Goal: Task Accomplishment & Management: Complete application form

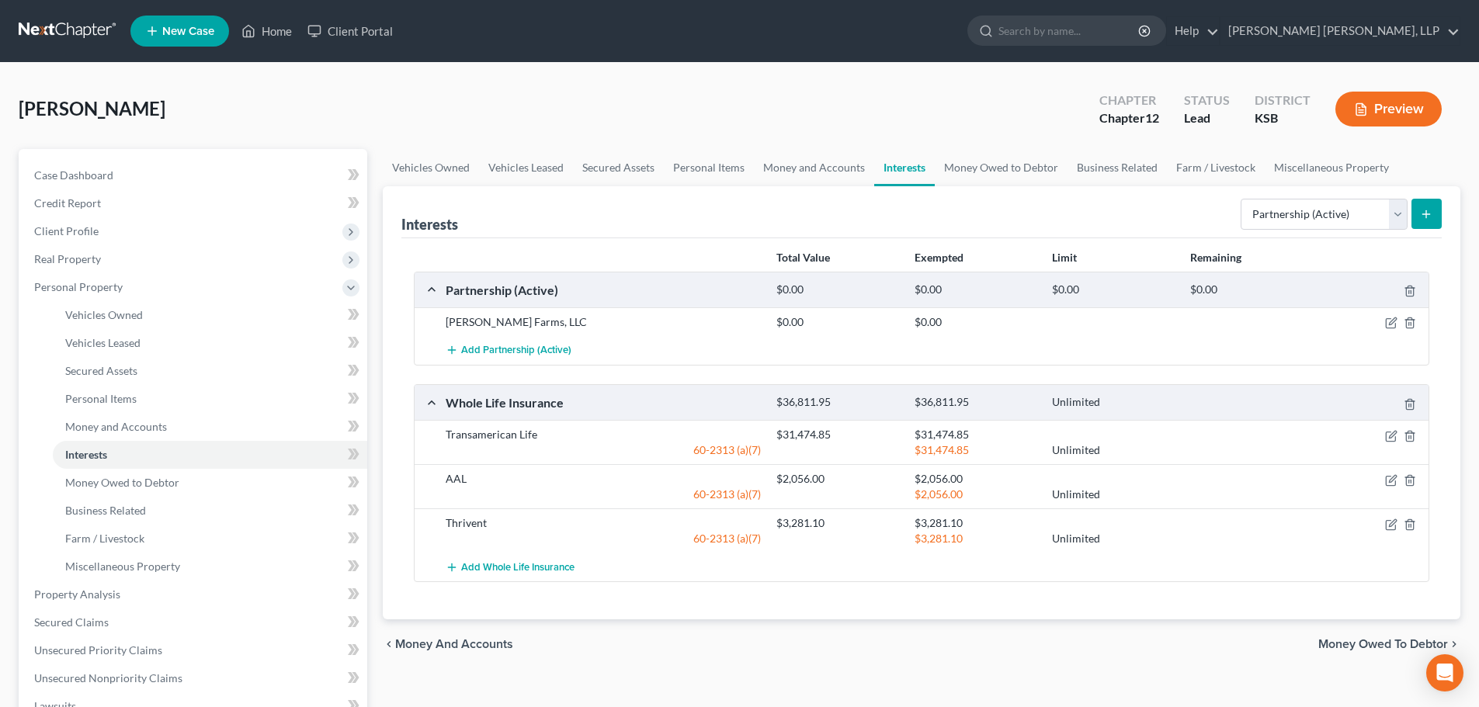
select select "partnership_active"
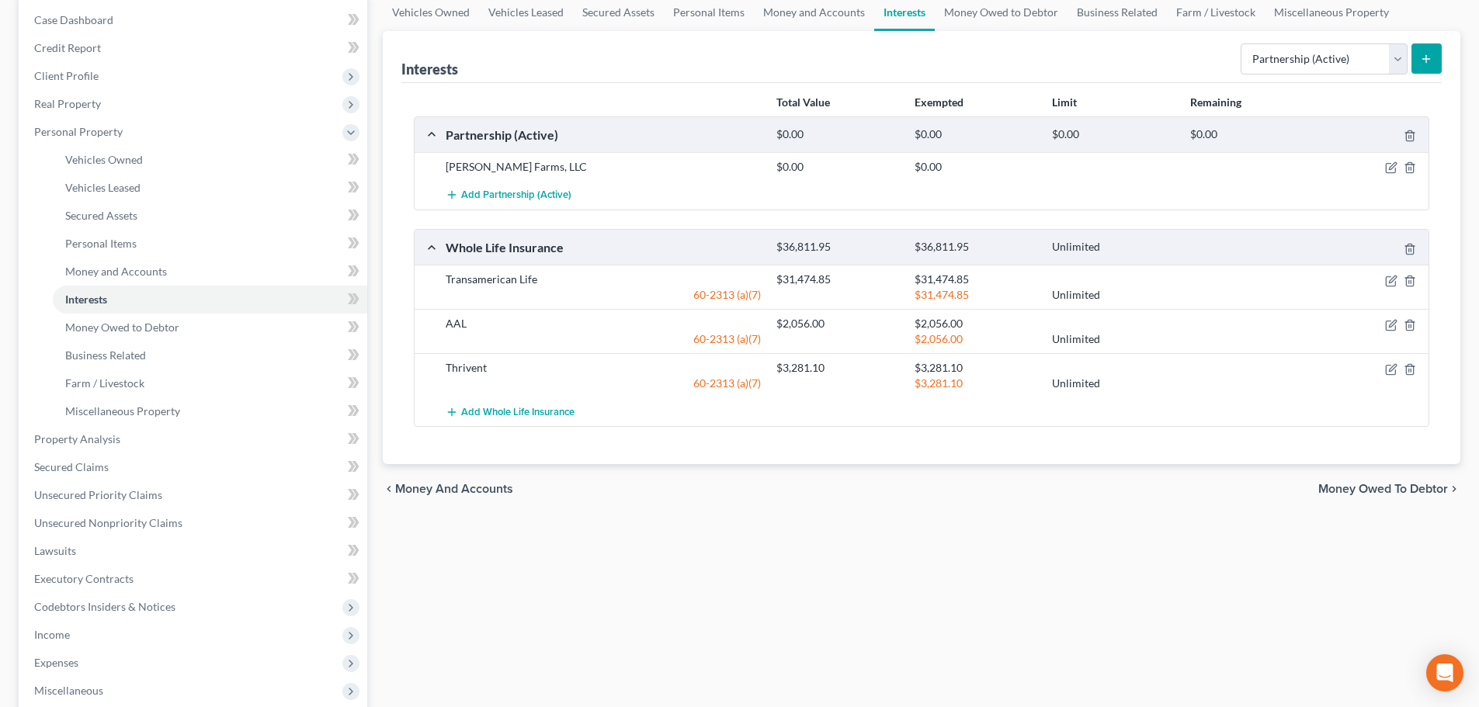
click at [1343, 493] on span "Money Owed to Debtor" at bounding box center [1384, 489] width 130 height 12
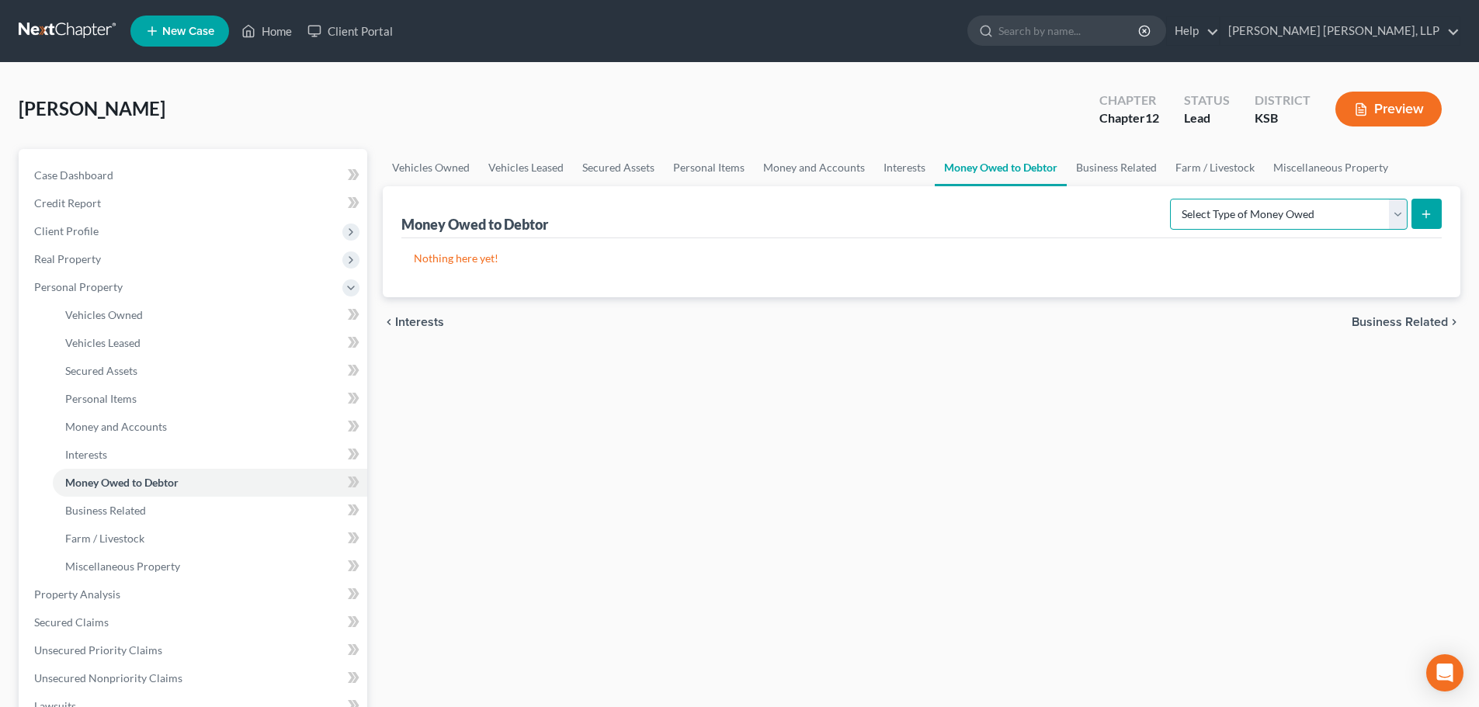
click at [1225, 219] on select "Select Type of Money Owed Accounts Receivable Alimony Child Support Claims Agai…" at bounding box center [1289, 214] width 238 height 31
select select "claims_against_third_parties"
click at [1173, 199] on select "Select Type of Money Owed Accounts Receivable Alimony Child Support Claims Agai…" at bounding box center [1289, 214] width 238 height 31
click at [1425, 209] on icon "submit" at bounding box center [1426, 214] width 12 height 12
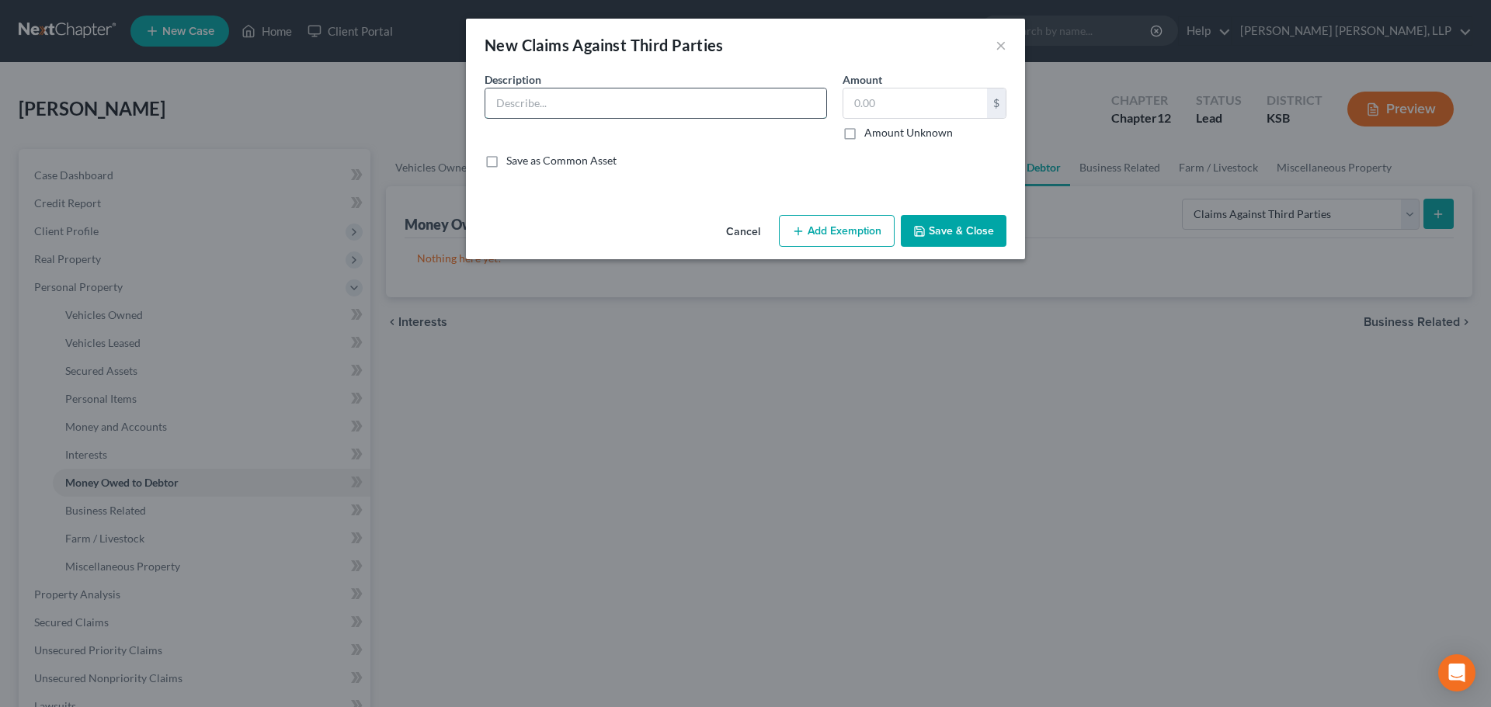
click at [568, 96] on input "text" at bounding box center [655, 104] width 341 height 30
click at [698, 102] on input "Estimated claim against 4M Feeders for share of Fat Cattle sale proceeds and $2…" at bounding box center [655, 104] width 341 height 30
click at [539, 104] on input "Estimated claim against 4M Feeders for share of Fat Cattle sale proceeds and $2…" at bounding box center [655, 104] width 341 height 30
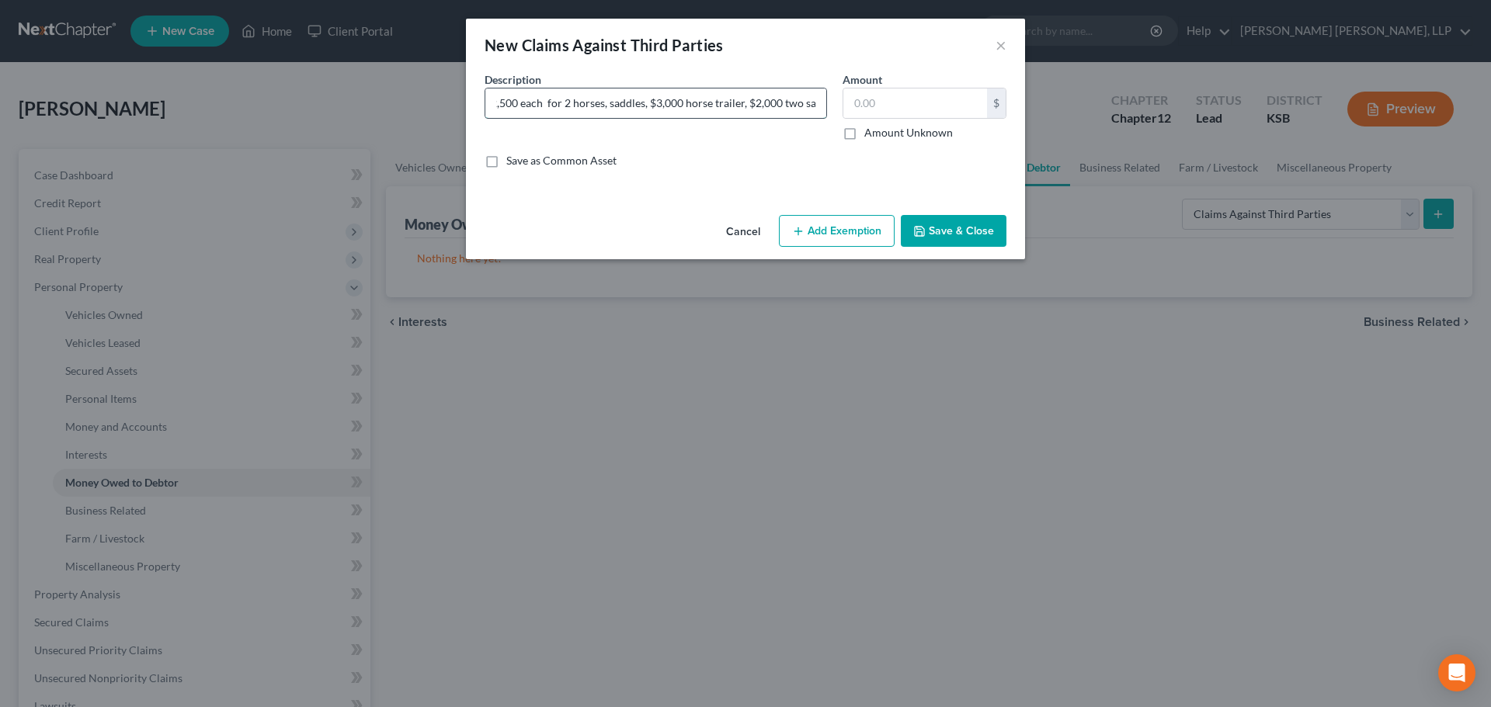
click at [751, 107] on input "Estimated claim against 4M Feeders for share of Fat Cattle sale proceeds and $2…" at bounding box center [655, 104] width 341 height 30
click at [773, 104] on input "Estimated claim against 4M Feeders for share of Fat Cattle sale proceeds and $2…" at bounding box center [655, 104] width 341 height 30
drag, startPoint x: 823, startPoint y: 102, endPoint x: 673, endPoint y: 104, distance: 149.9
click at [673, 104] on input "Estimated claim against 4M Feeders for share of Fat Cattle sale proceeds and $2…" at bounding box center [655, 104] width 341 height 30
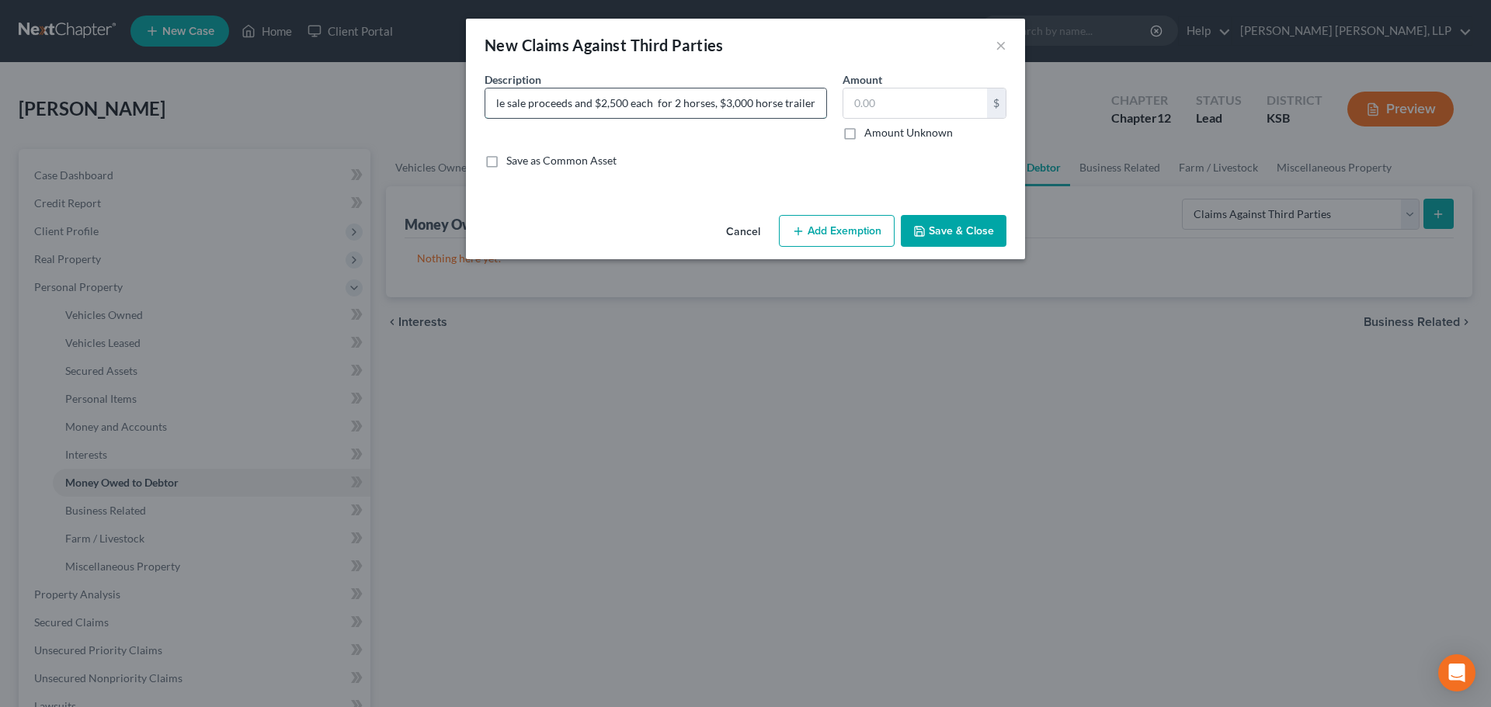
scroll to position [0, 262]
click at [722, 103] on input "Estimated claim against 4M Feeders for share of Fat Cattle sale proceeds and $2…" at bounding box center [655, 104] width 341 height 30
paste input ", $1,000 each for two saddles"
type input "Estimated claim against 4M Feeders for share of Fat Cattle sale proceeds and $2…"
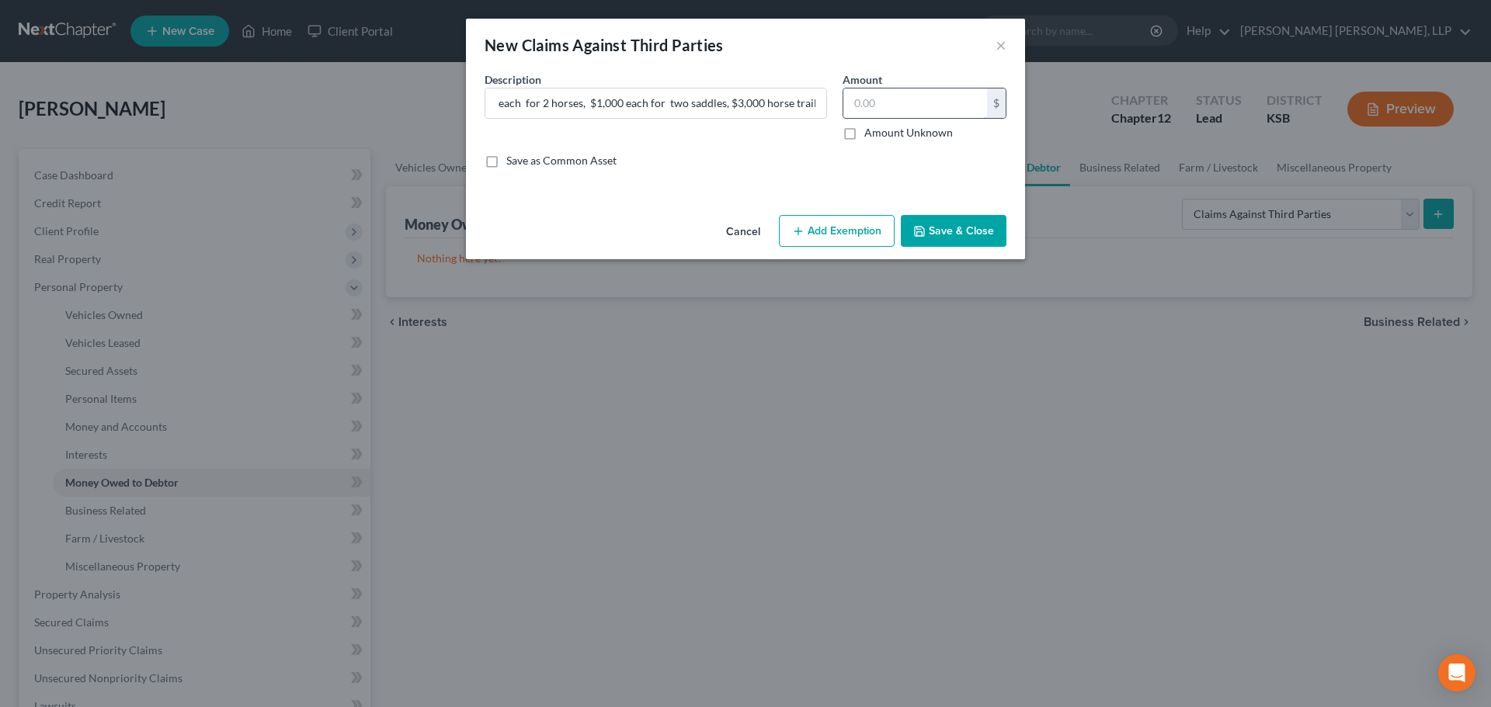
click at [850, 102] on input "text" at bounding box center [915, 104] width 144 height 30
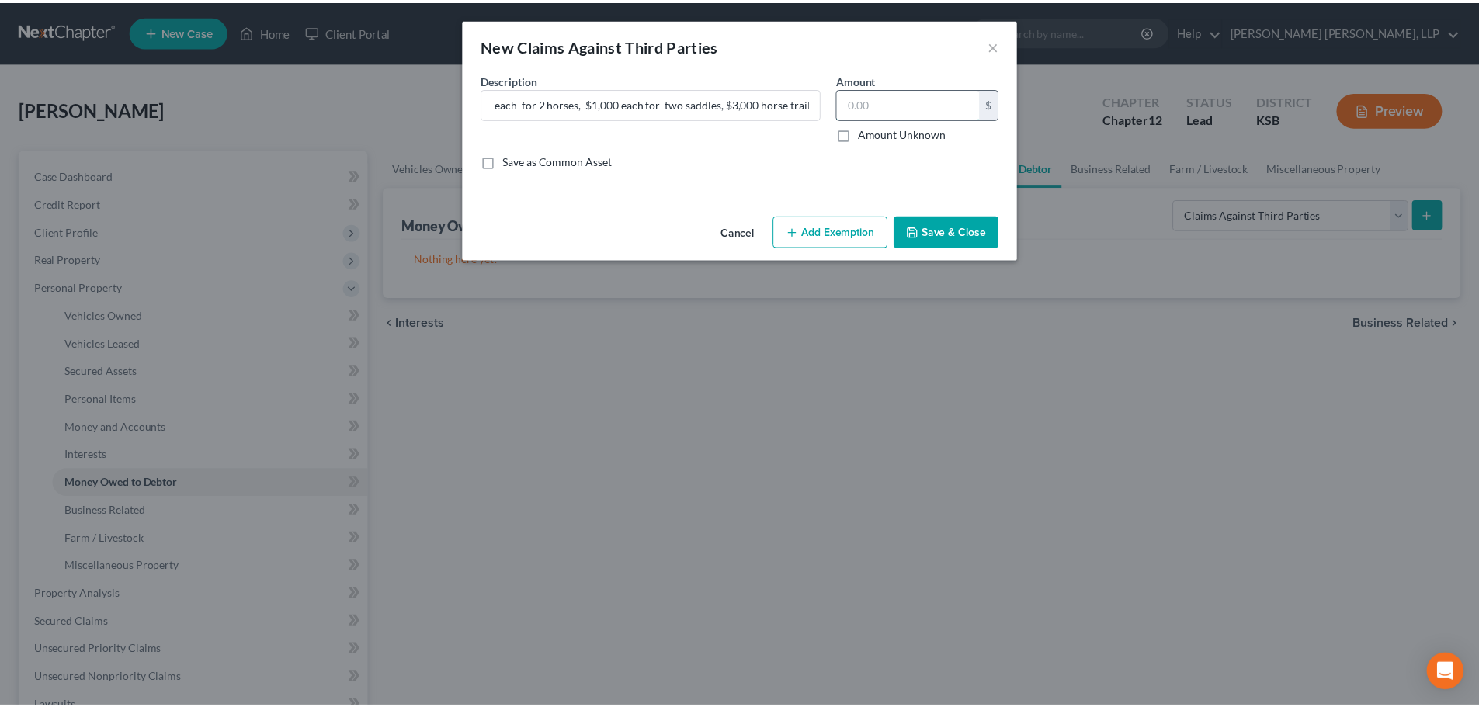
scroll to position [0, 0]
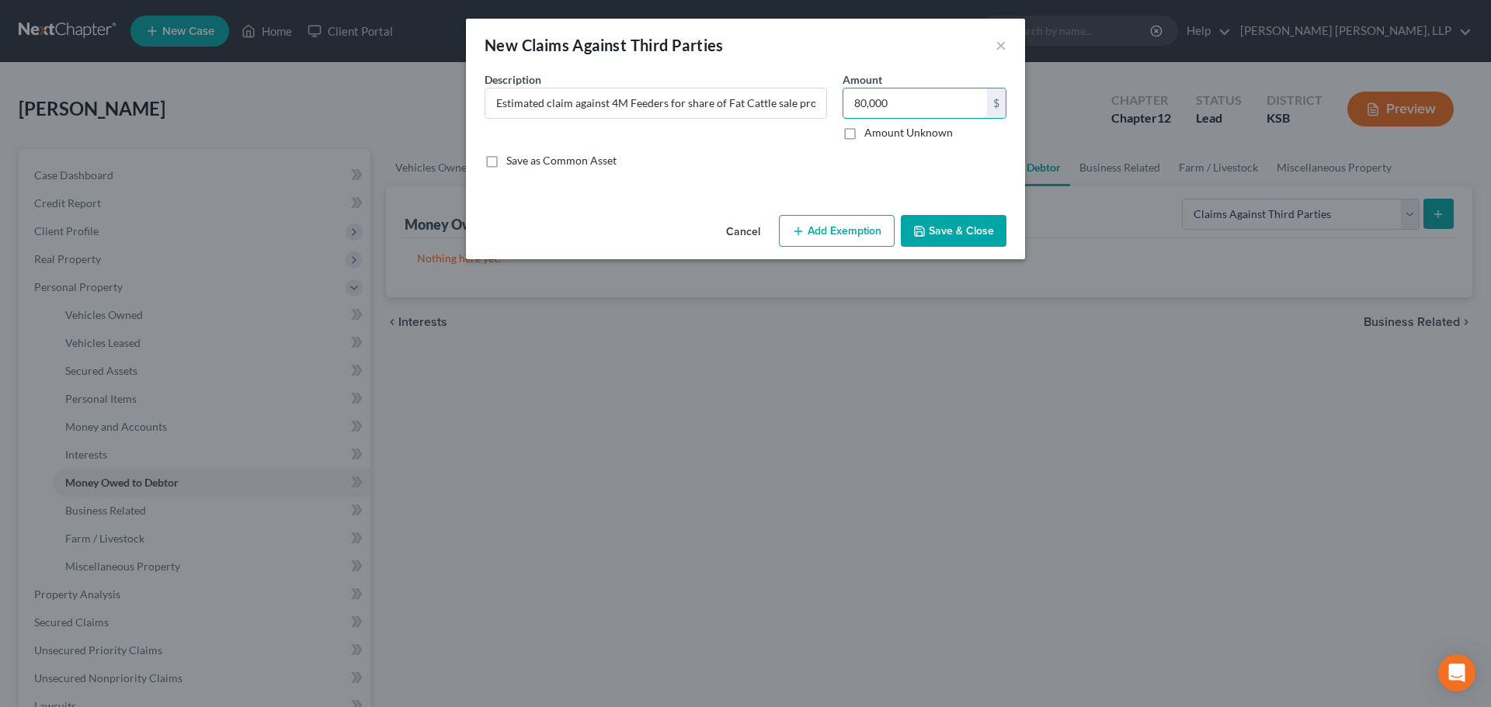
type input "80,000"
click at [961, 227] on button "Save & Close" at bounding box center [954, 231] width 106 height 33
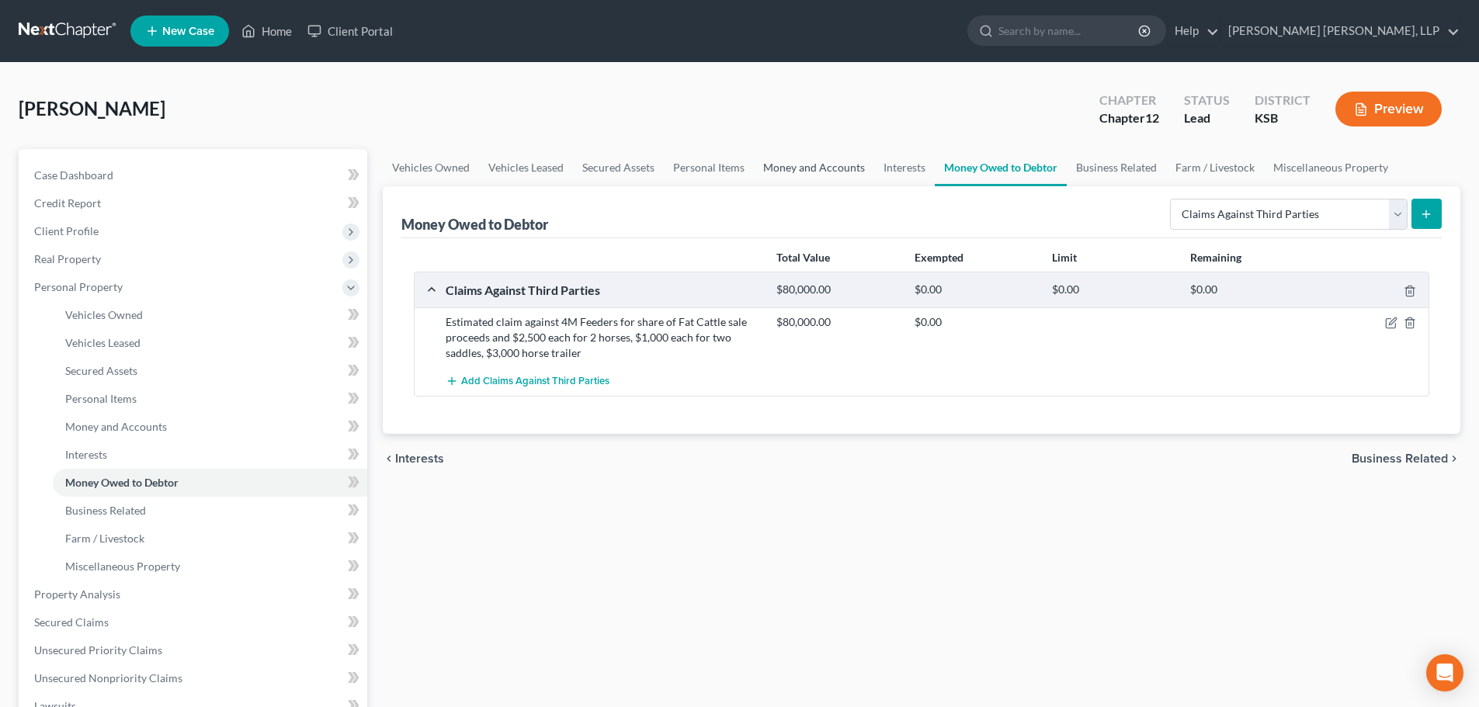
click at [814, 165] on link "Money and Accounts" at bounding box center [814, 167] width 120 height 37
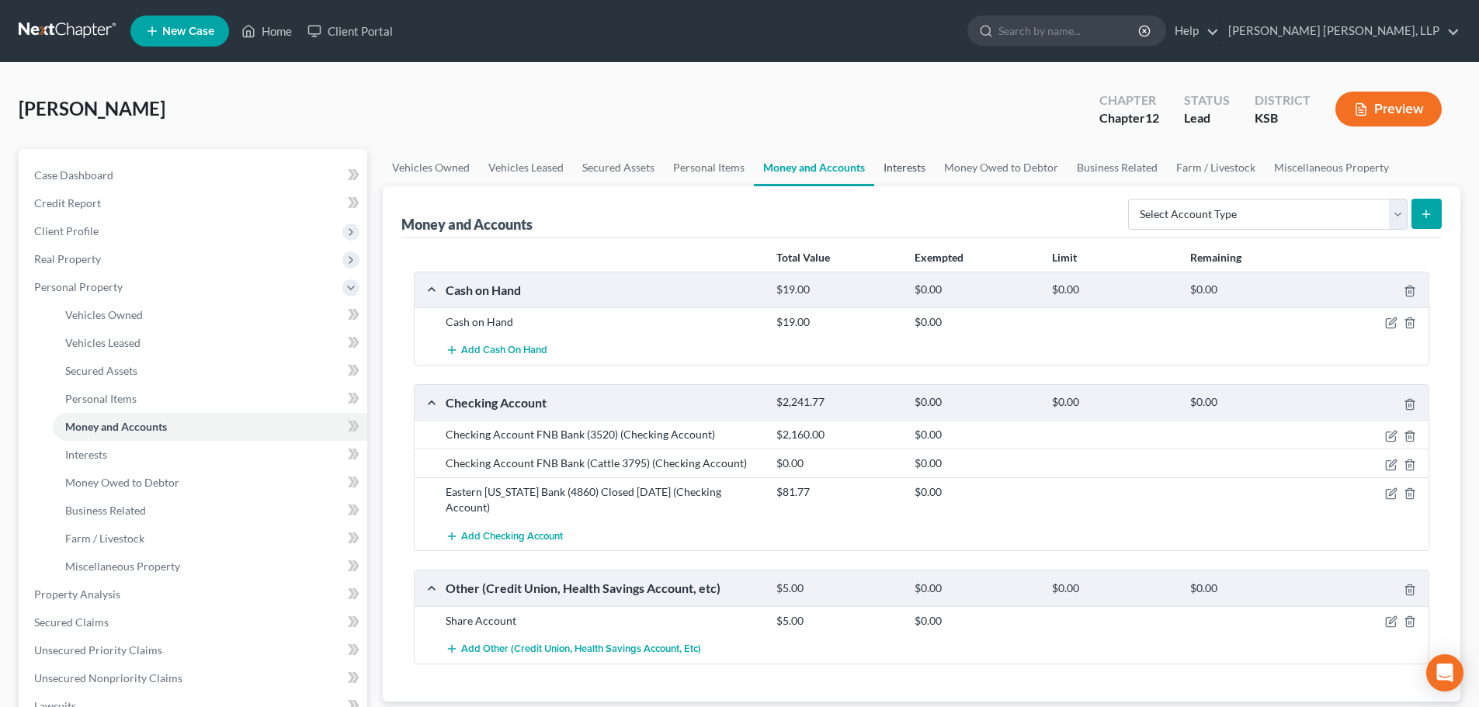
click at [901, 170] on link "Interests" at bounding box center [904, 167] width 61 height 37
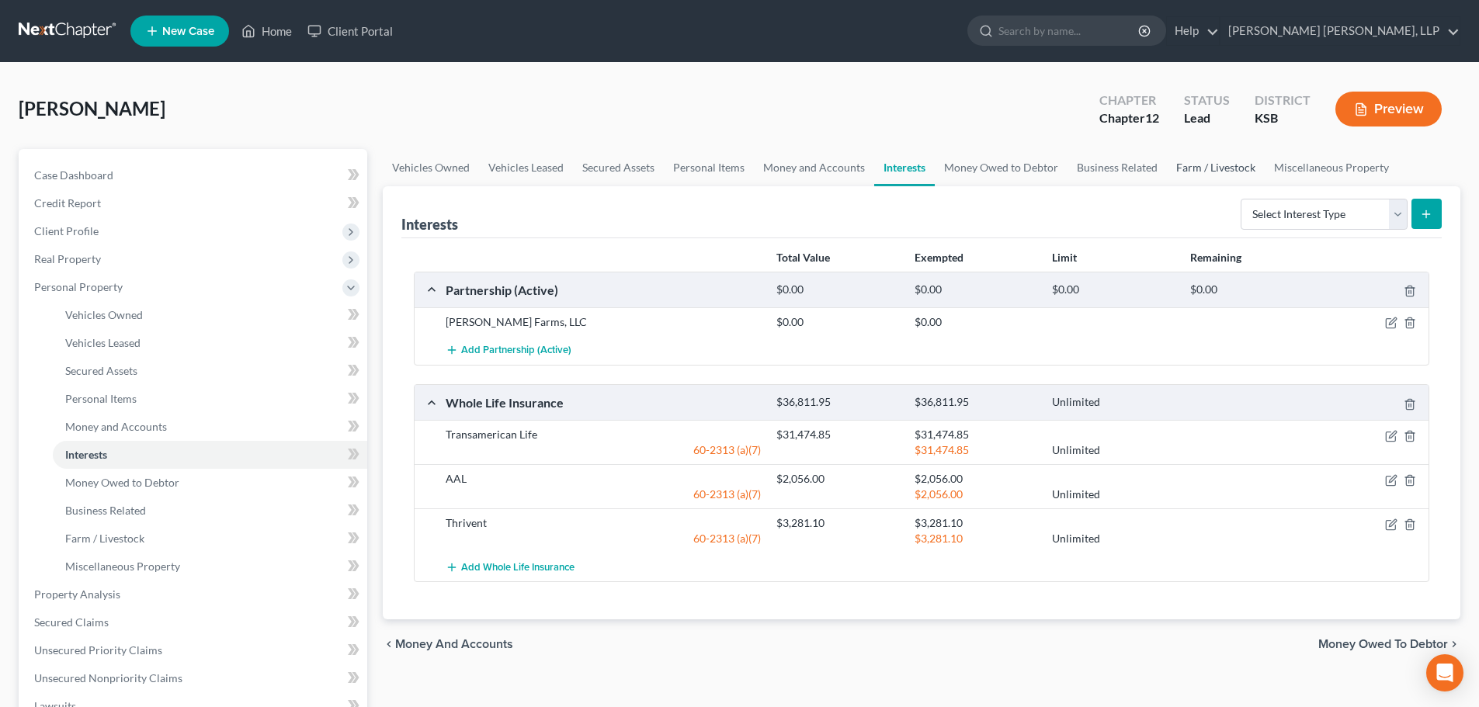
click at [1186, 164] on link "Farm / Livestock" at bounding box center [1216, 167] width 98 height 37
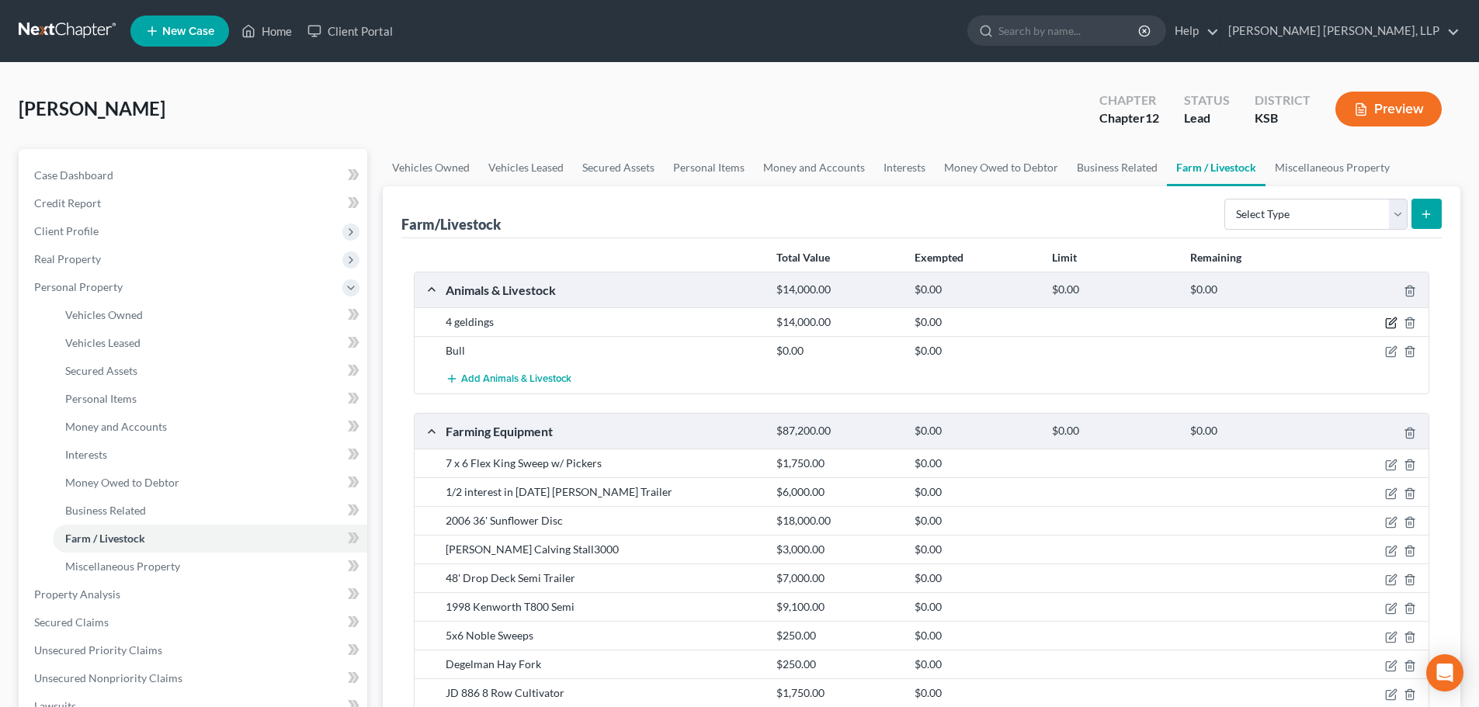
click at [1390, 320] on icon "button" at bounding box center [1391, 323] width 12 height 12
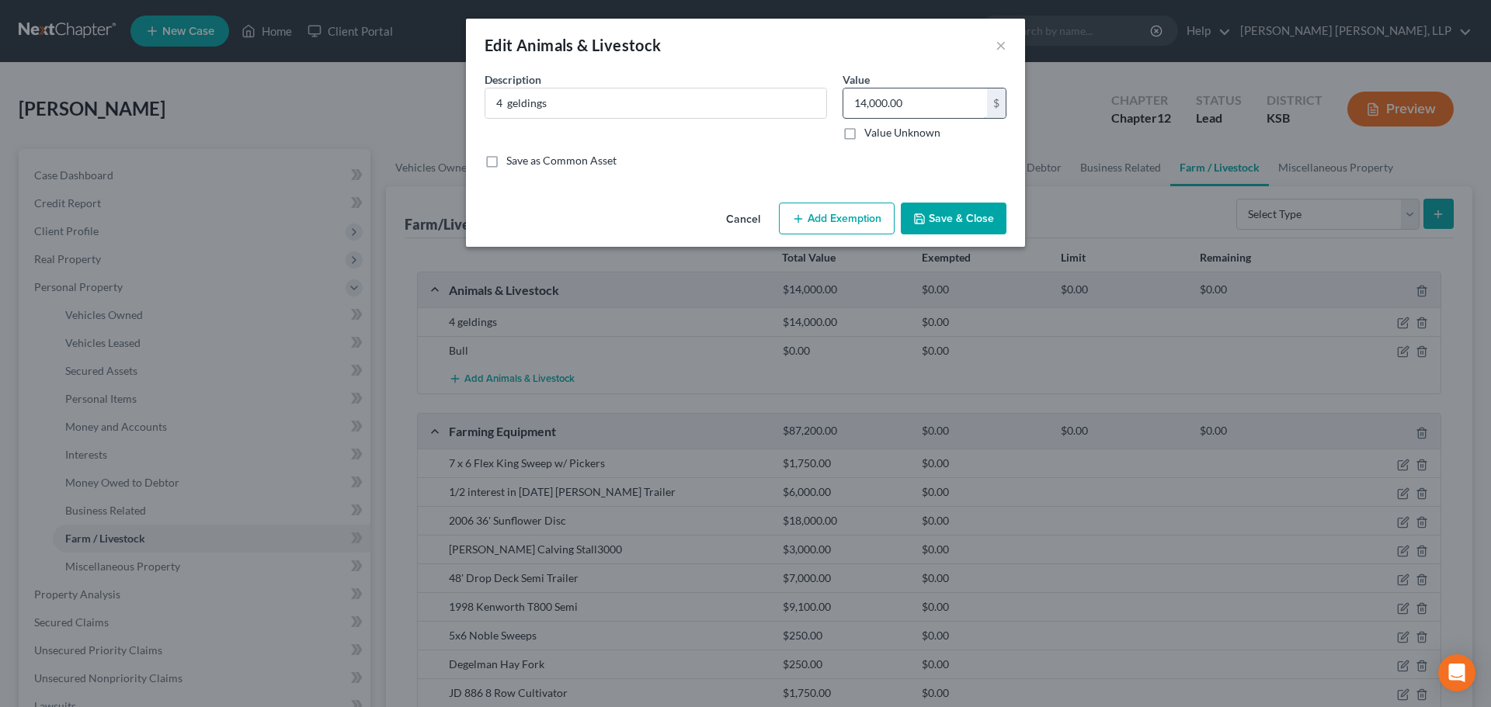
click at [867, 110] on input "14,000.00" at bounding box center [915, 104] width 144 height 30
type input "1,000"
click at [502, 103] on input "4 geldings" at bounding box center [655, 104] width 341 height 30
click at [617, 111] on input "2 geldings" at bounding box center [655, 104] width 341 height 30
type input "2 geldings in [GEOGRAPHIC_DATA]"
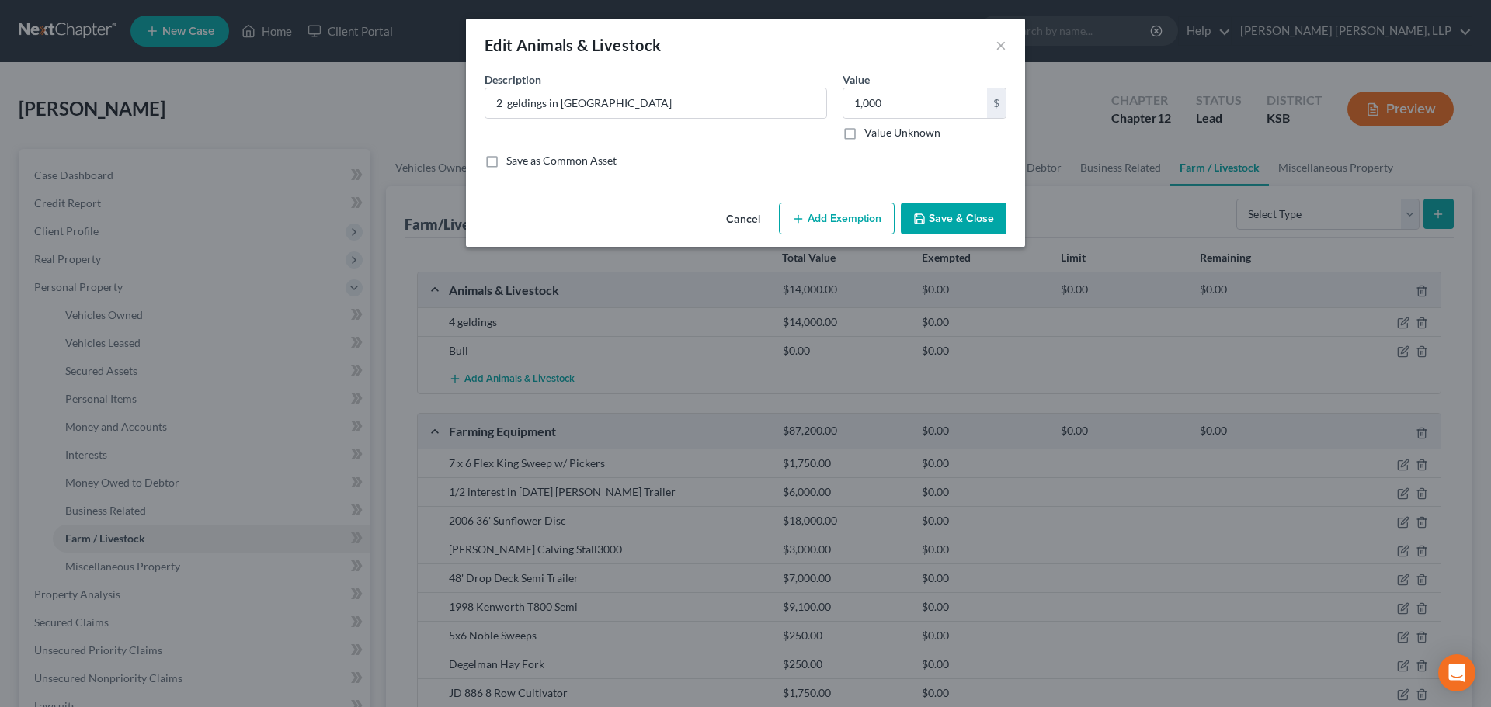
click at [963, 221] on button "Save & Close" at bounding box center [954, 219] width 106 height 33
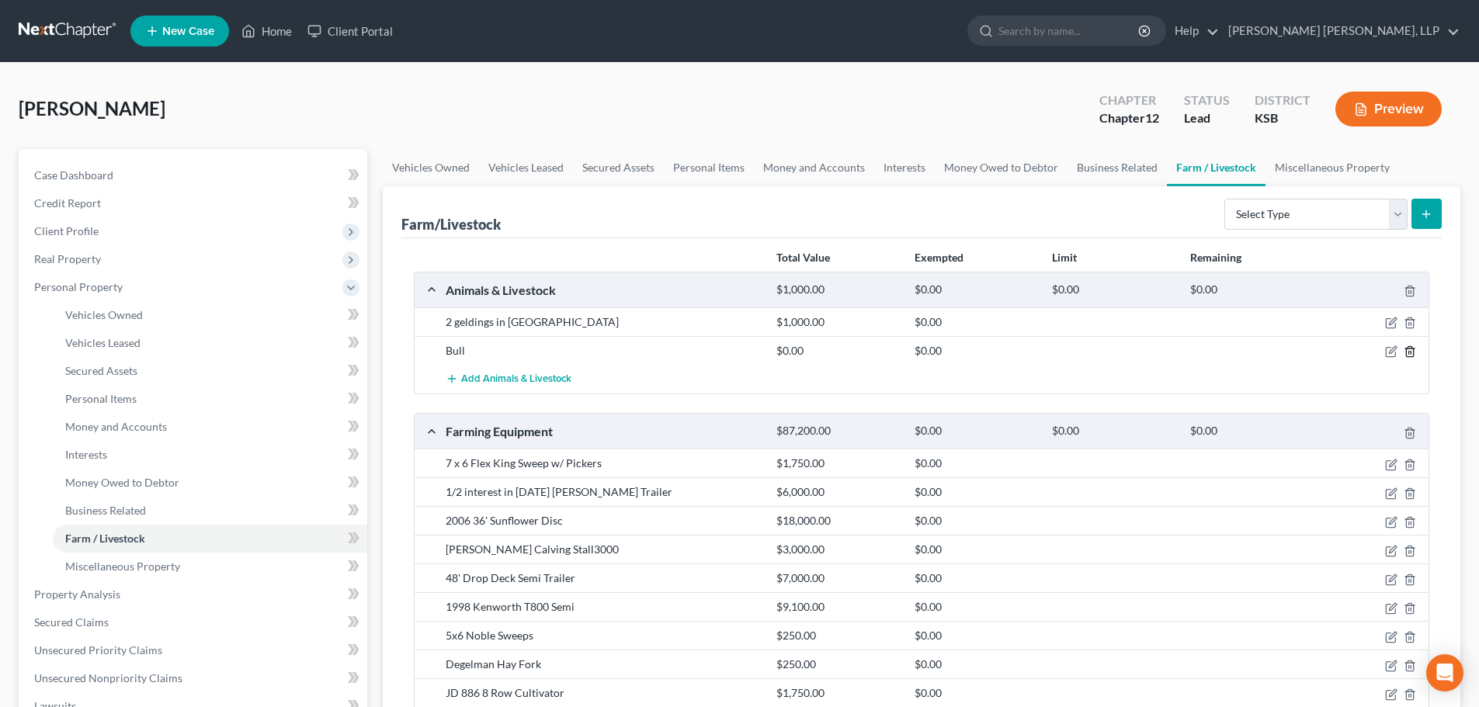
click at [1409, 352] on line "button" at bounding box center [1409, 353] width 0 height 3
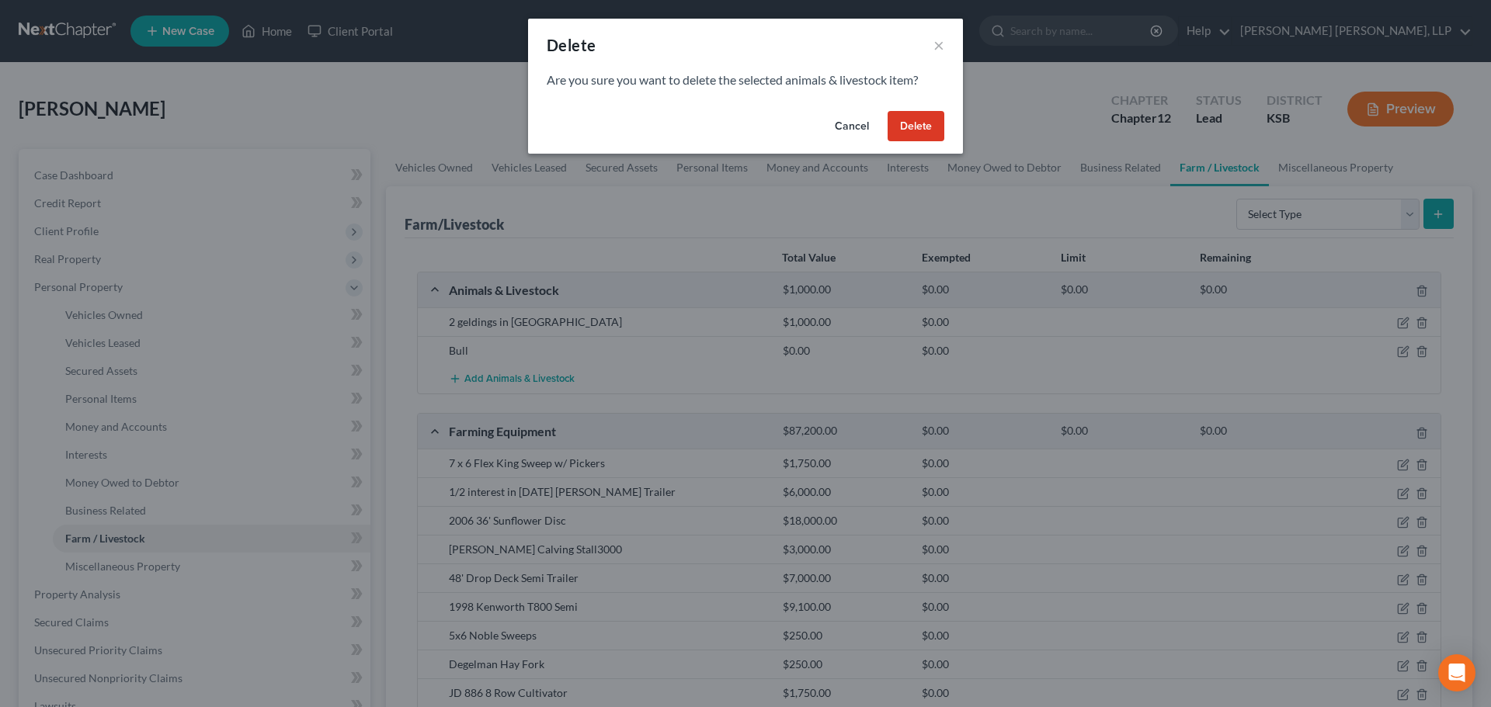
click at [923, 126] on button "Delete" at bounding box center [916, 126] width 57 height 31
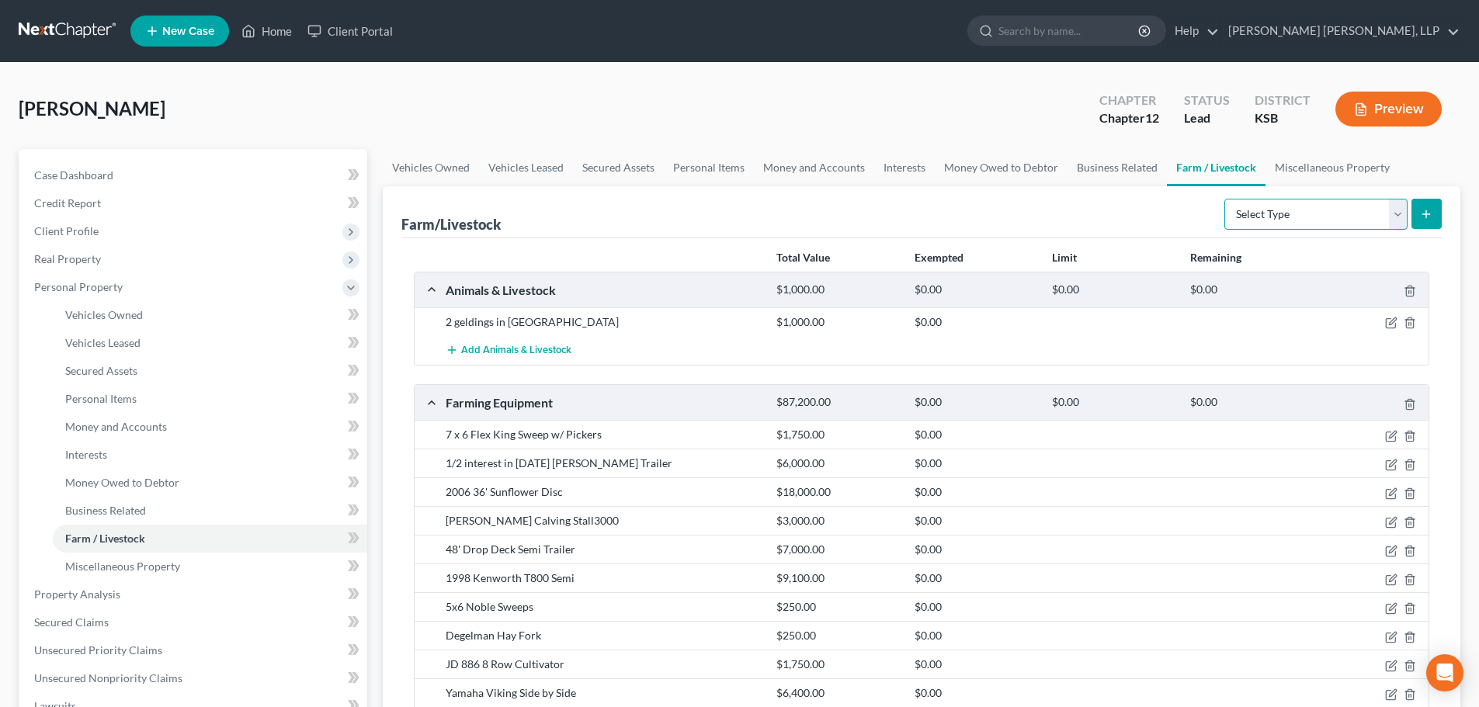
click at [1299, 220] on select "Select Type Animals & Livestock Crops: Growing or Harvested Farming Equipment F…" at bounding box center [1316, 214] width 183 height 31
select select "crops"
click at [1227, 199] on select "Select Type Animals & Livestock Crops: Growing or Harvested Farming Equipment F…" at bounding box center [1316, 214] width 183 height 31
click at [1427, 210] on icon "submit" at bounding box center [1426, 214] width 12 height 12
click at [1422, 212] on icon "submit" at bounding box center [1426, 214] width 12 height 12
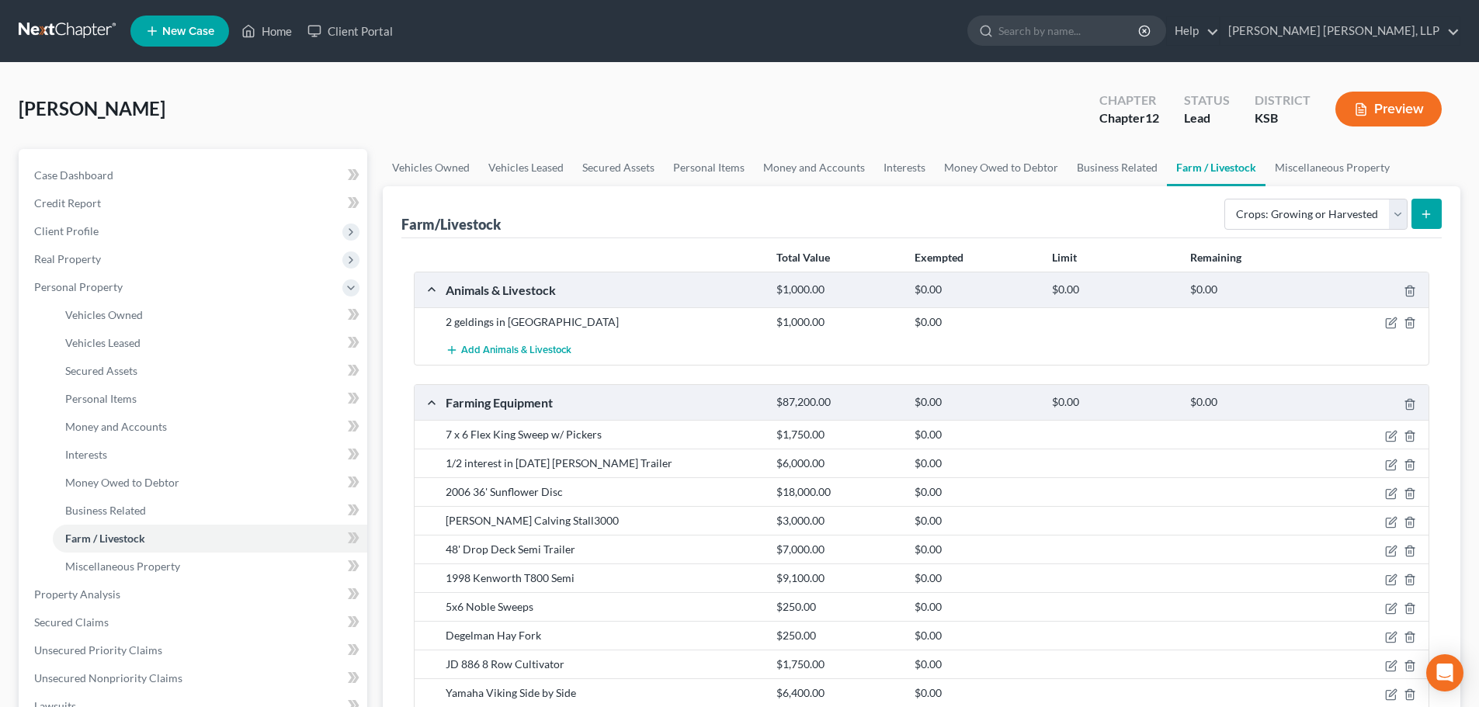
click at [1199, 169] on link "Farm / Livestock" at bounding box center [1216, 167] width 99 height 37
click at [1432, 207] on button "submit" at bounding box center [1427, 214] width 30 height 30
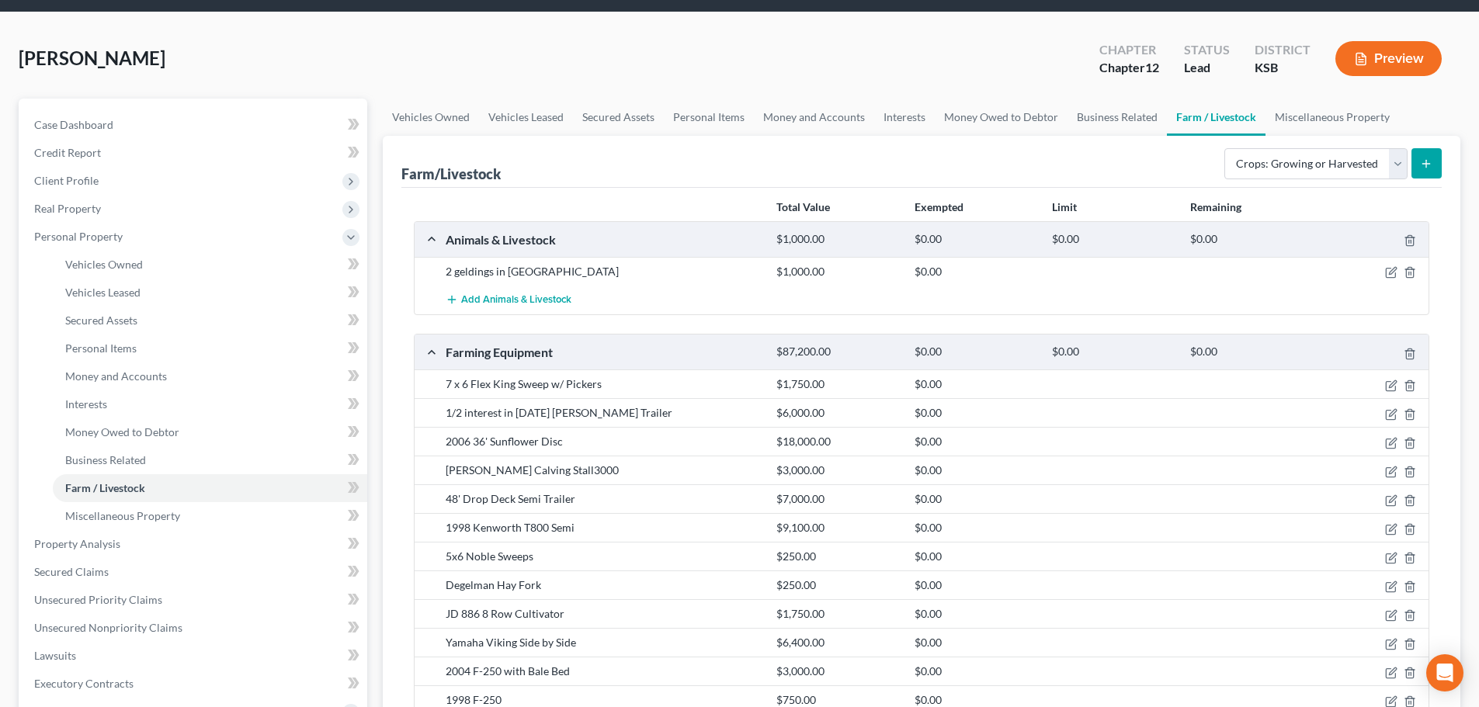
scroll to position [48, 0]
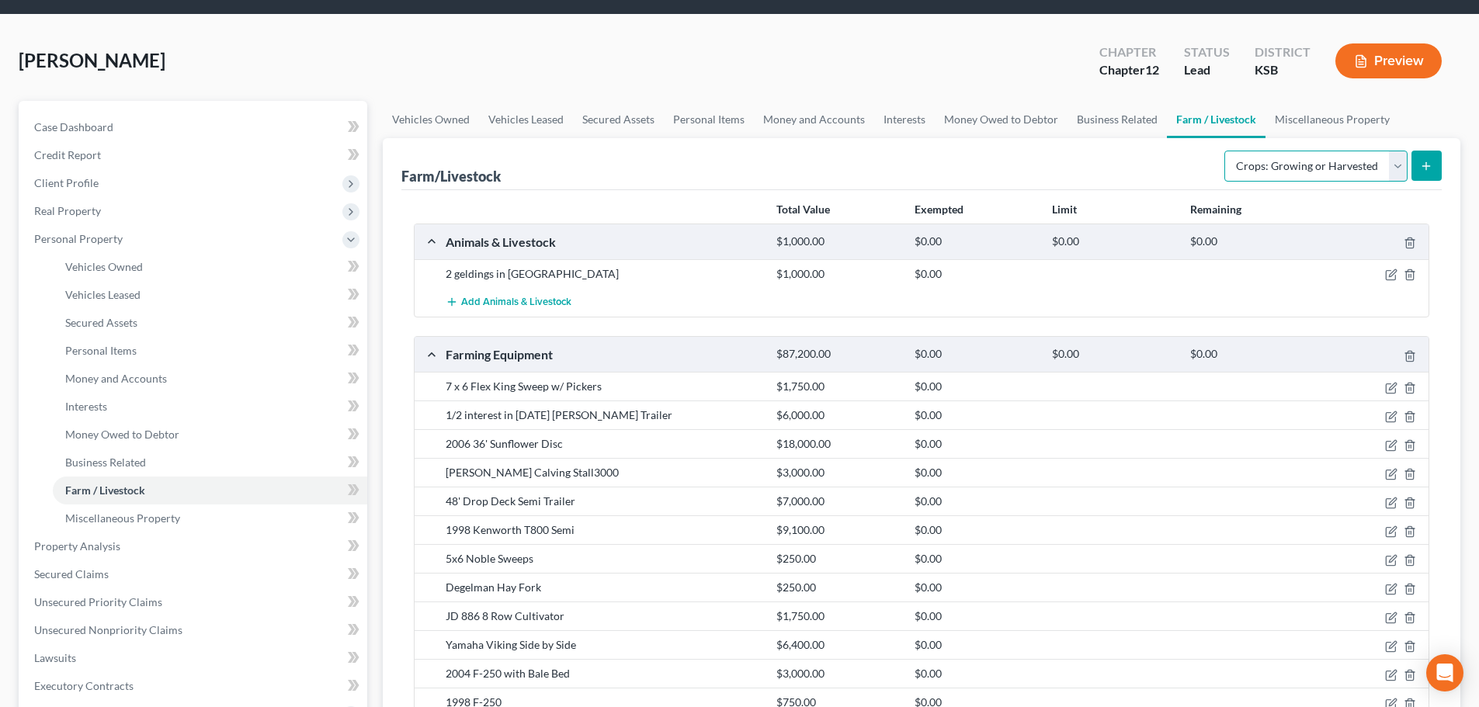
click at [1305, 169] on select "Select Type Animals & Livestock Crops: Growing or Harvested Farming Equipment F…" at bounding box center [1316, 166] width 183 height 31
click at [1430, 158] on button "submit" at bounding box center [1427, 166] width 30 height 30
click at [1310, 120] on link "Miscellaneous Property" at bounding box center [1333, 119] width 134 height 37
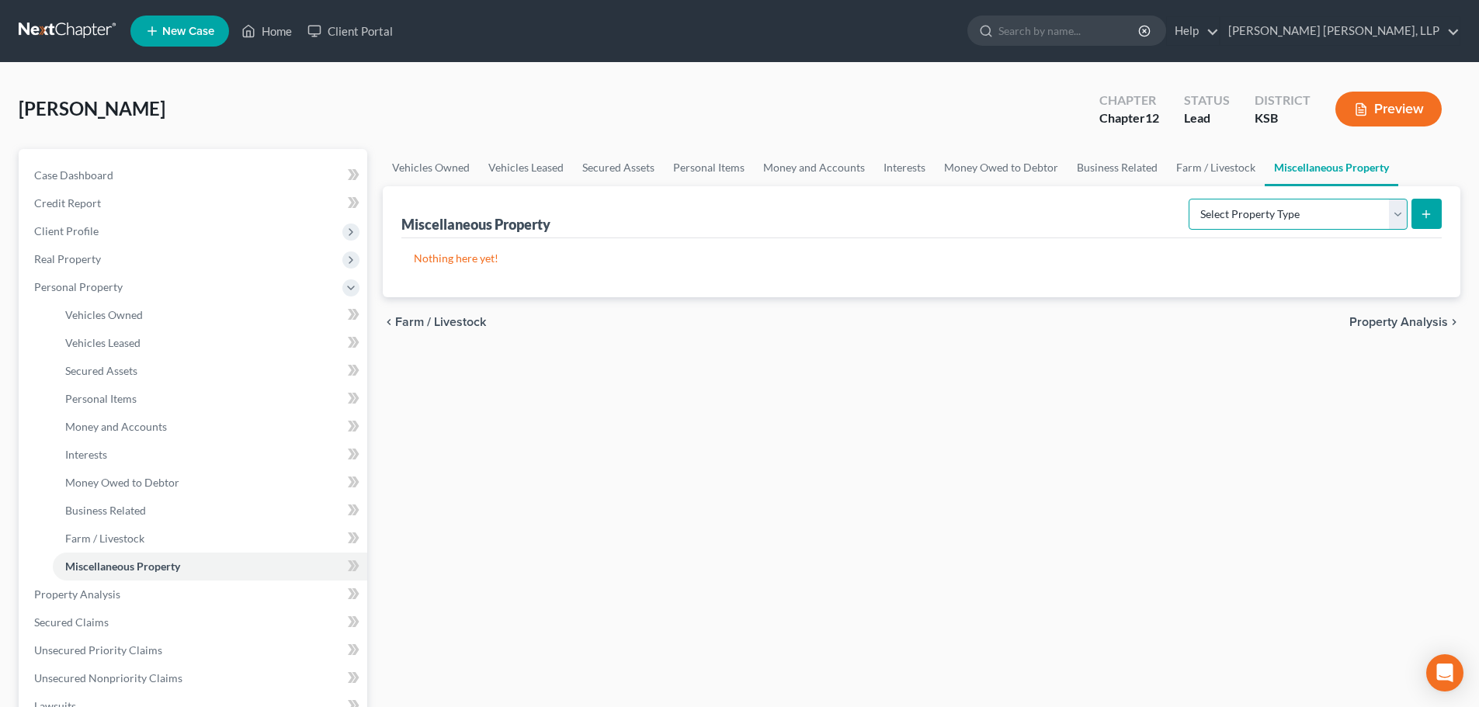
click at [1306, 216] on select "Select Property Type Assigned for Creditor Benefit [DATE] Holding for Another N…" at bounding box center [1298, 214] width 219 height 31
click at [1203, 165] on link "Farm / Livestock" at bounding box center [1216, 167] width 98 height 37
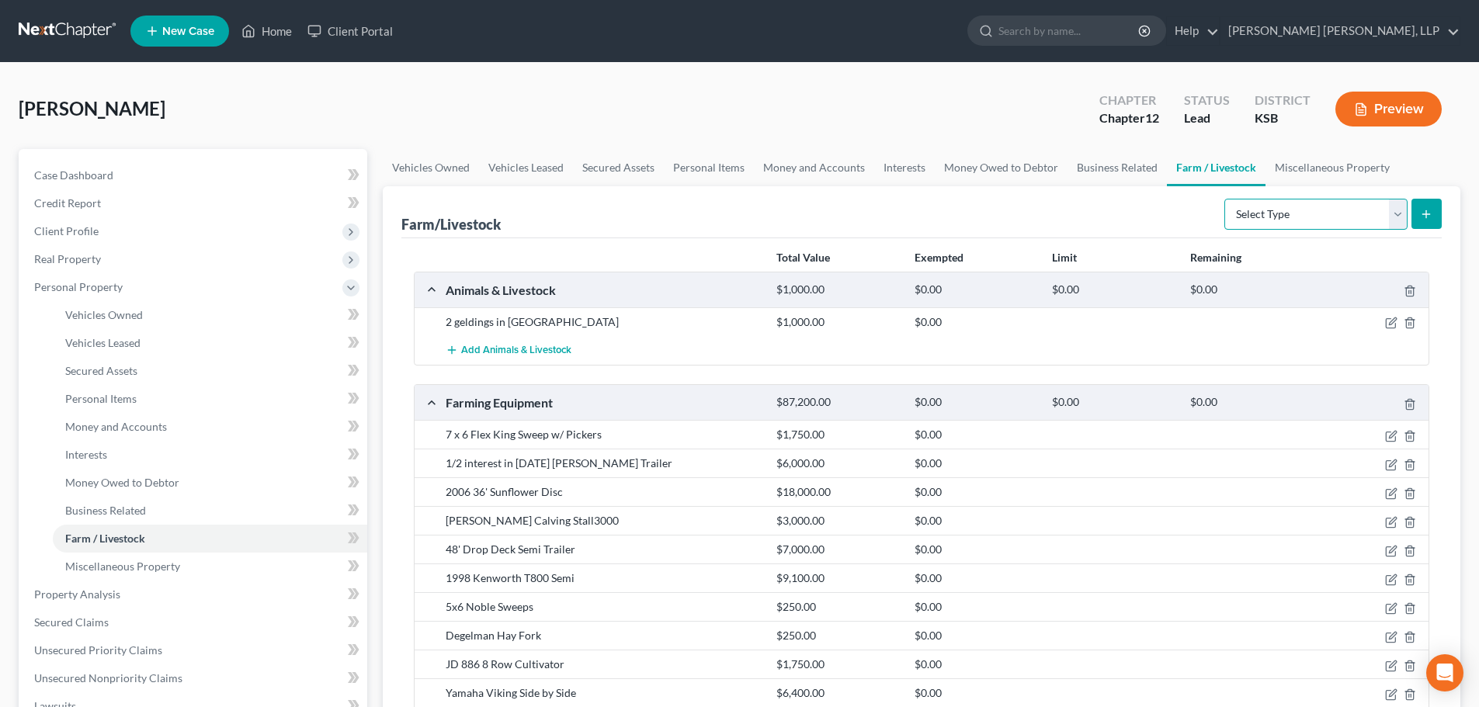
click at [1401, 213] on select "Select Type Animals & Livestock Crops: Growing or Harvested Farming Equipment F…" at bounding box center [1316, 214] width 183 height 31
select select "crops"
click at [1227, 199] on select "Select Type Animals & Livestock Crops: Growing or Harvested Farming Equipment F…" at bounding box center [1316, 214] width 183 height 31
click at [1424, 208] on icon "submit" at bounding box center [1426, 214] width 12 height 12
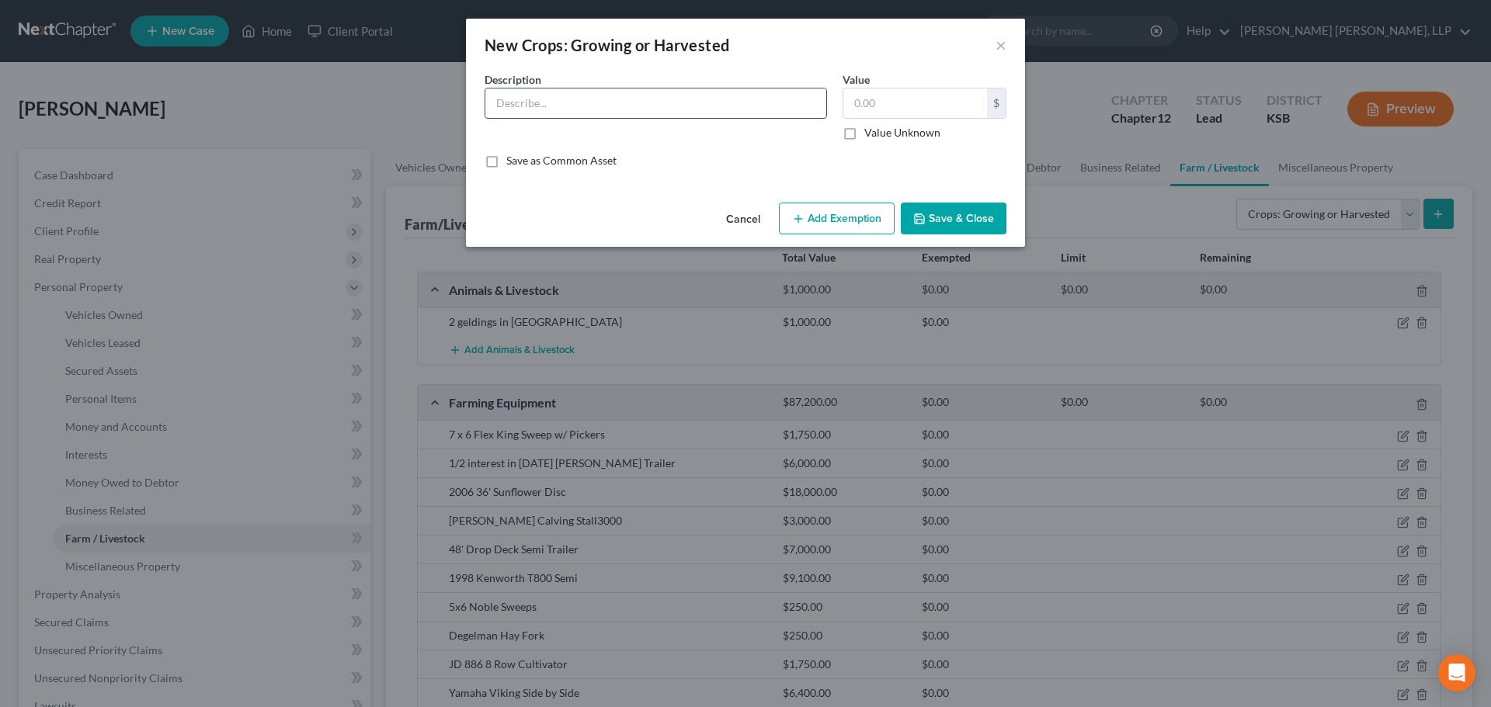
click at [666, 102] on input "text" at bounding box center [655, 104] width 341 height 30
click at [872, 102] on input "text" at bounding box center [915, 104] width 144 height 30
click at [780, 102] on input "32% of 160 acres dryland milo estimated yield 40/bu acre" at bounding box center [655, 104] width 341 height 30
click at [690, 99] on input "32% of 160 acres dryland milo estimated yield 40/bu acre" at bounding box center [655, 104] width 341 height 30
click at [782, 99] on input "32% of 160 acres dryland milo estimated yield 40/bu acre" at bounding box center [655, 104] width 341 height 30
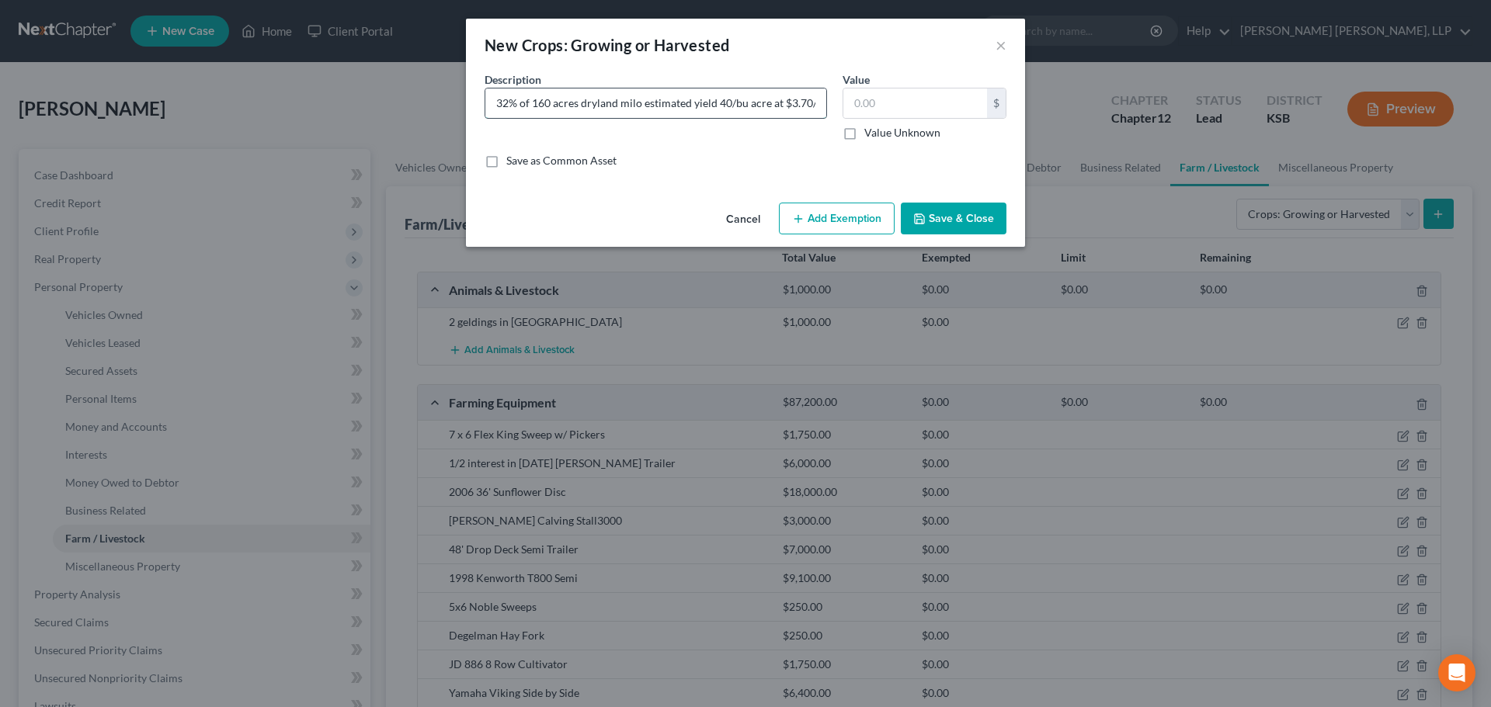
scroll to position [0, 9]
type input "32% of 160 acres dryland milo estimated yield 40/bu acre at $3.70/bu"
click at [842, 105] on div "Value Current Value $ Value Unknown Balance Undetermined $ Value Unknown" at bounding box center [924, 105] width 179 height 69
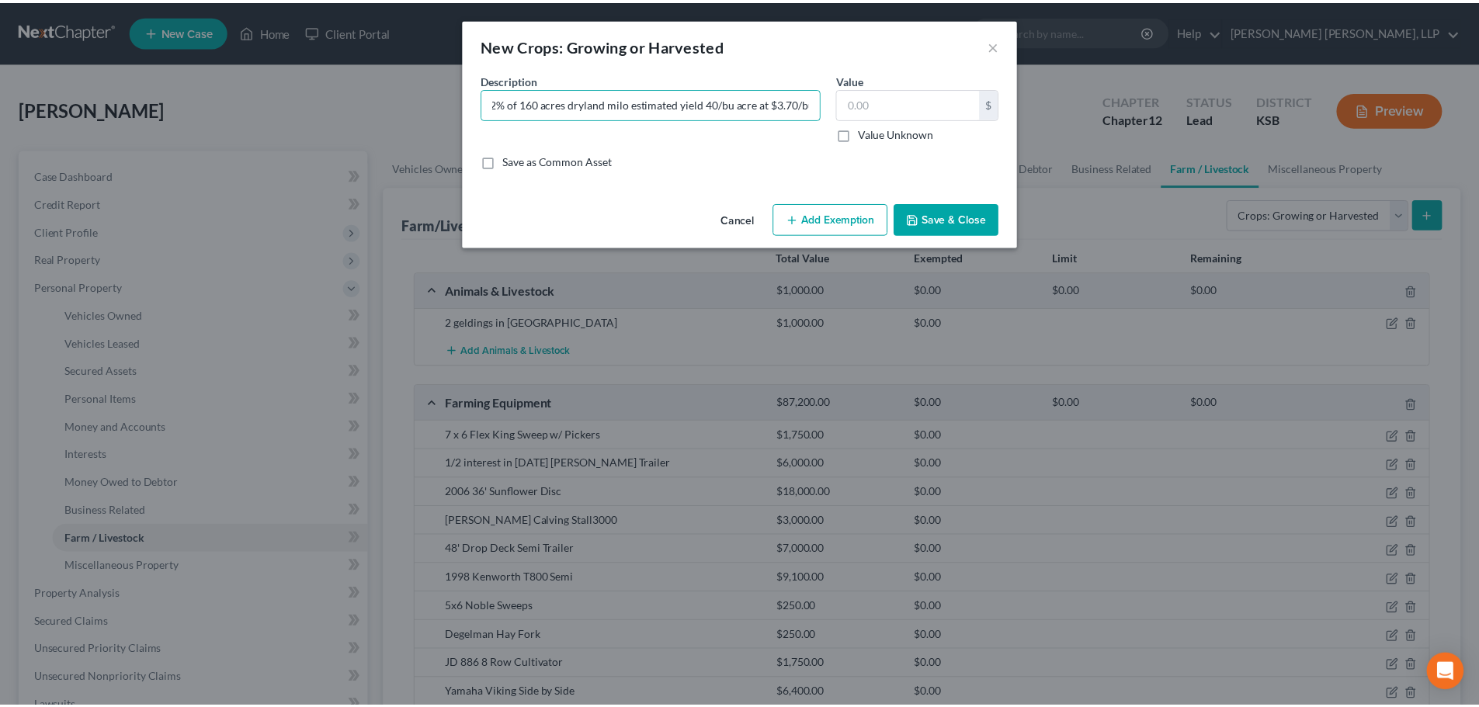
scroll to position [0, 0]
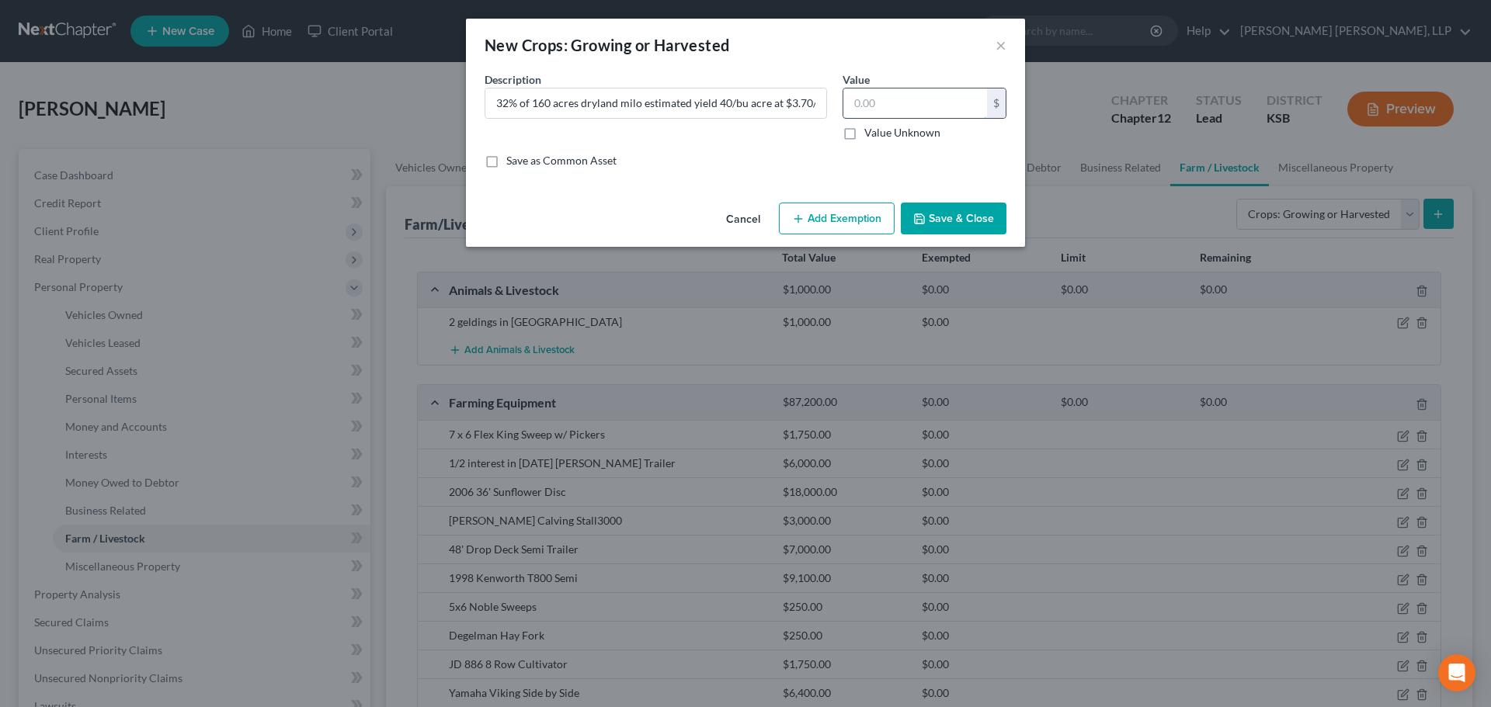
click at [850, 104] on input "text" at bounding box center [915, 104] width 144 height 30
click at [813, 105] on input "32% of 160 acres dryland milo estimated yield 40/bu acre at $3.70/bu" at bounding box center [655, 104] width 341 height 30
click at [873, 99] on input "text" at bounding box center [915, 104] width 144 height 30
type input "7,577.60"
click at [964, 214] on button "Save & Close" at bounding box center [954, 219] width 106 height 33
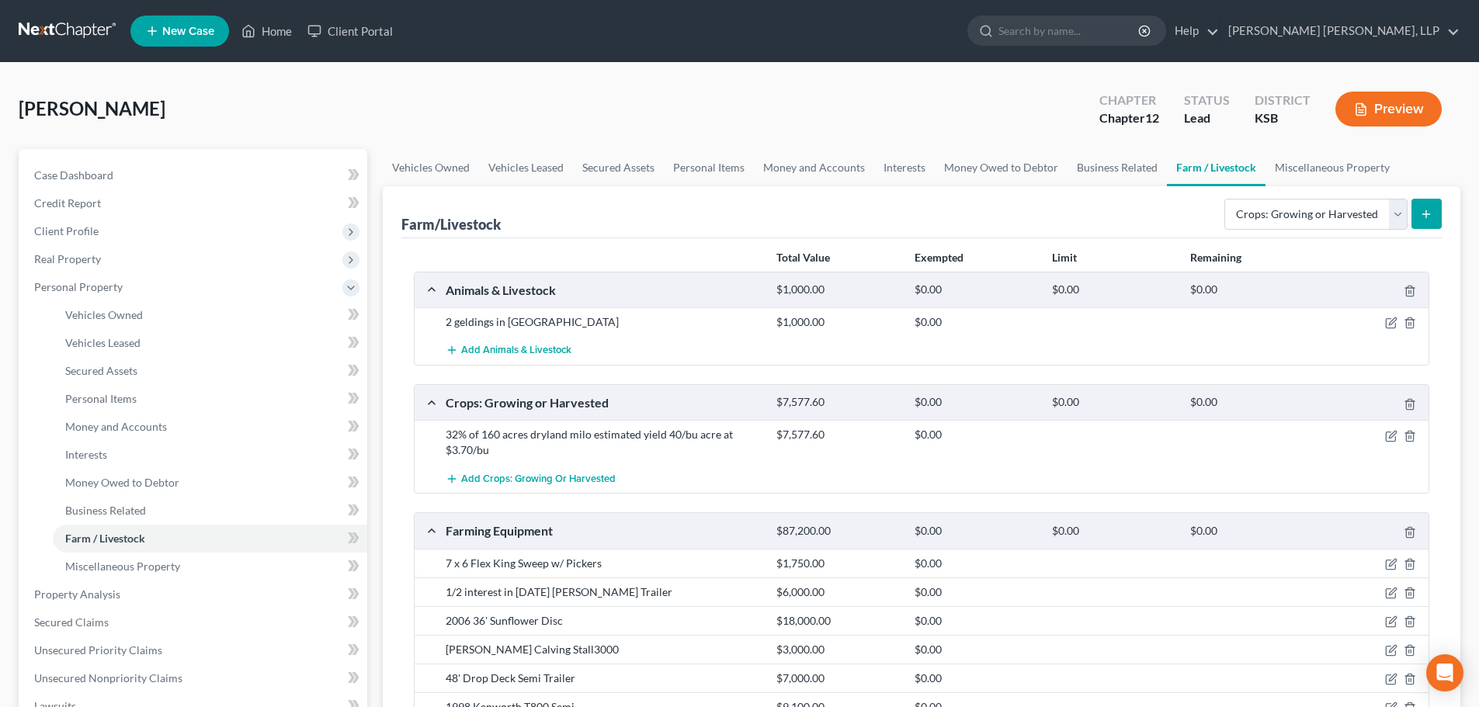
click at [1425, 213] on icon "submit" at bounding box center [1426, 214] width 12 height 12
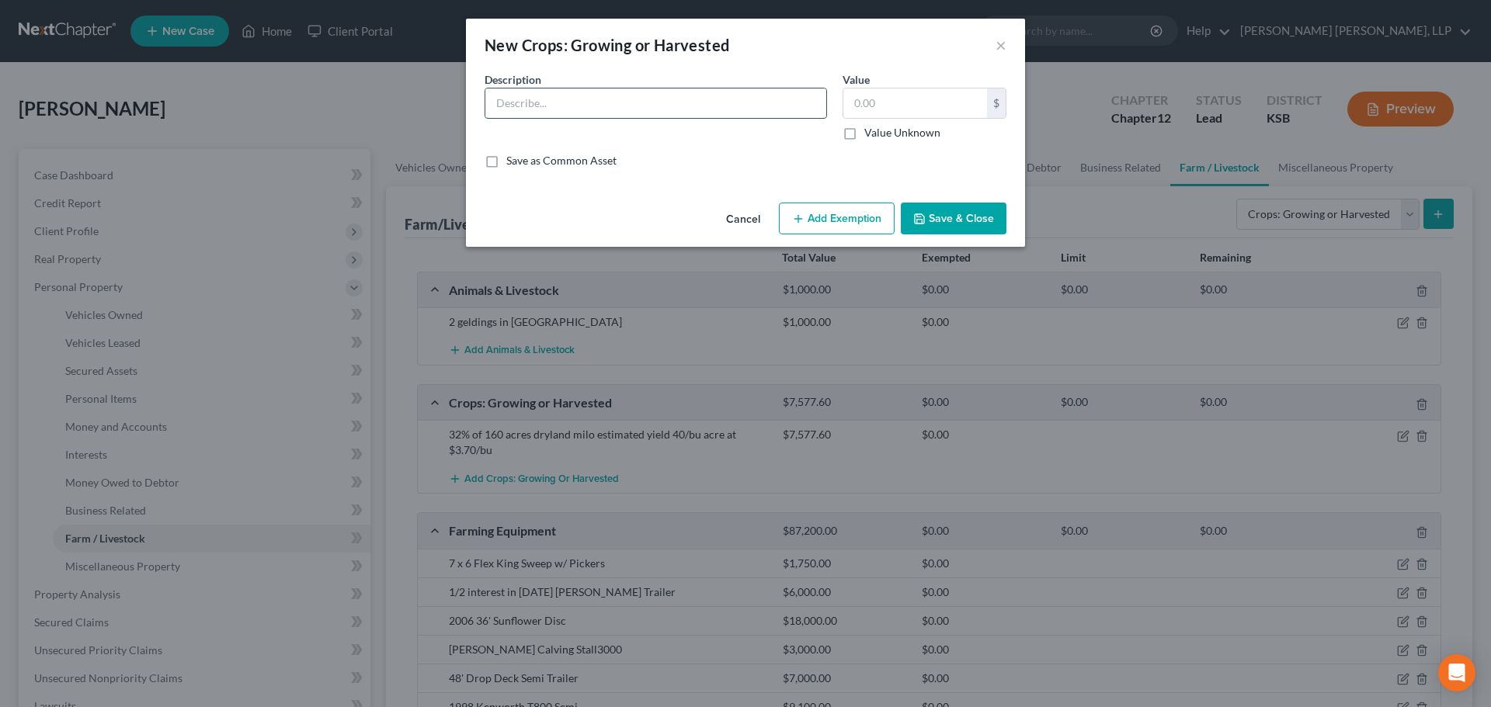
click at [560, 96] on input "text" at bounding box center [655, 104] width 341 height 30
type input "32% of 160 acres dryland corn estimated yield 70 bu at $3.50/bu"
type input "12,544.00"
click at [968, 214] on button "Save & Close" at bounding box center [954, 219] width 106 height 33
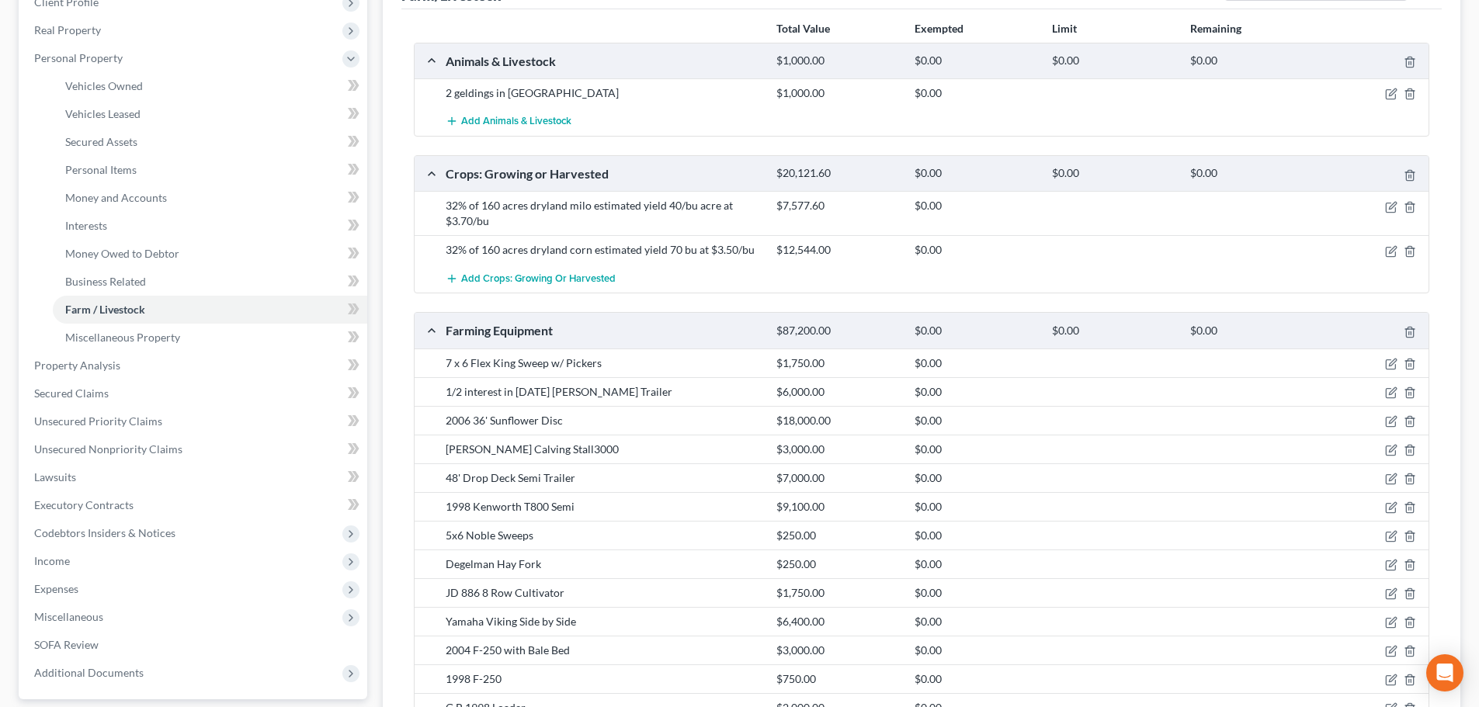
scroll to position [233, 0]
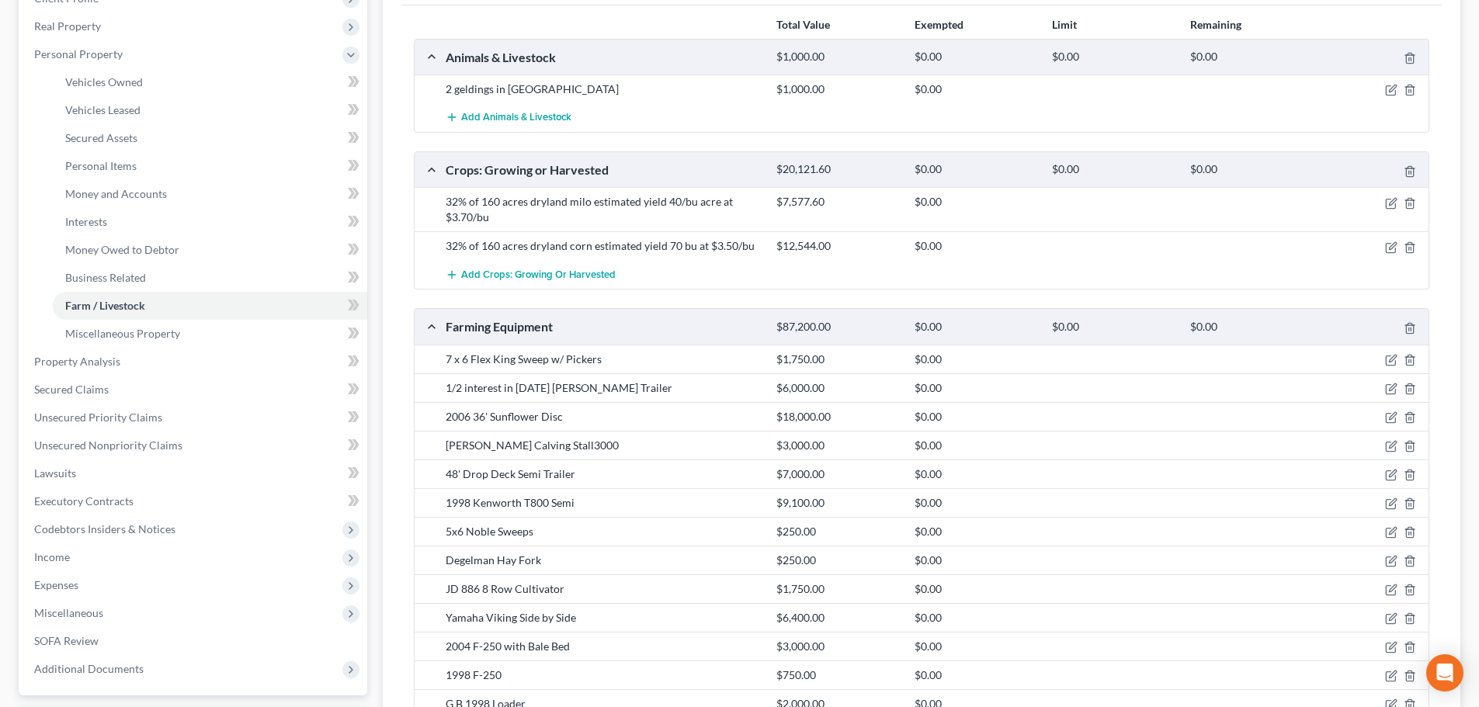
click at [785, 358] on div "$1,750.00" at bounding box center [837, 360] width 137 height 16
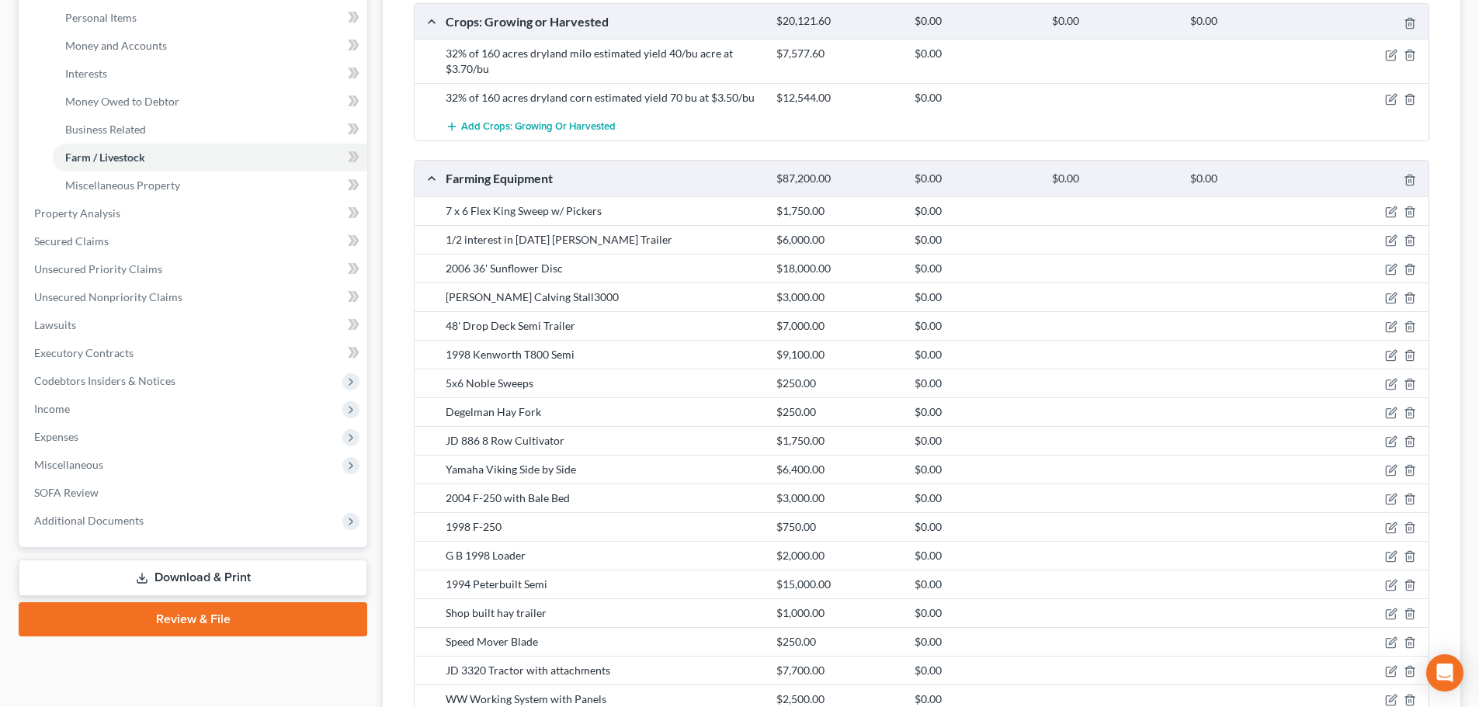
scroll to position [592, 0]
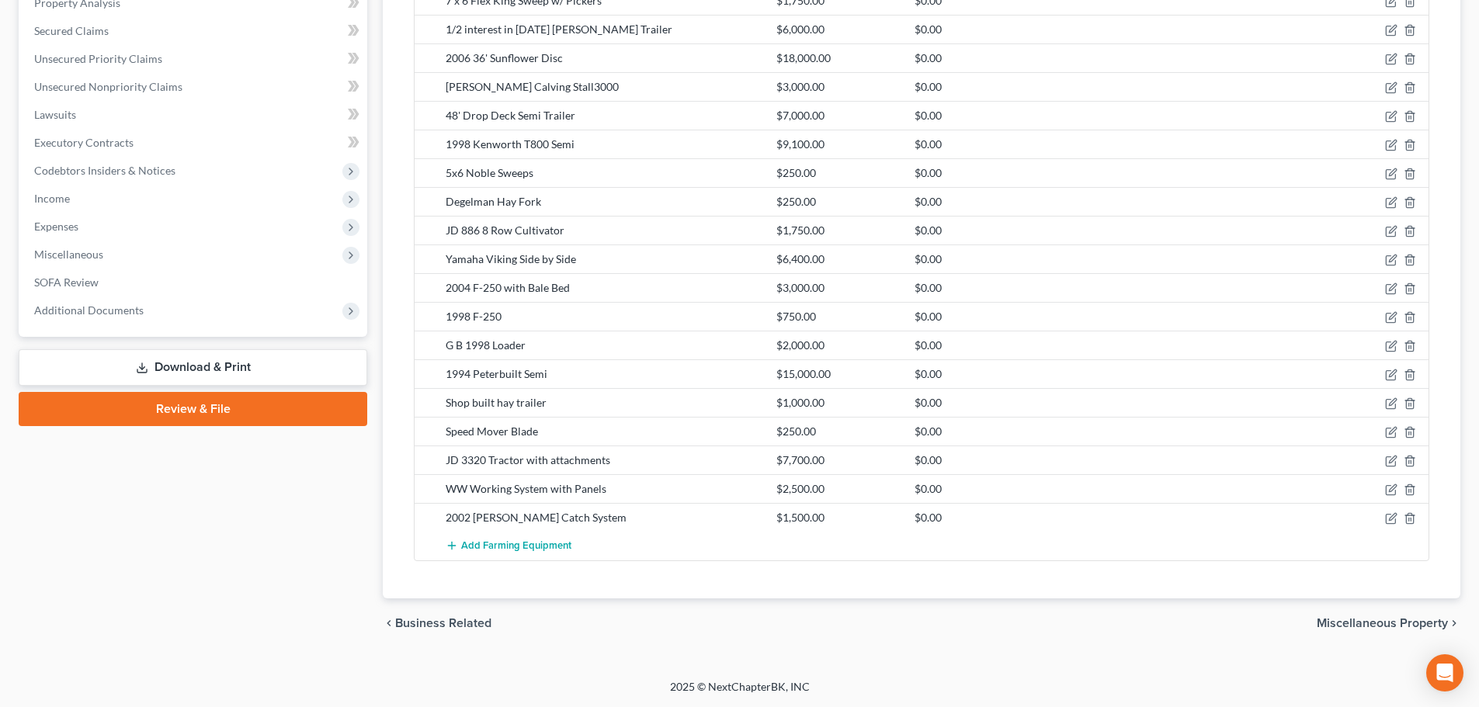
click at [1354, 624] on span "Miscellaneous Property" at bounding box center [1382, 623] width 131 height 12
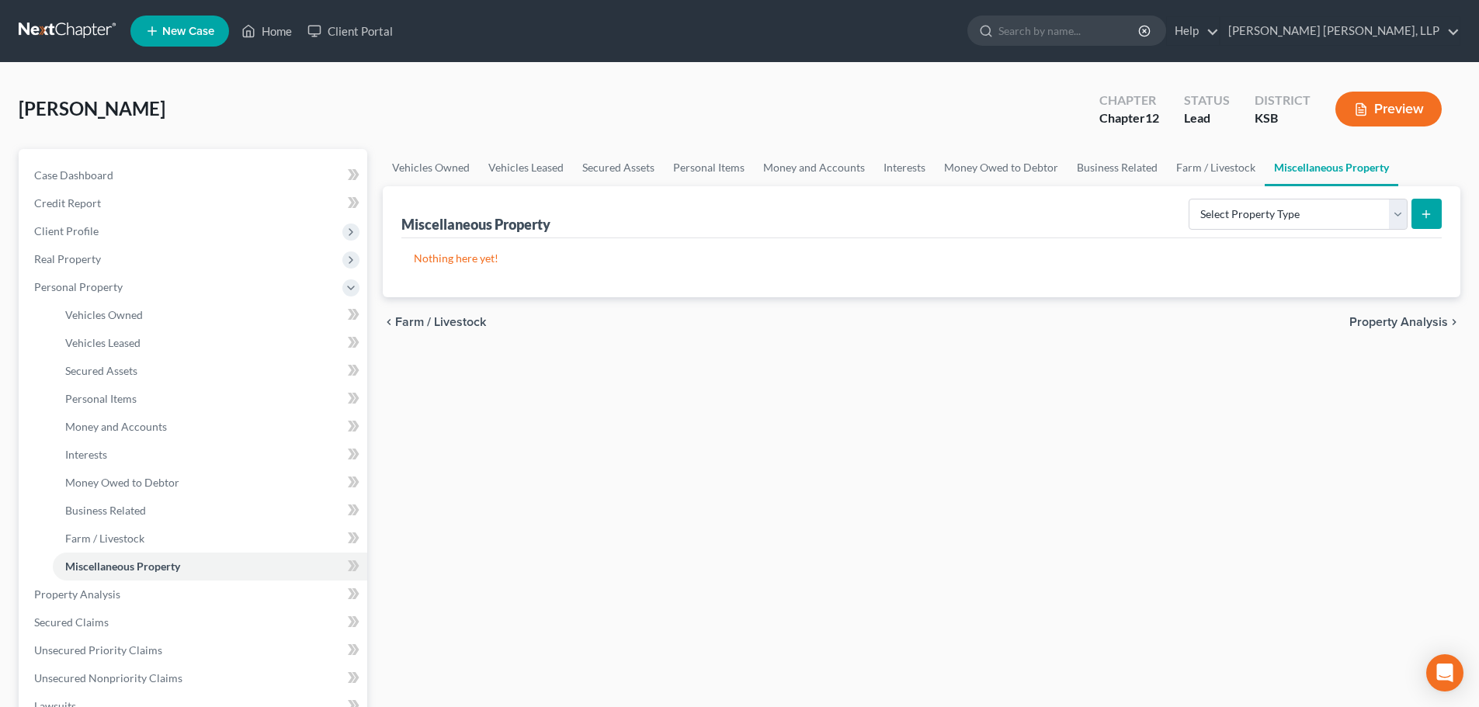
click at [1390, 321] on span "Property Analysis" at bounding box center [1399, 322] width 99 height 12
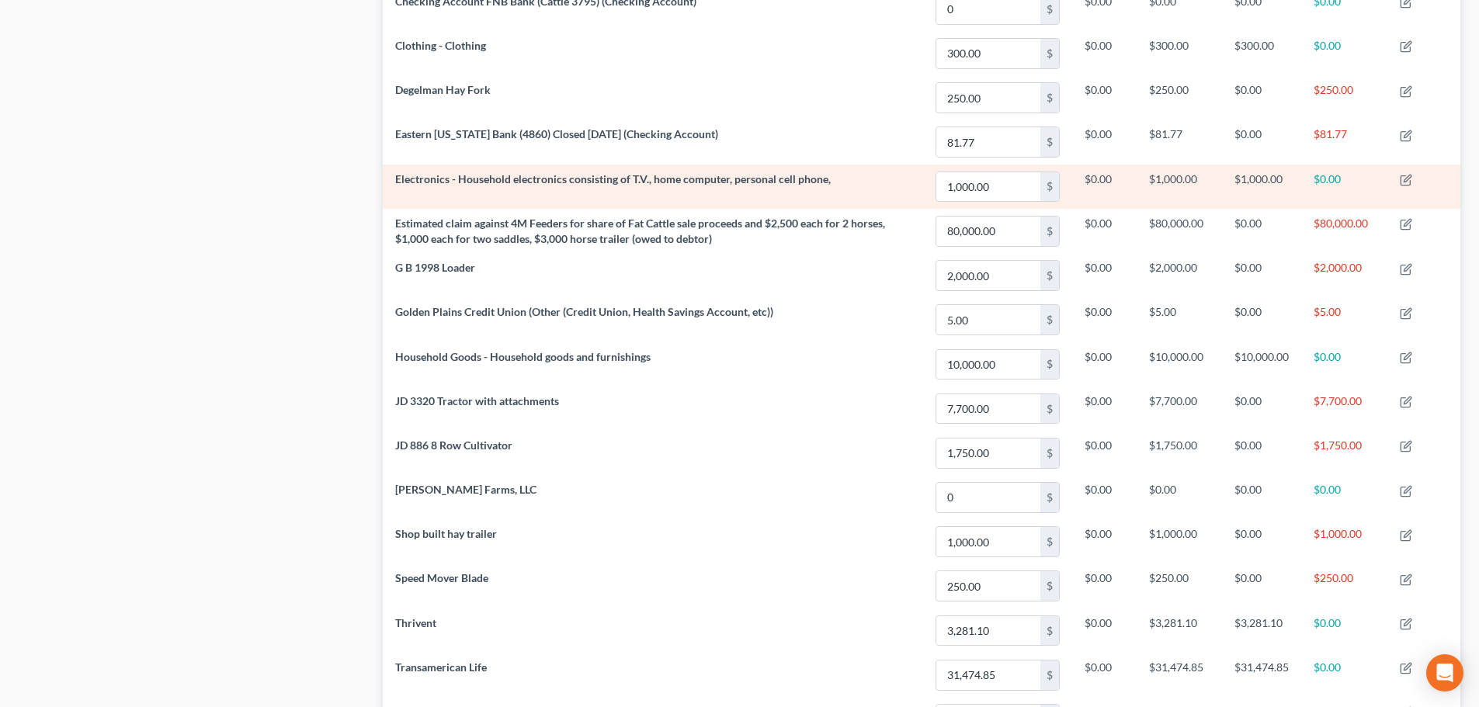
scroll to position [1629, 0]
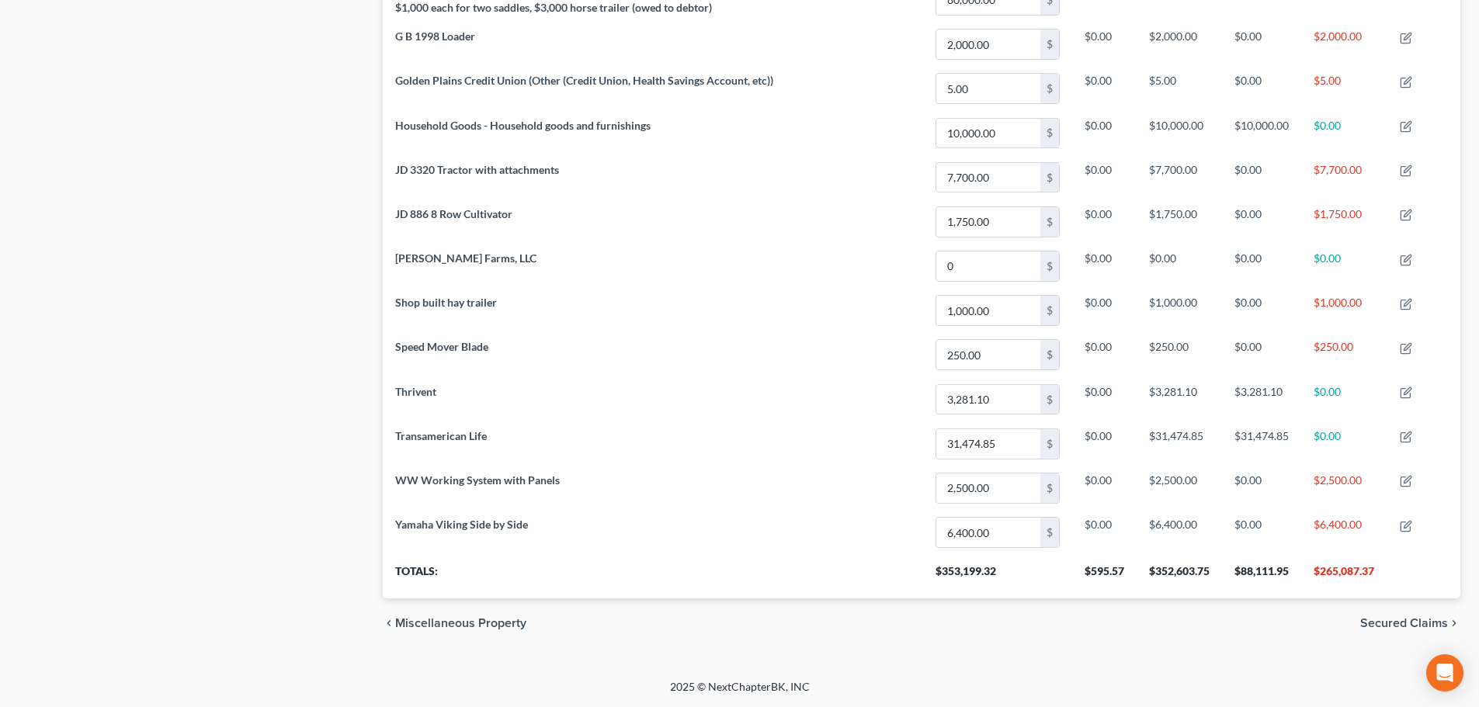
click at [1418, 621] on span "Secured Claims" at bounding box center [1404, 623] width 88 height 12
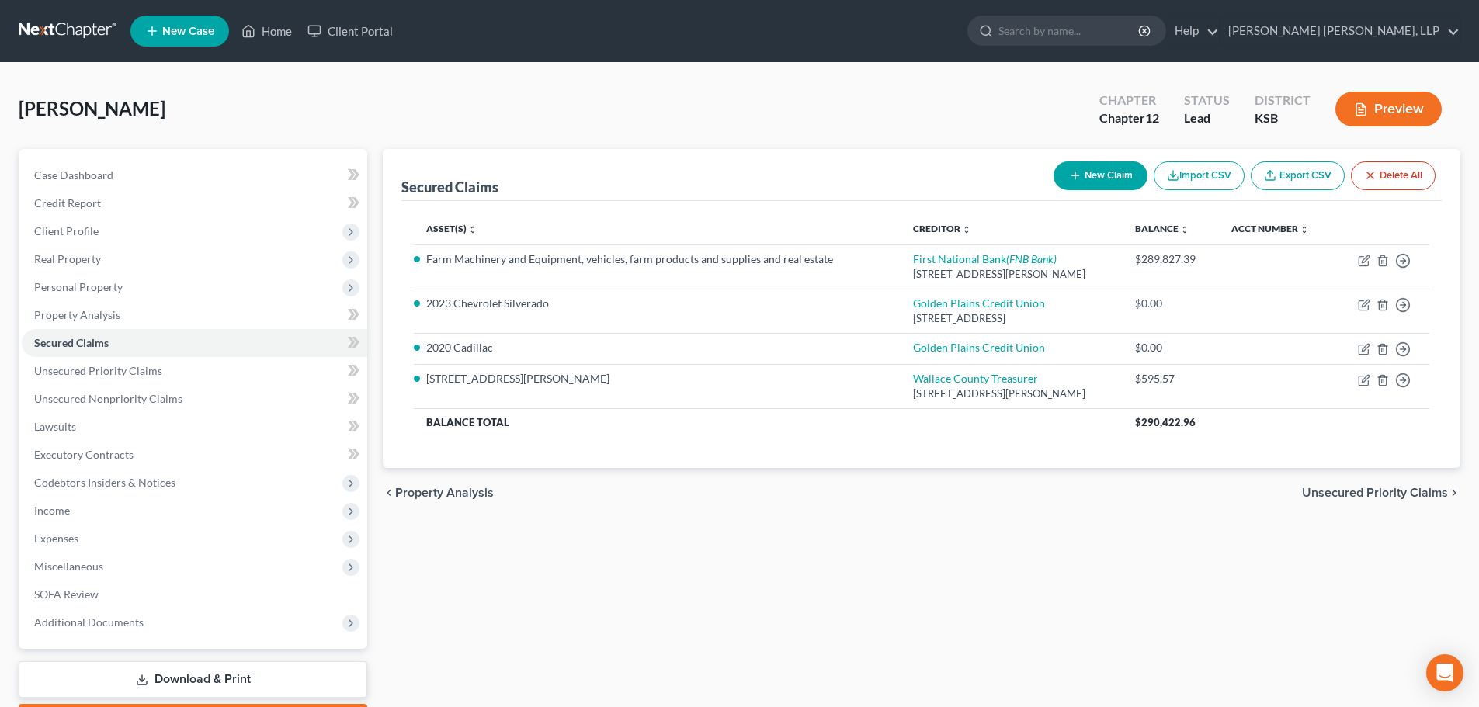
click at [1338, 496] on span "Unsecured Priority Claims" at bounding box center [1375, 493] width 146 height 12
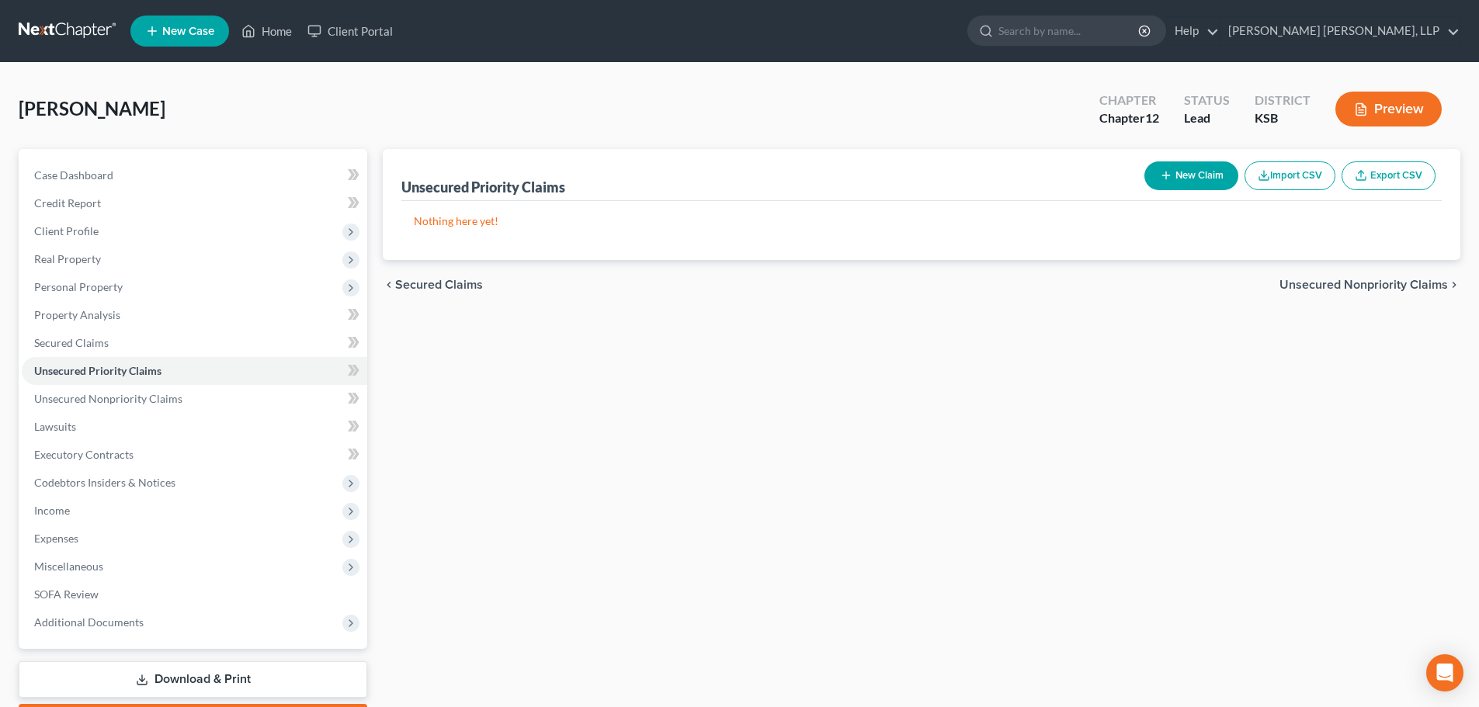
click at [1343, 286] on span "Unsecured Nonpriority Claims" at bounding box center [1364, 285] width 169 height 12
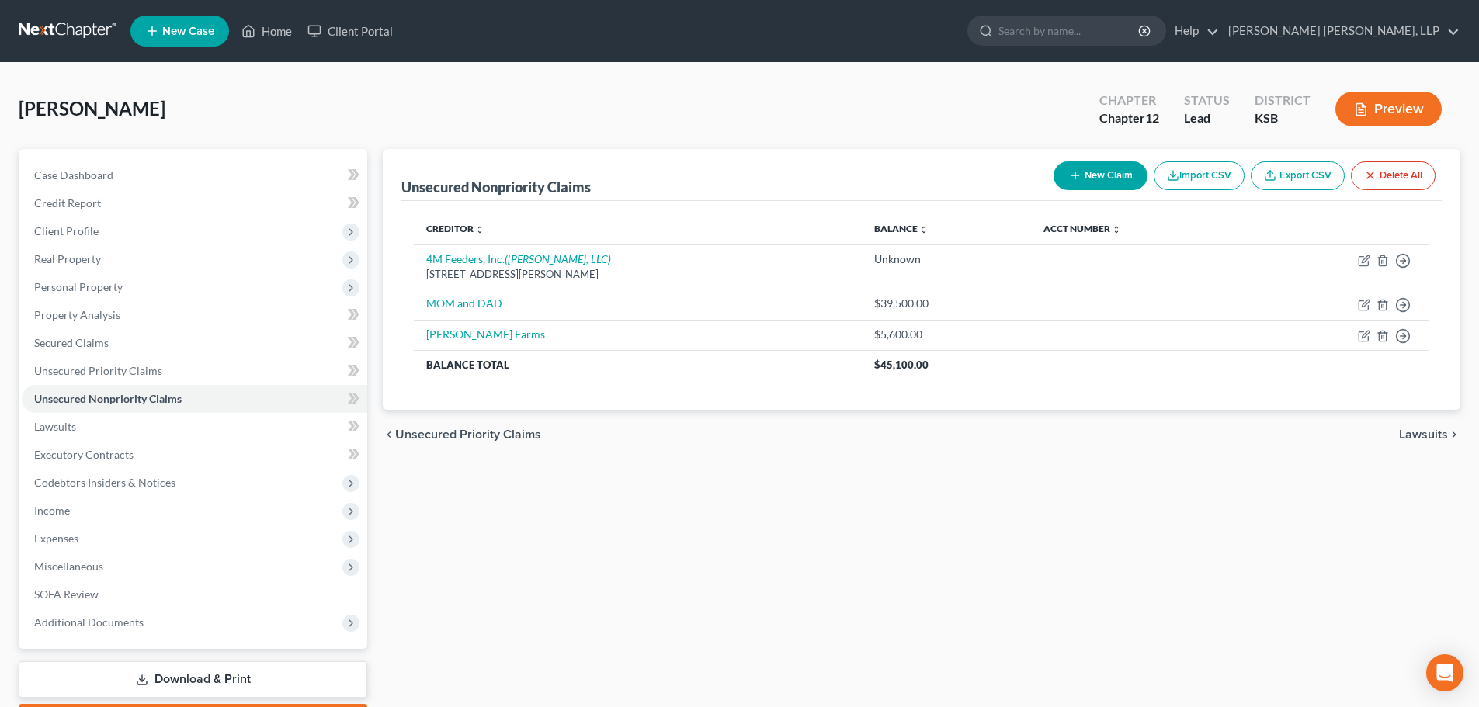
click at [1416, 439] on span "Lawsuits" at bounding box center [1423, 435] width 49 height 12
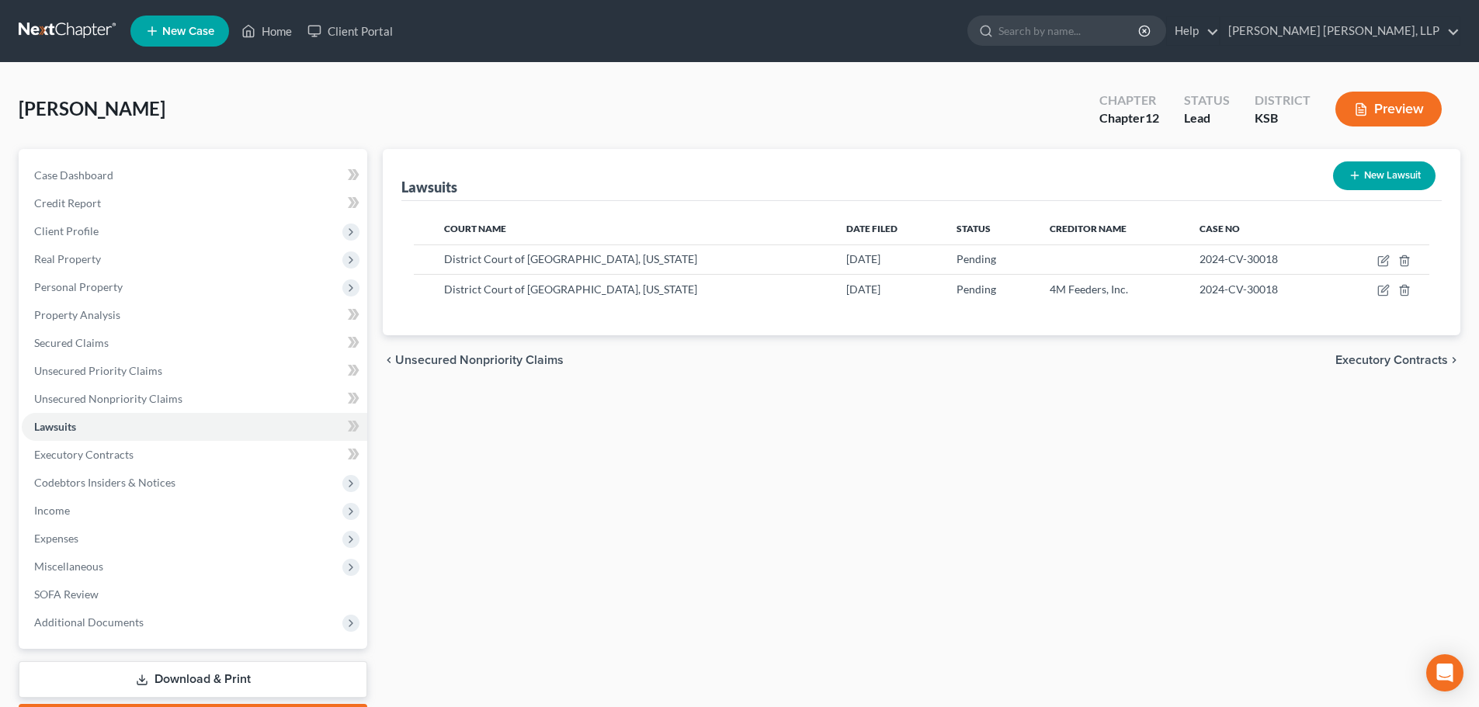
click at [1404, 355] on span "Executory Contracts" at bounding box center [1392, 360] width 113 height 12
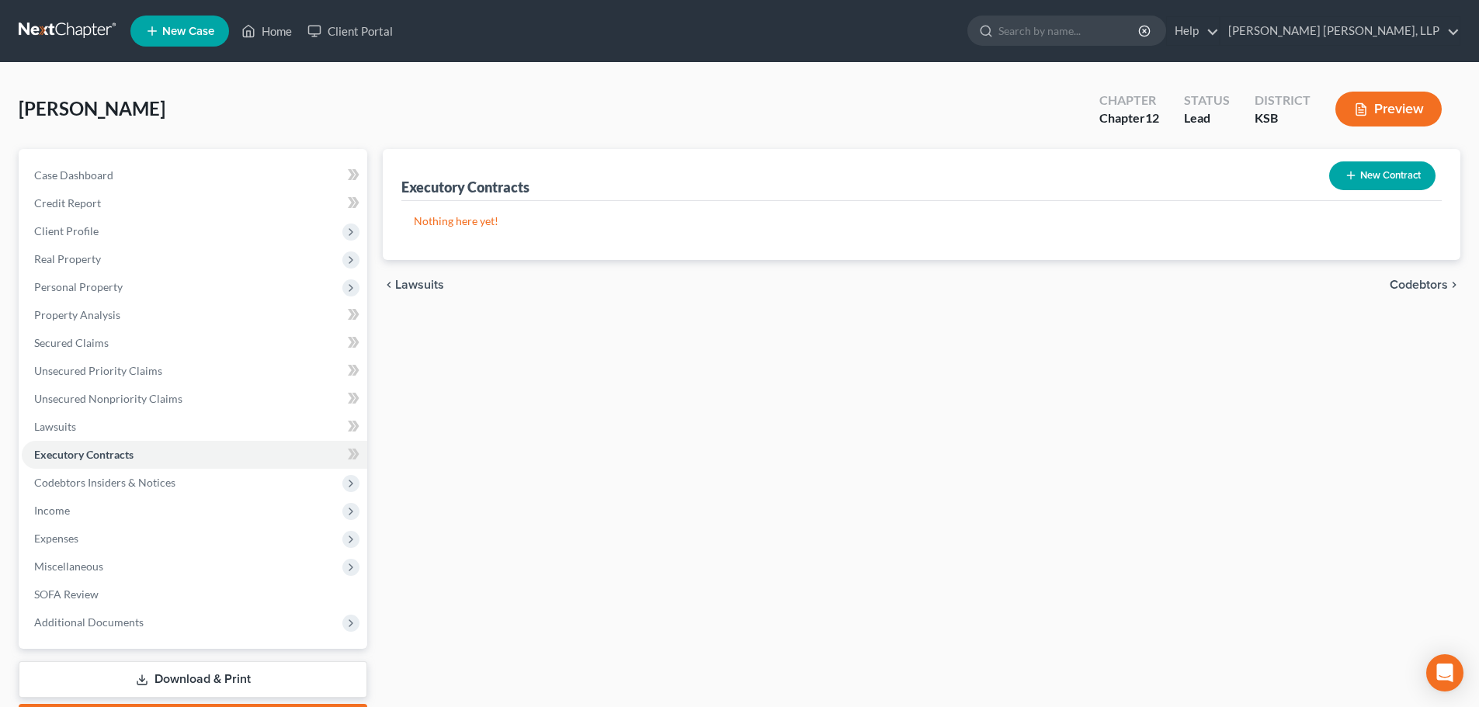
click at [1409, 282] on span "Codebtors" at bounding box center [1419, 285] width 58 height 12
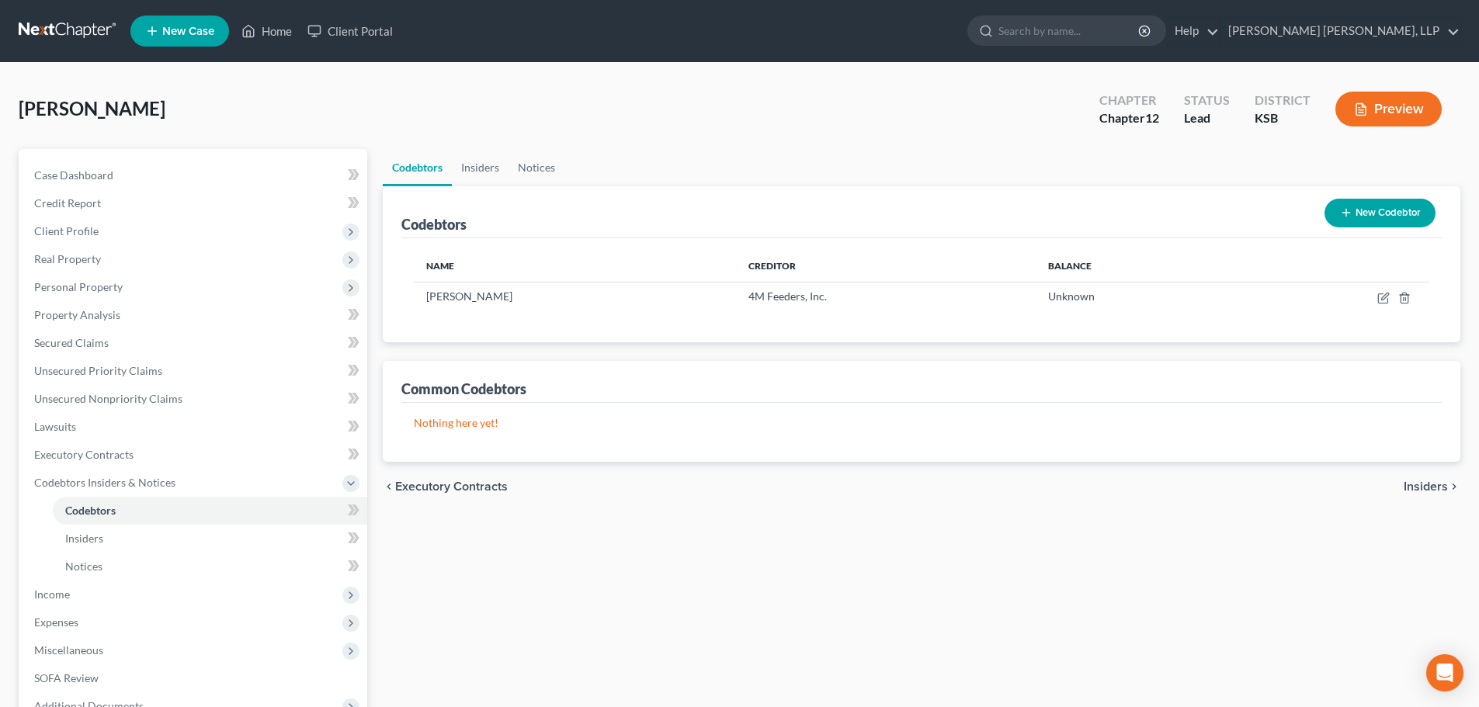
click at [1423, 482] on span "Insiders" at bounding box center [1426, 487] width 44 height 12
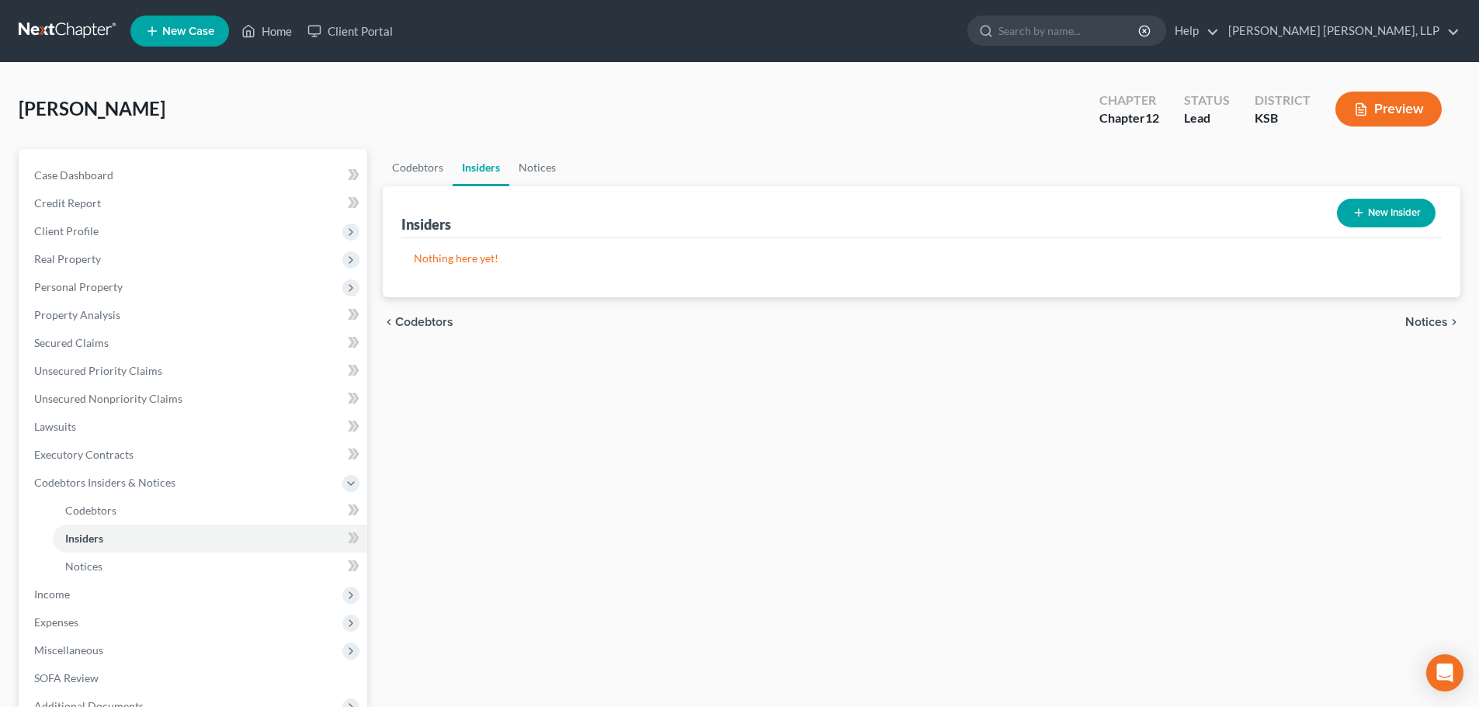
click at [1431, 324] on span "Notices" at bounding box center [1426, 322] width 43 height 12
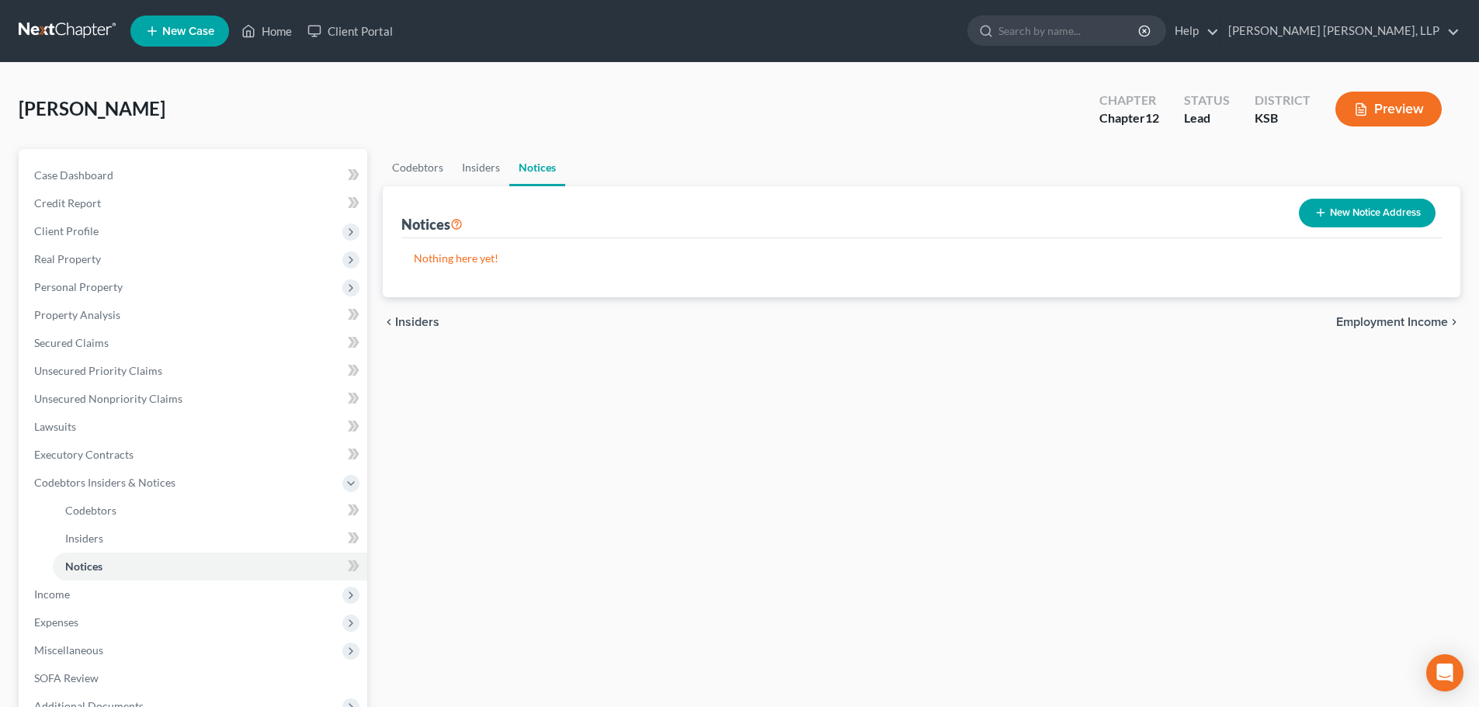
click at [1429, 317] on span "Employment Income" at bounding box center [1392, 322] width 112 height 12
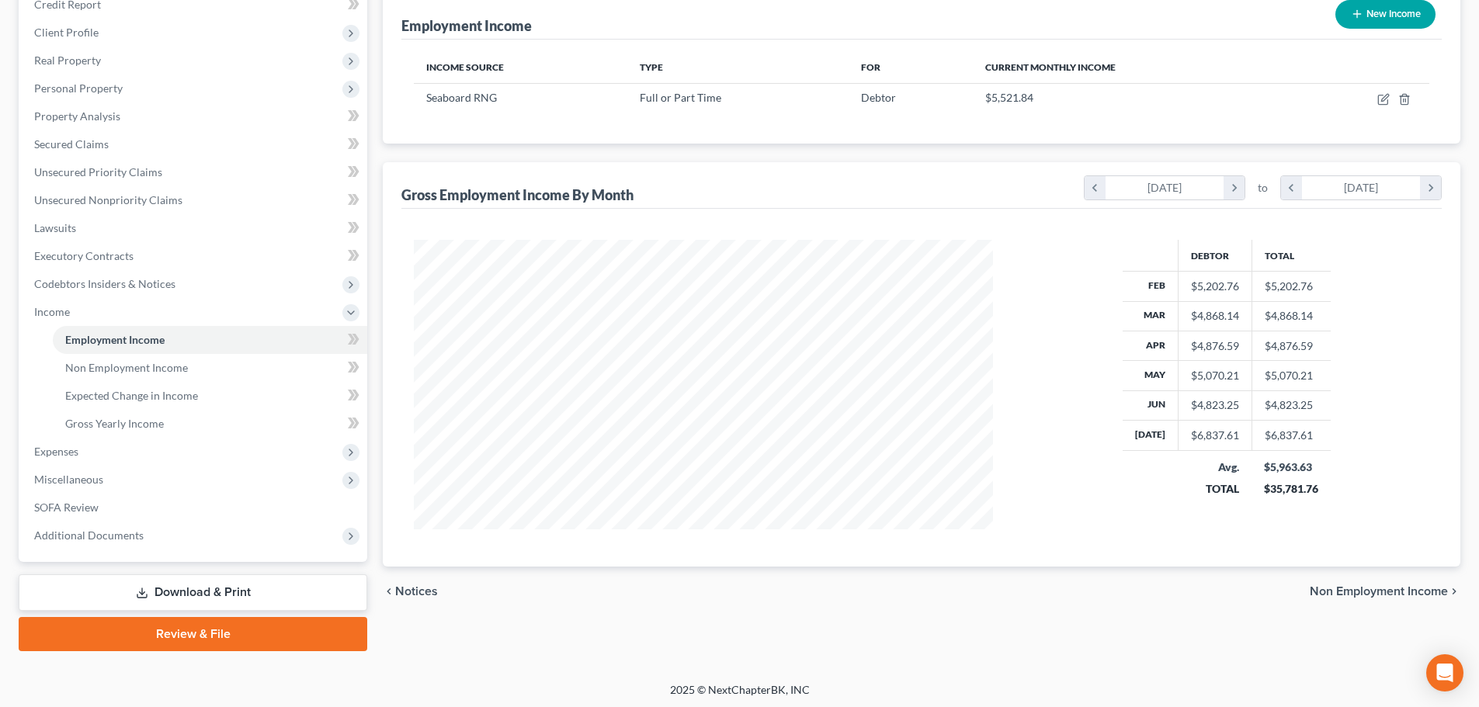
scroll to position [202, 0]
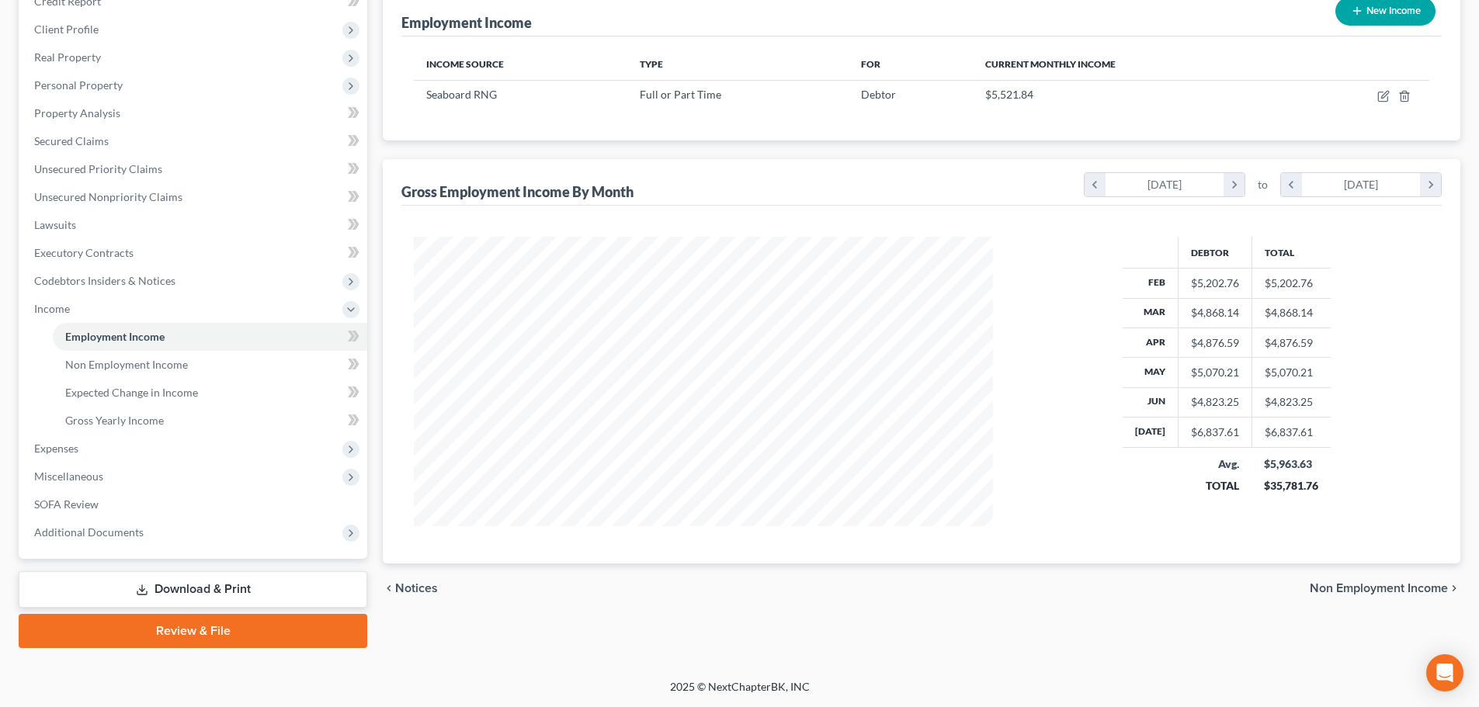
click at [1377, 585] on span "Non Employment Income" at bounding box center [1379, 588] width 138 height 12
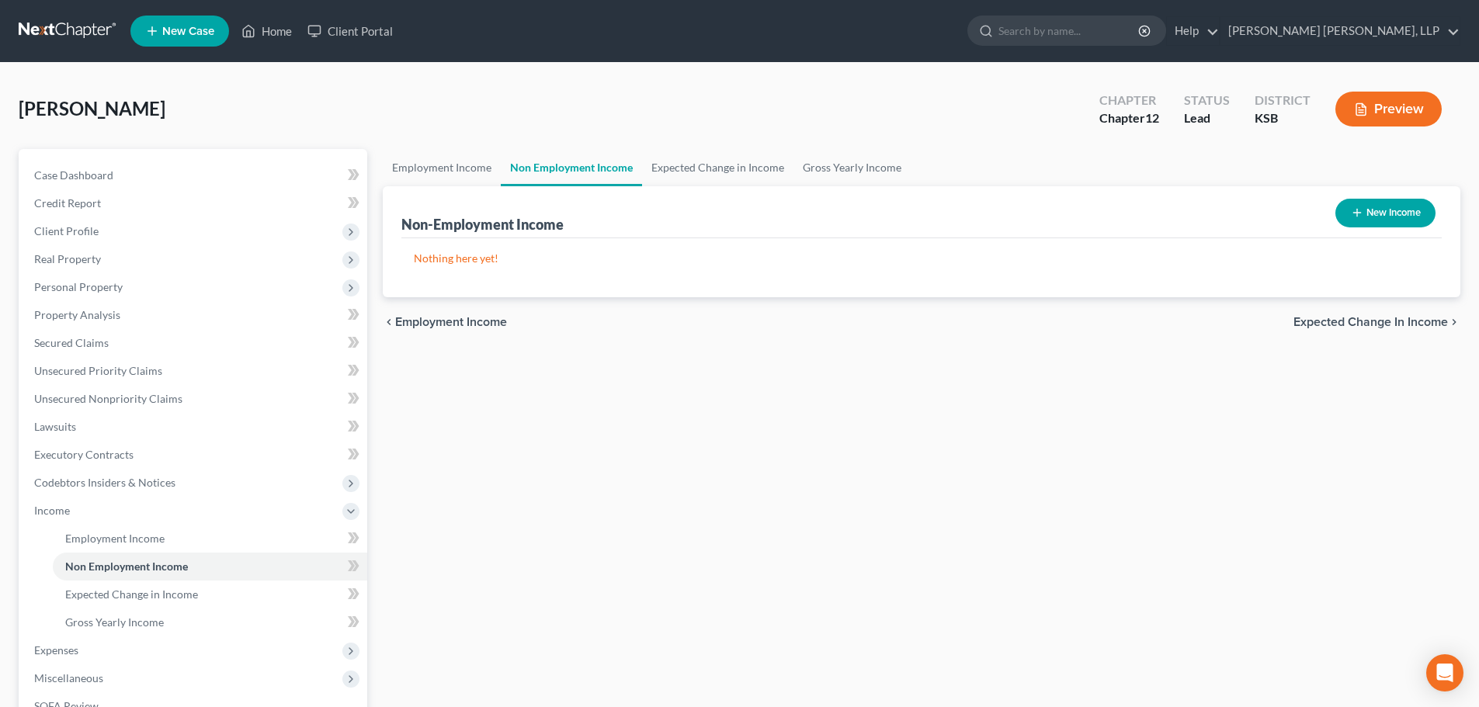
click at [1386, 328] on span "Expected Change in Income" at bounding box center [1371, 322] width 155 height 12
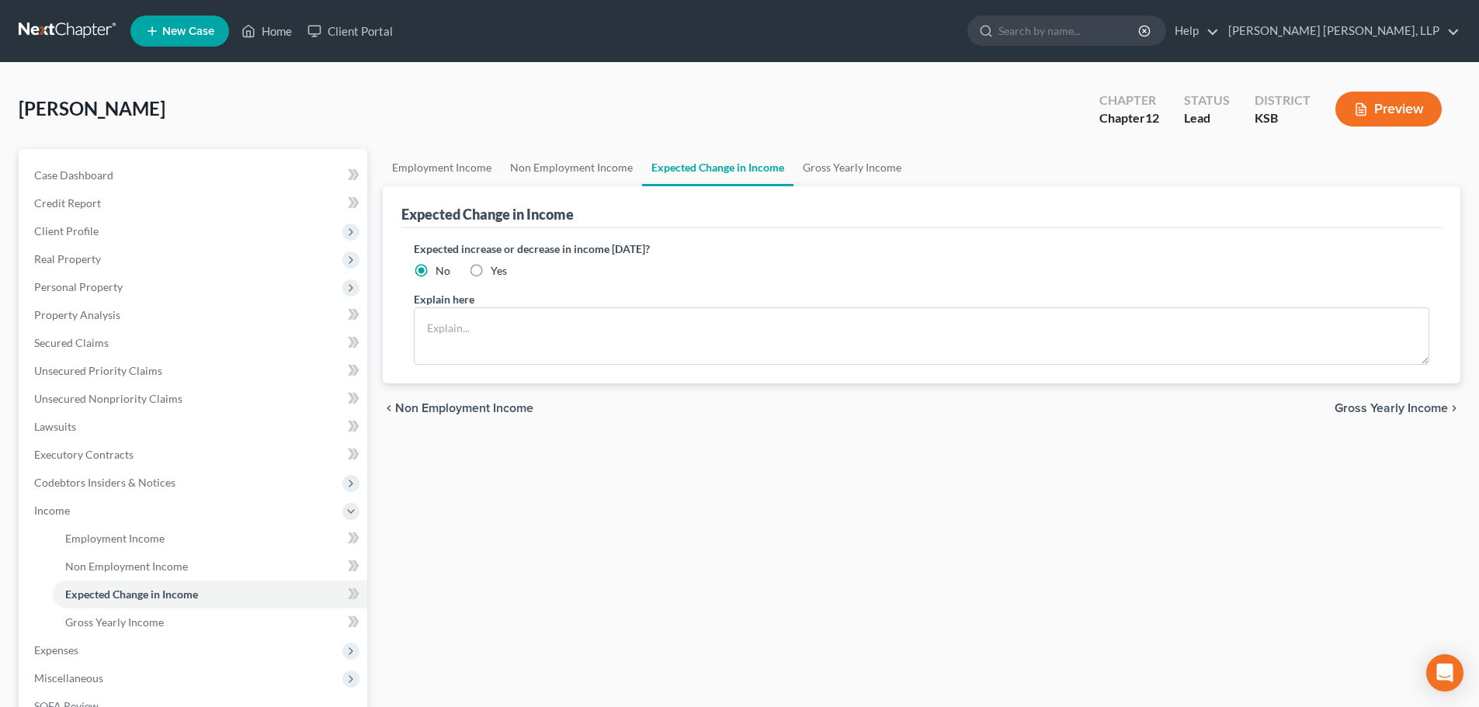
click at [1385, 409] on span "Gross Yearly Income" at bounding box center [1391, 408] width 113 height 12
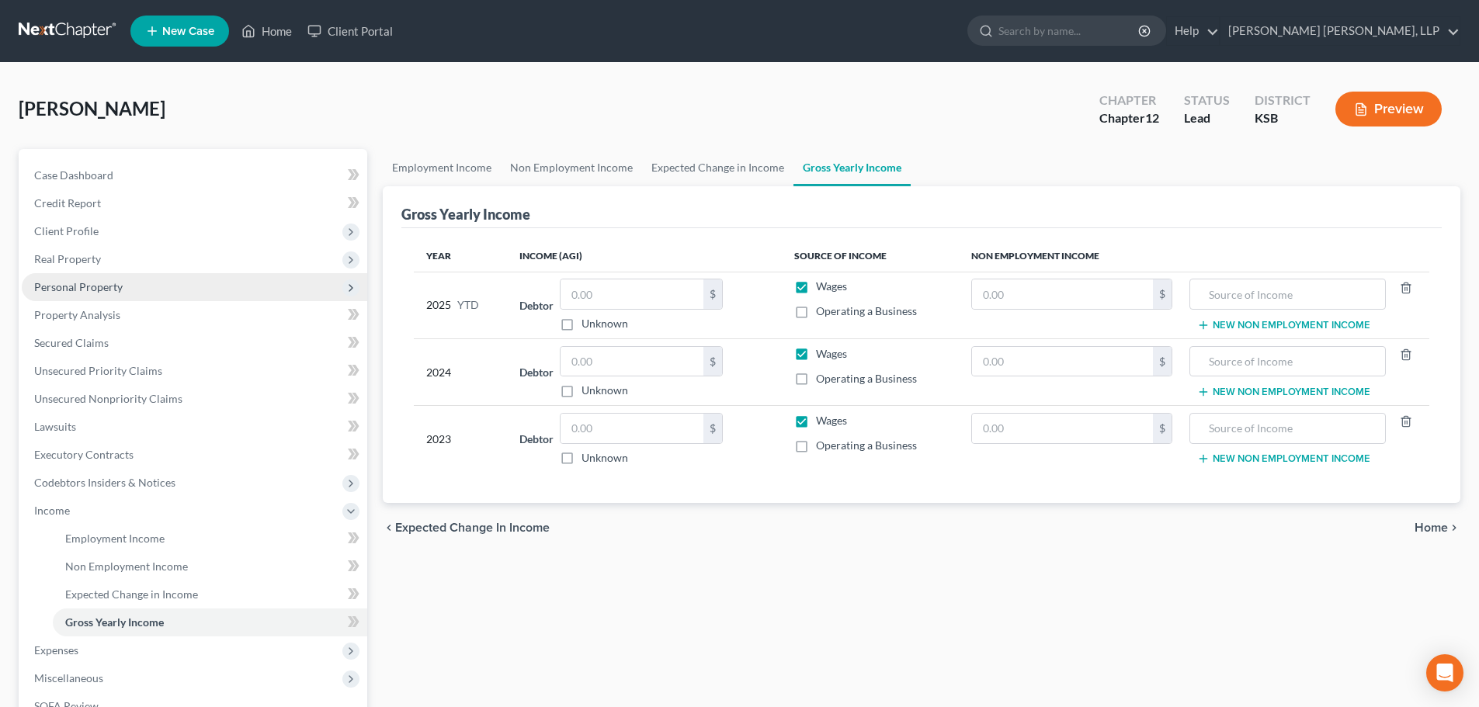
click at [65, 287] on span "Personal Property" at bounding box center [78, 286] width 89 height 13
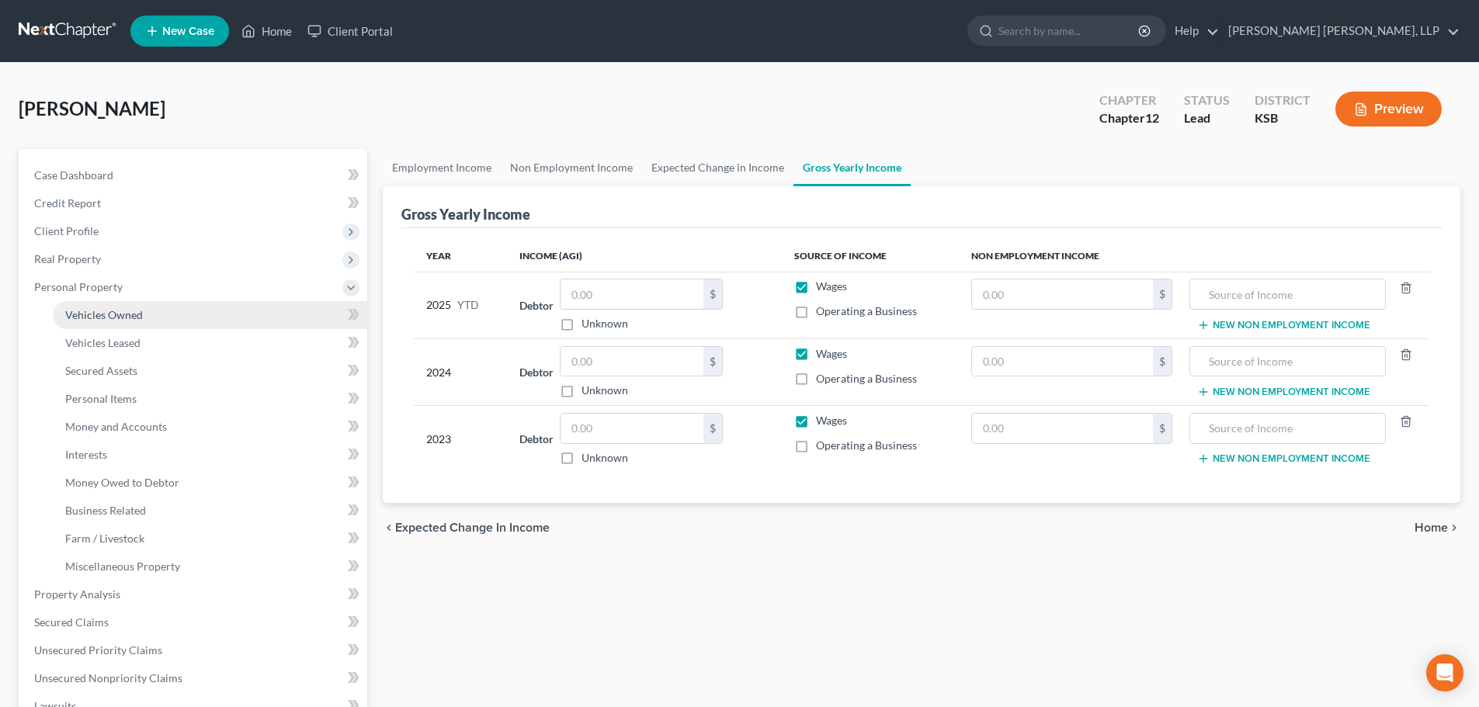
click at [116, 321] on span "Vehicles Owned" at bounding box center [104, 314] width 78 height 13
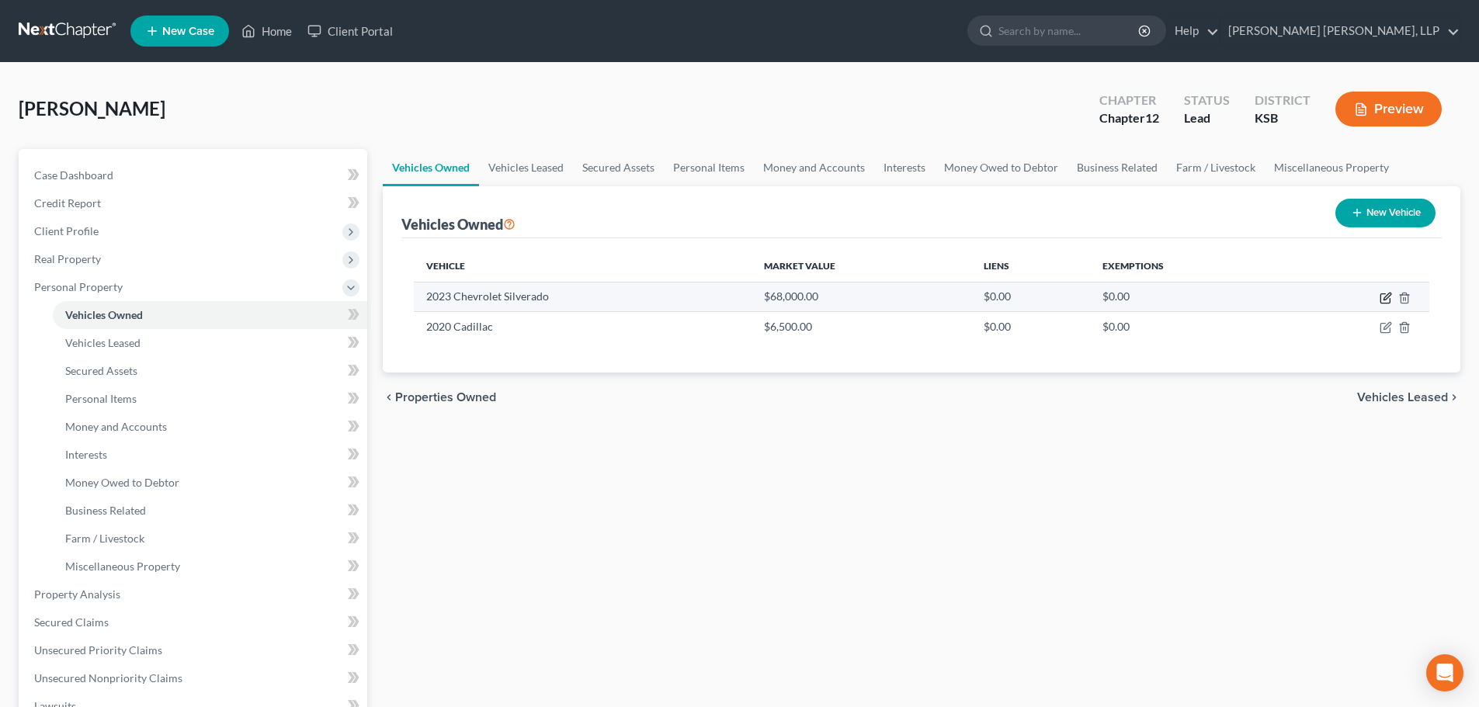
click at [1388, 297] on icon "button" at bounding box center [1387, 296] width 7 height 7
select select "0"
select select "3"
select select "2"
select select "0"
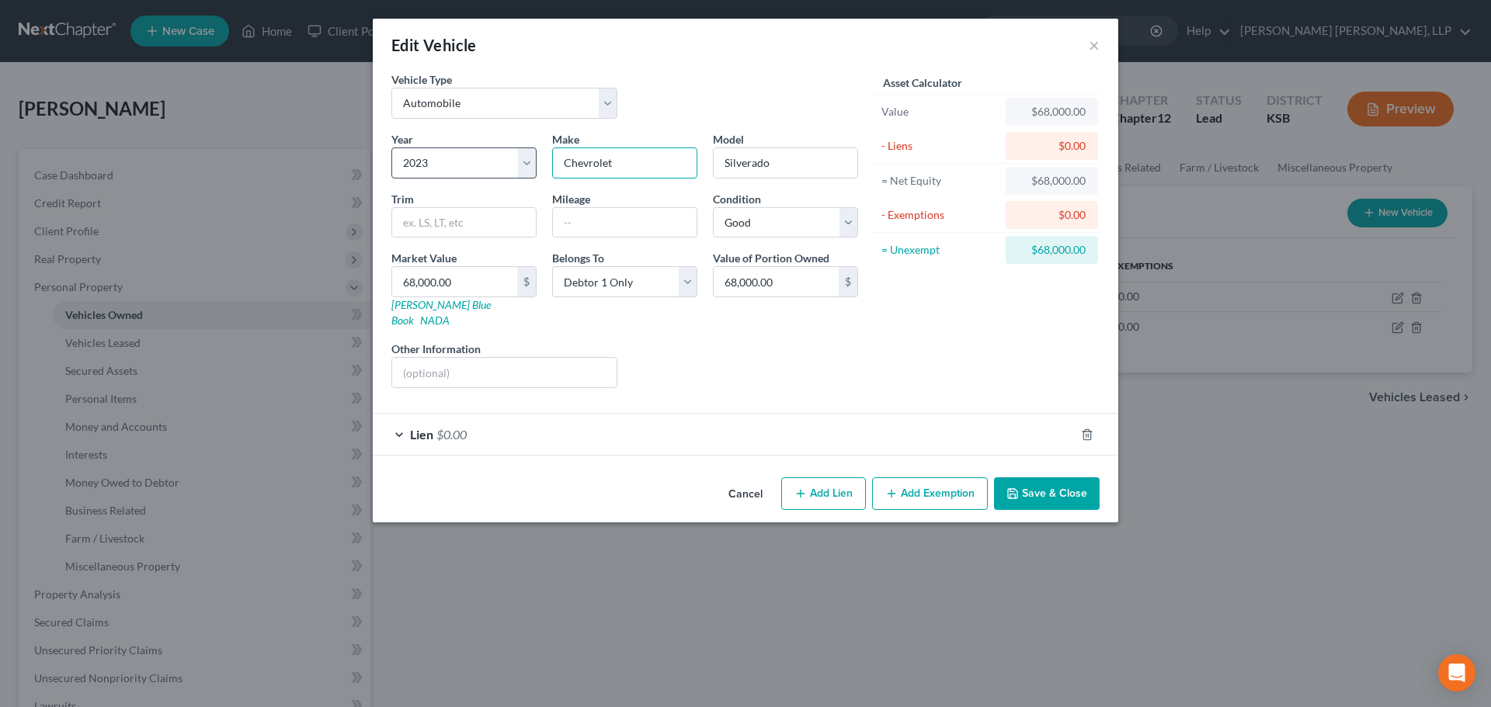
drag, startPoint x: 651, startPoint y: 164, endPoint x: 523, endPoint y: 164, distance: 128.1
click at [523, 164] on div "Year Select 2026 2025 2024 2023 2022 2021 2020 2019 2018 2017 2016 2015 2014 20…" at bounding box center [625, 265] width 482 height 269
type input "GMC"
type input "Denali"
click at [1017, 471] on div "Cancel Add Lien Add Lease Add Exemption Save & Close" at bounding box center [745, 496] width 745 height 51
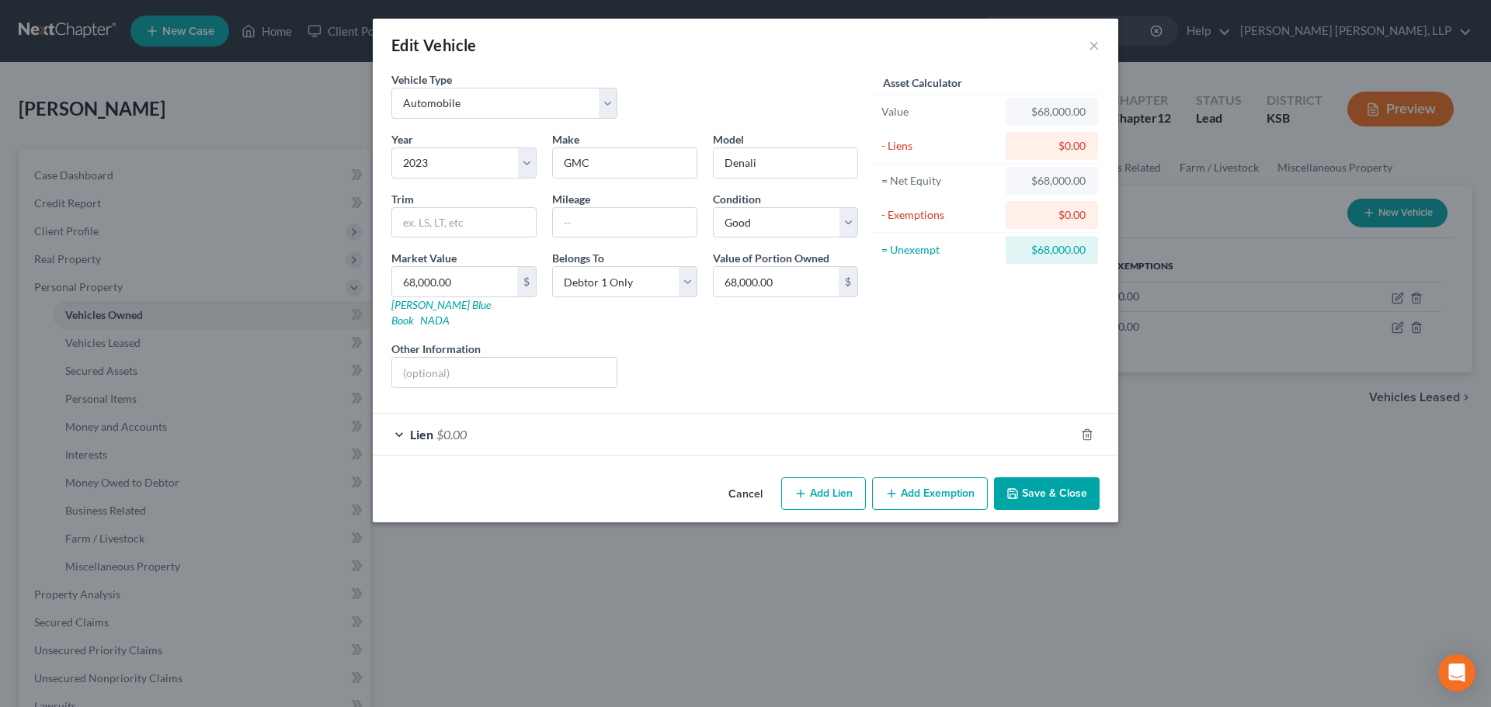
click at [1034, 478] on button "Save & Close" at bounding box center [1047, 494] width 106 height 33
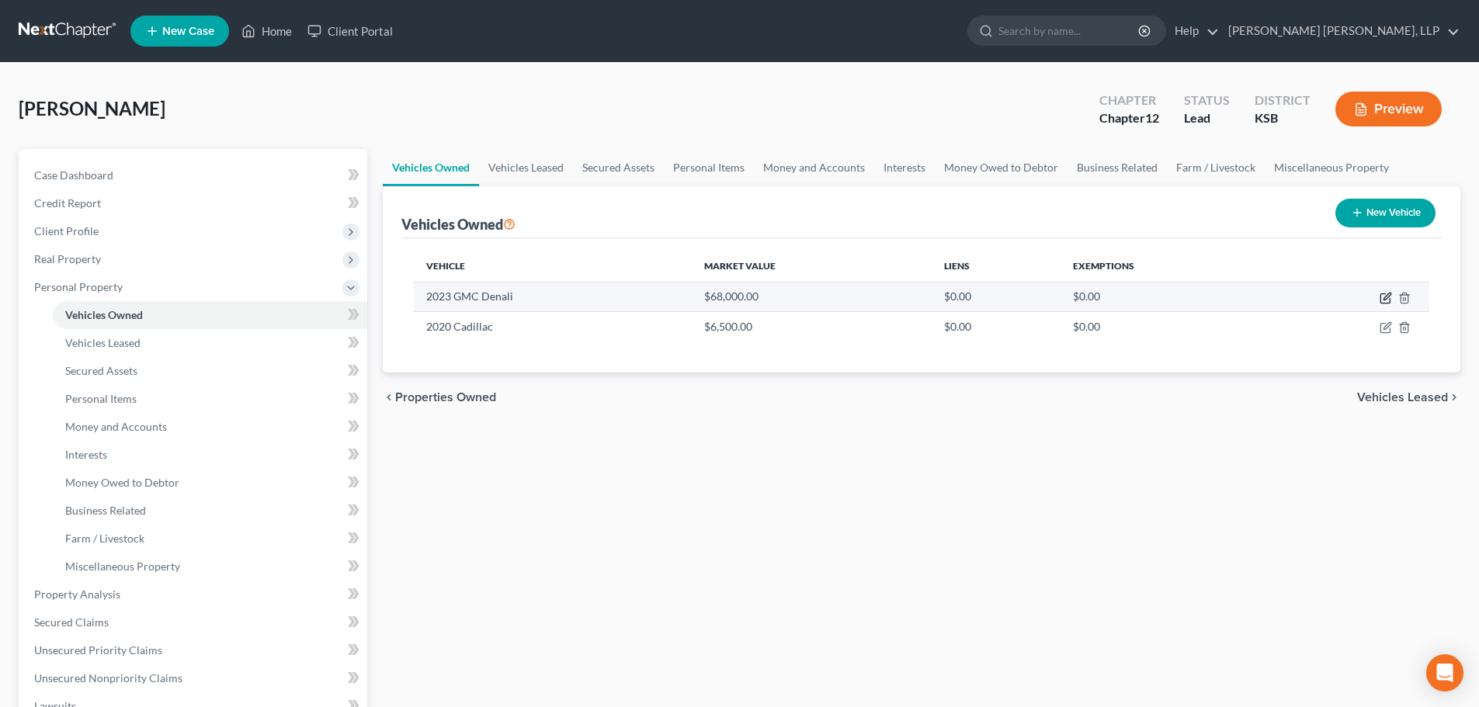
click at [1381, 297] on icon "button" at bounding box center [1385, 298] width 9 height 9
select select "0"
select select "3"
select select "2"
select select "0"
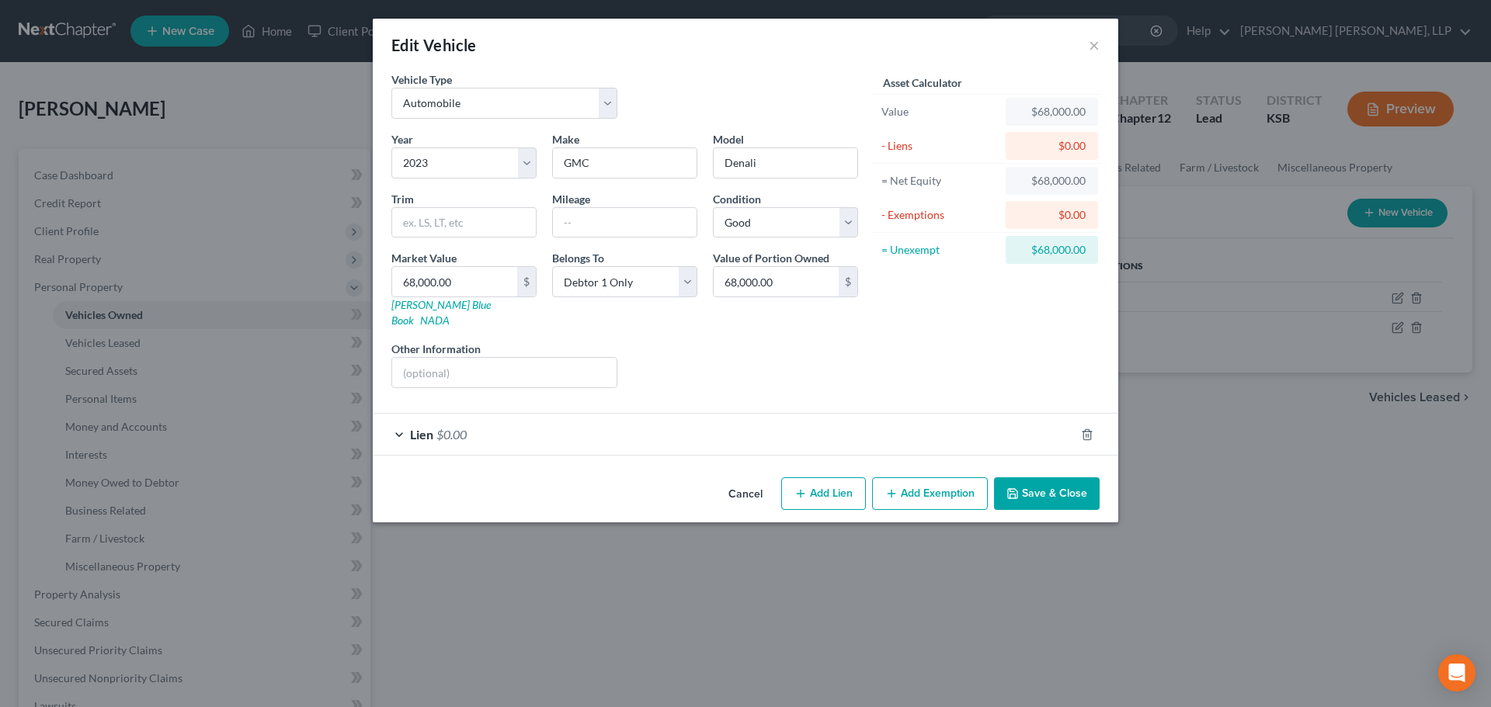
click at [401, 415] on div "Lien $0.00" at bounding box center [724, 434] width 702 height 41
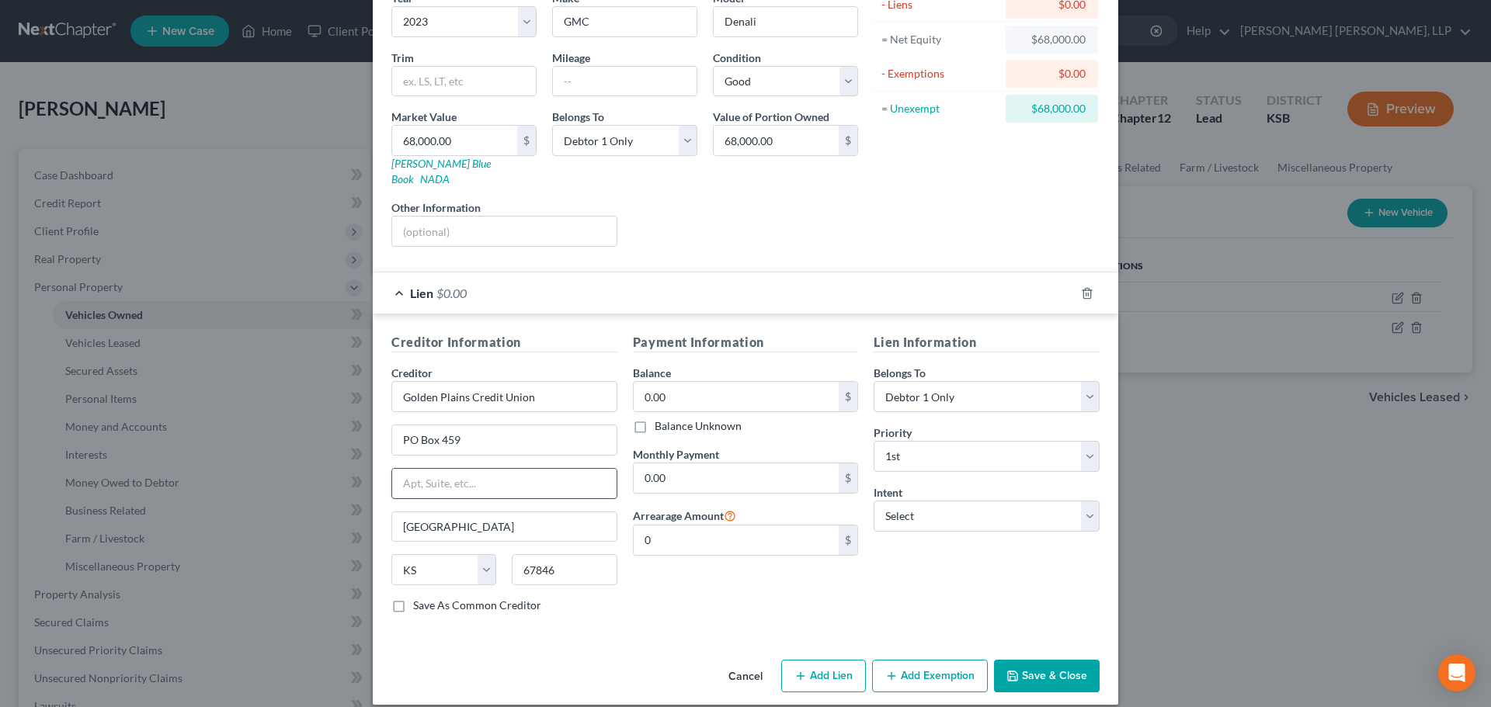
scroll to position [142, 0]
click at [689, 383] on input "0.00" at bounding box center [737, 396] width 206 height 30
type input "68,000"
click at [1042, 660] on button "Save & Close" at bounding box center [1047, 675] width 106 height 33
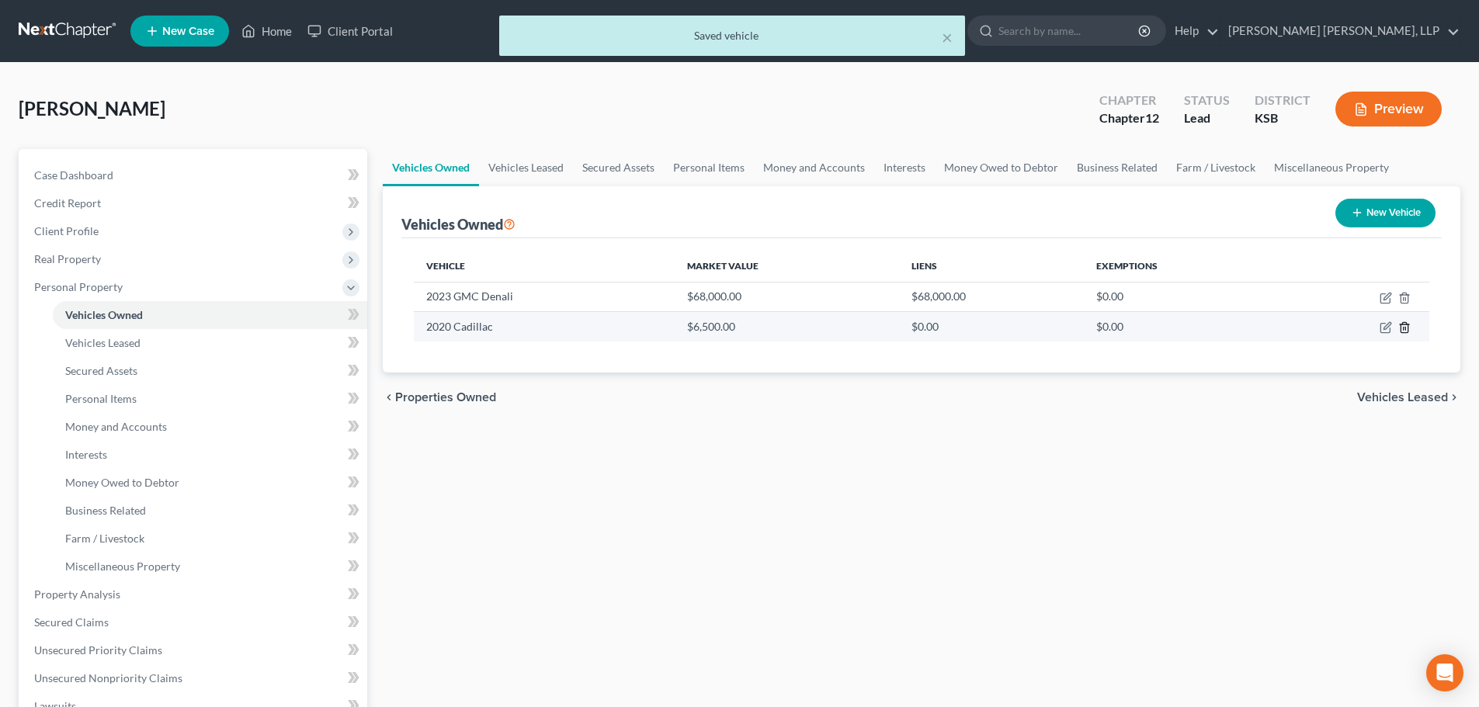
click at [1405, 329] on line "button" at bounding box center [1405, 329] width 0 height 3
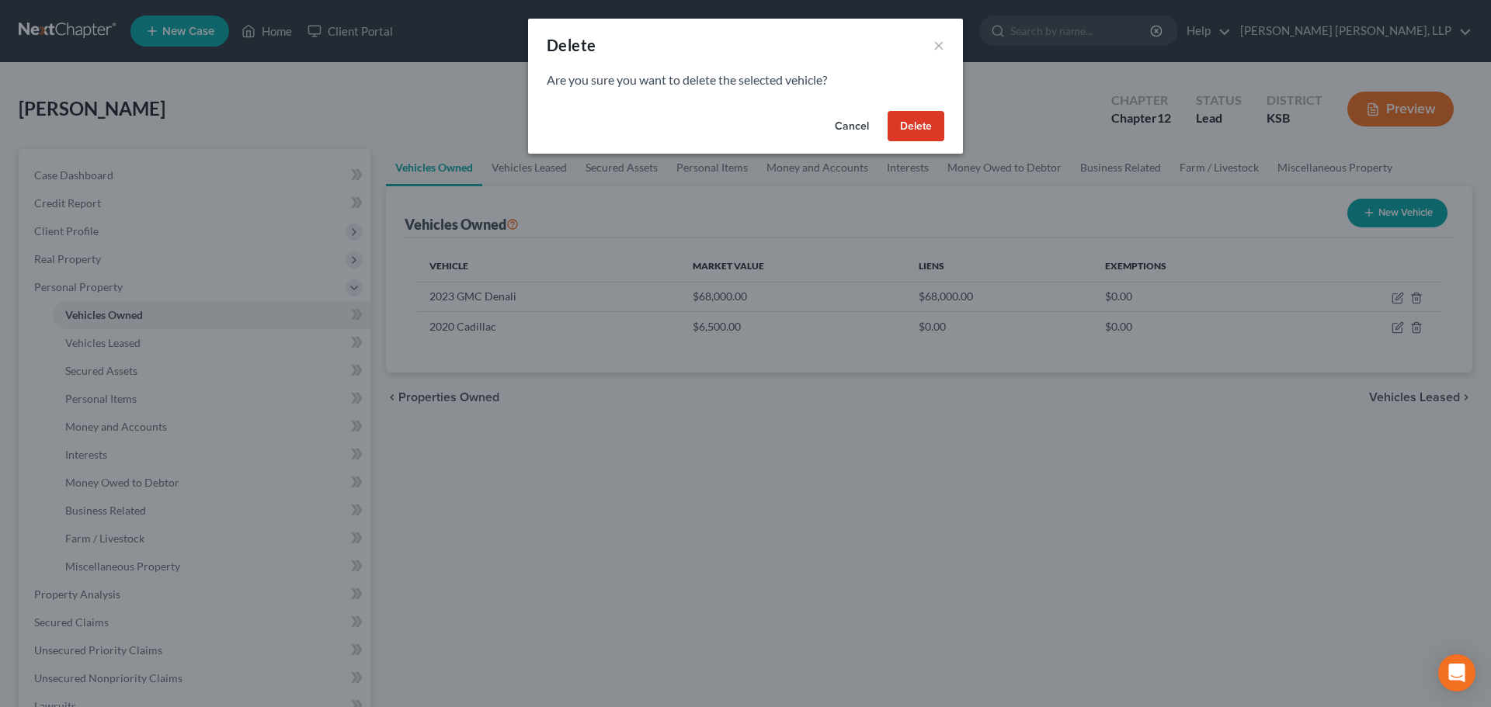
click at [854, 118] on button "Cancel" at bounding box center [851, 126] width 59 height 31
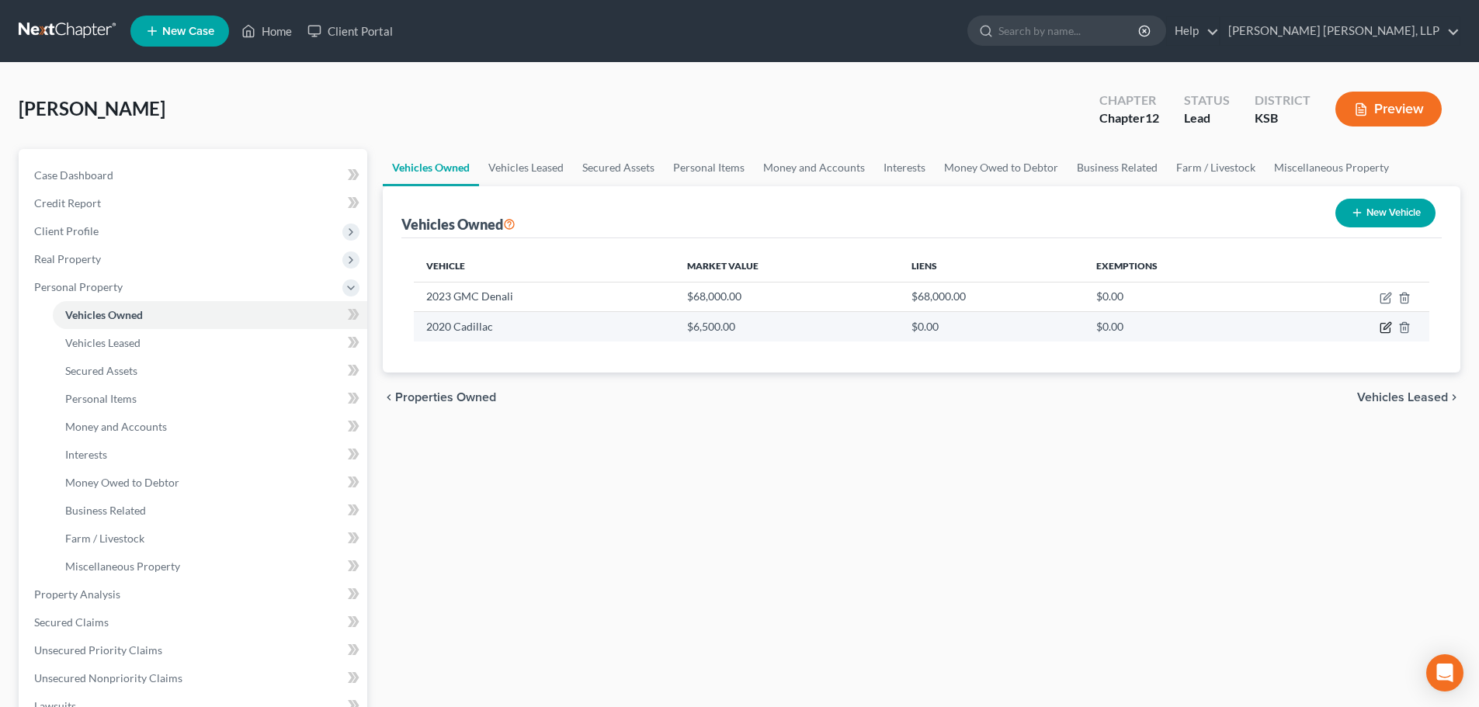
click at [1388, 330] on icon "button" at bounding box center [1386, 327] width 12 height 12
select select "0"
select select "6"
select select "0"
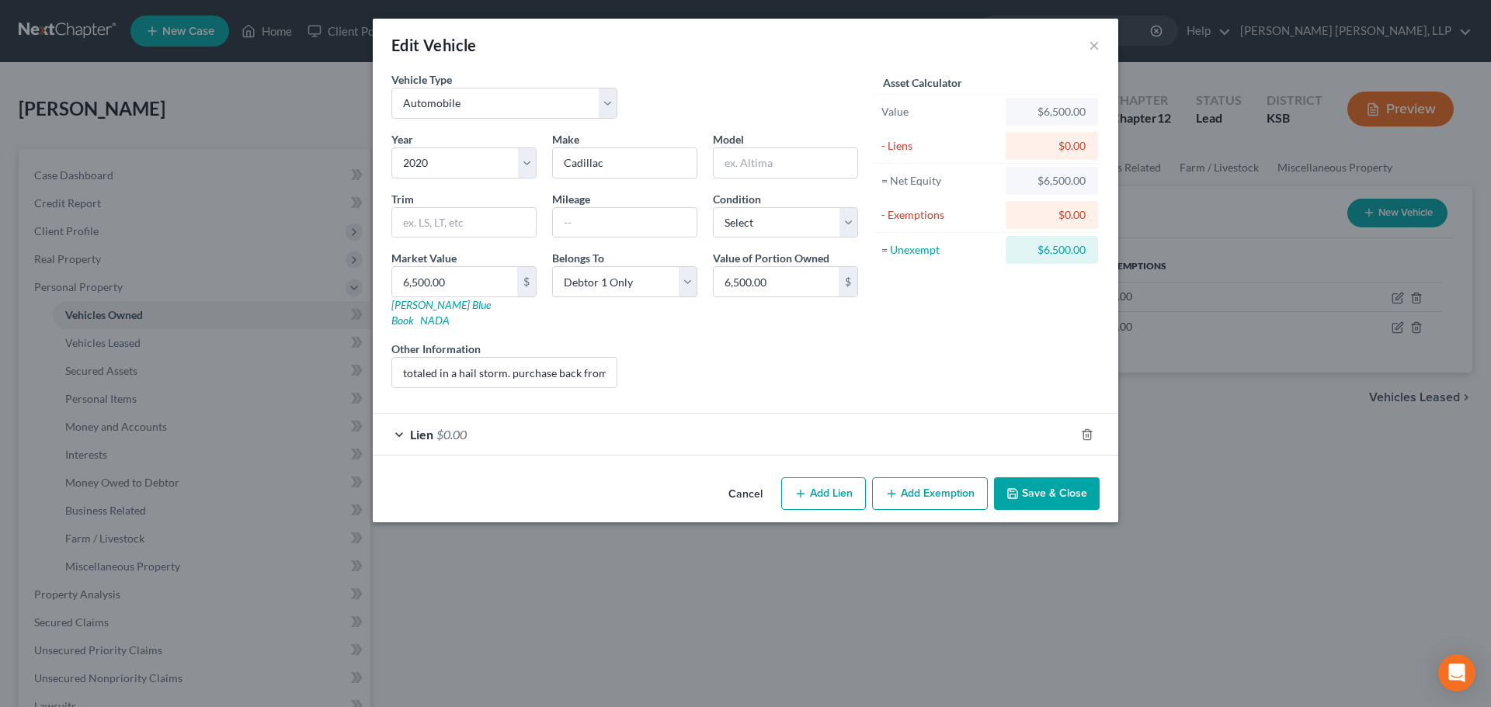
click at [1030, 478] on button "Save & Close" at bounding box center [1047, 494] width 106 height 33
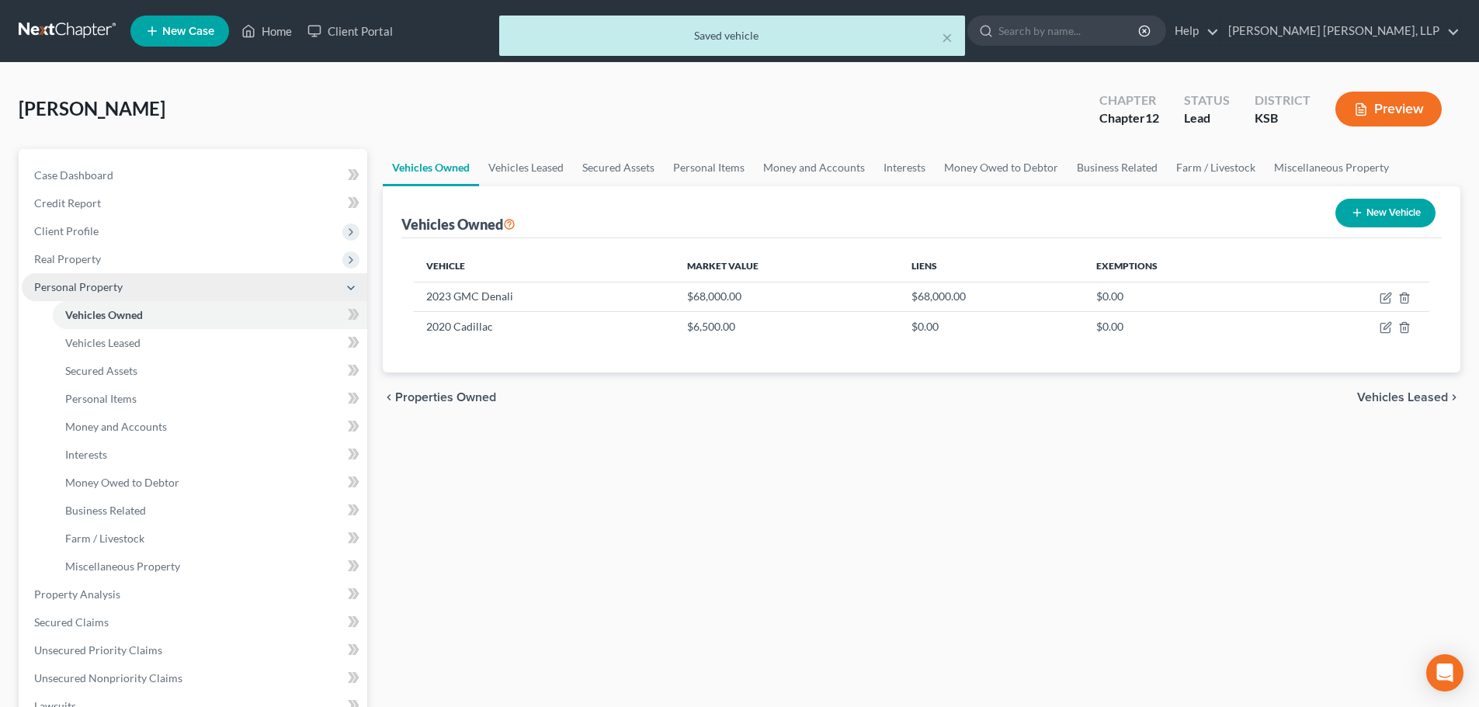
click at [106, 282] on span "Personal Property" at bounding box center [78, 286] width 89 height 13
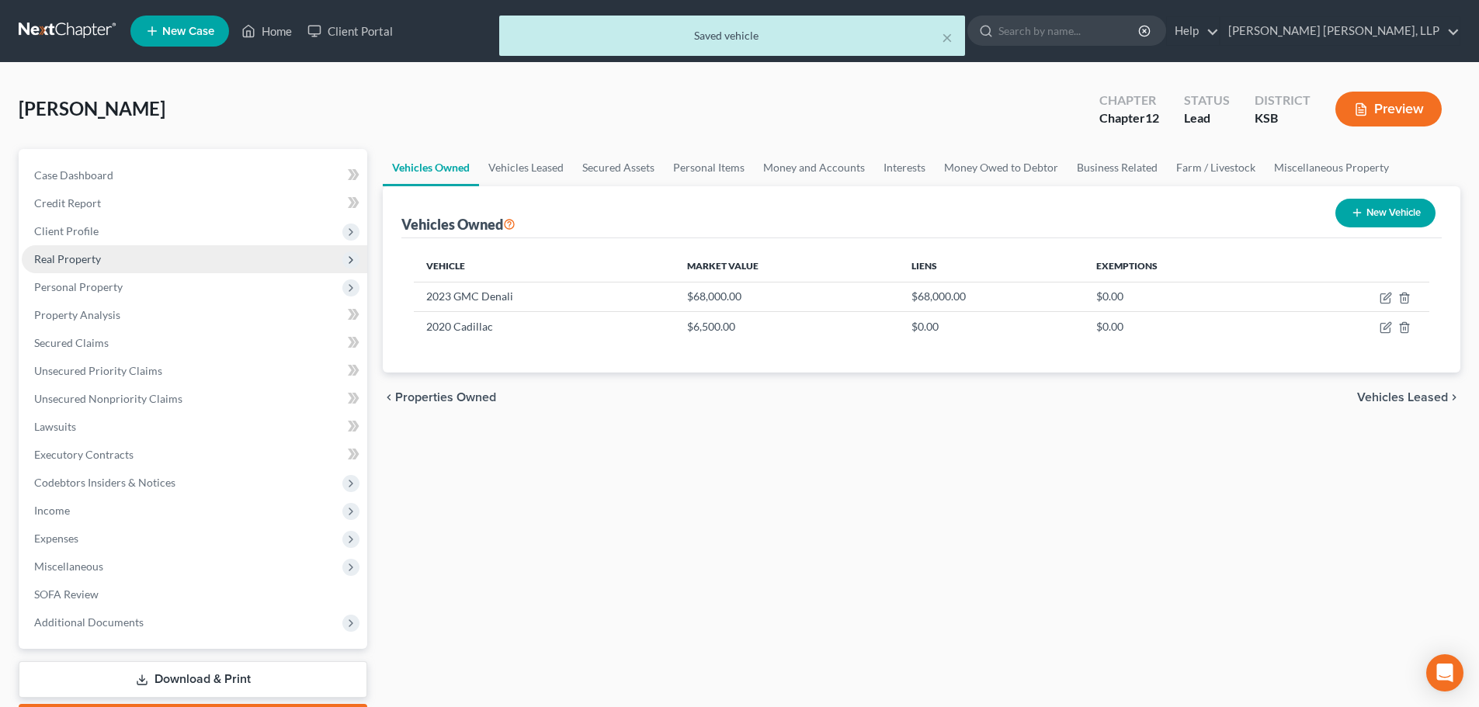
click at [92, 254] on span "Real Property" at bounding box center [67, 258] width 67 height 13
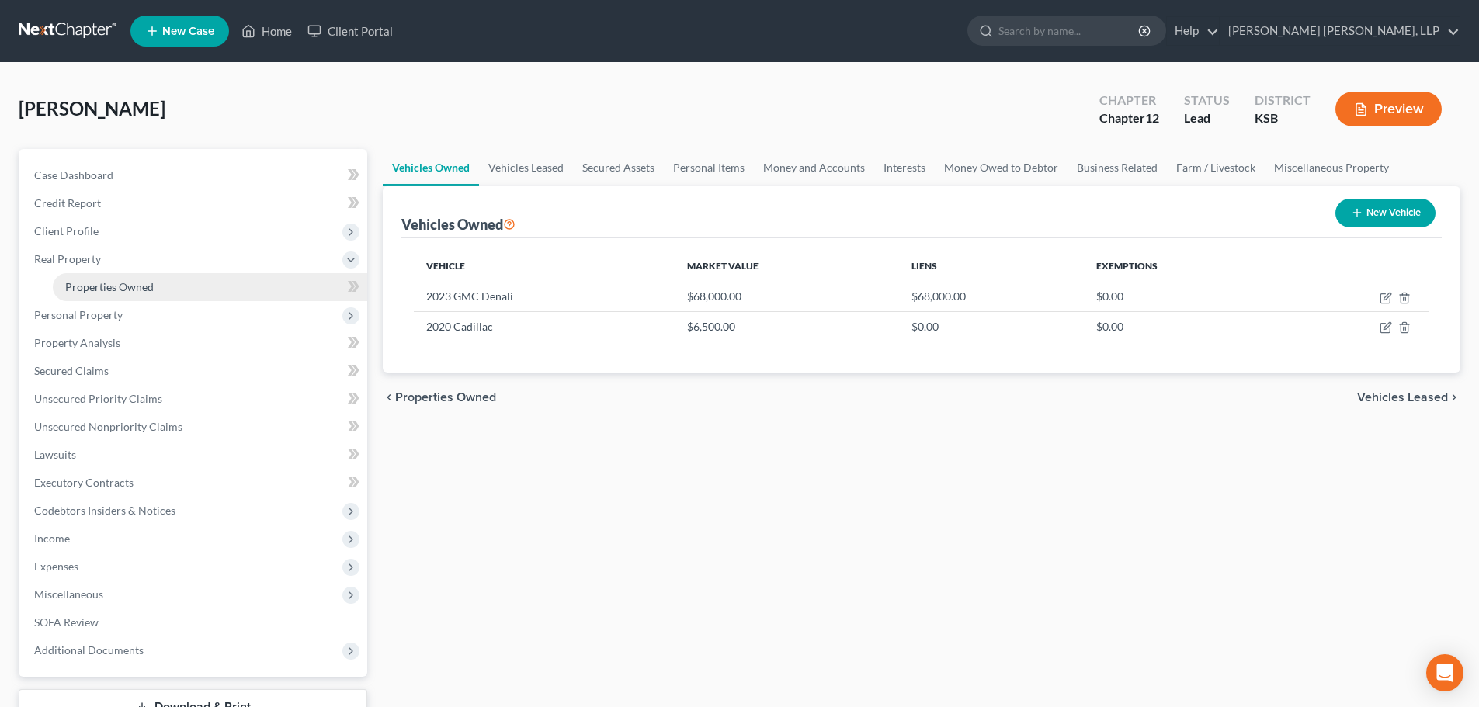
click at [143, 286] on span "Properties Owned" at bounding box center [109, 286] width 89 height 13
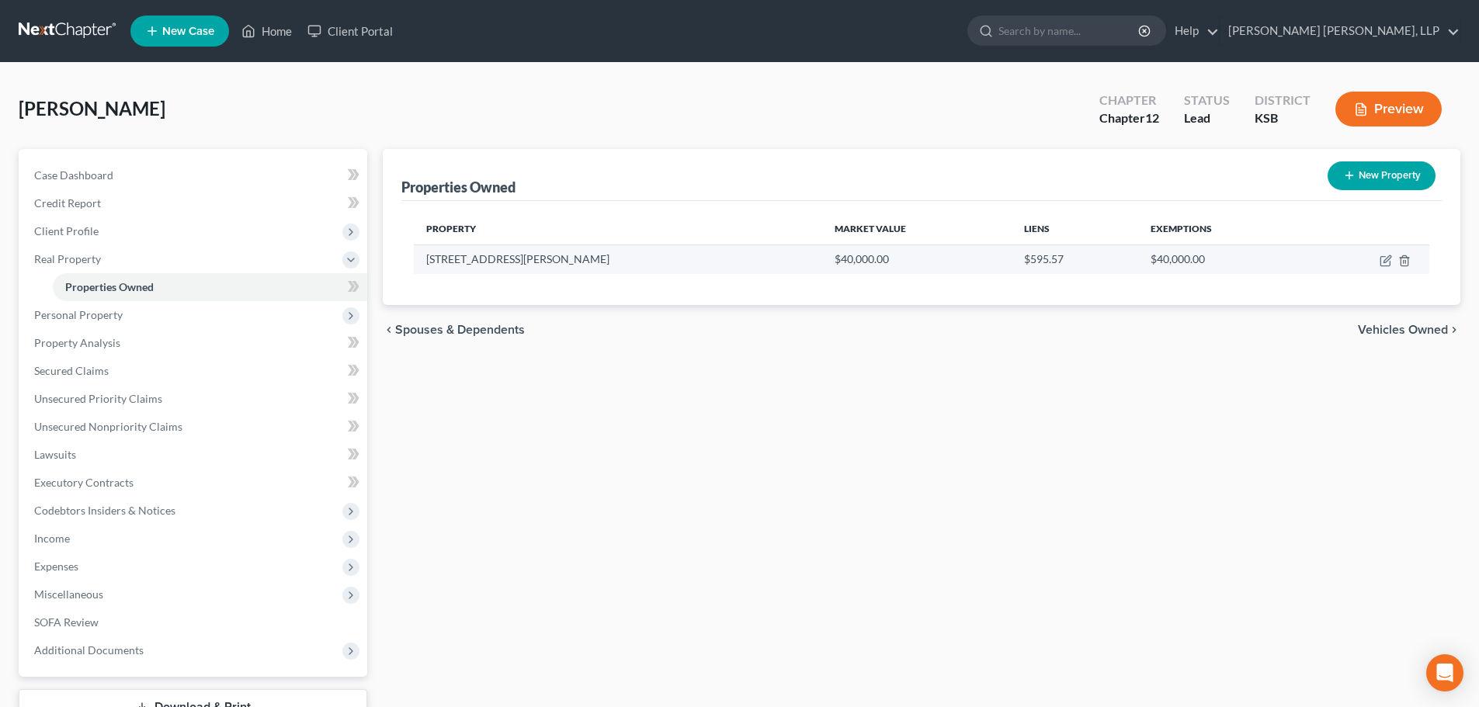
click at [1012, 259] on td "$595.57" at bounding box center [1075, 260] width 127 height 30
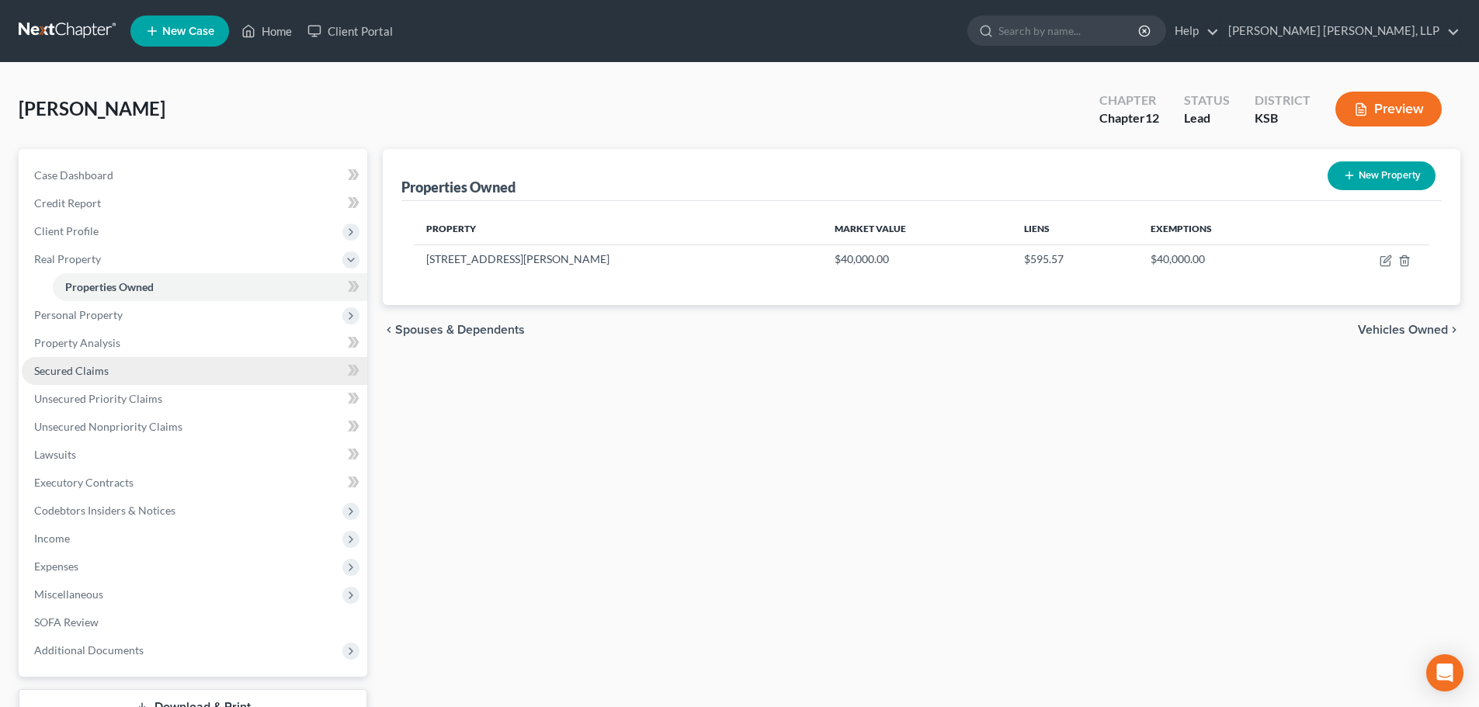
click at [101, 365] on span "Secured Claims" at bounding box center [71, 370] width 75 height 13
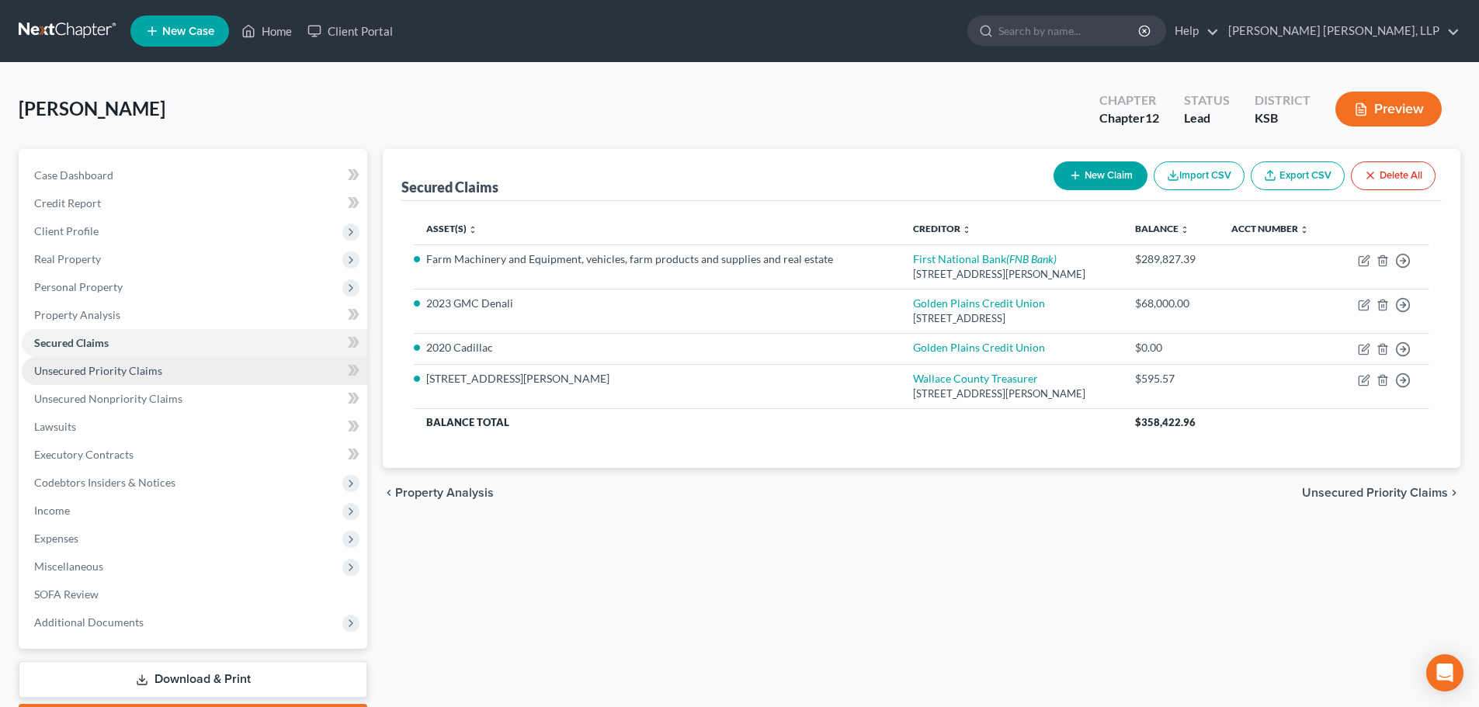
click at [94, 367] on span "Unsecured Priority Claims" at bounding box center [98, 370] width 128 height 13
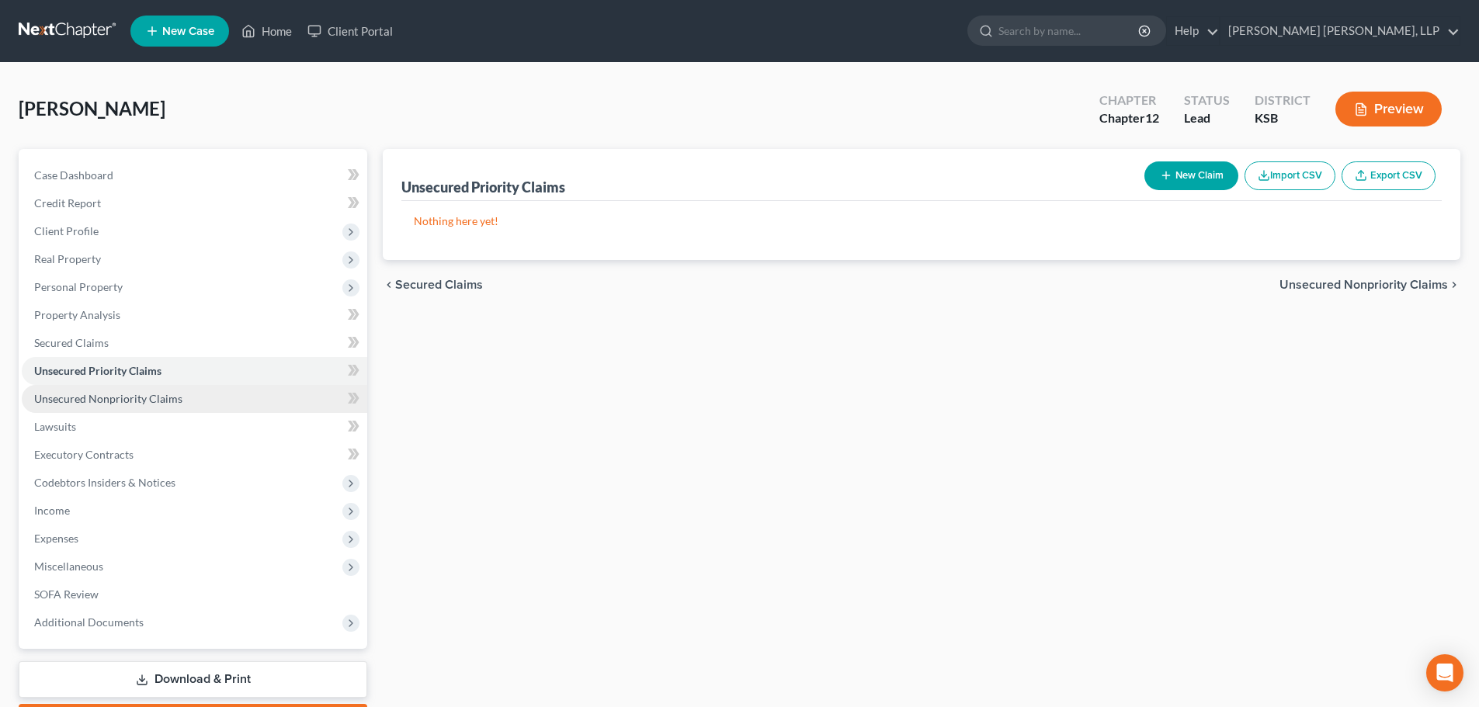
click at [96, 399] on span "Unsecured Nonpriority Claims" at bounding box center [108, 398] width 148 height 13
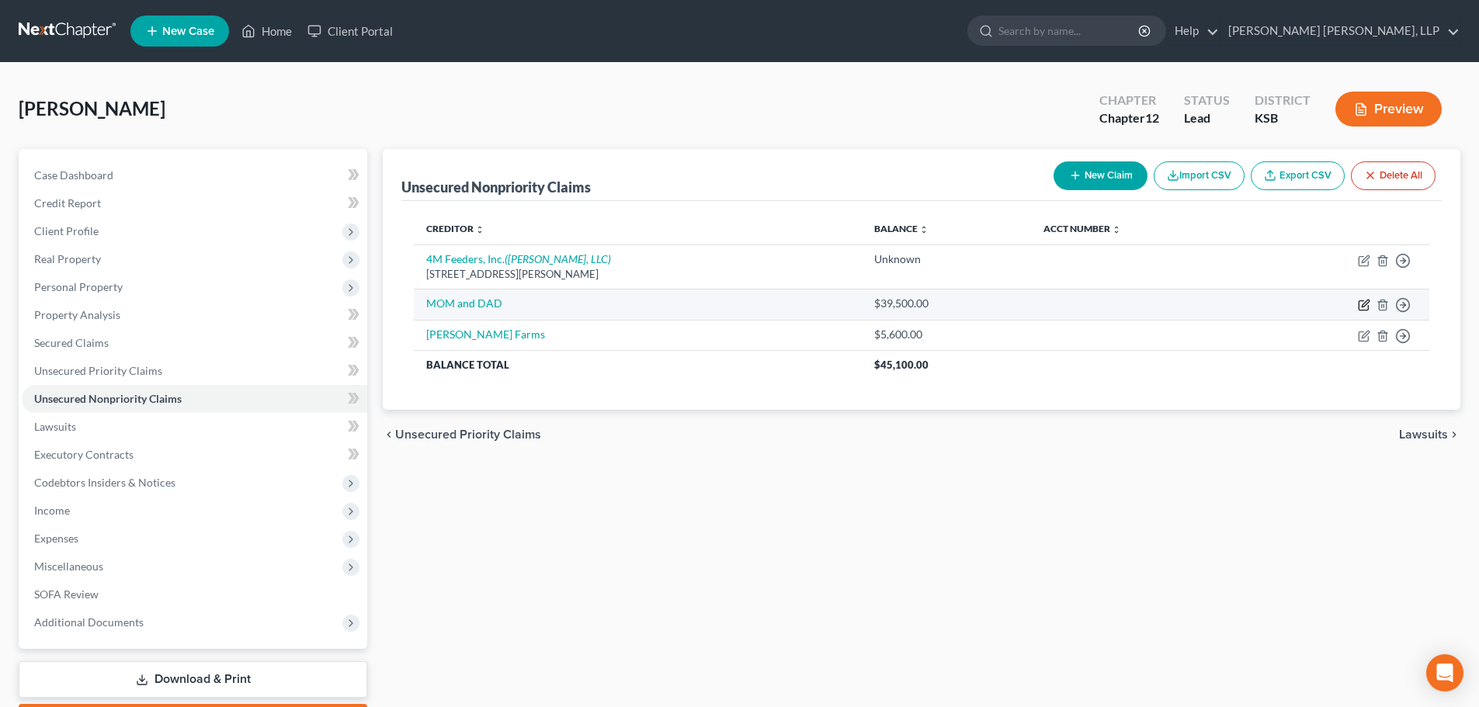
click at [1363, 304] on icon "button" at bounding box center [1364, 305] width 12 height 12
select select "0"
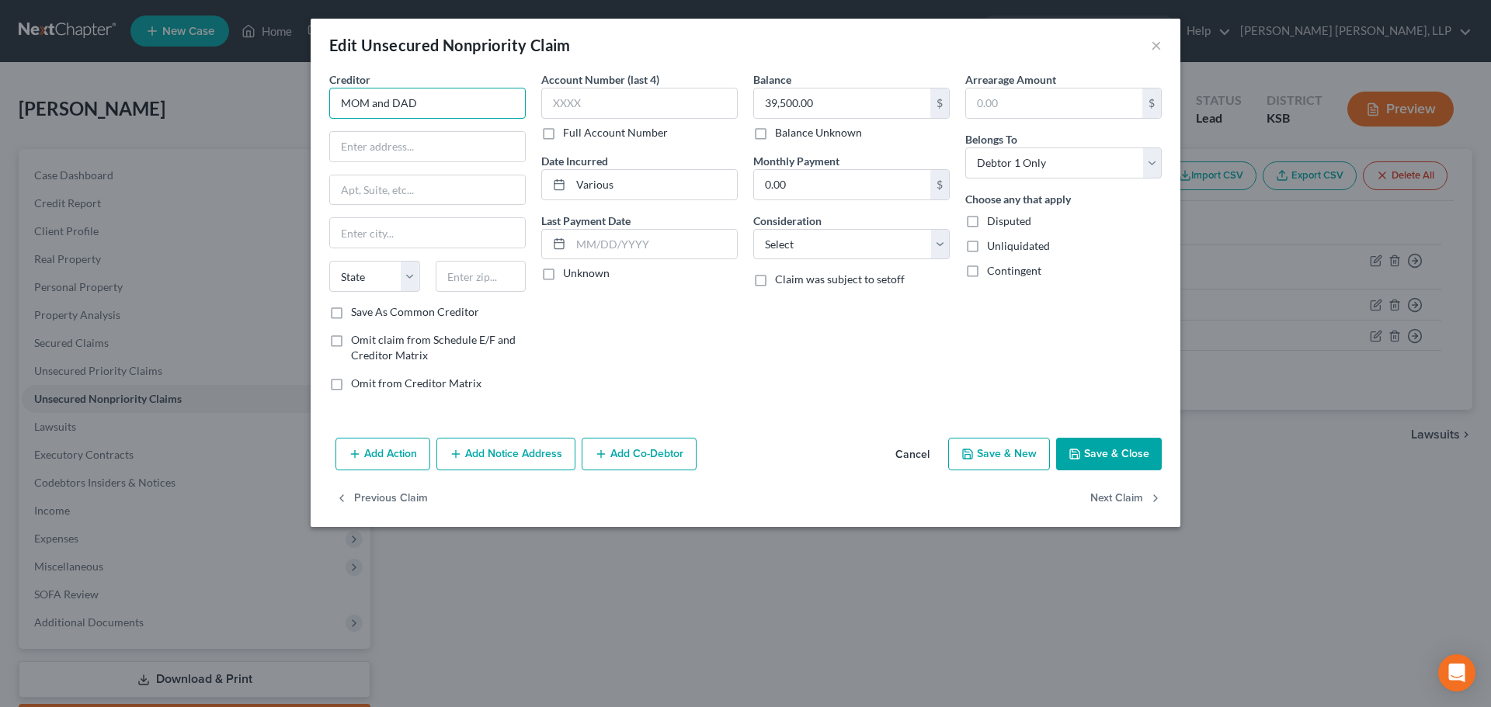
click at [463, 114] on input "MOM and DAD" at bounding box center [427, 103] width 196 height 31
drag, startPoint x: 462, startPoint y: 104, endPoint x: 323, endPoint y: 102, distance: 139.0
click at [309, 102] on div "Edit Unsecured Nonpriority Claim × Creditor * MOM and DAD State [US_STATE] AK A…" at bounding box center [745, 353] width 1491 height 707
type input "[PERSON_NAME] & [PERSON_NAME]"
type input "[STREET_ADDRESS][PERSON_NAME]"
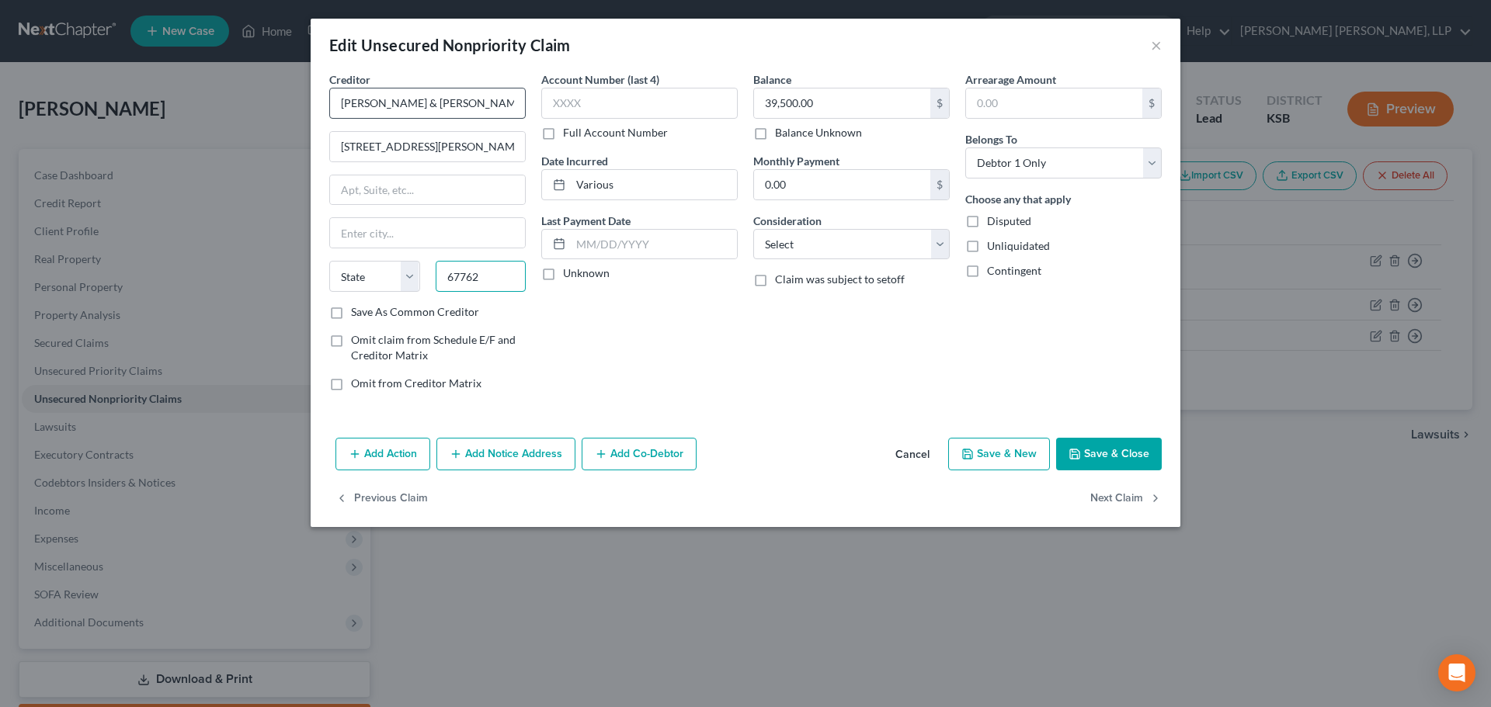
type input "67762"
type input "Weskan"
select select "17"
click at [847, 102] on input "39,500.00" at bounding box center [842, 104] width 176 height 30
click at [769, 101] on input "39,500.00" at bounding box center [842, 104] width 176 height 30
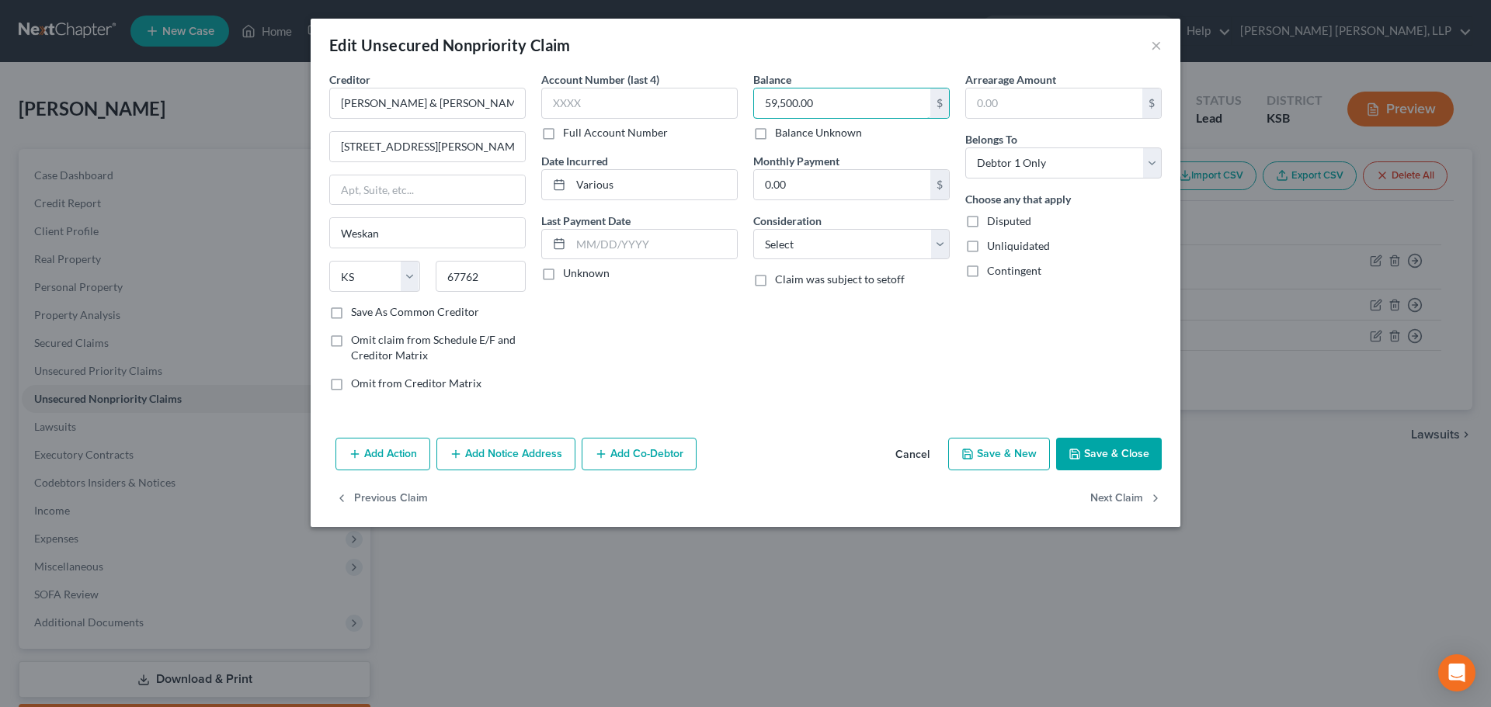
type input "59,500.00"
click at [1085, 454] on button "Save & Close" at bounding box center [1109, 454] width 106 height 33
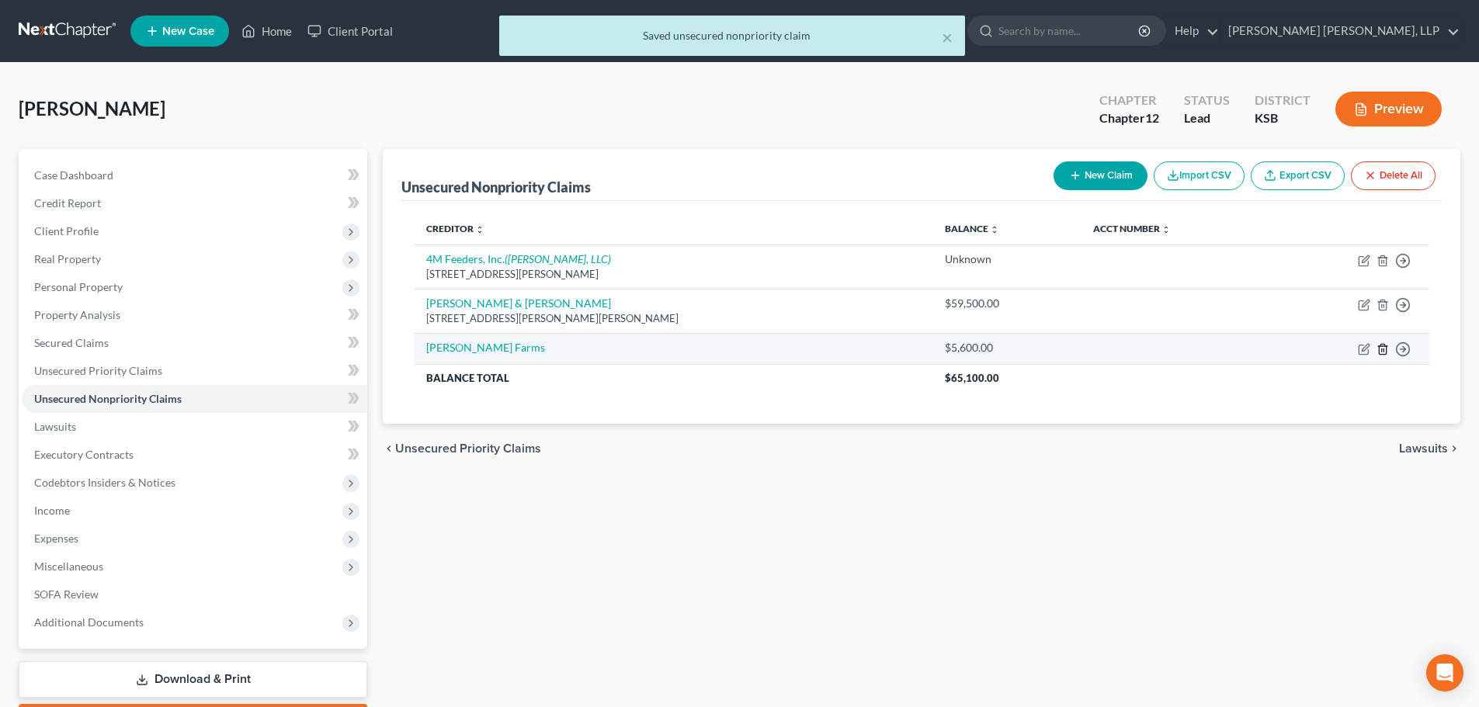
click at [1384, 349] on line "button" at bounding box center [1384, 350] width 0 height 3
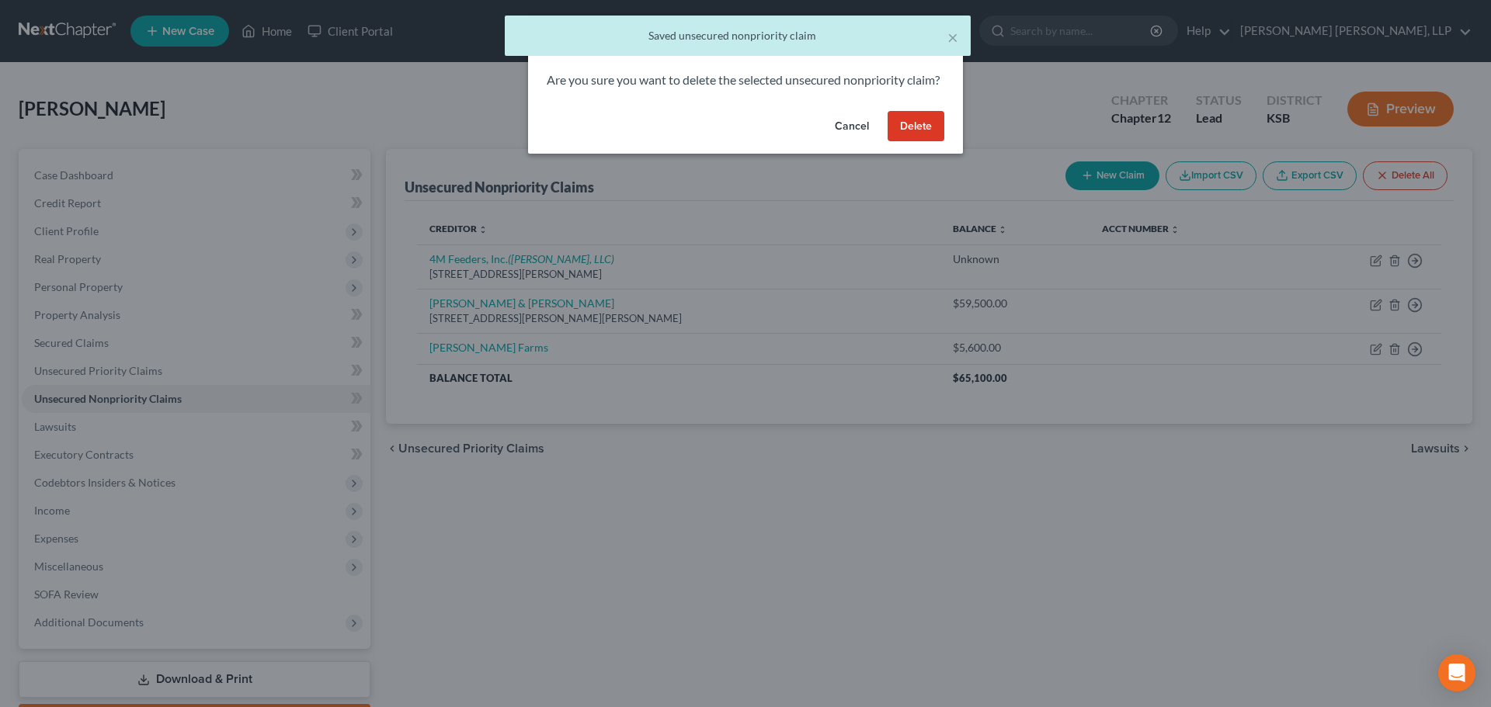
click at [926, 141] on button "Delete" at bounding box center [916, 126] width 57 height 31
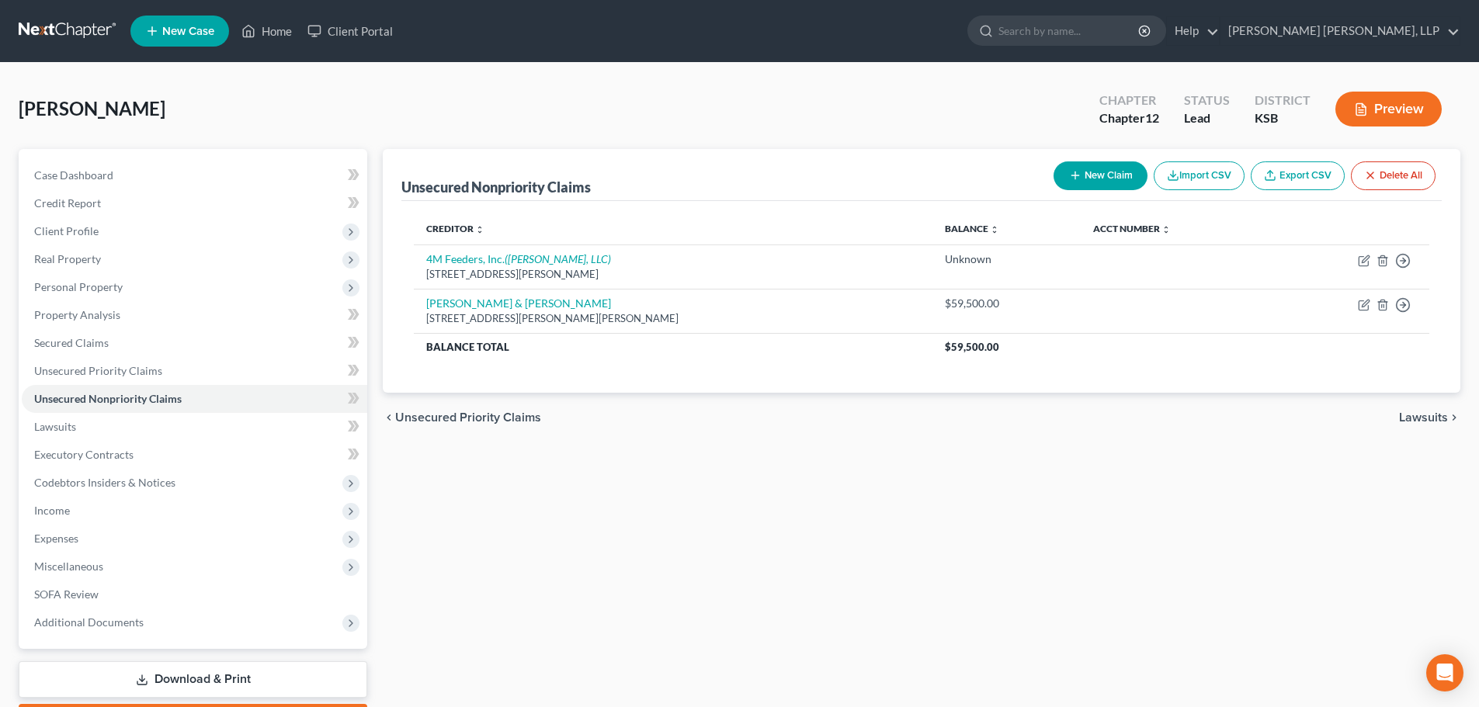
click at [1430, 419] on span "Lawsuits" at bounding box center [1423, 418] width 49 height 12
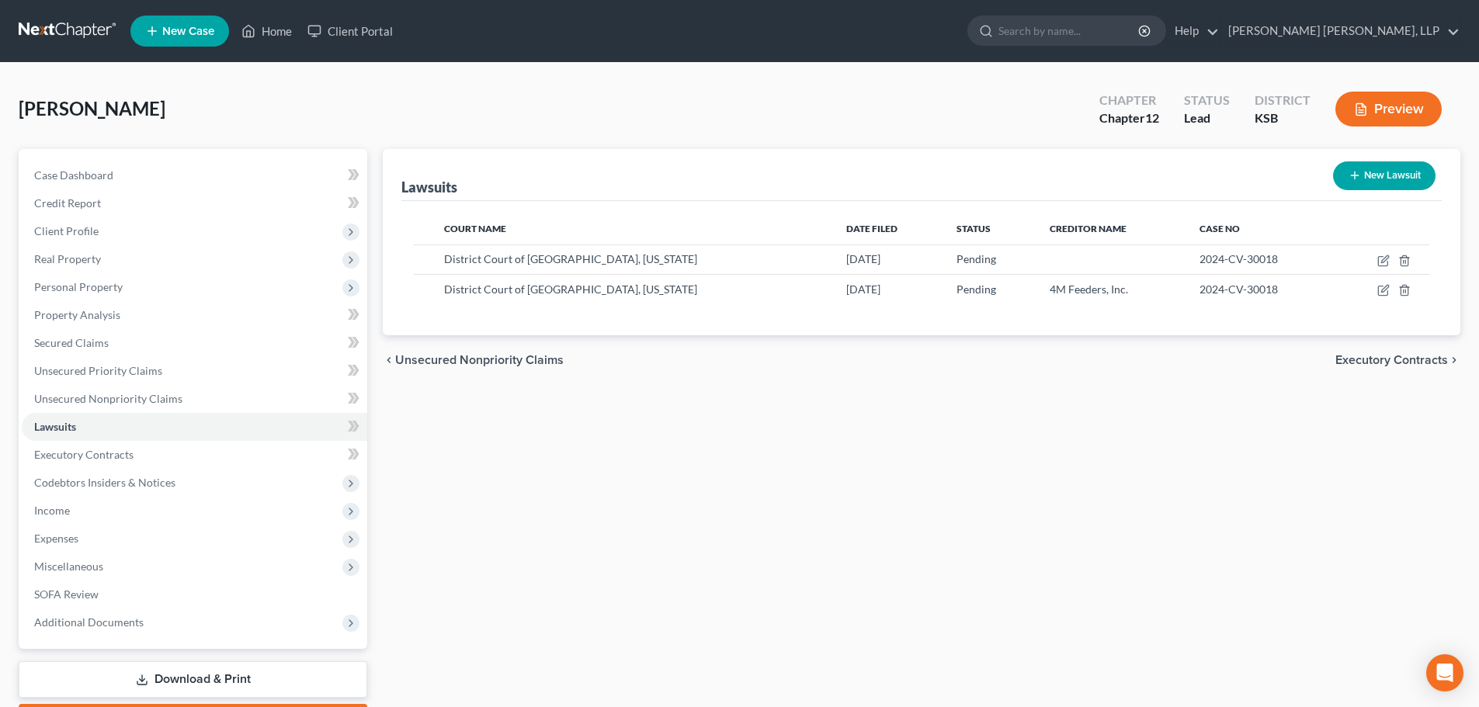
click at [552, 356] on span "Unsecured Nonpriority Claims" at bounding box center [479, 360] width 169 height 12
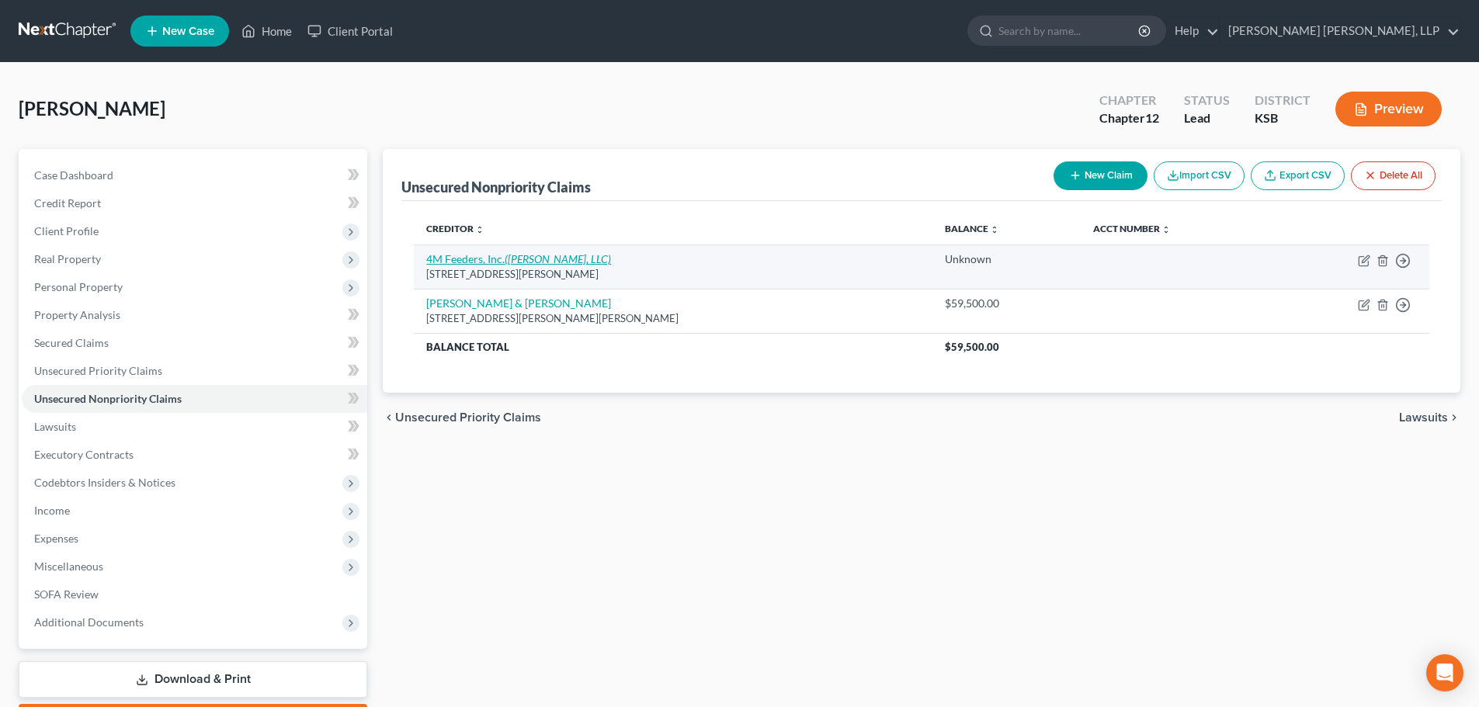
click at [536, 262] on icon "([PERSON_NAME], LLC)" at bounding box center [558, 258] width 106 height 13
select select "5"
select select "14"
select select "3"
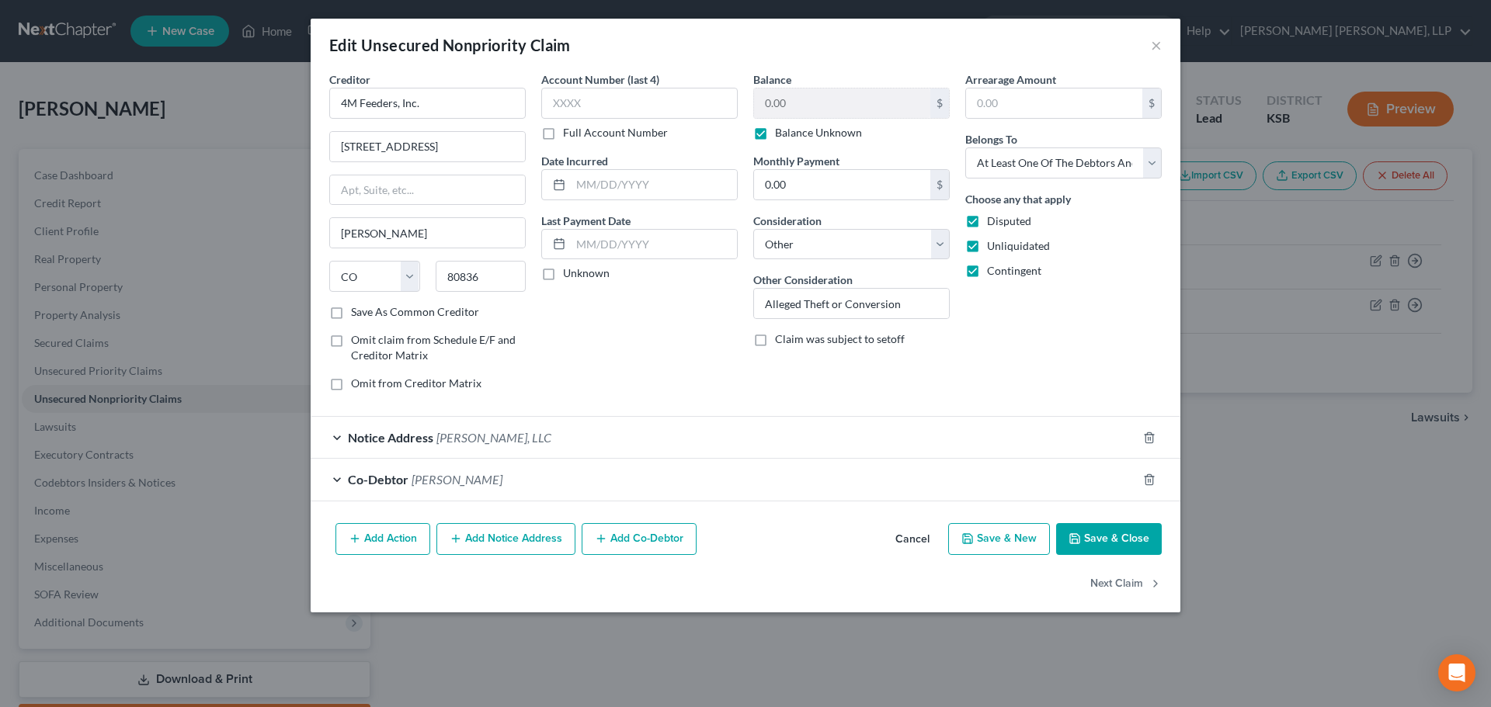
click at [474, 435] on span "[PERSON_NAME], LLC" at bounding box center [493, 437] width 115 height 15
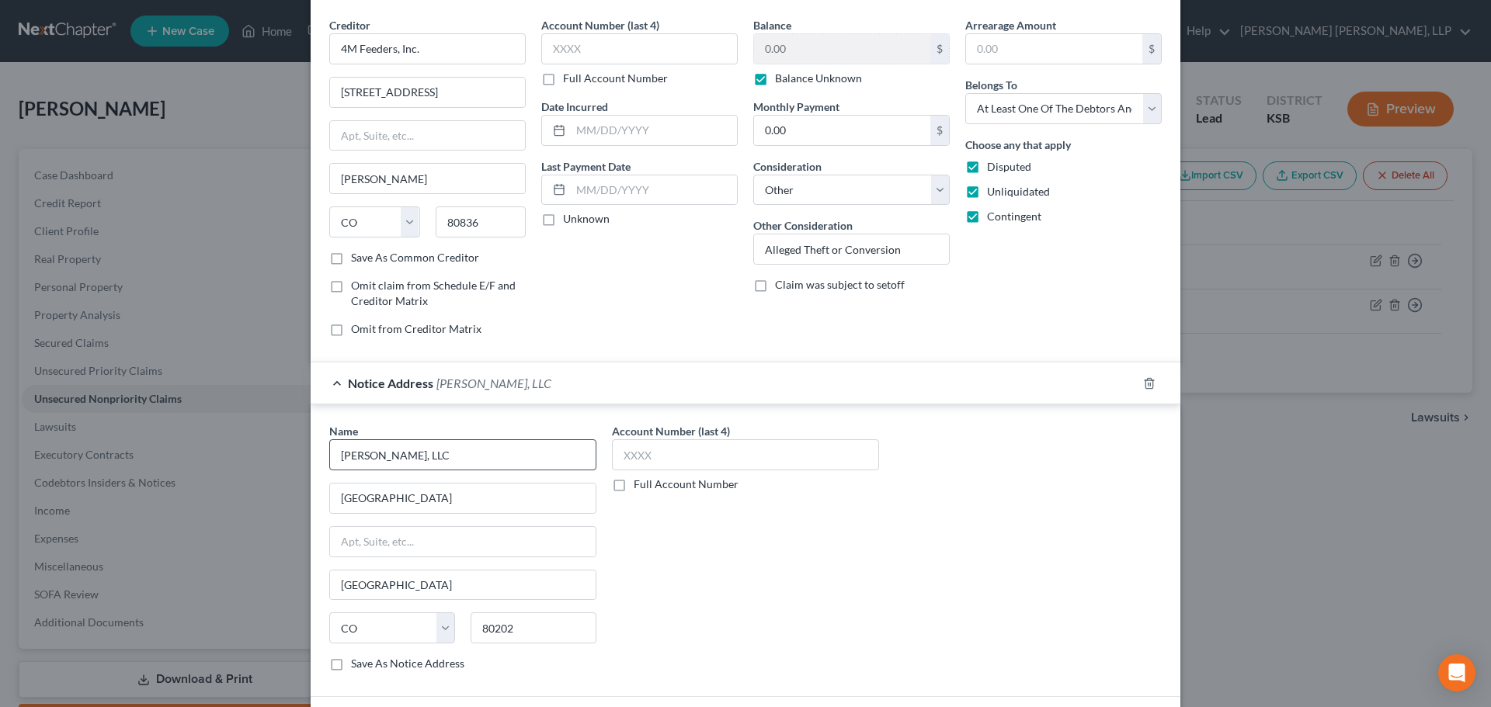
scroll to position [155, 0]
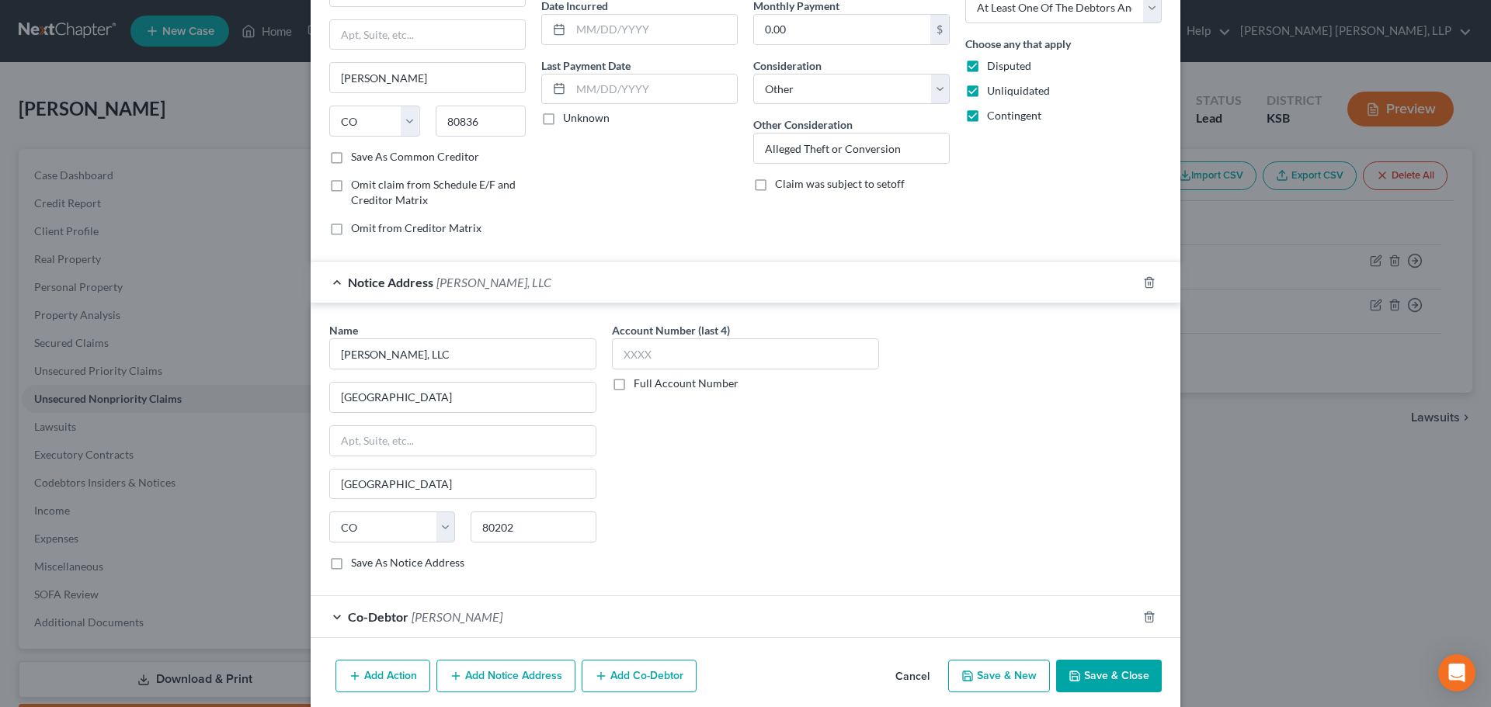
click at [1101, 679] on button "Save & Close" at bounding box center [1109, 676] width 106 height 33
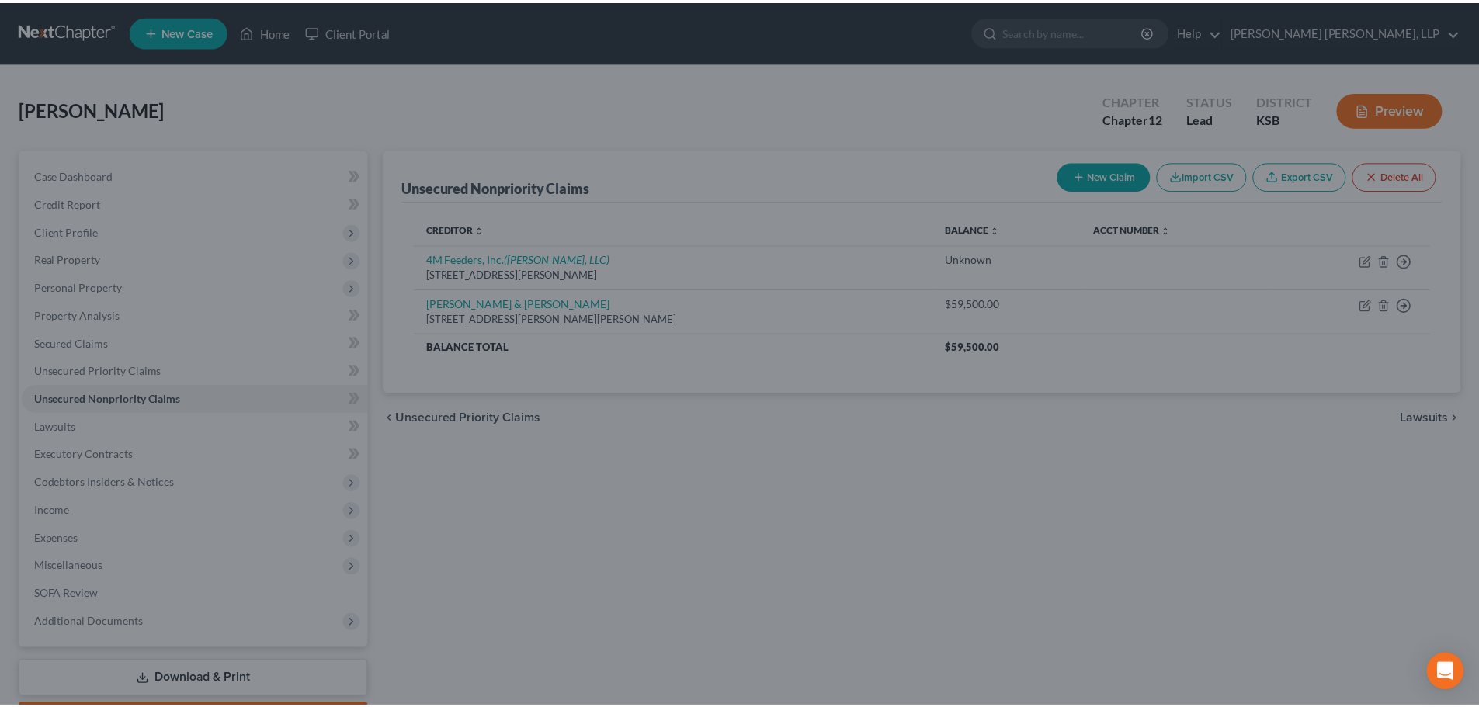
scroll to position [0, 0]
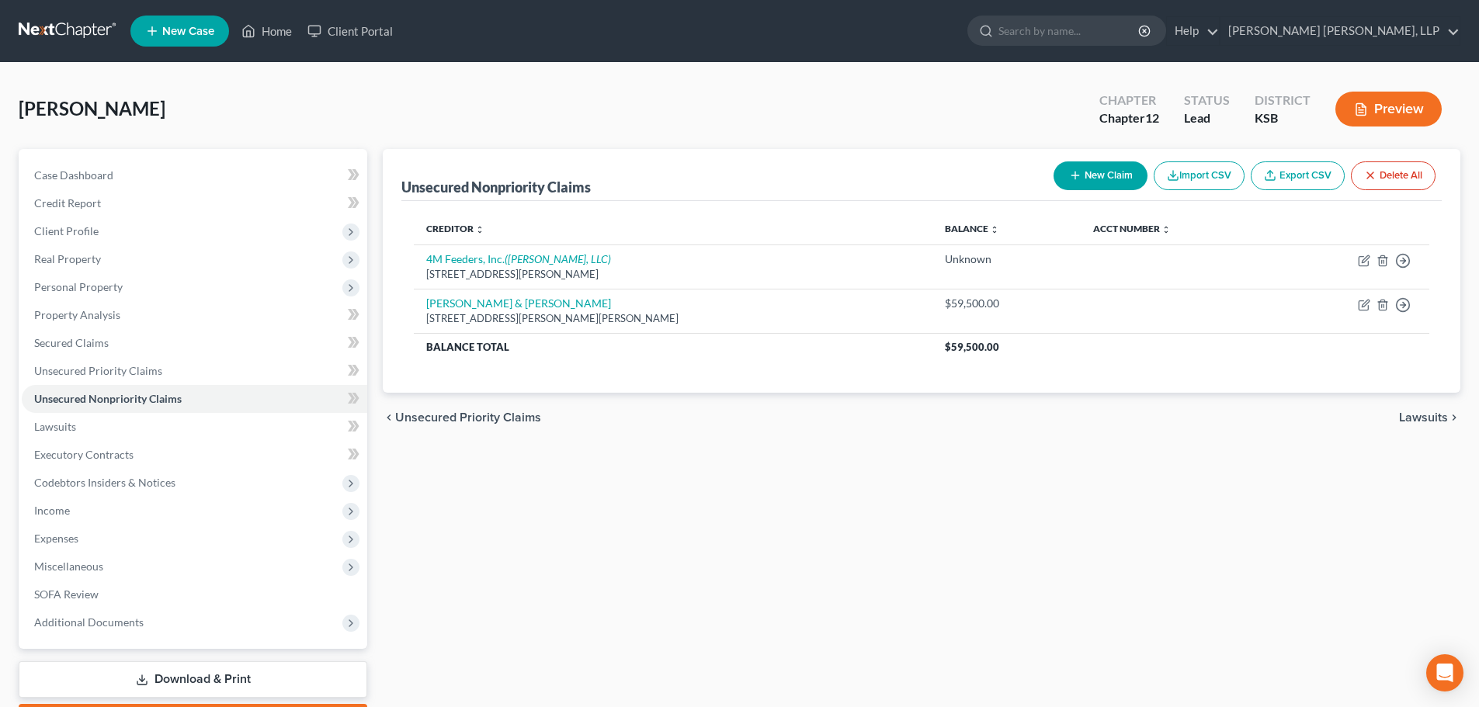
click at [1437, 421] on span "Lawsuits" at bounding box center [1423, 418] width 49 height 12
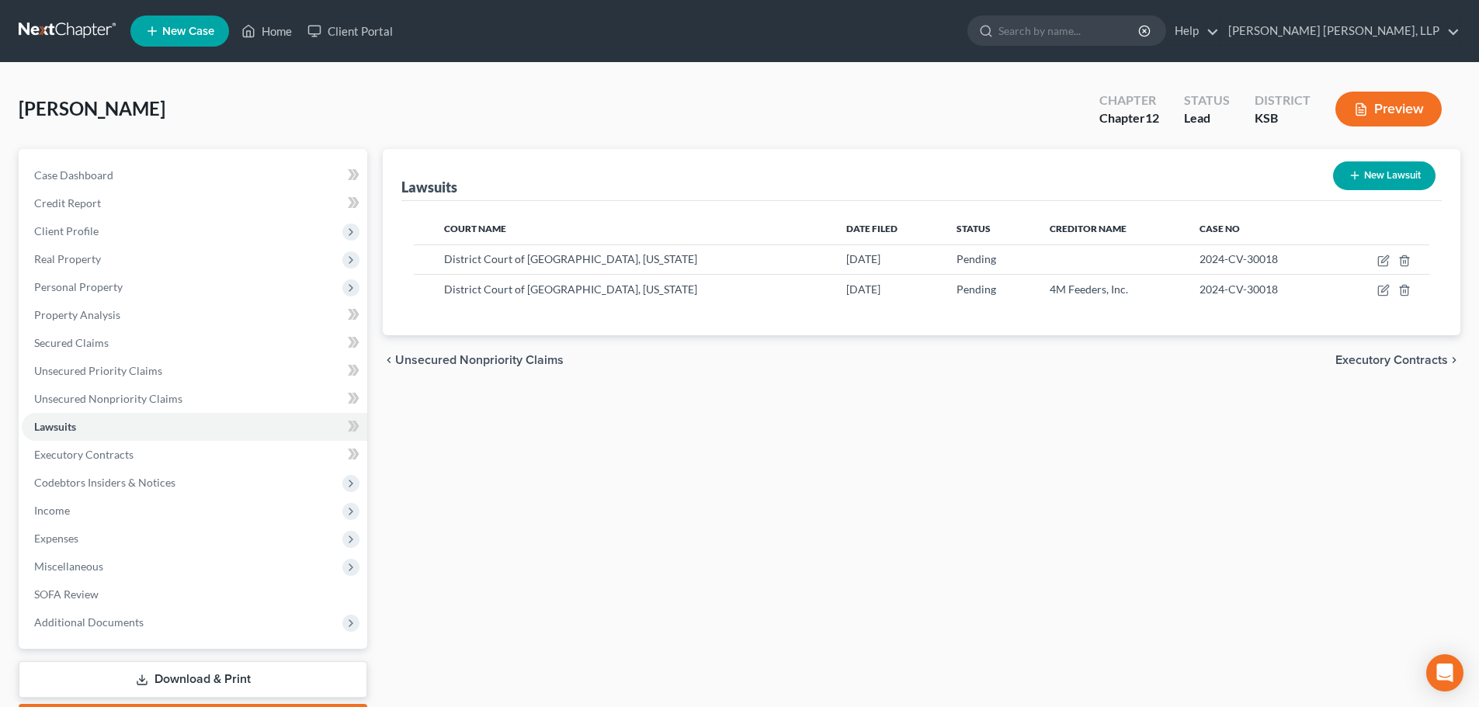
click at [1395, 360] on span "Executory Contracts" at bounding box center [1392, 360] width 113 height 12
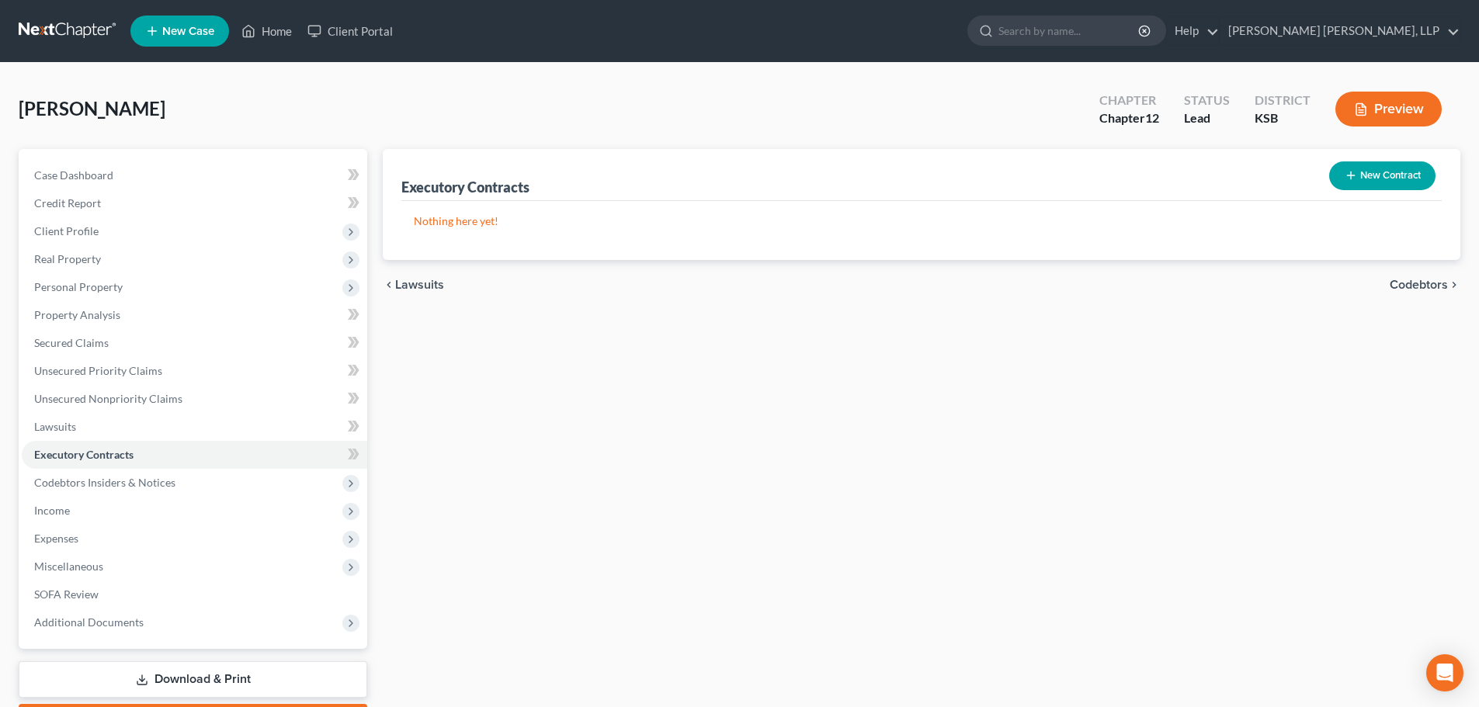
click at [1435, 286] on span "Codebtors" at bounding box center [1419, 285] width 58 height 12
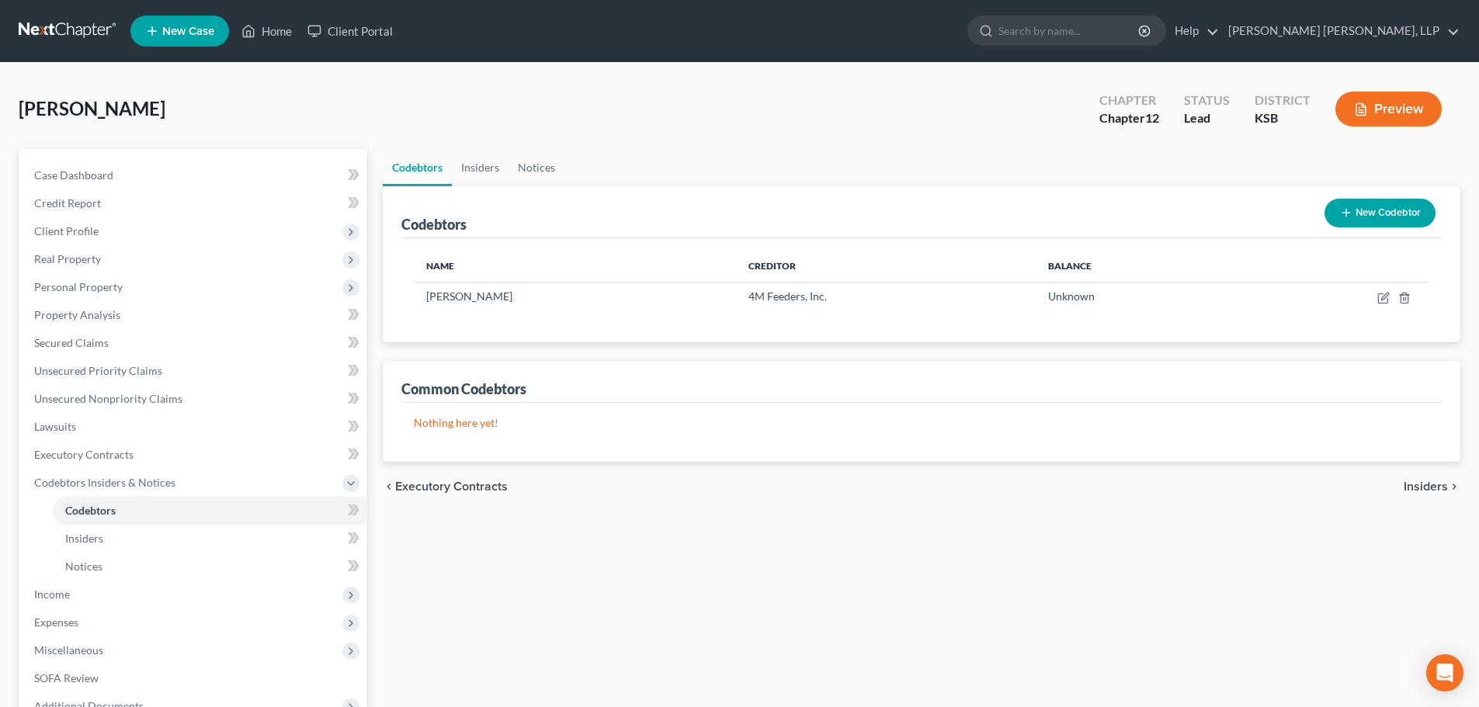
click at [1437, 482] on span "Insiders" at bounding box center [1426, 487] width 44 height 12
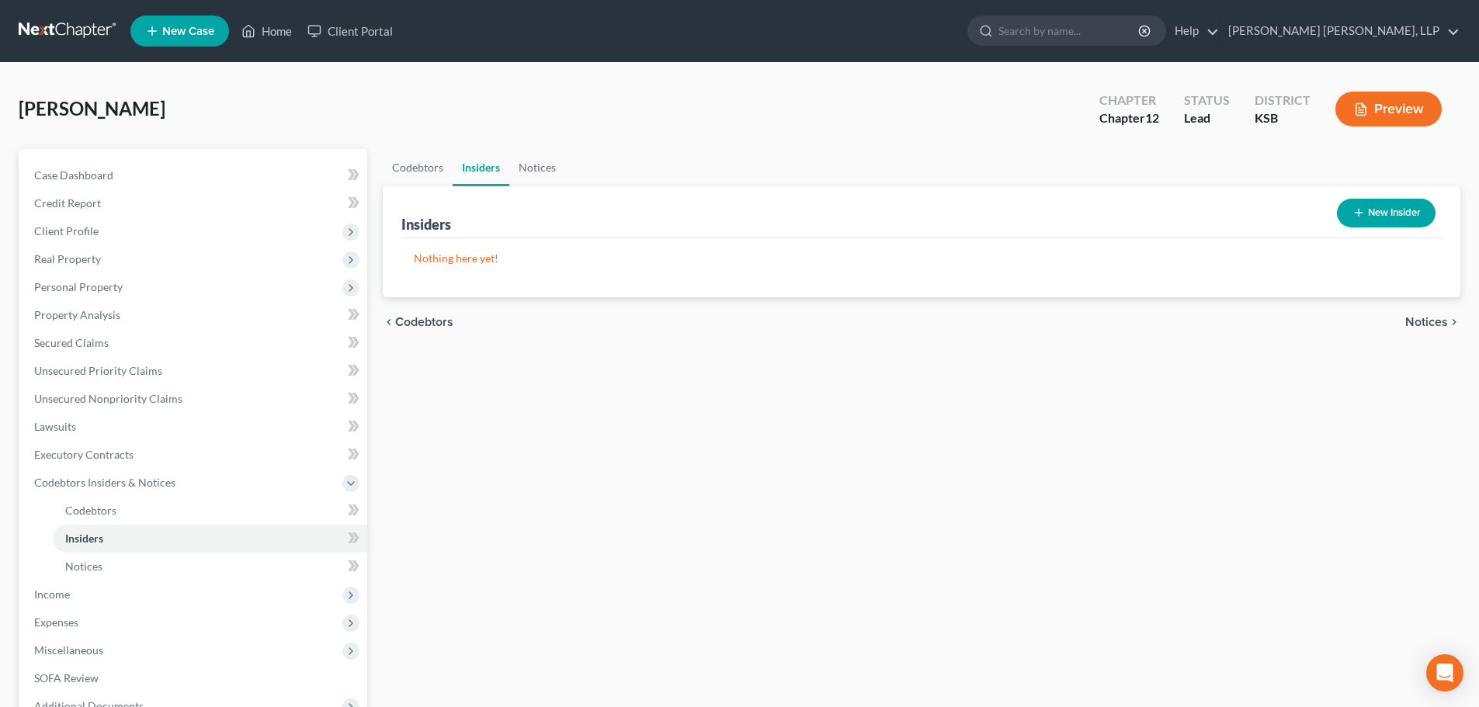
click at [1412, 313] on div "chevron_left Codebtors Notices chevron_right" at bounding box center [922, 322] width 1078 height 50
click at [1419, 323] on span "Notices" at bounding box center [1426, 322] width 43 height 12
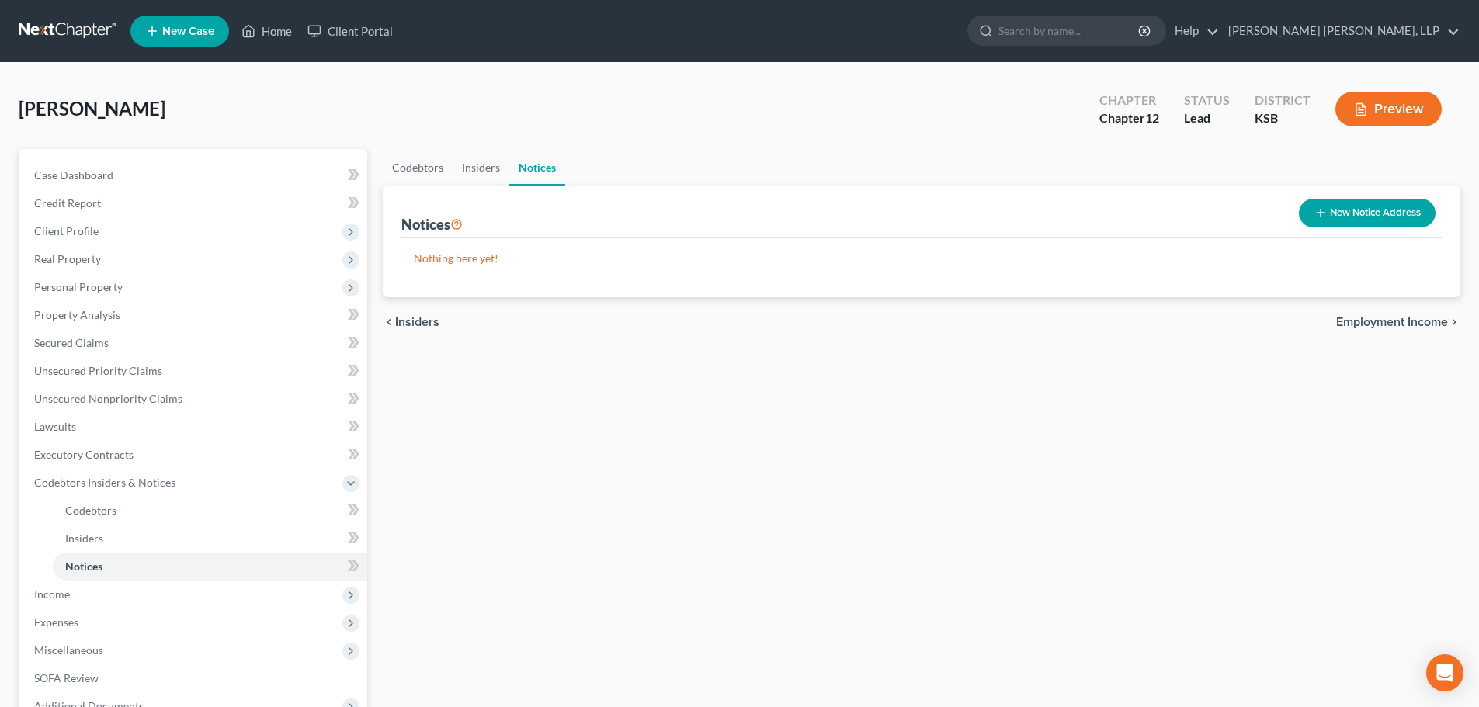
click at [1419, 323] on span "Employment Income" at bounding box center [1392, 322] width 112 height 12
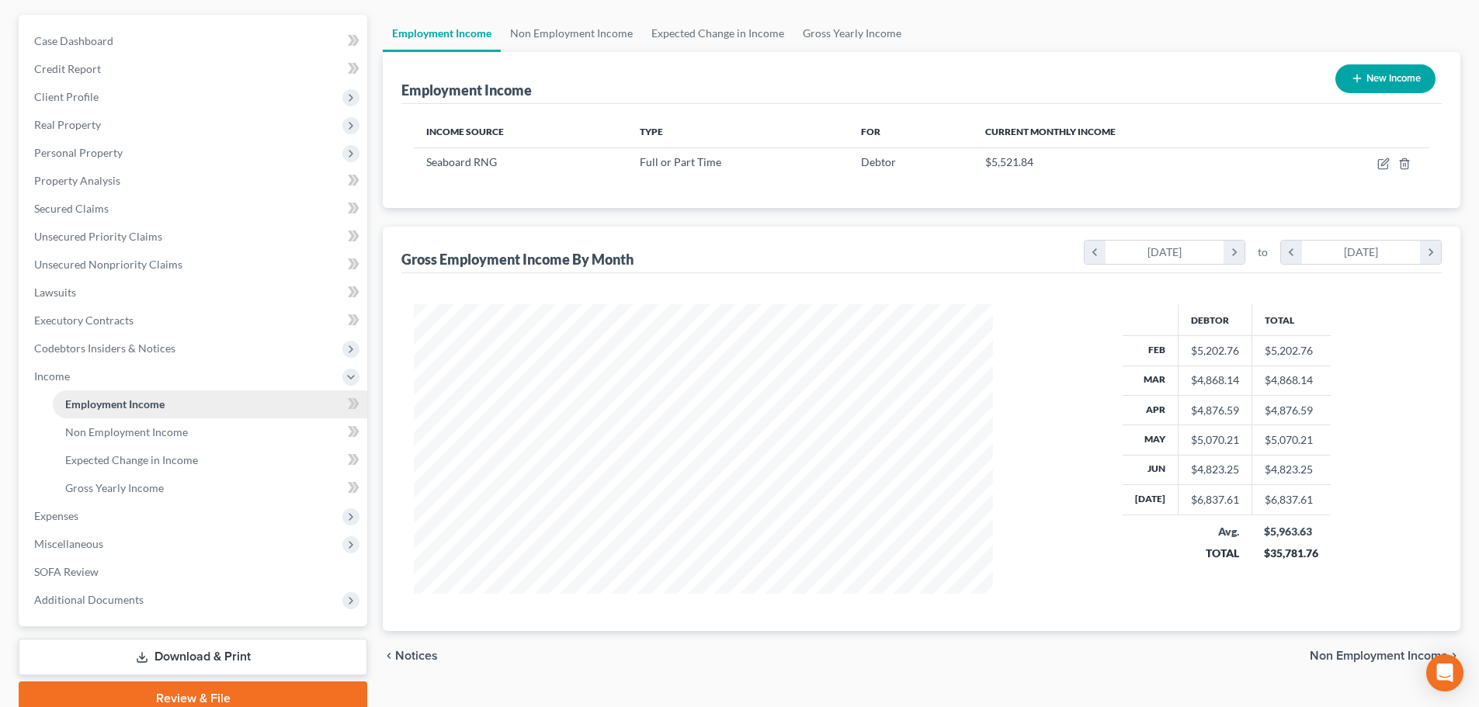
scroll to position [155, 0]
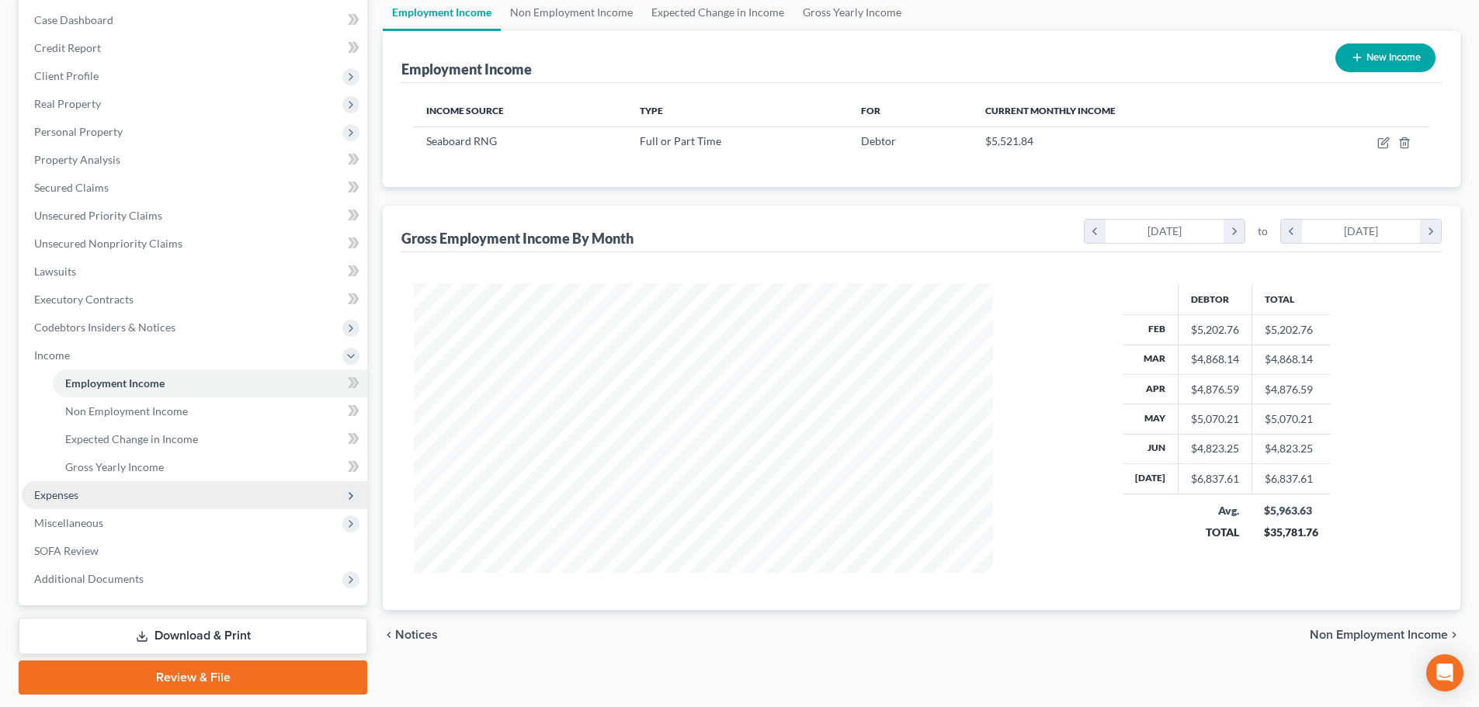
click at [65, 493] on span "Expenses" at bounding box center [56, 494] width 44 height 13
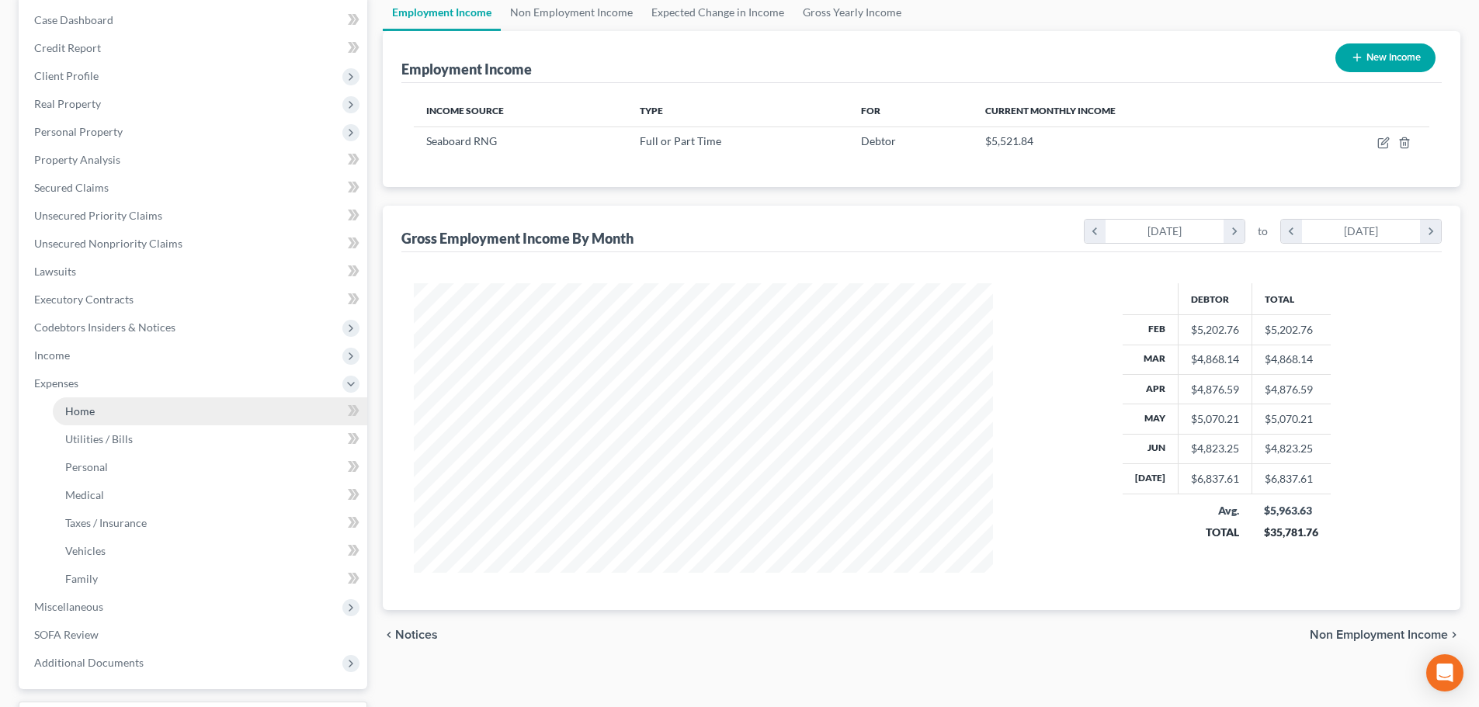
click at [88, 411] on span "Home" at bounding box center [80, 411] width 30 height 13
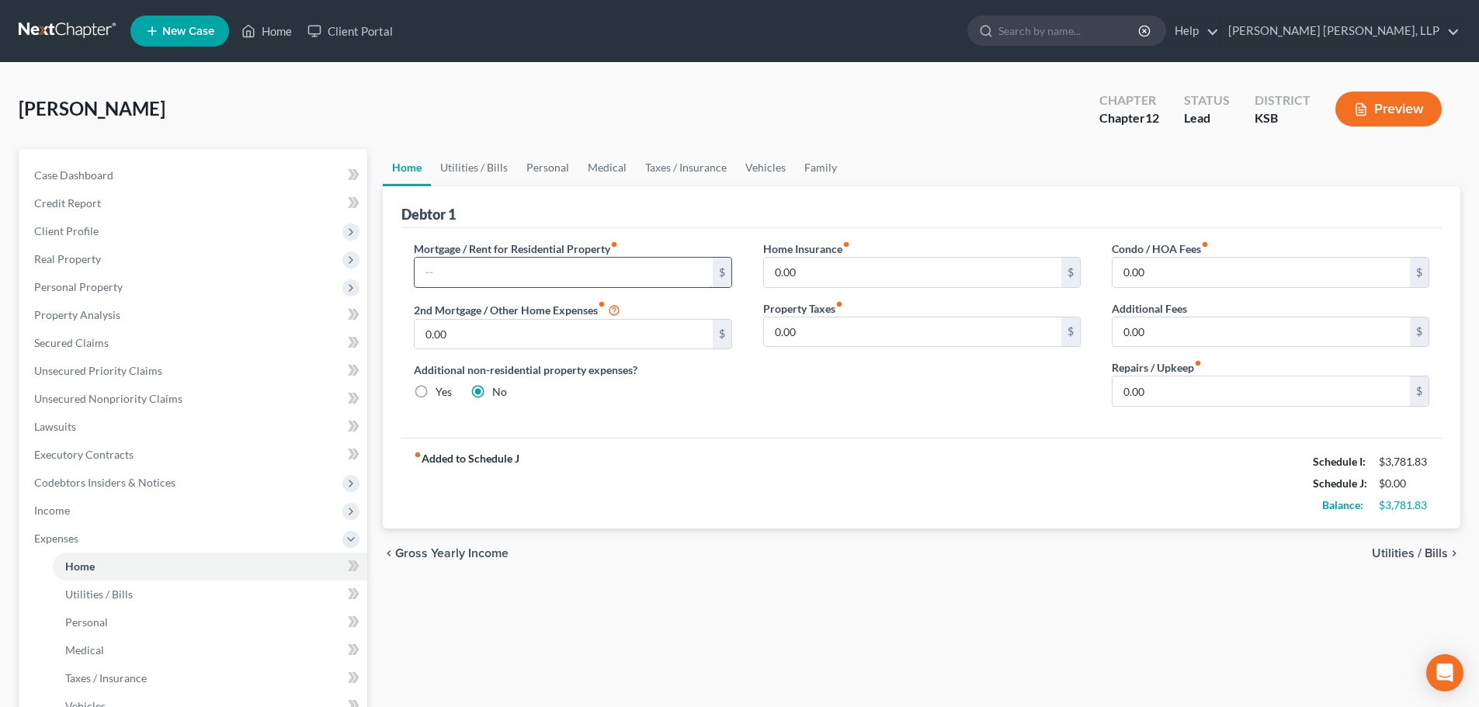
click at [505, 283] on input "text" at bounding box center [563, 273] width 297 height 30
click at [68, 542] on span "Expenses" at bounding box center [56, 538] width 44 height 13
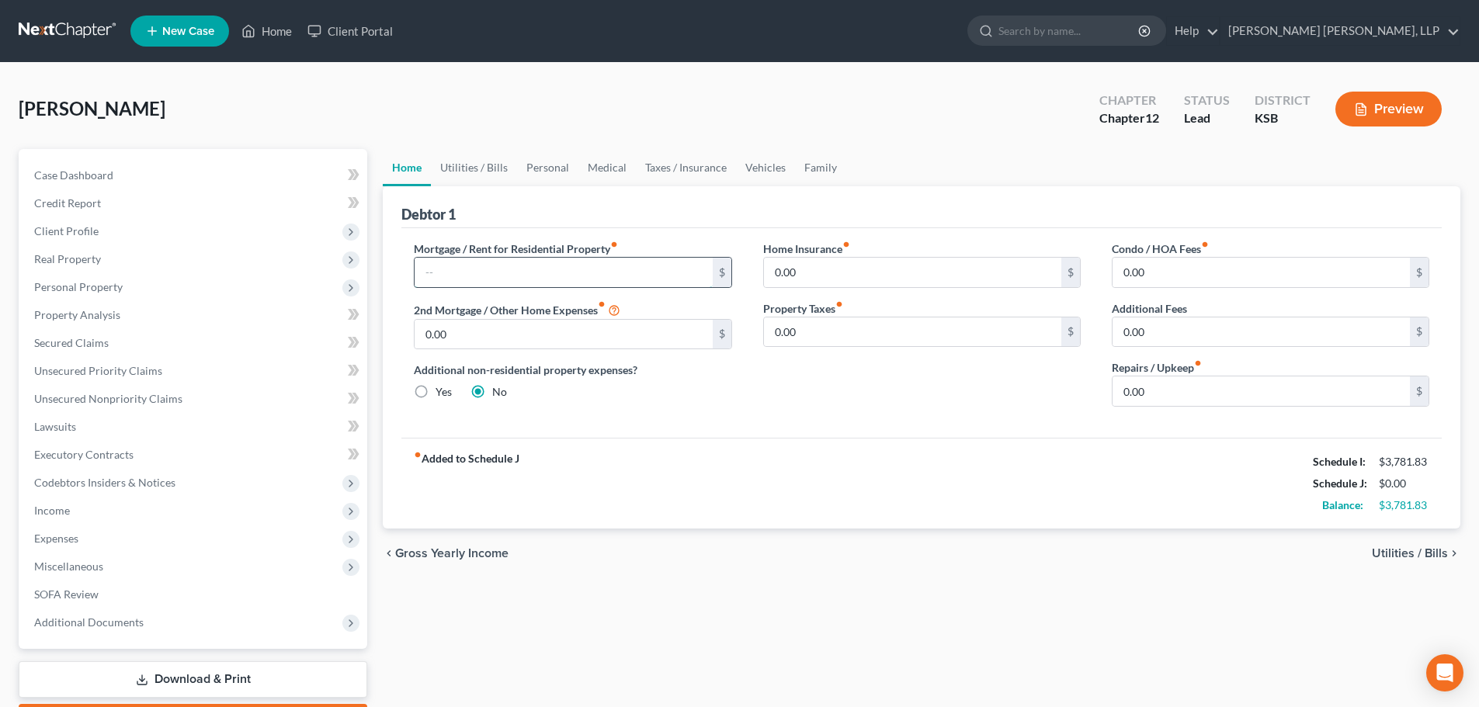
click at [429, 276] on input "text" at bounding box center [563, 273] width 297 height 30
click at [780, 337] on input "0.00" at bounding box center [912, 333] width 297 height 30
type input "100"
click at [776, 275] on input "0.00" at bounding box center [912, 273] width 297 height 30
type input "250"
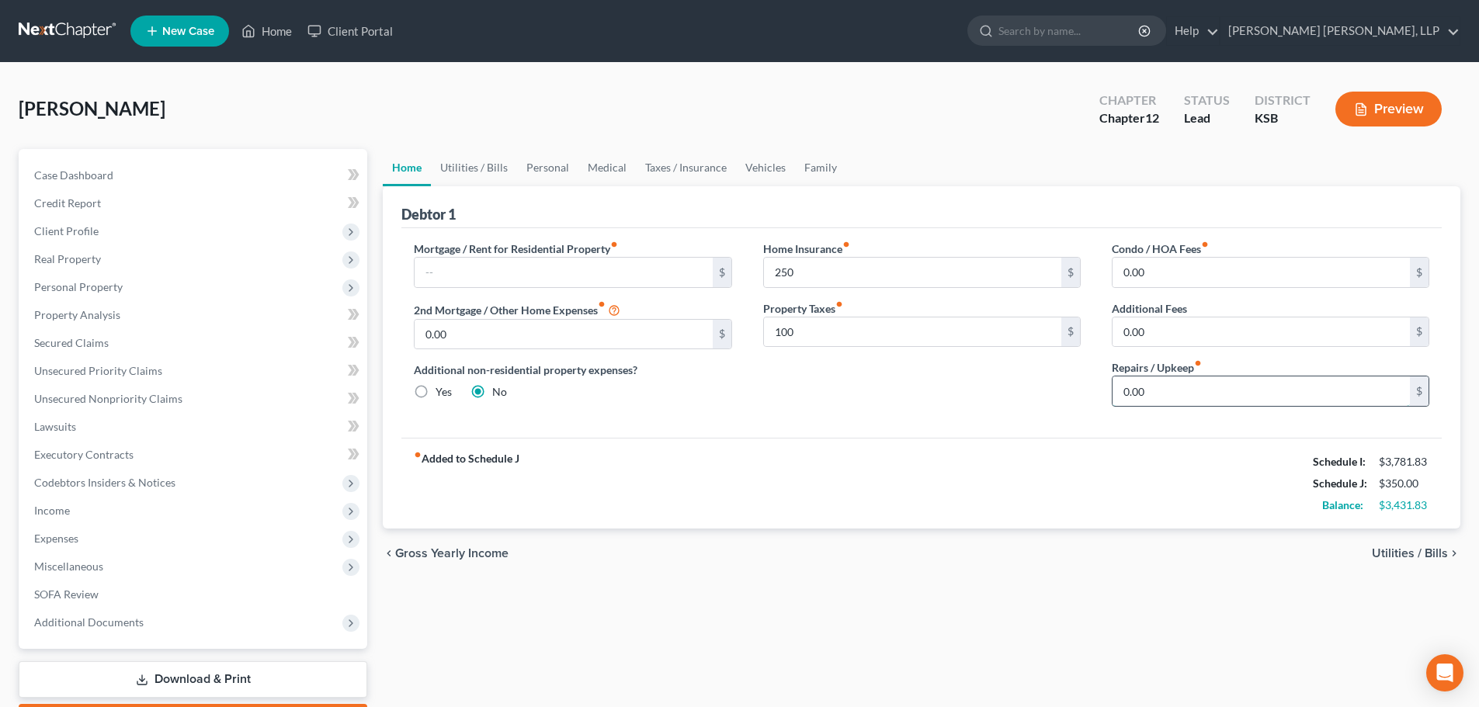
click at [1159, 395] on input "0.00" at bounding box center [1261, 392] width 297 height 30
type input "100"
click at [1431, 556] on span "Utilities / Bills" at bounding box center [1410, 553] width 76 height 12
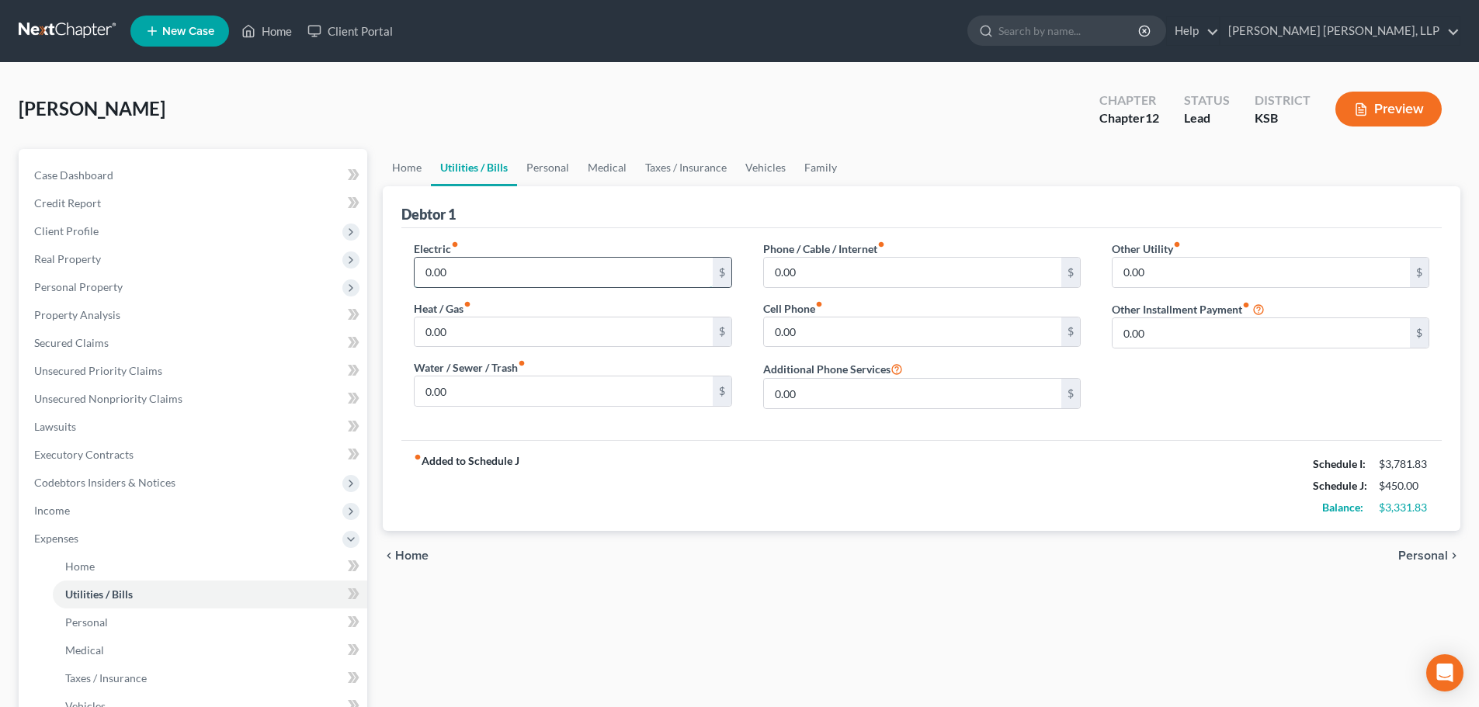
click at [499, 270] on input "0.00" at bounding box center [563, 273] width 297 height 30
type input "120"
click at [448, 396] on input "0.00" at bounding box center [563, 392] width 297 height 30
type input "35"
click at [804, 267] on input "0.00" at bounding box center [912, 273] width 297 height 30
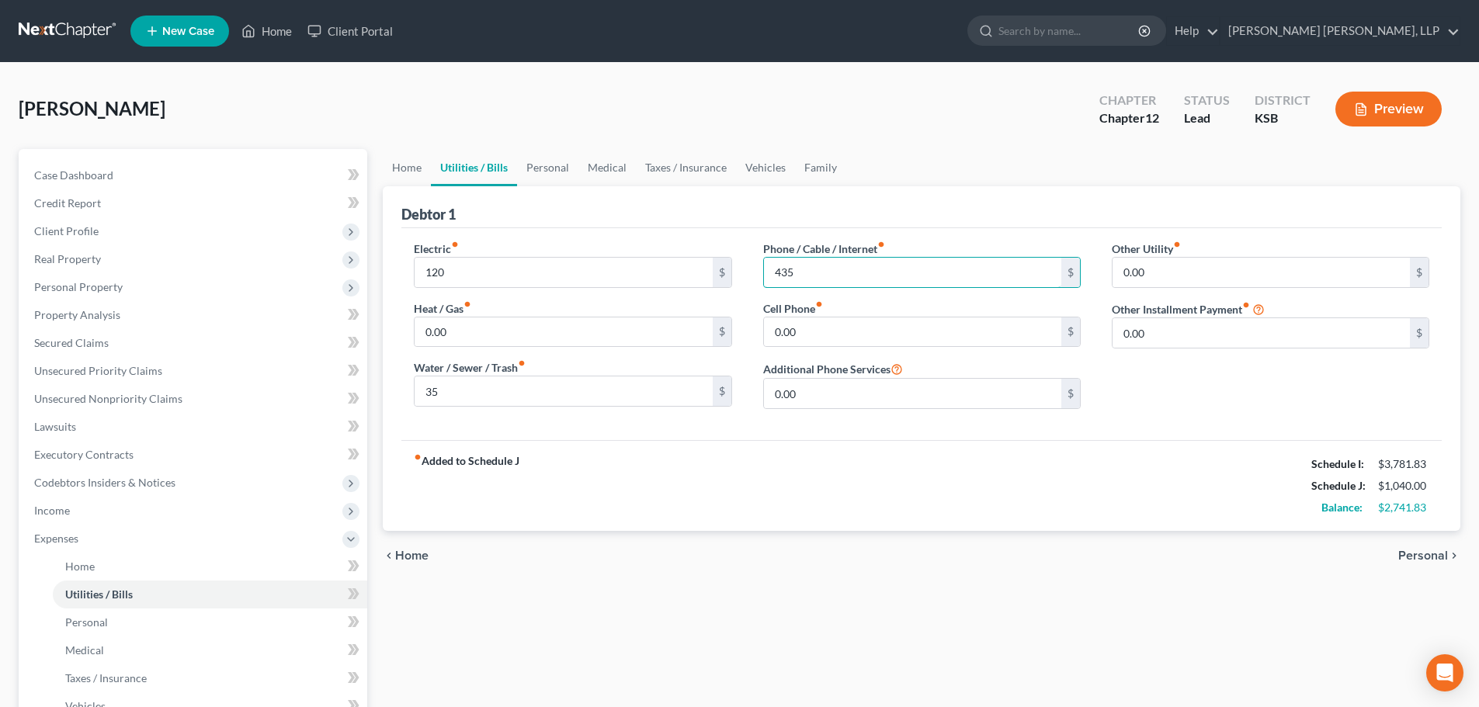
type input "435"
click at [1424, 554] on span "Personal" at bounding box center [1423, 556] width 50 height 12
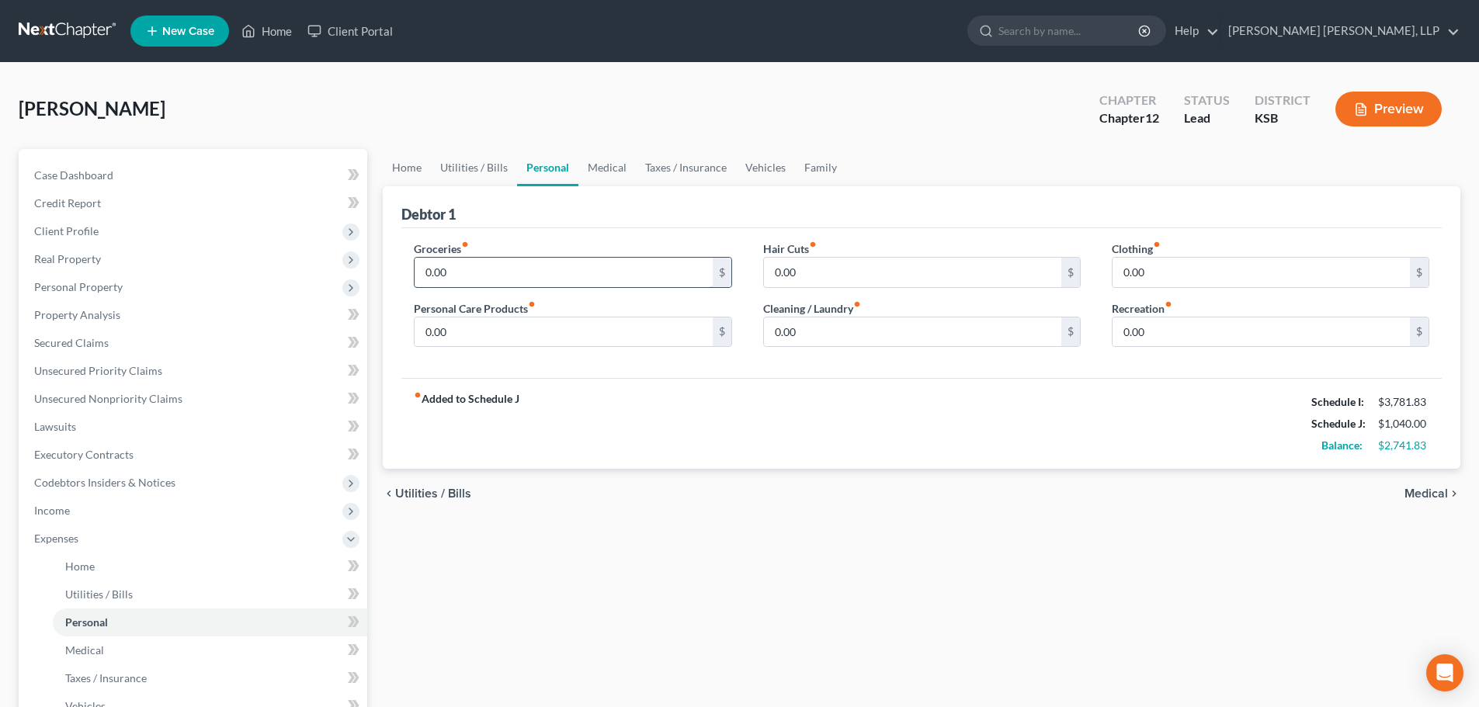
click at [478, 272] on input "0.00" at bounding box center [563, 273] width 297 height 30
type input "400"
click at [780, 321] on input "0.00" at bounding box center [912, 333] width 297 height 30
type input "150"
click at [501, 339] on input "0.00" at bounding box center [563, 333] width 297 height 30
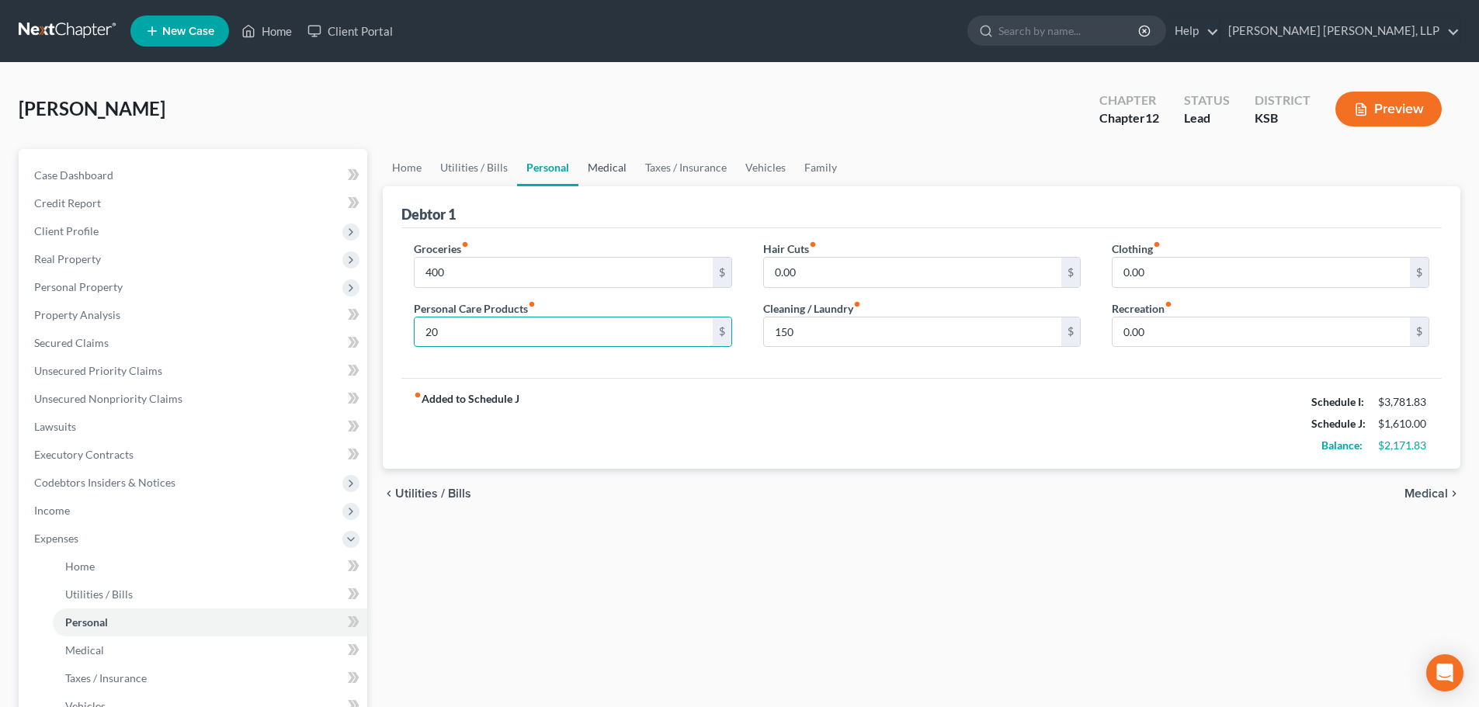
type input "20"
click at [602, 159] on link "Medical" at bounding box center [606, 167] width 57 height 37
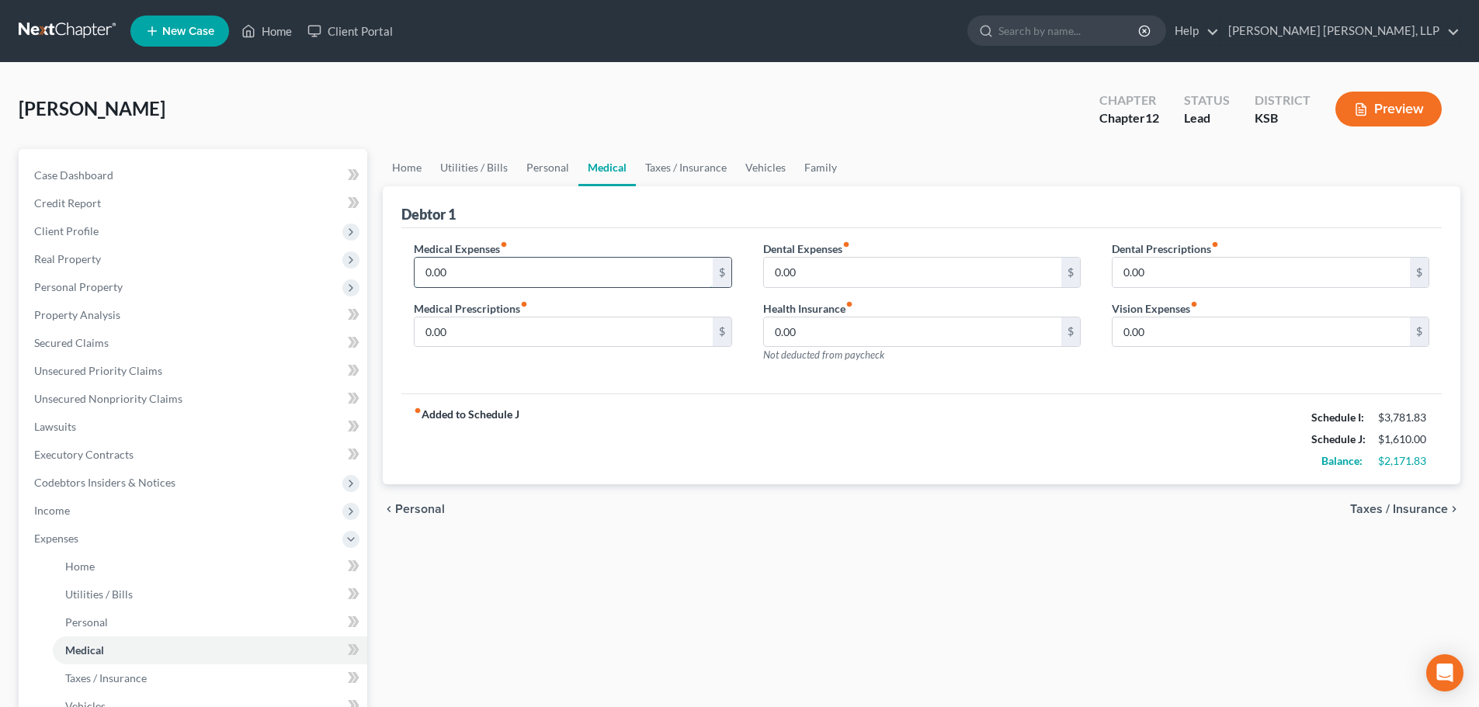
click at [580, 267] on input "0.00" at bounding box center [563, 273] width 297 height 30
type input "2"
type input "36"
click at [752, 166] on link "Vehicles" at bounding box center [765, 167] width 59 height 37
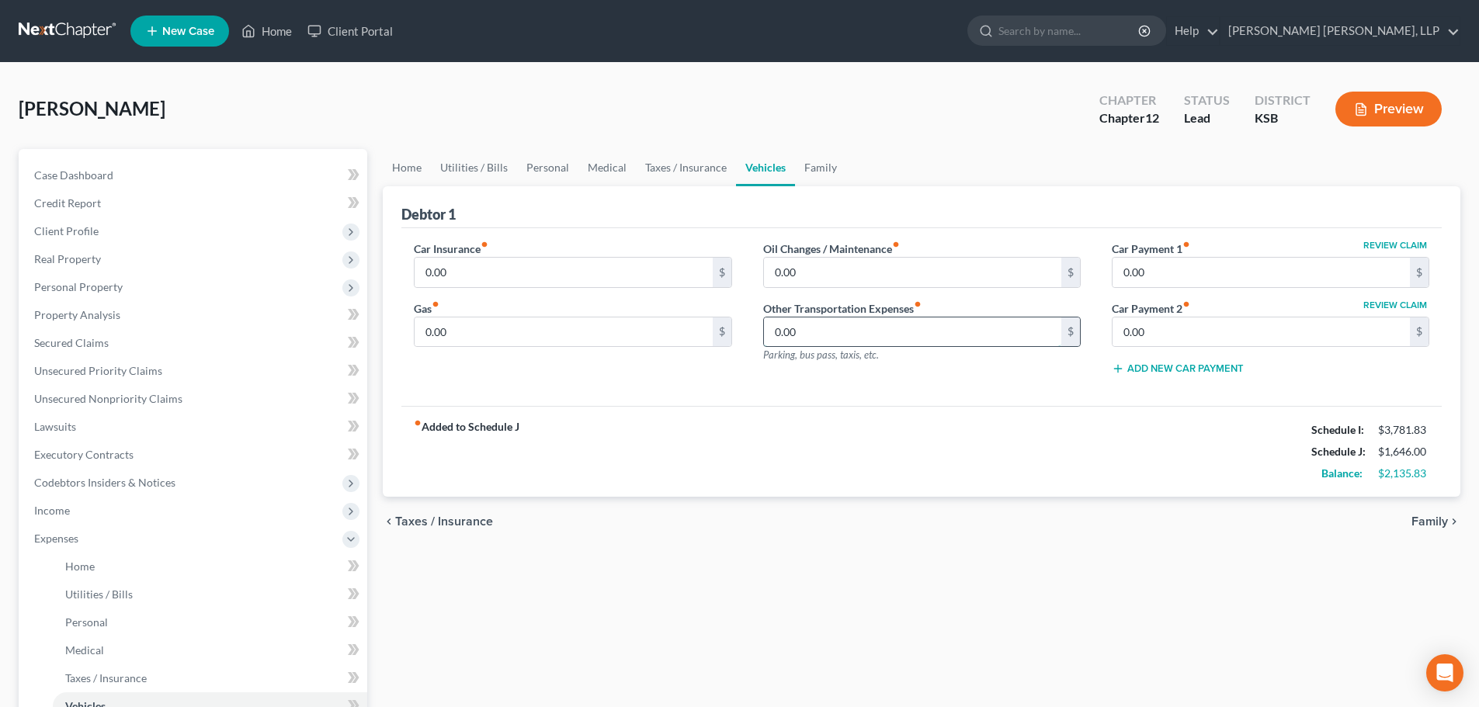
click at [887, 339] on input "0.00" at bounding box center [912, 333] width 297 height 30
type input "400"
click at [818, 172] on link "Family" at bounding box center [820, 167] width 51 height 37
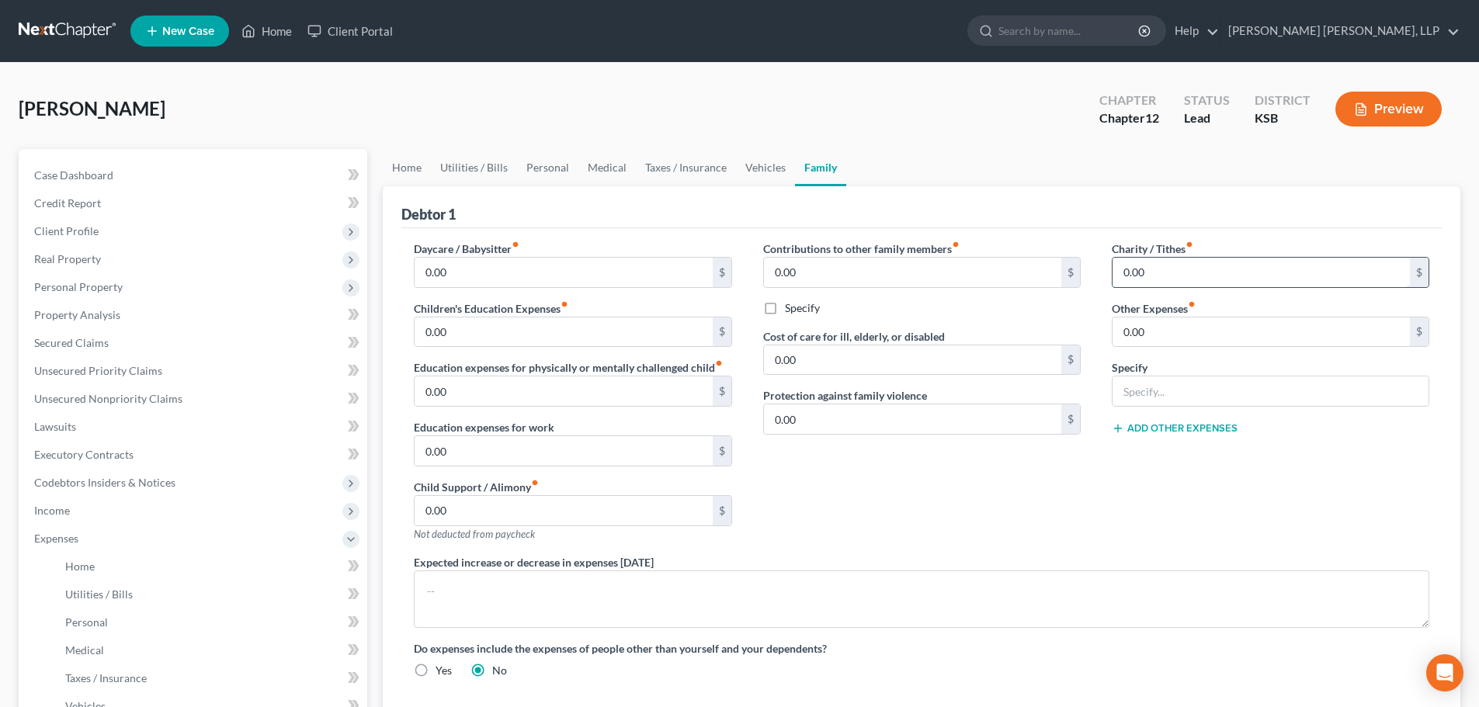
click at [1132, 268] on input "0.00" at bounding box center [1261, 273] width 297 height 30
type input "25"
click at [551, 169] on link "Personal" at bounding box center [547, 167] width 61 height 37
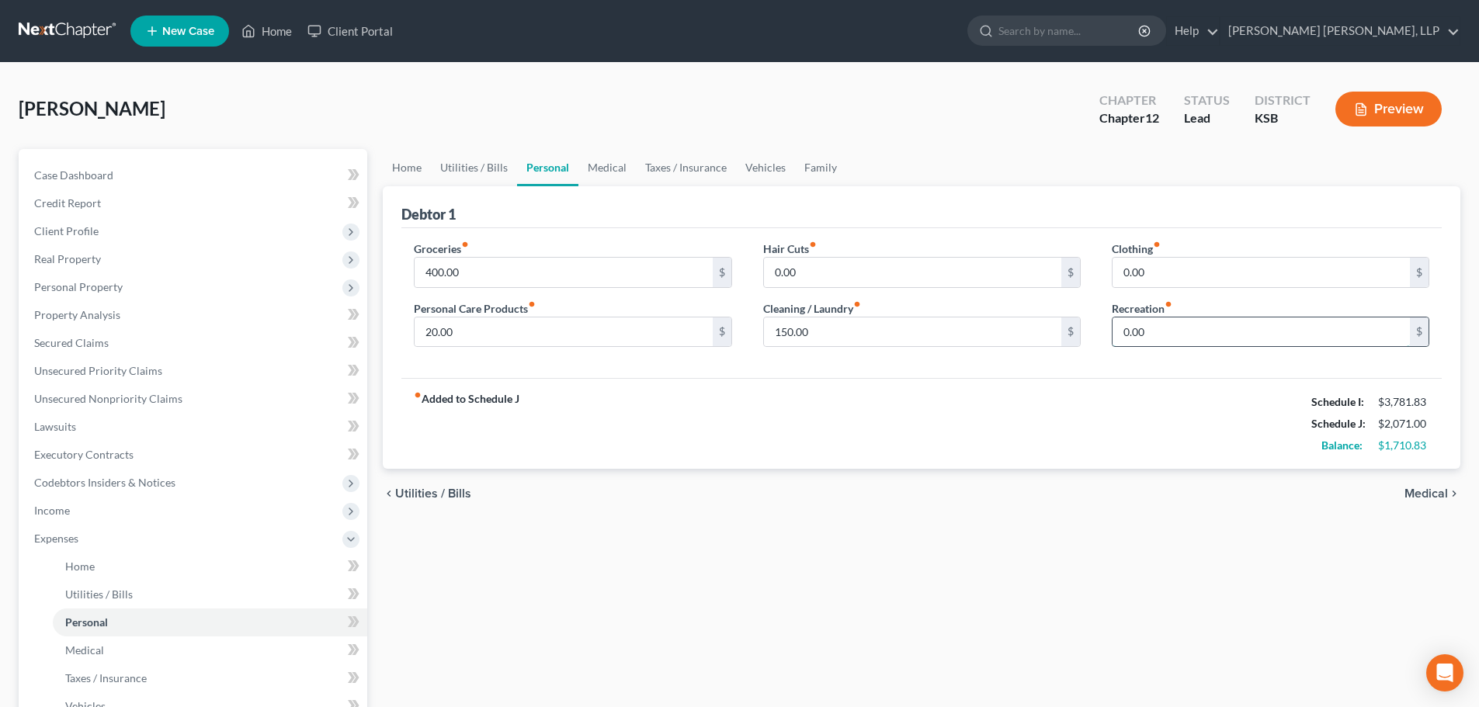
click at [1124, 336] on input "0.00" at bounding box center [1261, 333] width 297 height 30
type input "100"
click at [765, 163] on link "Vehicles" at bounding box center [765, 167] width 59 height 37
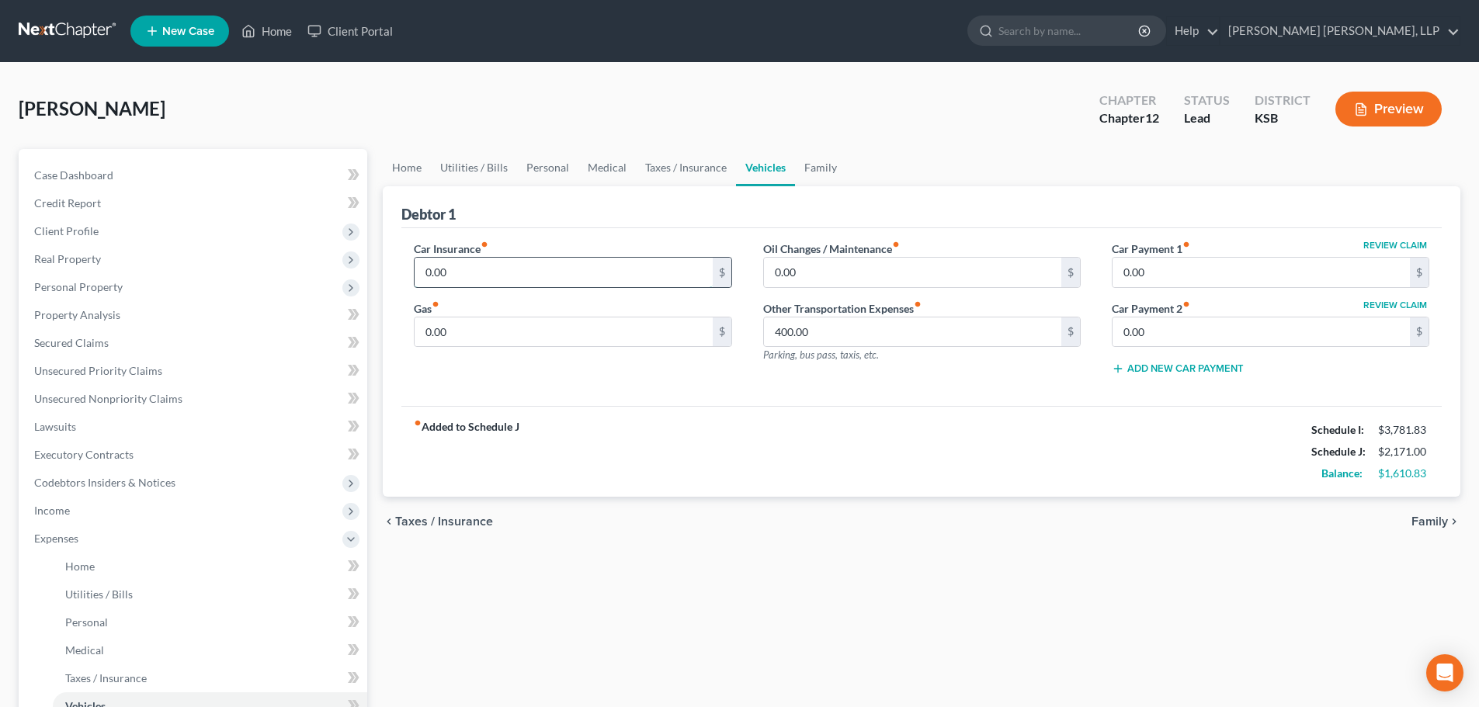
click at [564, 273] on input "0.00" at bounding box center [563, 273] width 297 height 30
type input "330"
click at [814, 165] on link "Family" at bounding box center [820, 167] width 51 height 37
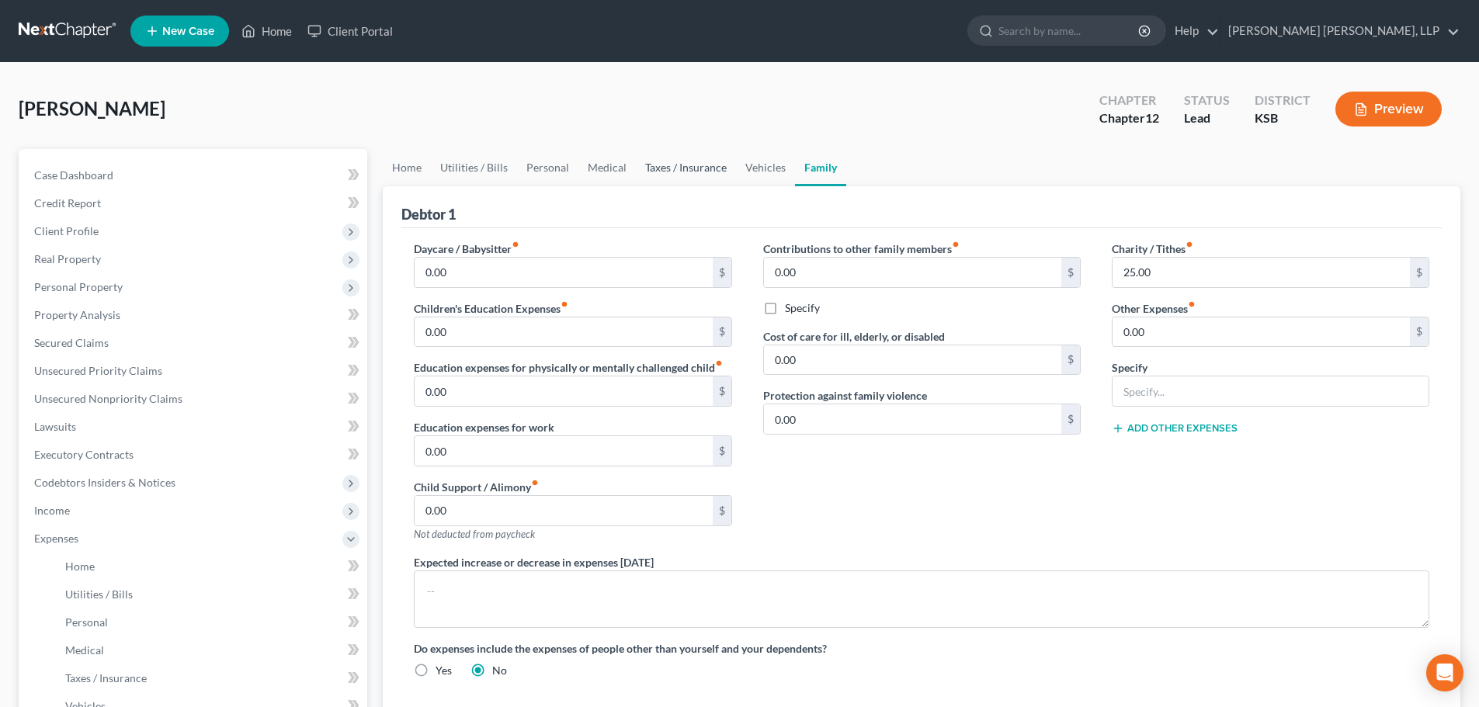
click at [658, 160] on link "Taxes / Insurance" at bounding box center [686, 167] width 100 height 37
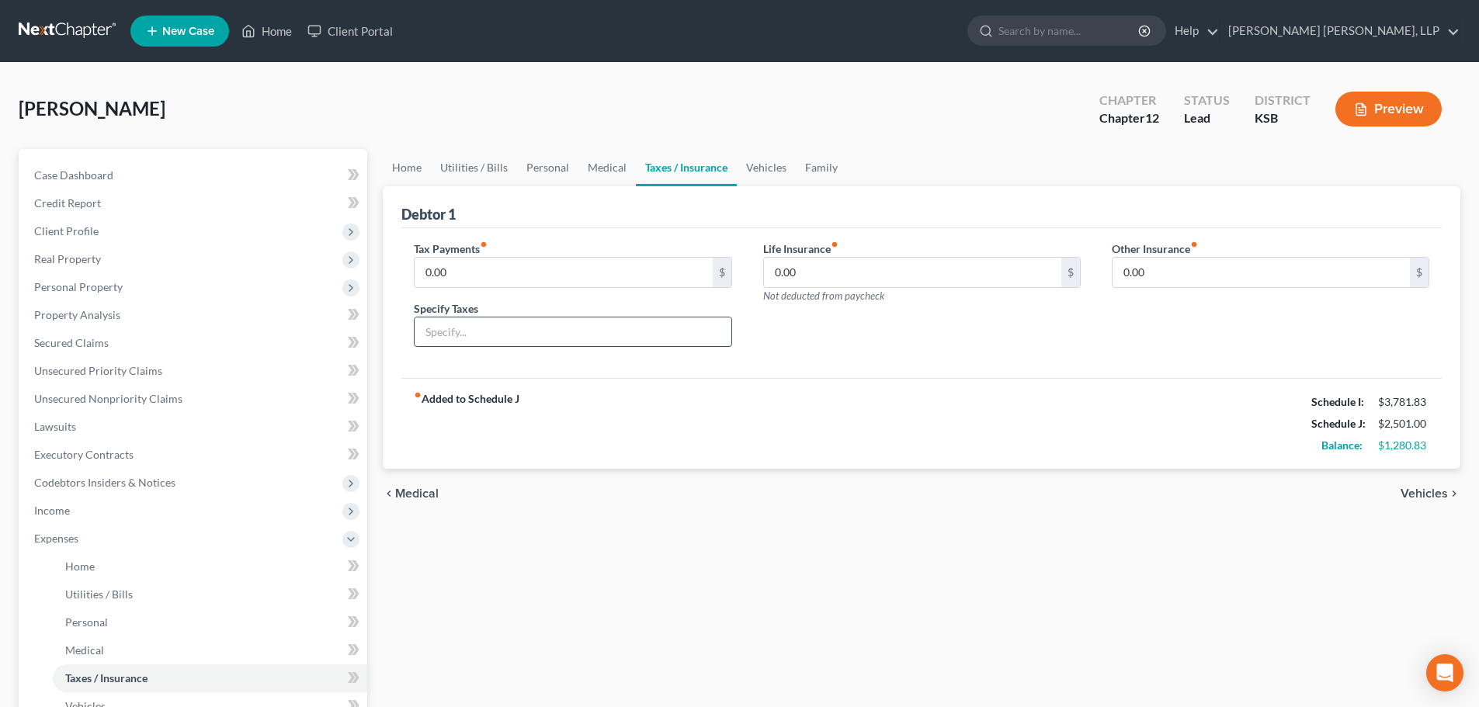
click at [525, 335] on input "text" at bounding box center [573, 333] width 316 height 30
type input "Pick Up"
click at [514, 276] on input "0.00" at bounding box center [563, 273] width 297 height 30
type input "1,090.96"
click at [495, 332] on input "Pick Up" at bounding box center [573, 333] width 316 height 30
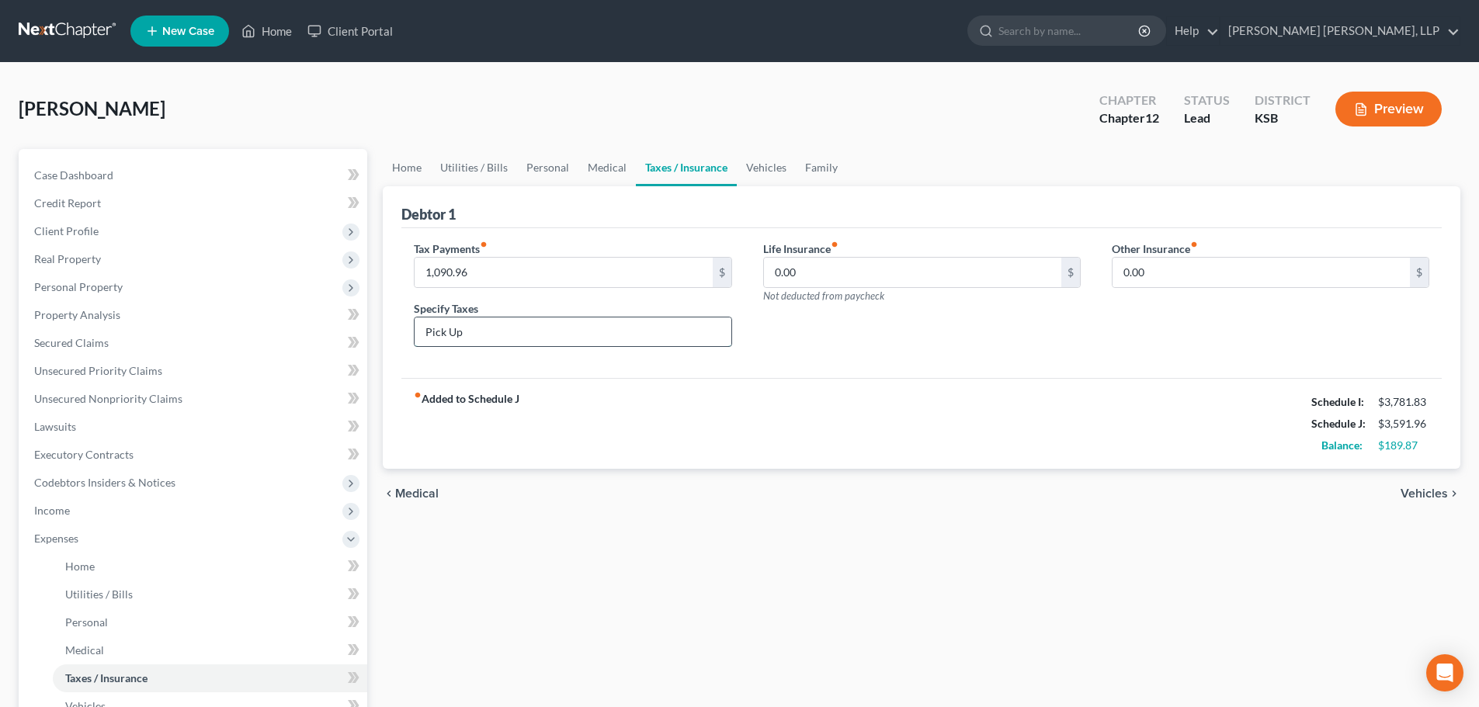
drag, startPoint x: 423, startPoint y: 332, endPoint x: 489, endPoint y: 332, distance: 66.0
click at [489, 332] on input "Pick Up" at bounding box center [573, 333] width 316 height 30
type input "Annual taxes on Pick Up"
click at [1423, 488] on span "Vehicles" at bounding box center [1424, 494] width 47 height 12
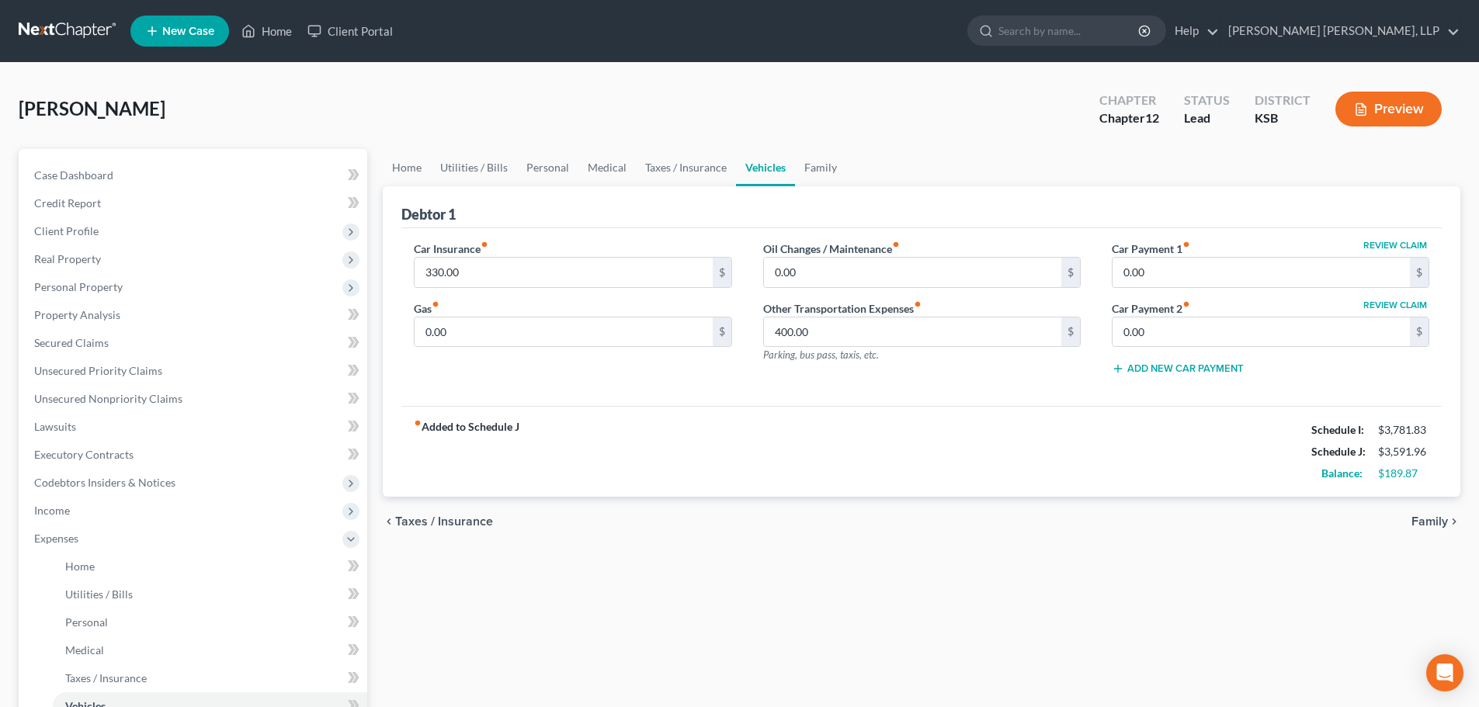
click at [1431, 523] on span "Family" at bounding box center [1430, 522] width 36 height 12
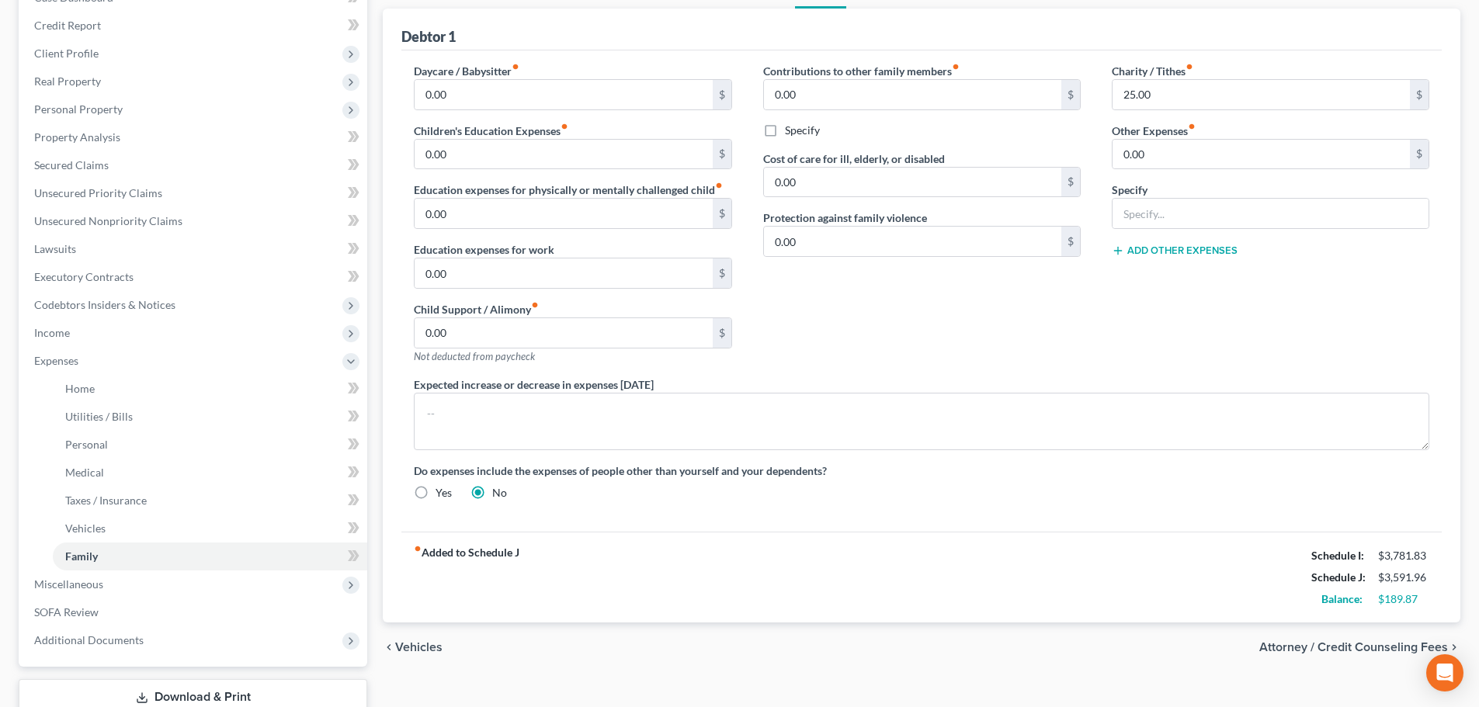
scroll to position [233, 0]
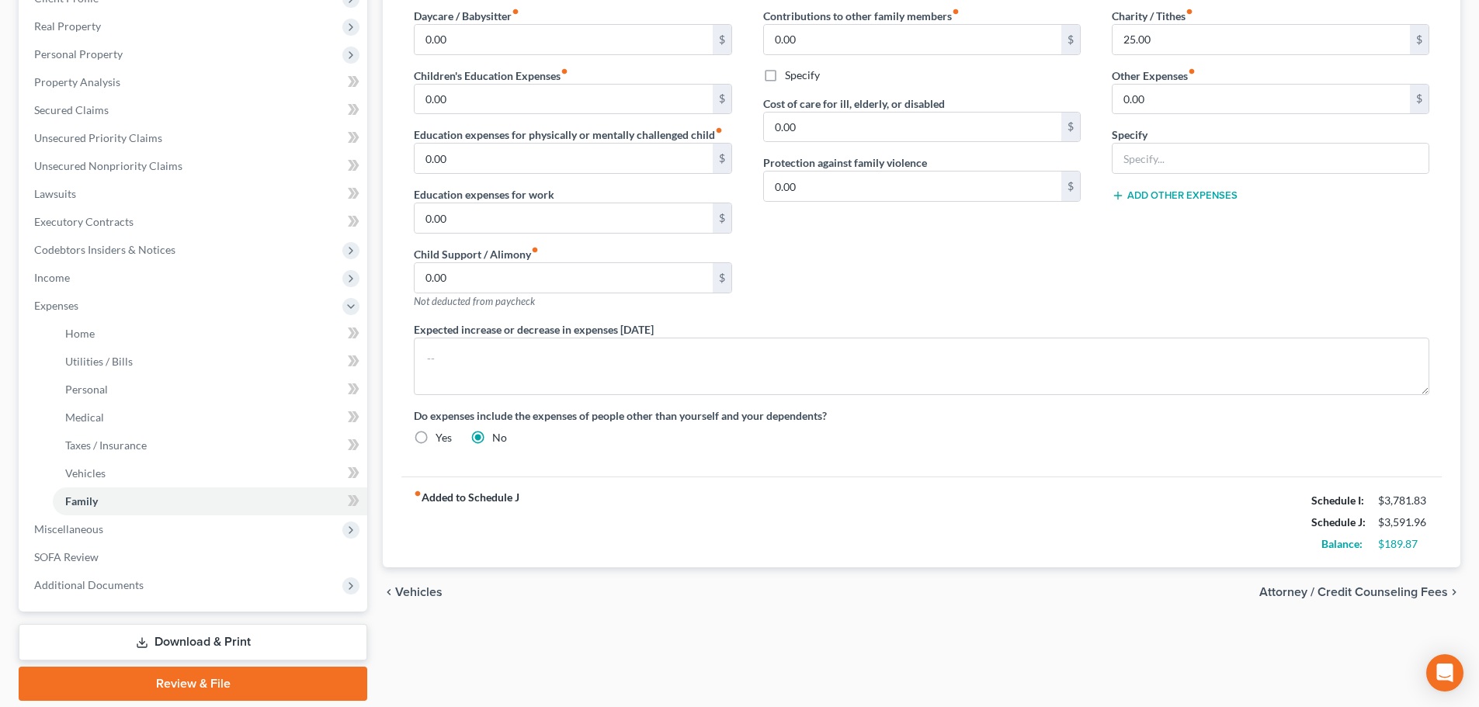
click at [1373, 592] on span "Attorney / Credit Counseling Fees" at bounding box center [1353, 592] width 189 height 12
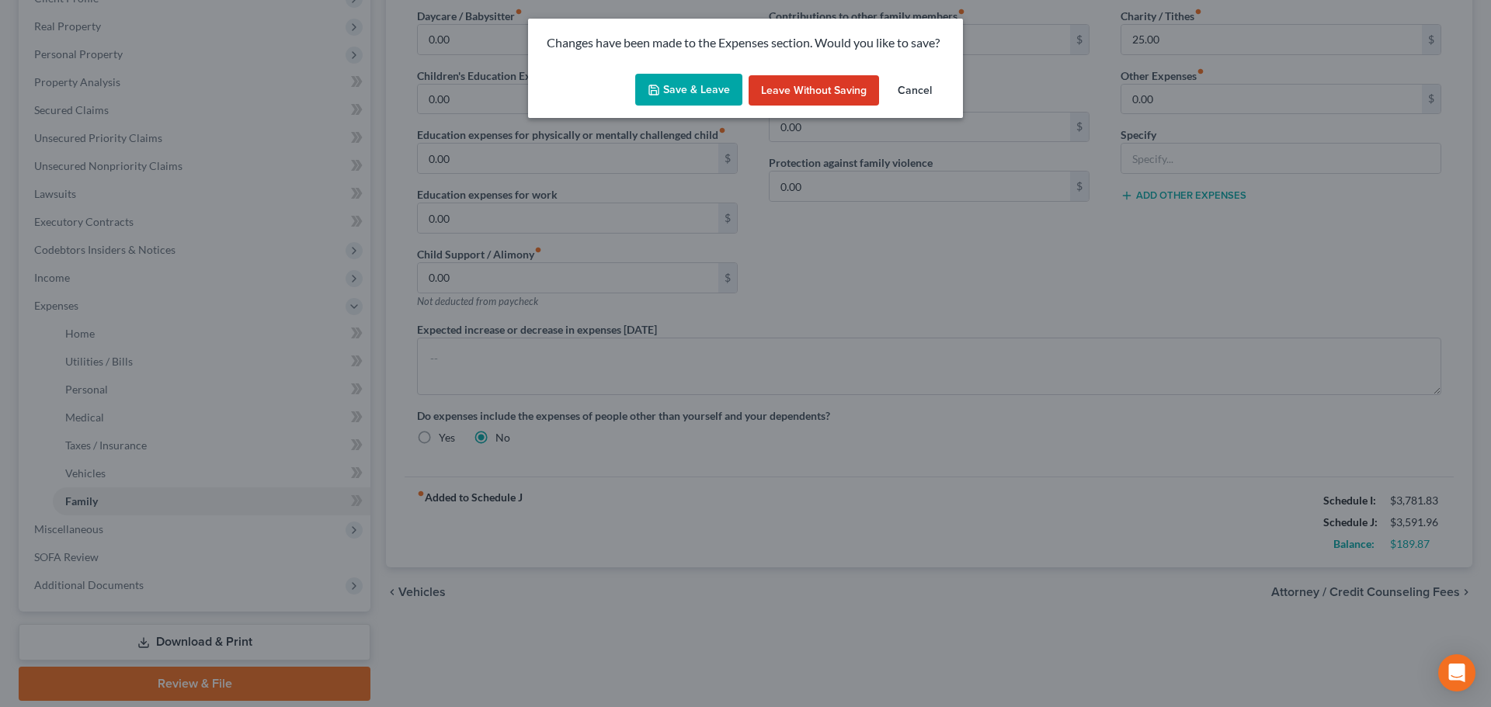
click at [696, 86] on button "Save & Leave" at bounding box center [688, 90] width 107 height 33
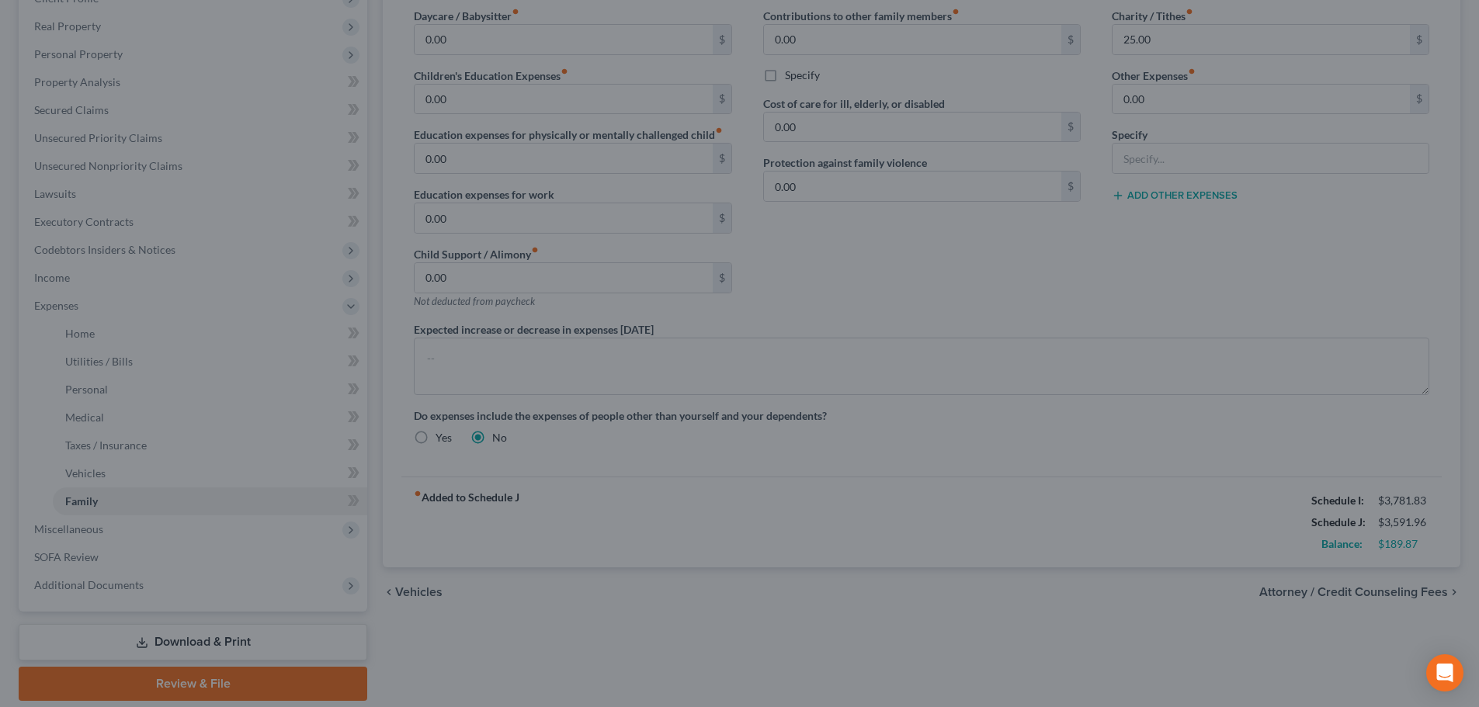
select select "2"
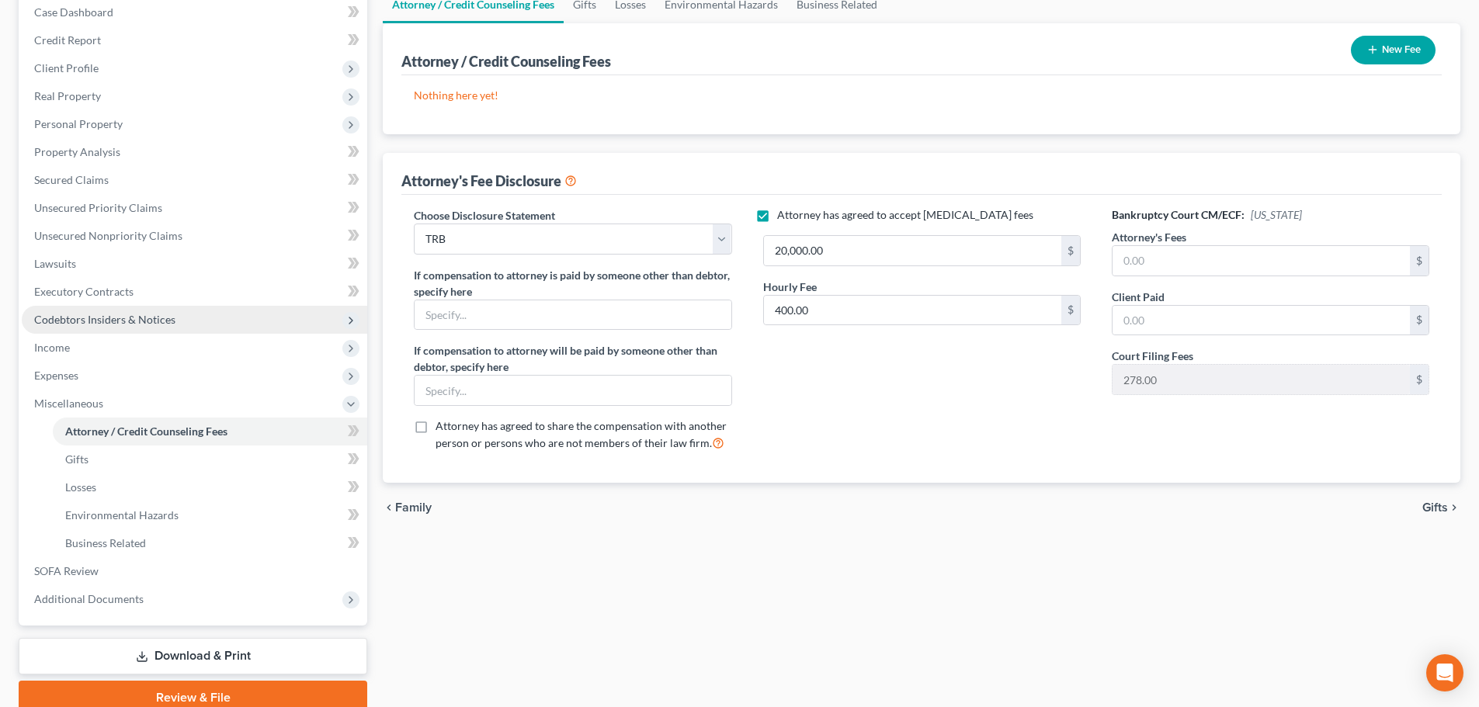
scroll to position [230, 0]
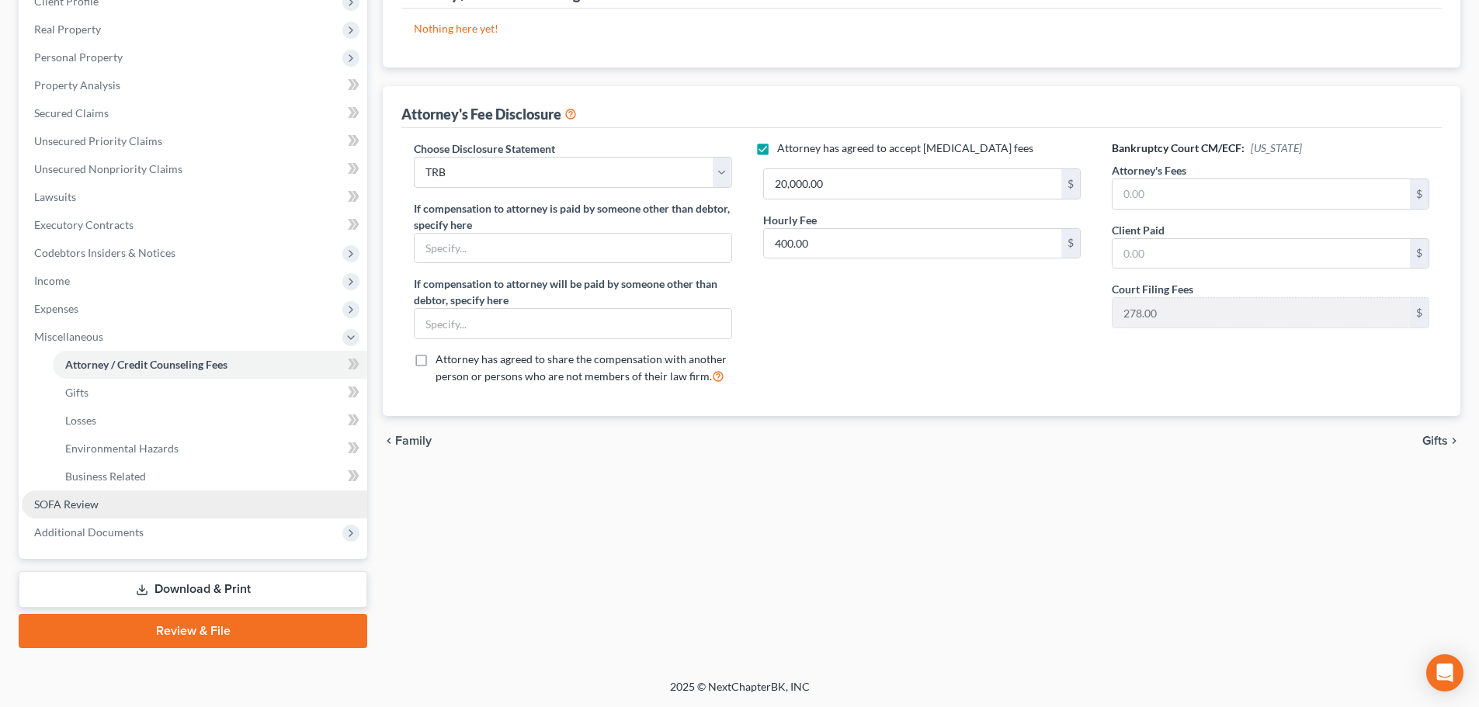
click at [74, 503] on span "SOFA Review" at bounding box center [66, 504] width 64 height 13
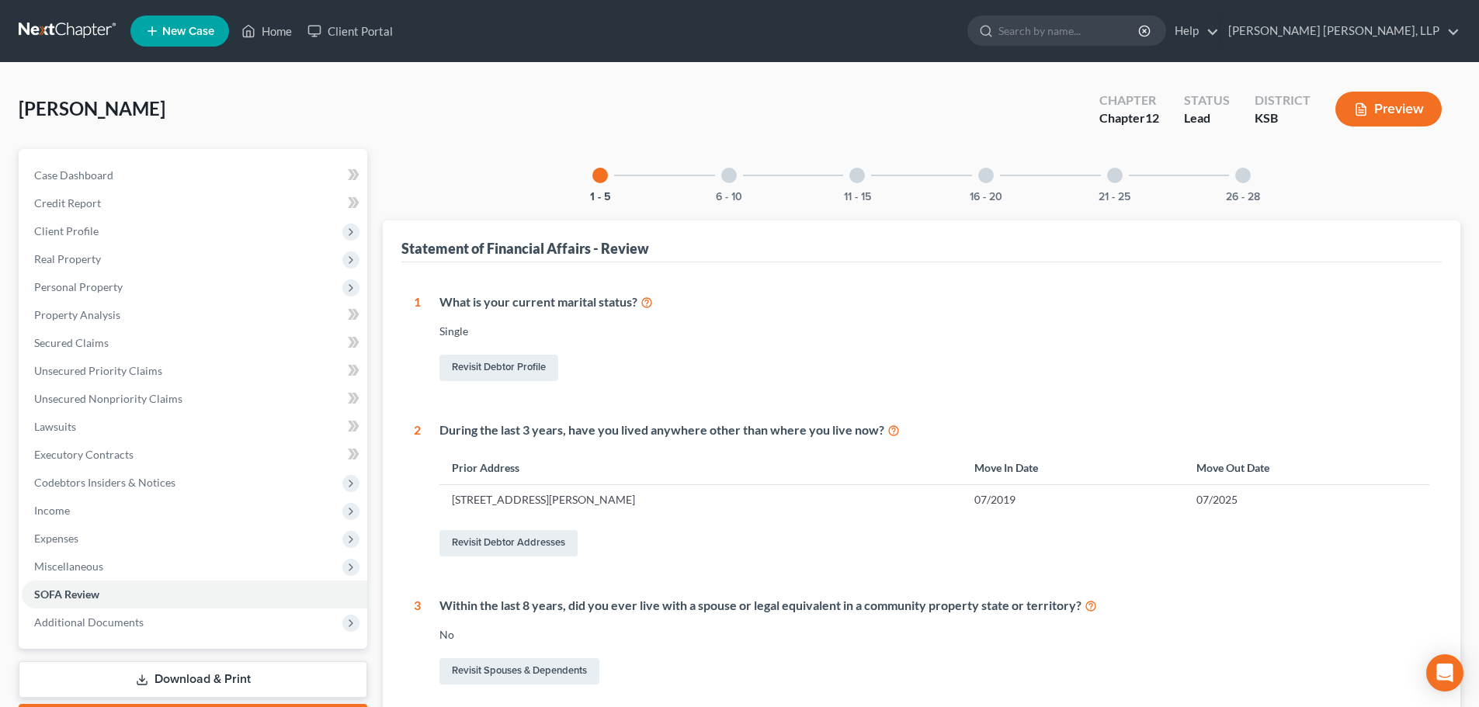
click at [515, 496] on td "[STREET_ADDRESS][PERSON_NAME]" at bounding box center [701, 500] width 523 height 30
click at [501, 541] on link "Revisit Debtor Addresses" at bounding box center [509, 543] width 138 height 26
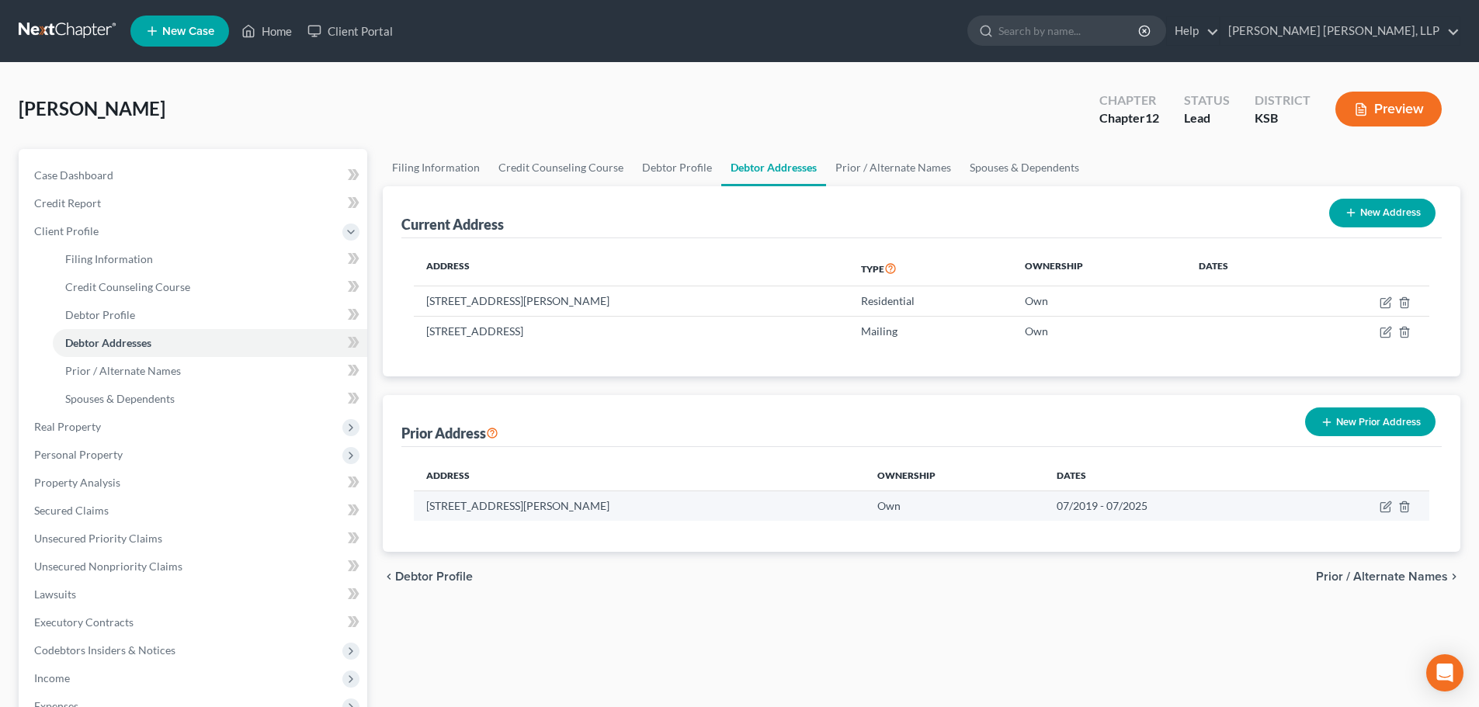
click at [1093, 504] on td "07/2019 - 07/2025" at bounding box center [1169, 507] width 251 height 30
click at [1390, 501] on icon "button" at bounding box center [1386, 507] width 12 height 12
select select "5"
select select "32"
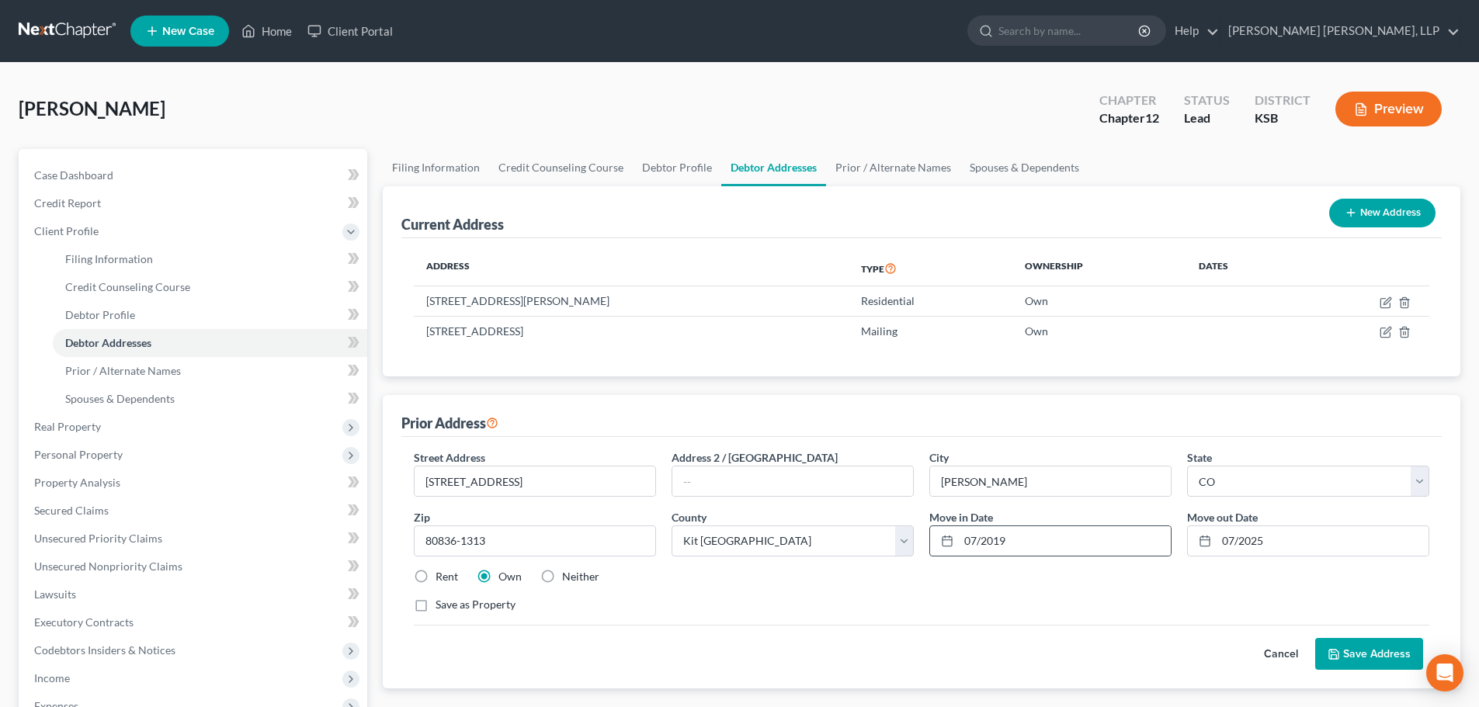
click at [945, 542] on icon at bounding box center [947, 541] width 12 height 12
click at [978, 542] on input "07/2019" at bounding box center [1065, 541] width 212 height 30
click at [975, 541] on input "07/2019" at bounding box center [1065, 541] width 212 height 30
click at [1006, 542] on input "04/2019" at bounding box center [1065, 541] width 212 height 30
type input "04/2022"
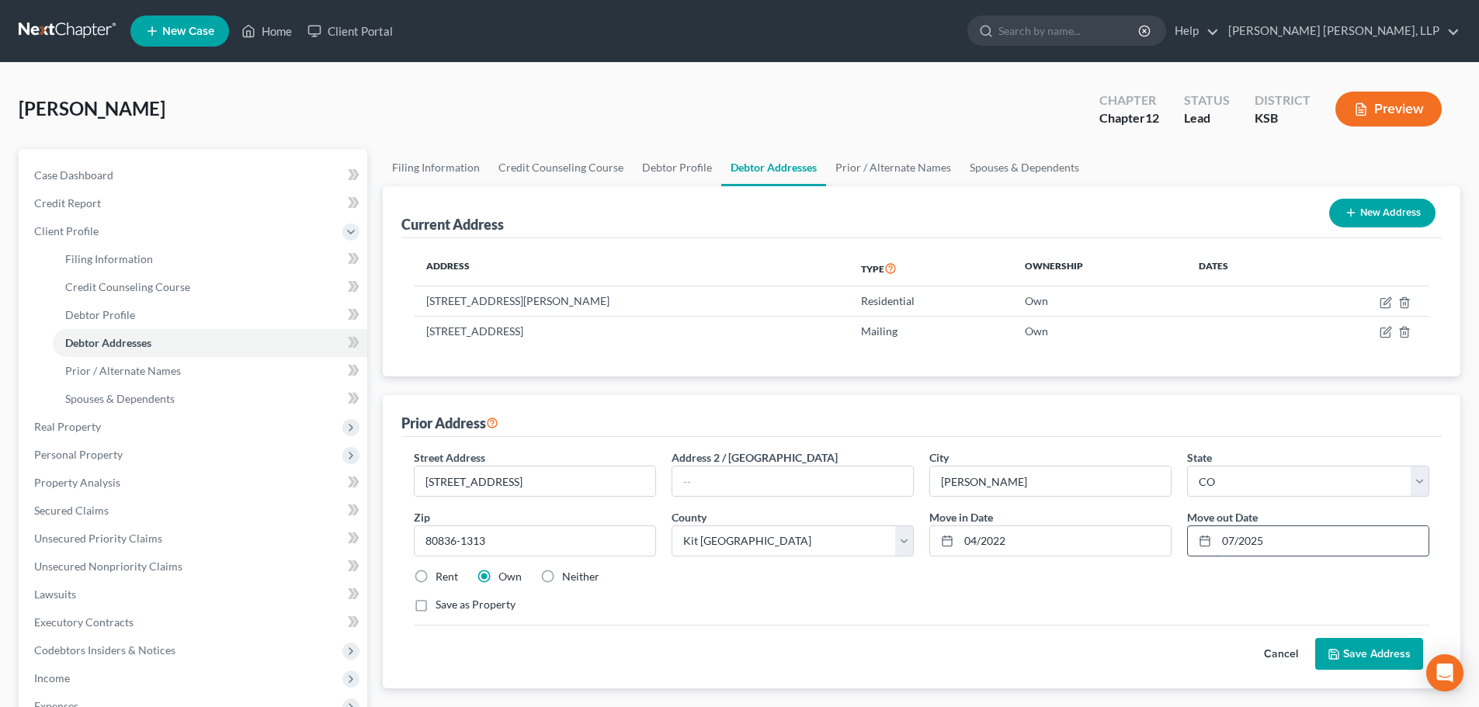
drag, startPoint x: 1283, startPoint y: 538, endPoint x: 1215, endPoint y: 546, distance: 68.0
click at [1215, 546] on div "07/2025" at bounding box center [1308, 541] width 242 height 31
type input "03/2024"
click at [1378, 654] on button "Save Address" at bounding box center [1369, 654] width 108 height 33
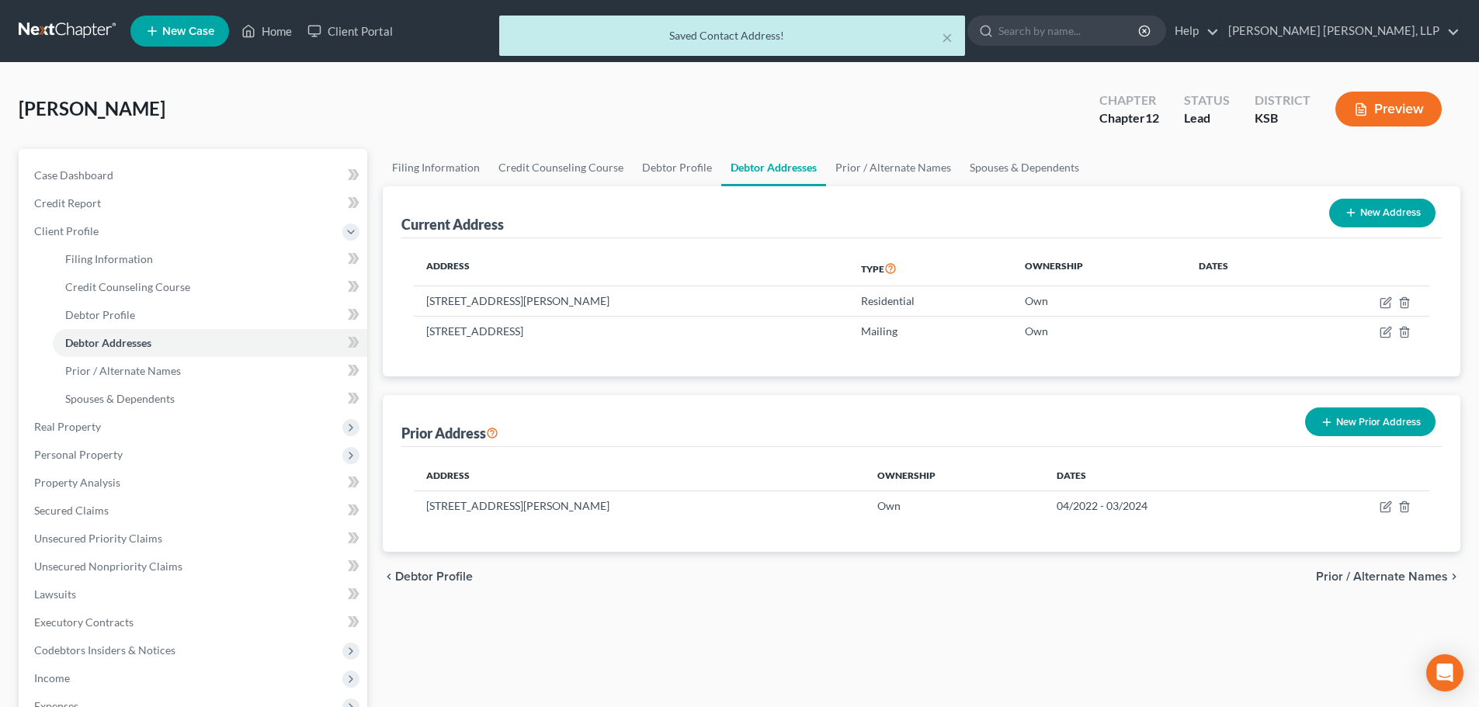
click at [1352, 575] on span "Prior / Alternate Names" at bounding box center [1382, 577] width 132 height 12
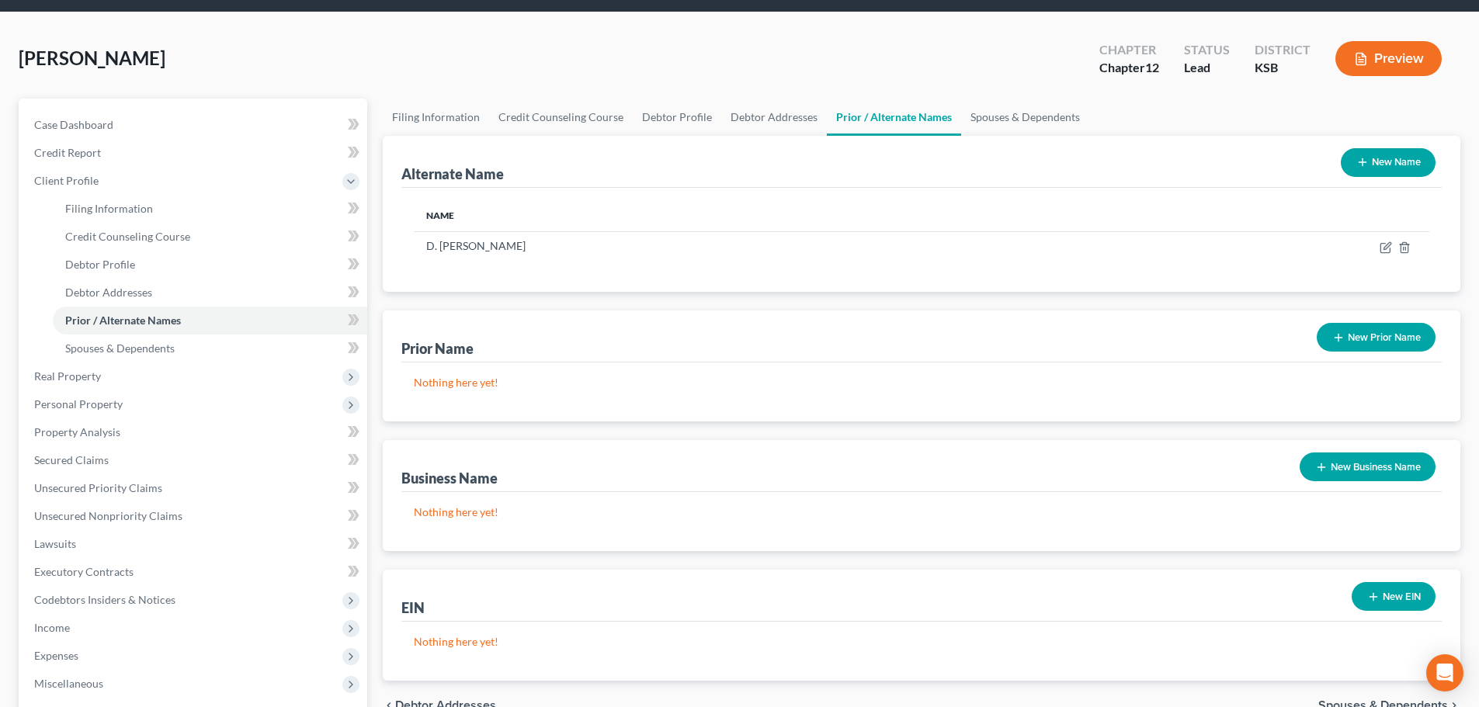
scroll to position [258, 0]
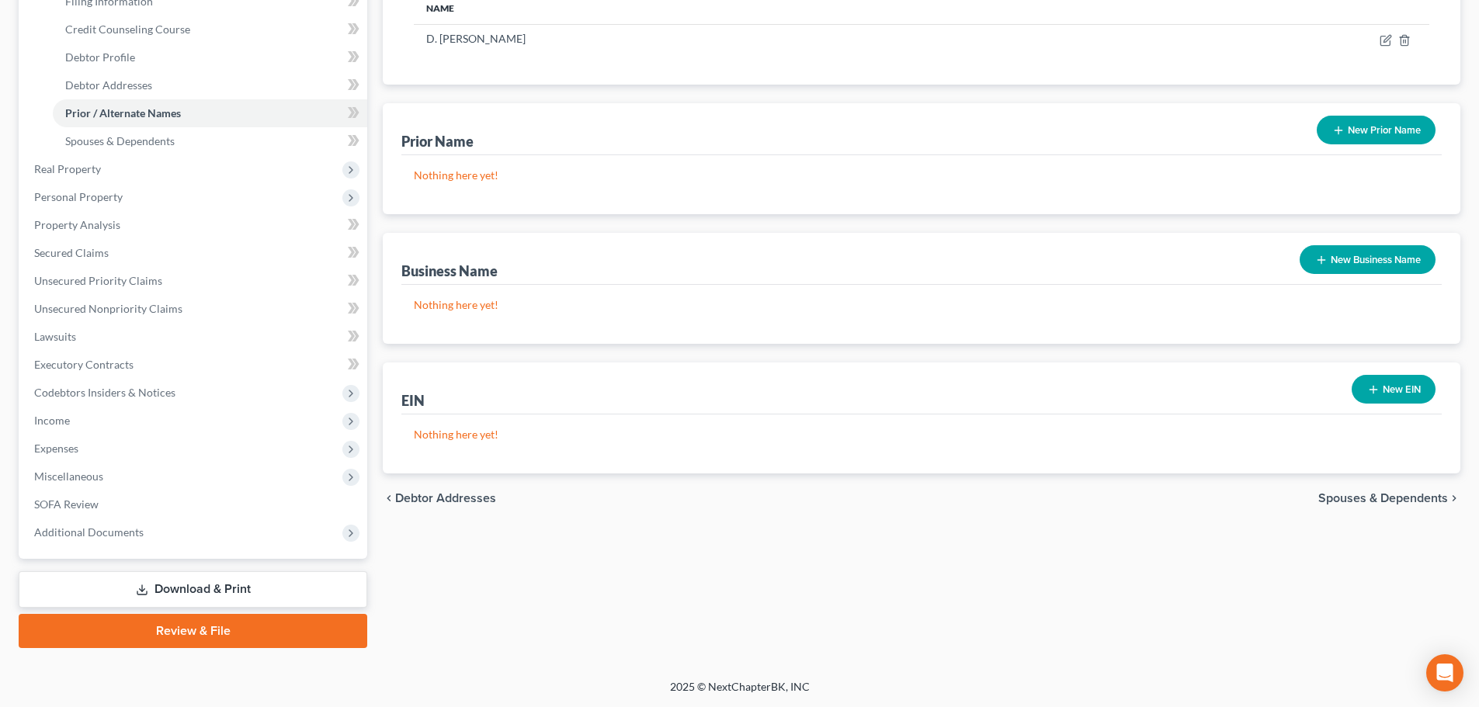
click at [439, 489] on div "chevron_left Debtor Addresses Spouses & Dependents chevron_right" at bounding box center [922, 499] width 1078 height 50
click at [442, 492] on span "Debtor Addresses" at bounding box center [445, 498] width 101 height 12
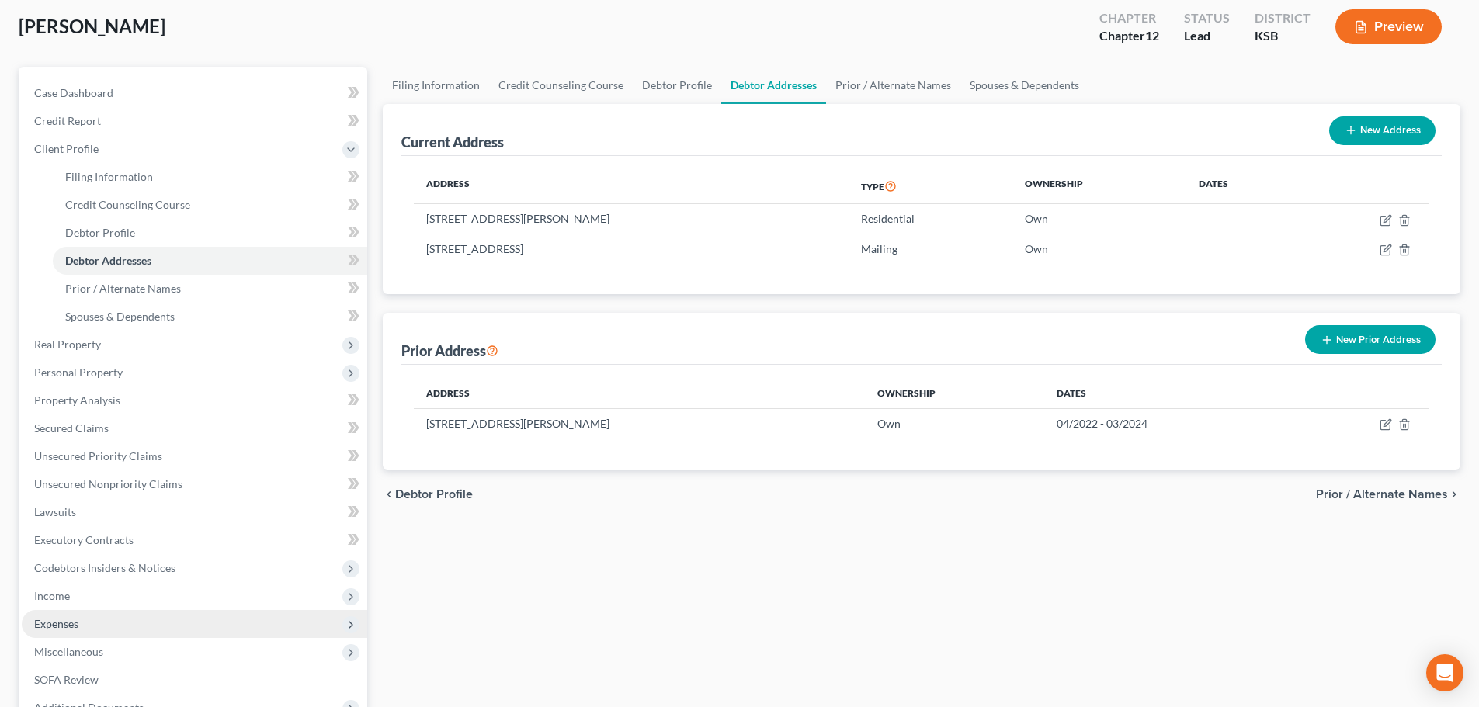
scroll to position [258, 0]
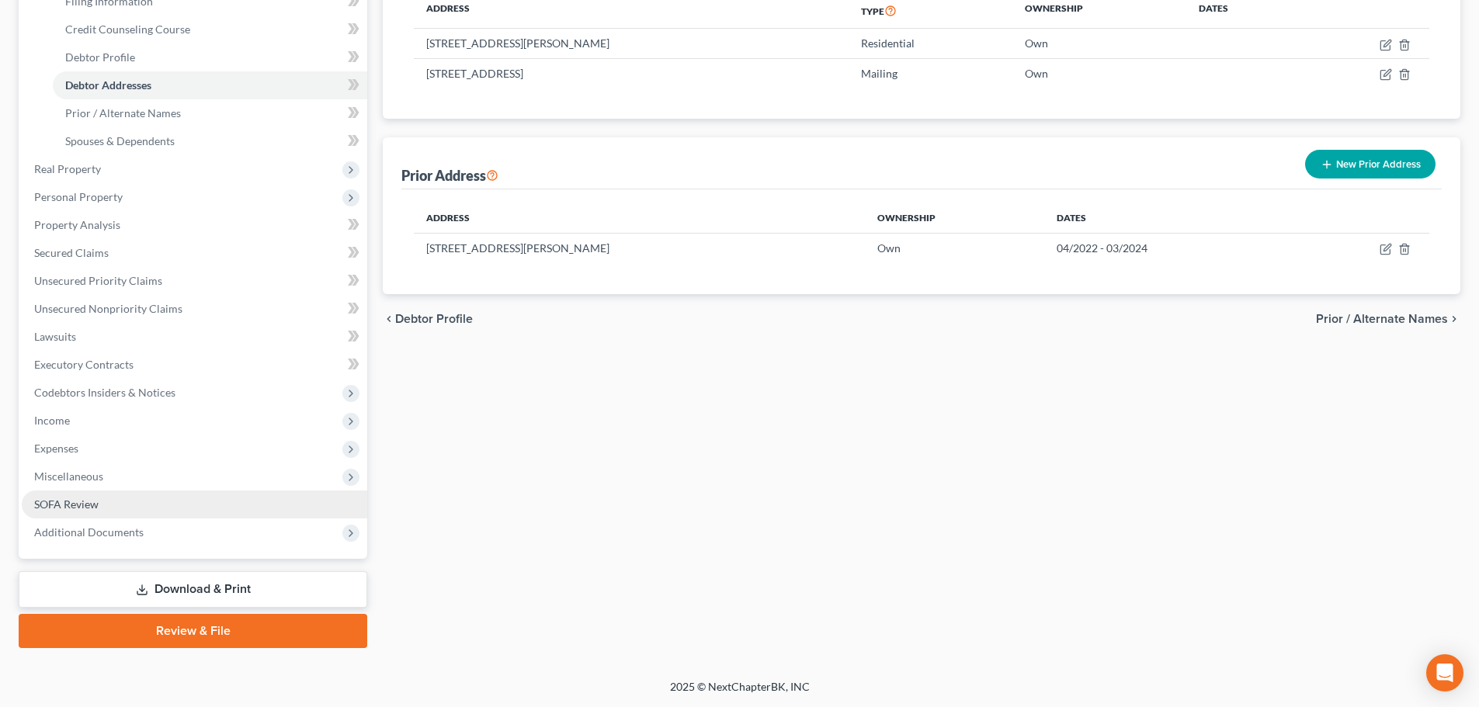
click at [191, 505] on link "SOFA Review" at bounding box center [195, 505] width 346 height 28
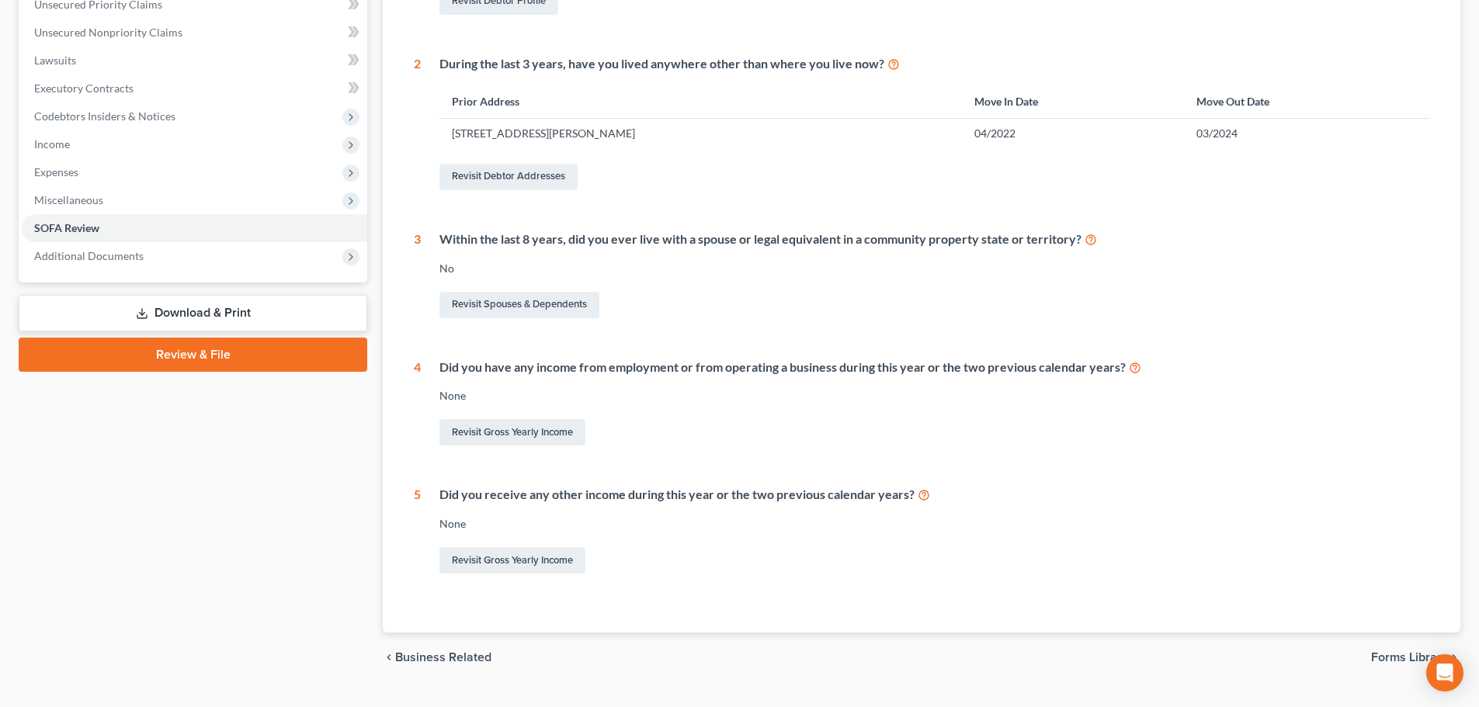
scroll to position [388, 0]
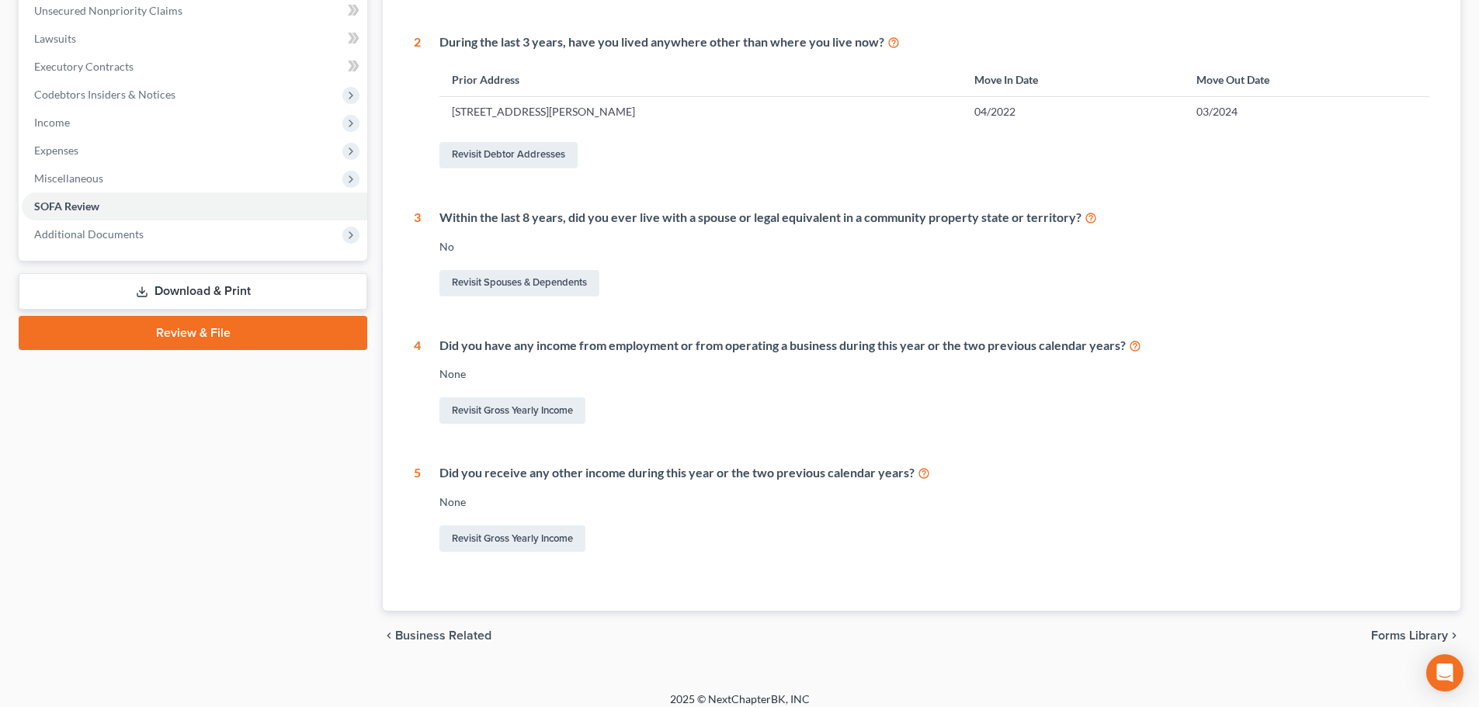
click at [1391, 636] on span "Forms Library" at bounding box center [1409, 636] width 77 height 12
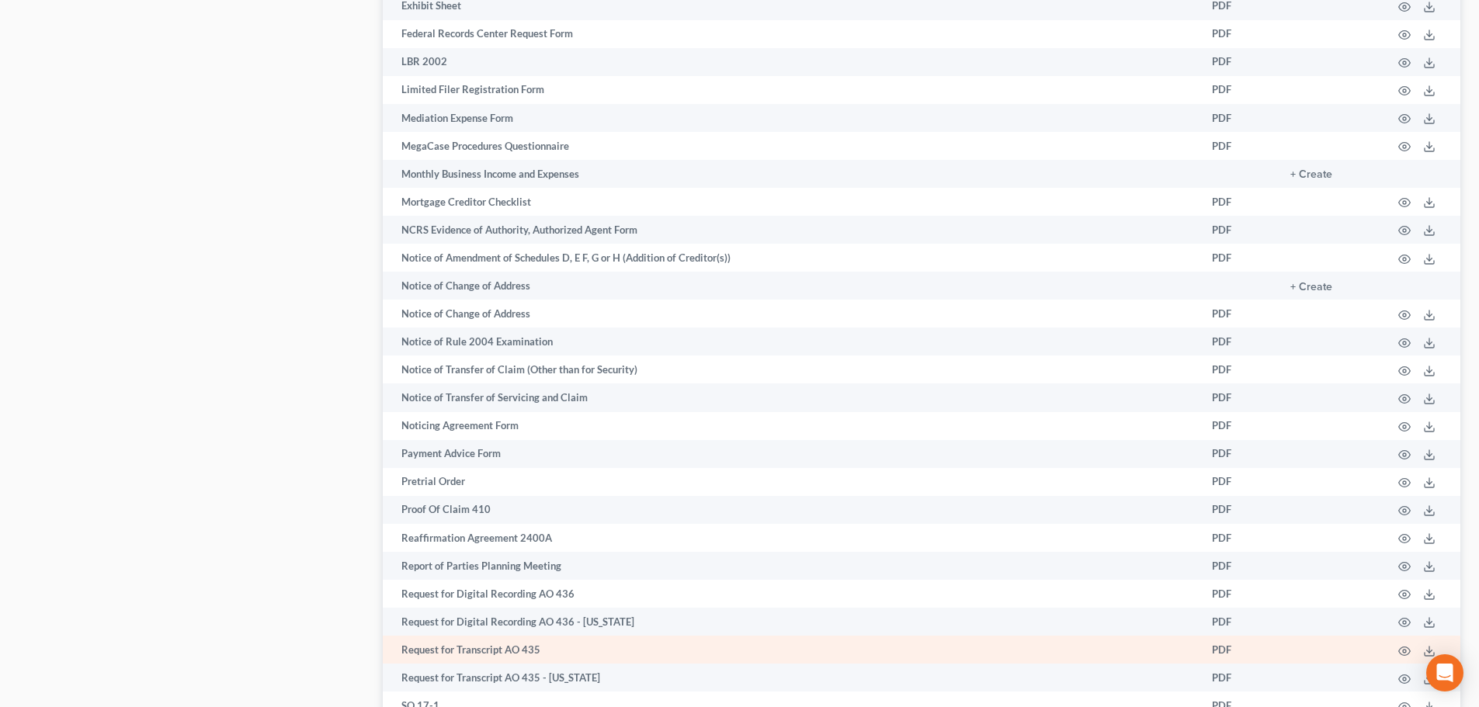
scroll to position [1430, 0]
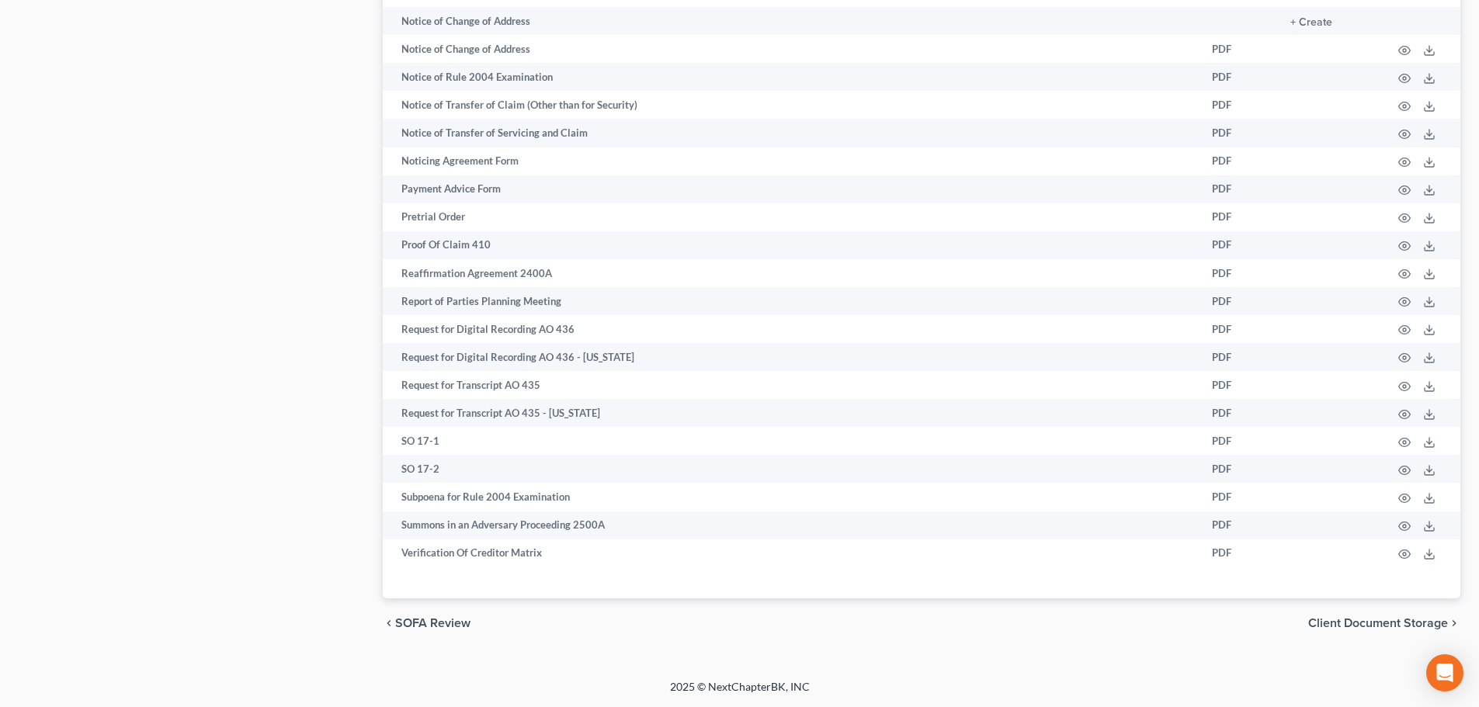
click at [413, 625] on span "SOFA Review" at bounding box center [432, 623] width 75 height 12
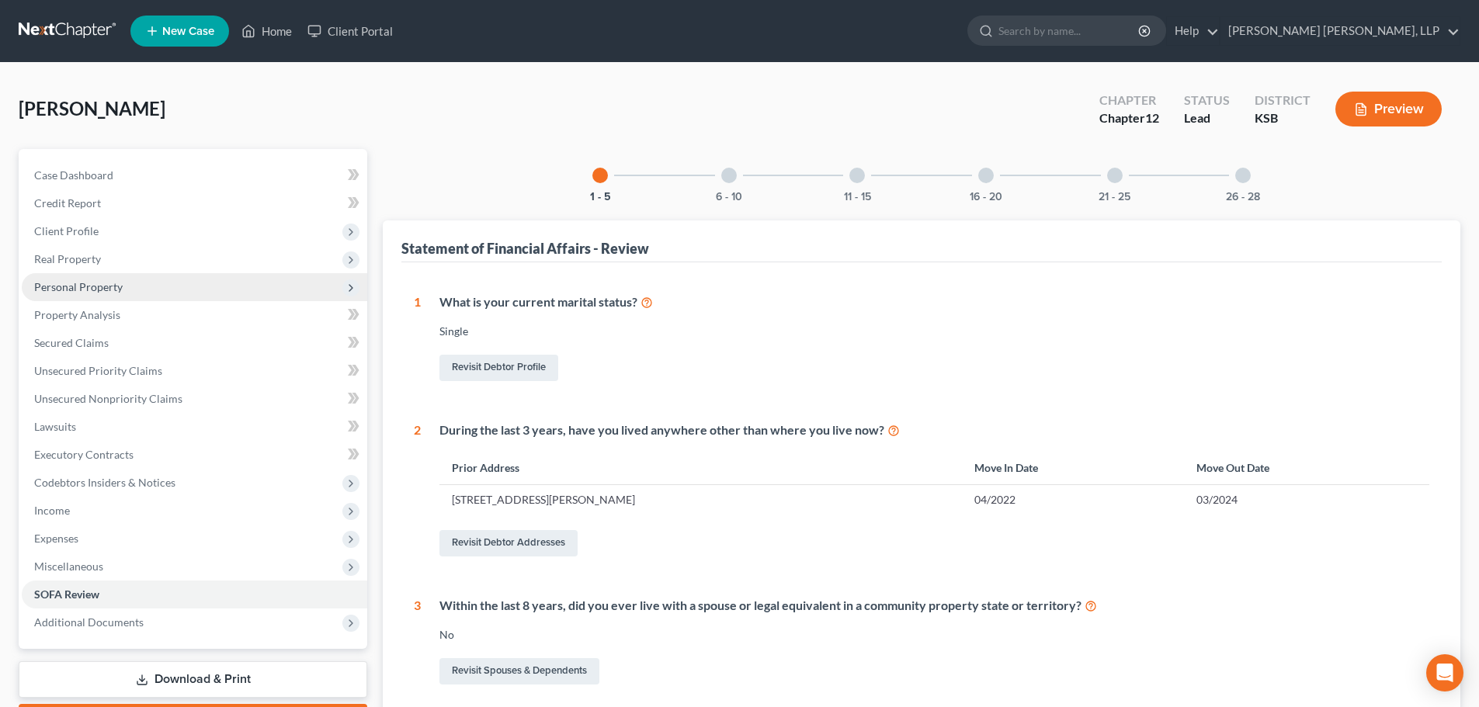
click at [95, 294] on span "Personal Property" at bounding box center [195, 287] width 346 height 28
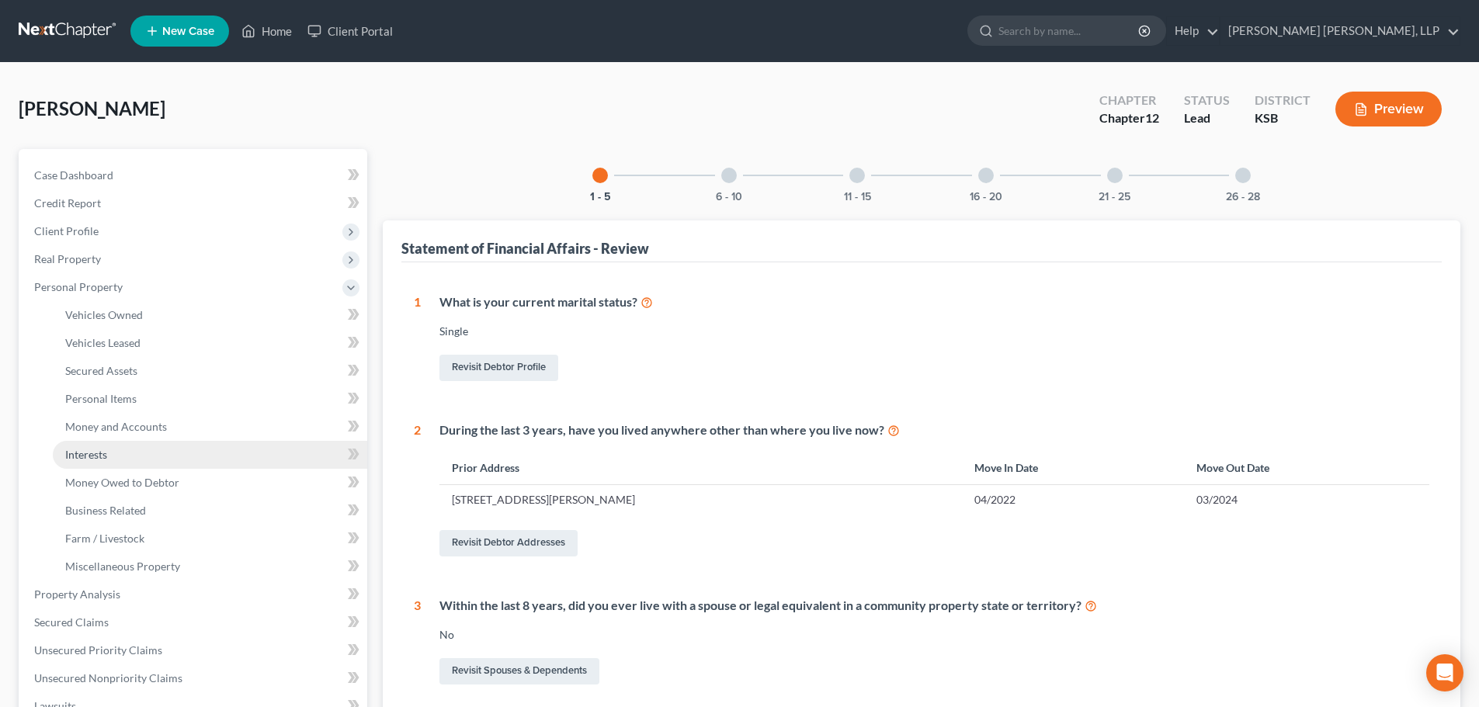
click at [98, 456] on span "Interests" at bounding box center [86, 454] width 42 height 13
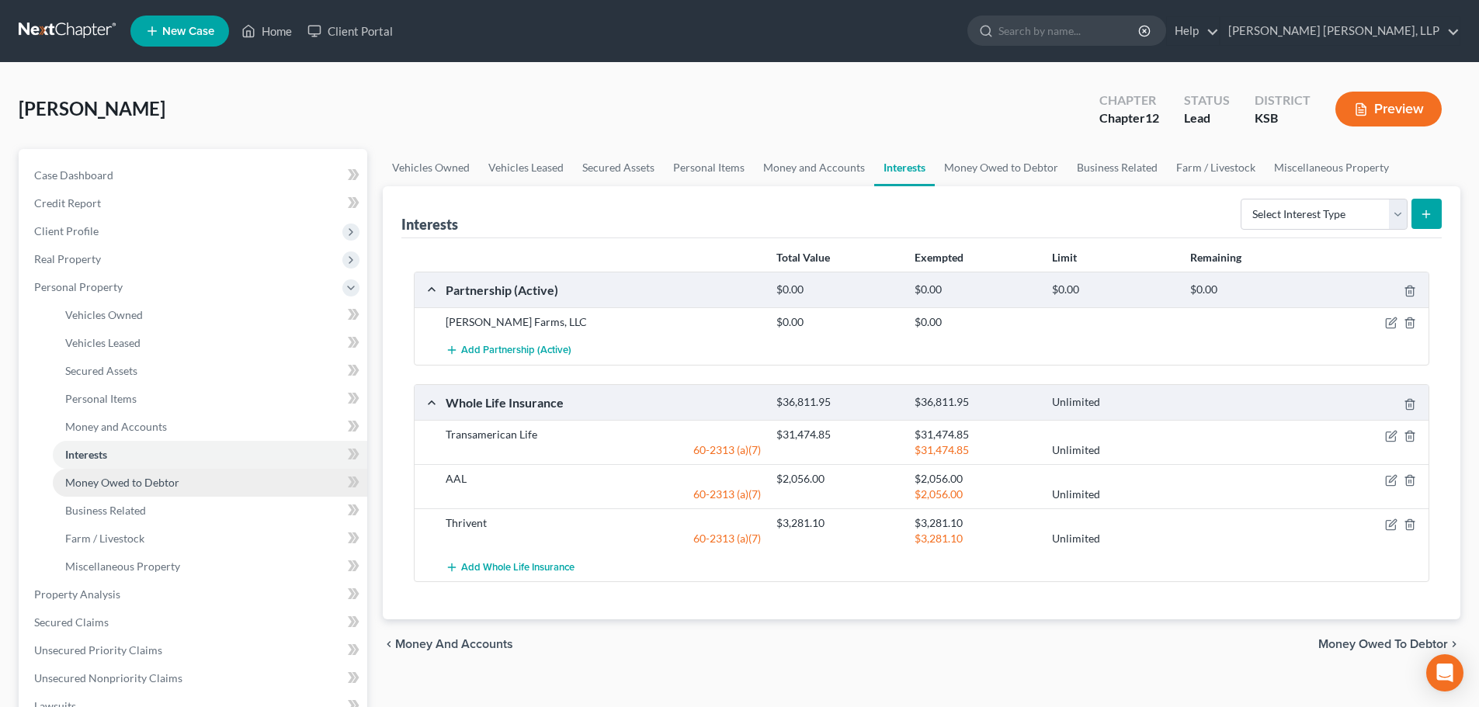
click at [101, 480] on span "Money Owed to Debtor" at bounding box center [122, 482] width 114 height 13
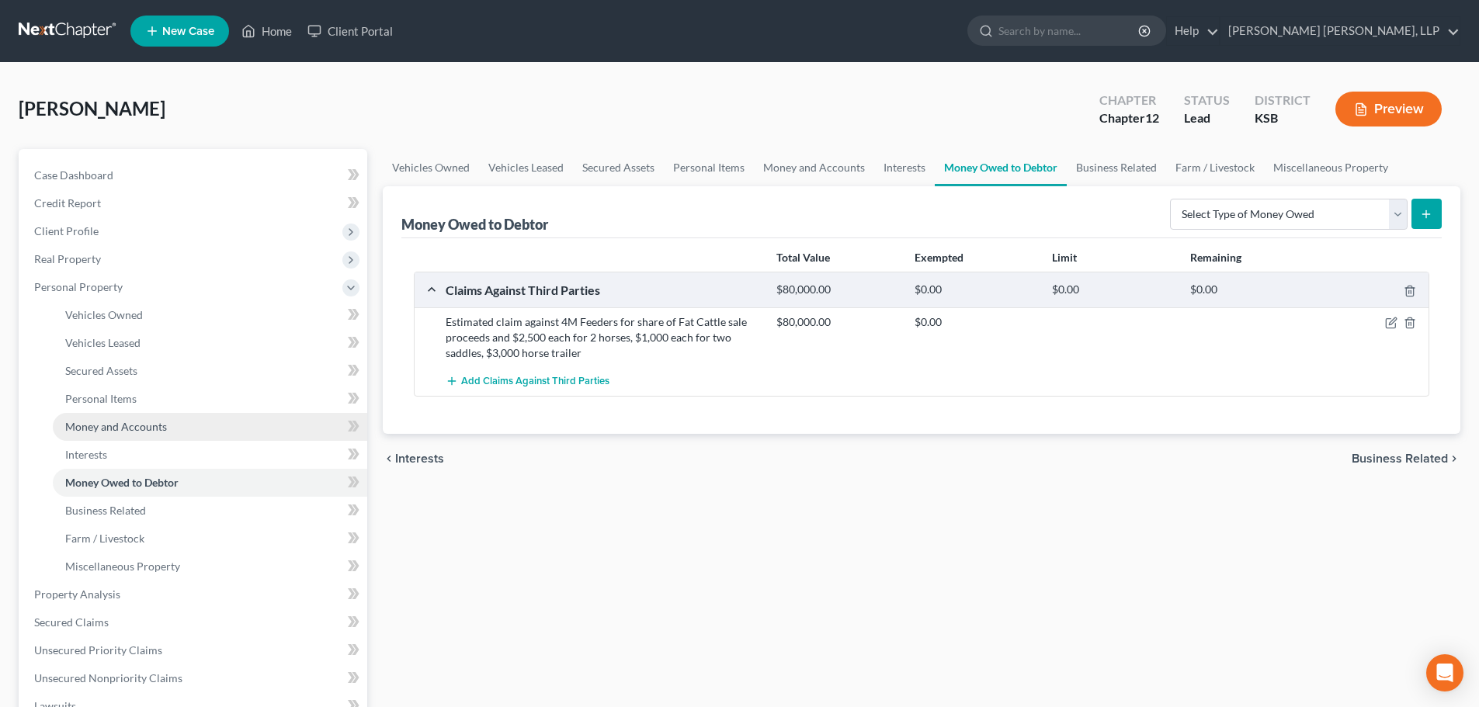
click at [101, 426] on span "Money and Accounts" at bounding box center [116, 426] width 102 height 13
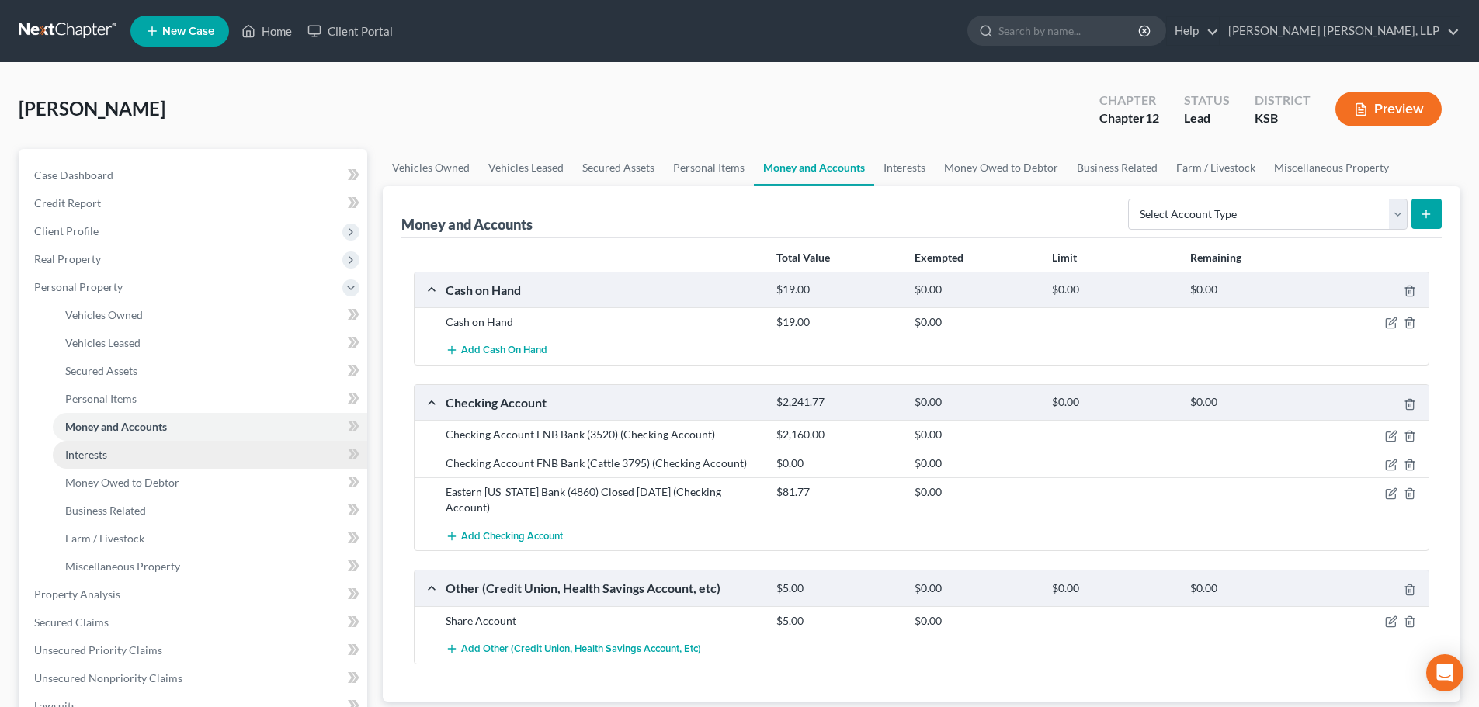
click at [83, 459] on span "Interests" at bounding box center [86, 454] width 42 height 13
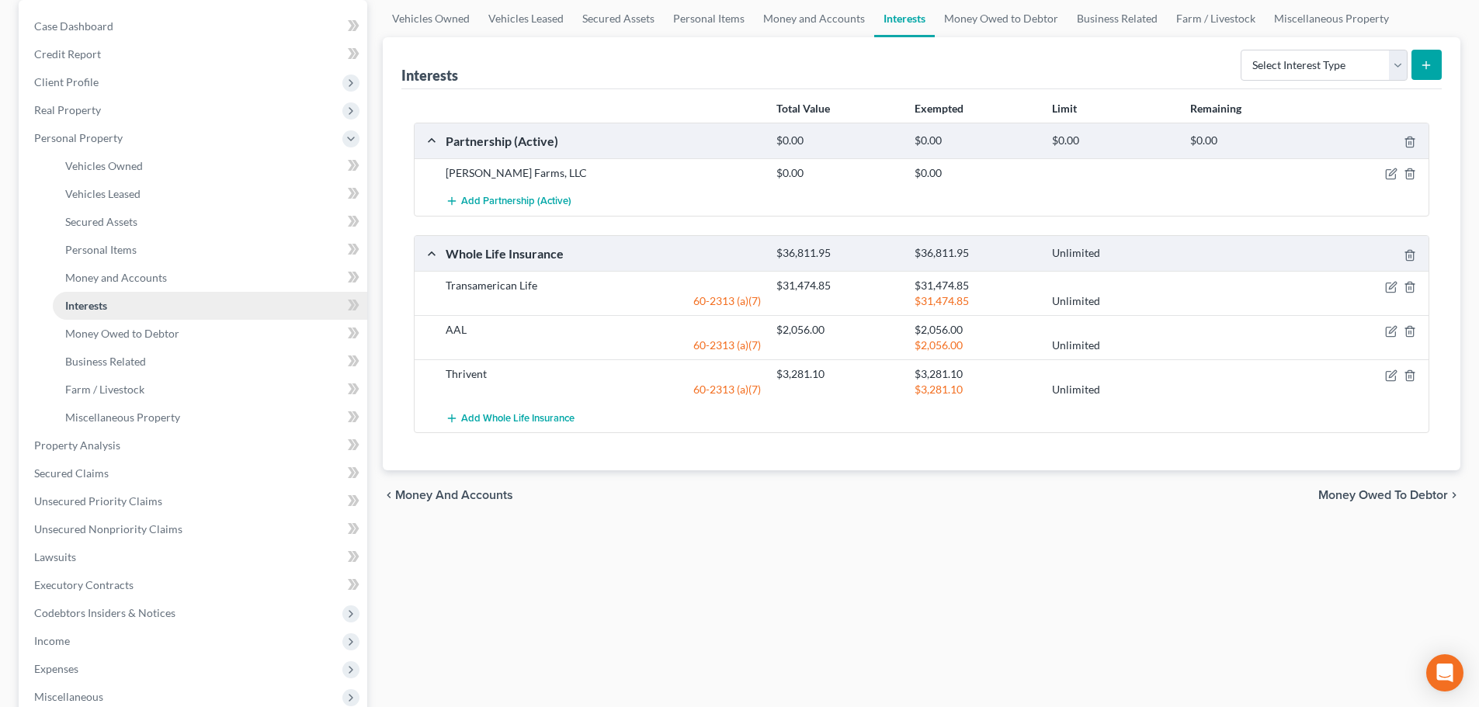
scroll to position [155, 0]
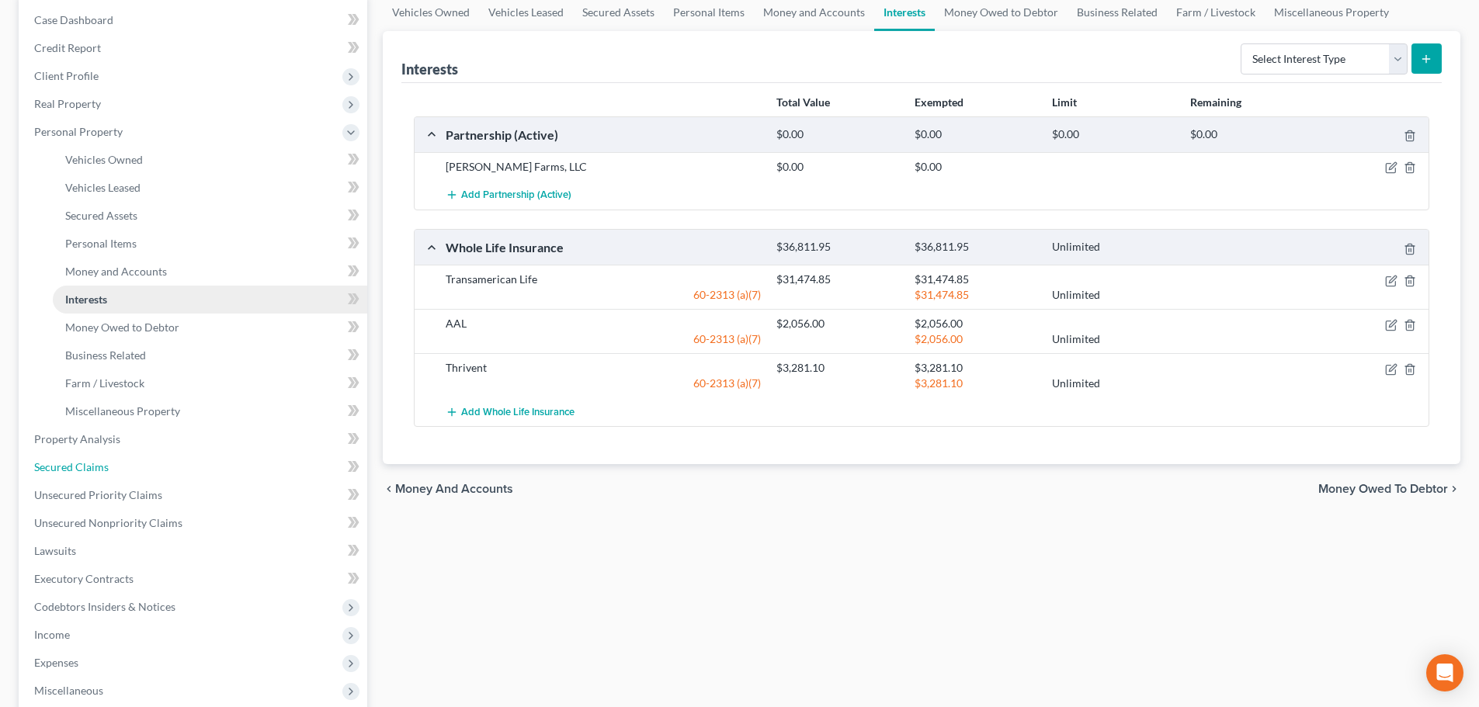
click at [106, 453] on link "Secured Claims" at bounding box center [195, 467] width 346 height 28
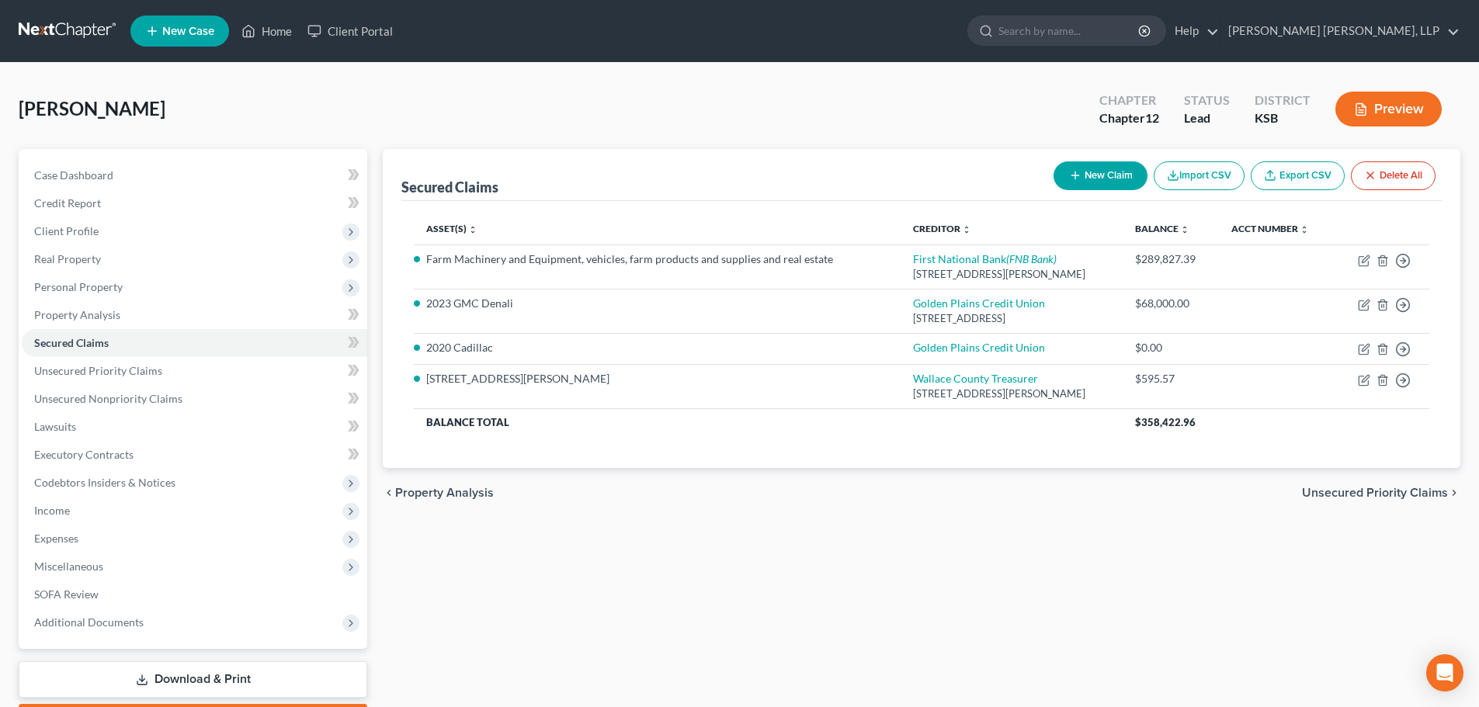
click at [1348, 492] on span "Unsecured Priority Claims" at bounding box center [1375, 493] width 146 height 12
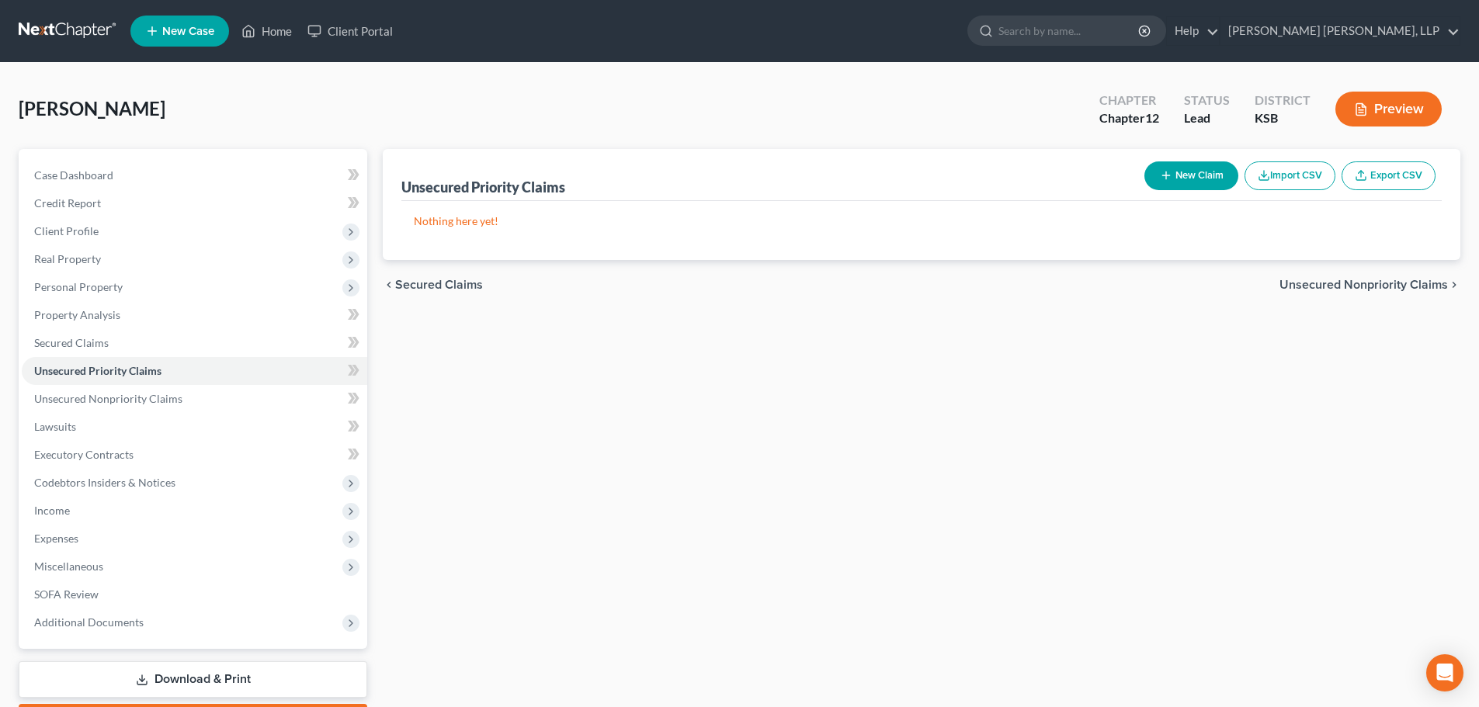
click at [1372, 282] on span "Unsecured Nonpriority Claims" at bounding box center [1364, 285] width 169 height 12
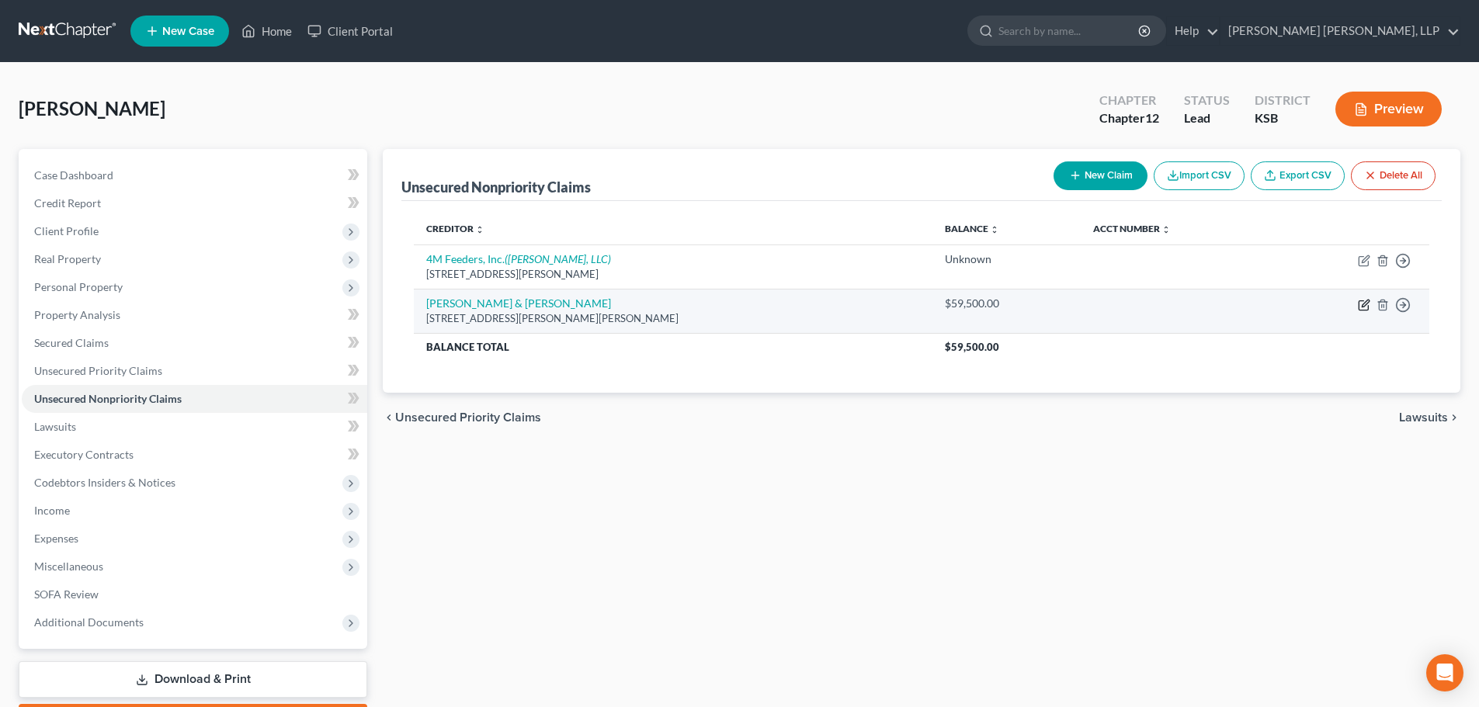
click at [1360, 304] on icon "button" at bounding box center [1364, 305] width 12 height 12
select select "17"
select select "0"
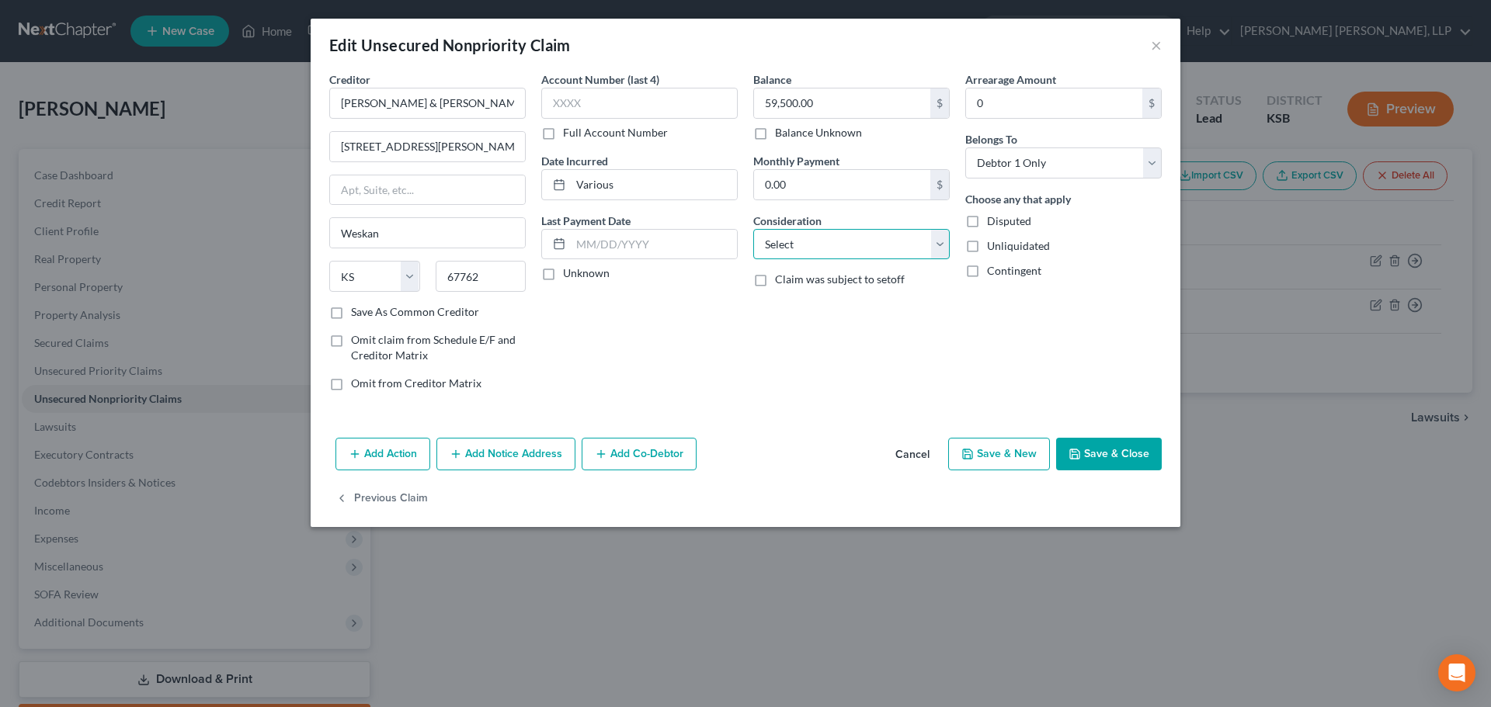
click at [870, 239] on select "Select Cable / Satellite Services Collection Agency Credit Card Debt Debt Couns…" at bounding box center [851, 244] width 196 height 31
click at [1155, 54] on button "×" at bounding box center [1156, 45] width 11 height 19
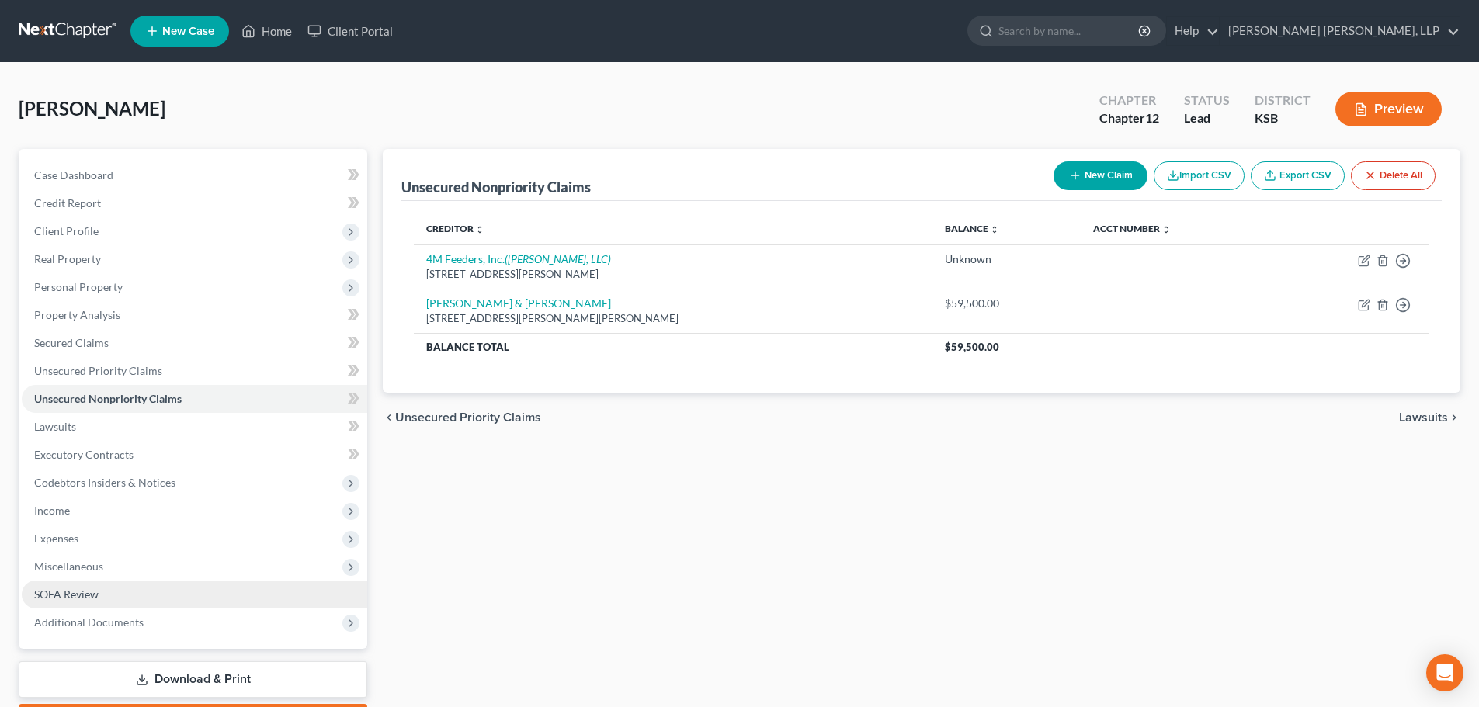
click at [119, 596] on link "SOFA Review" at bounding box center [195, 595] width 346 height 28
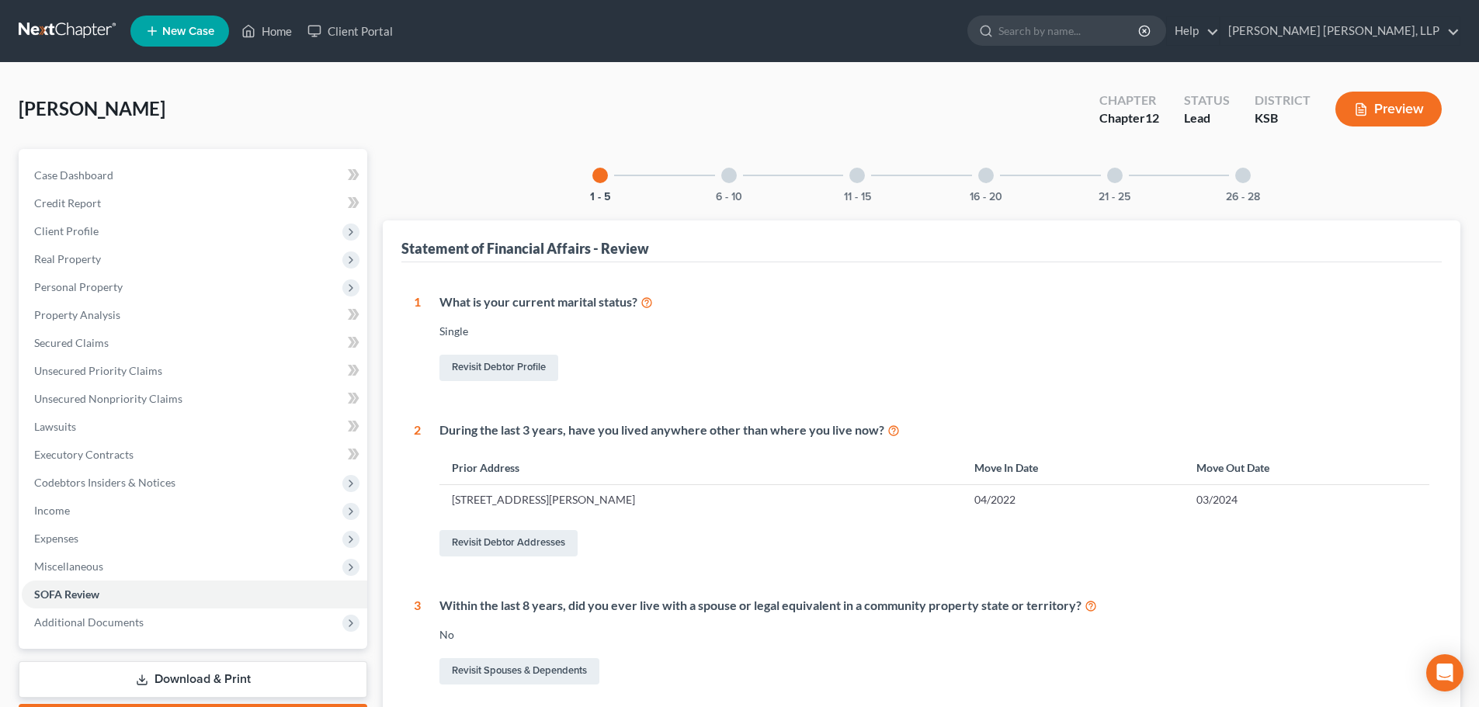
click at [724, 177] on div at bounding box center [729, 176] width 16 height 16
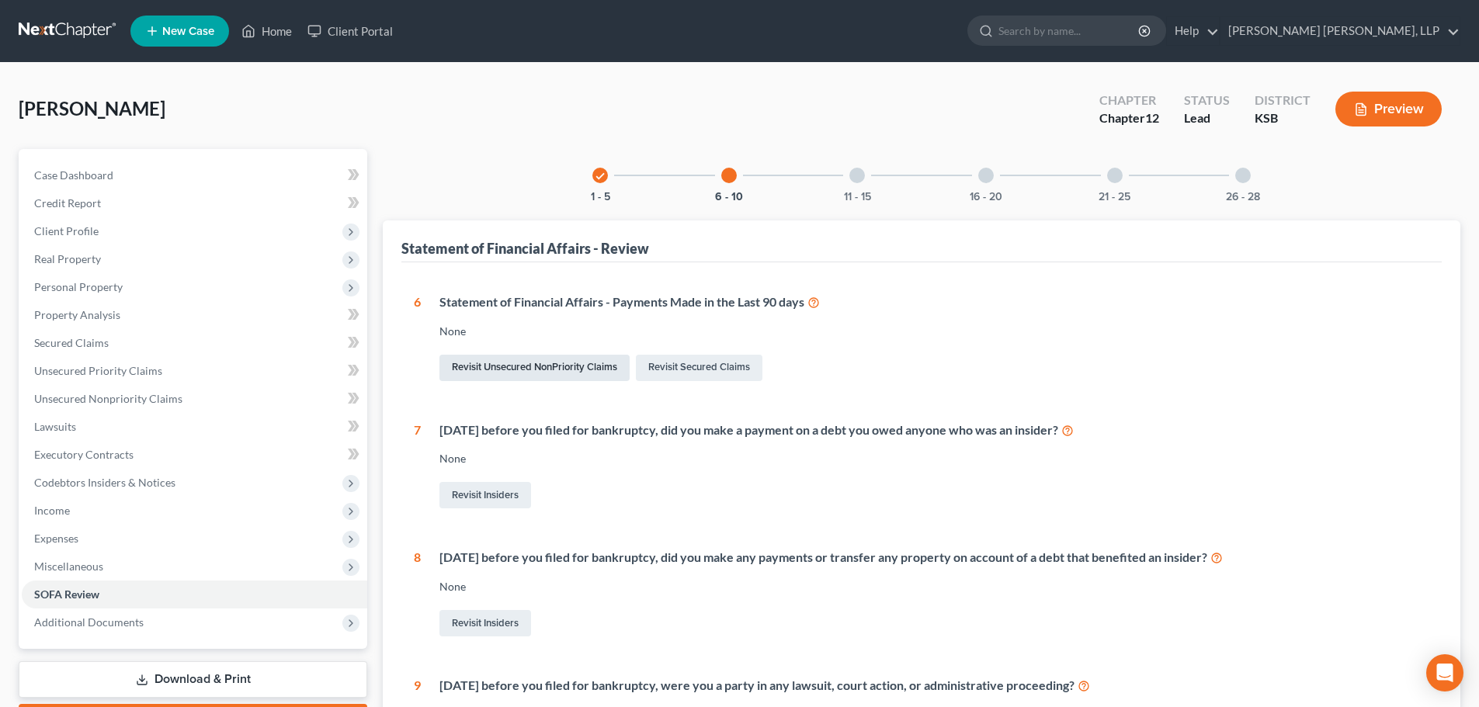
click at [600, 363] on link "Revisit Unsecured NonPriority Claims" at bounding box center [535, 368] width 190 height 26
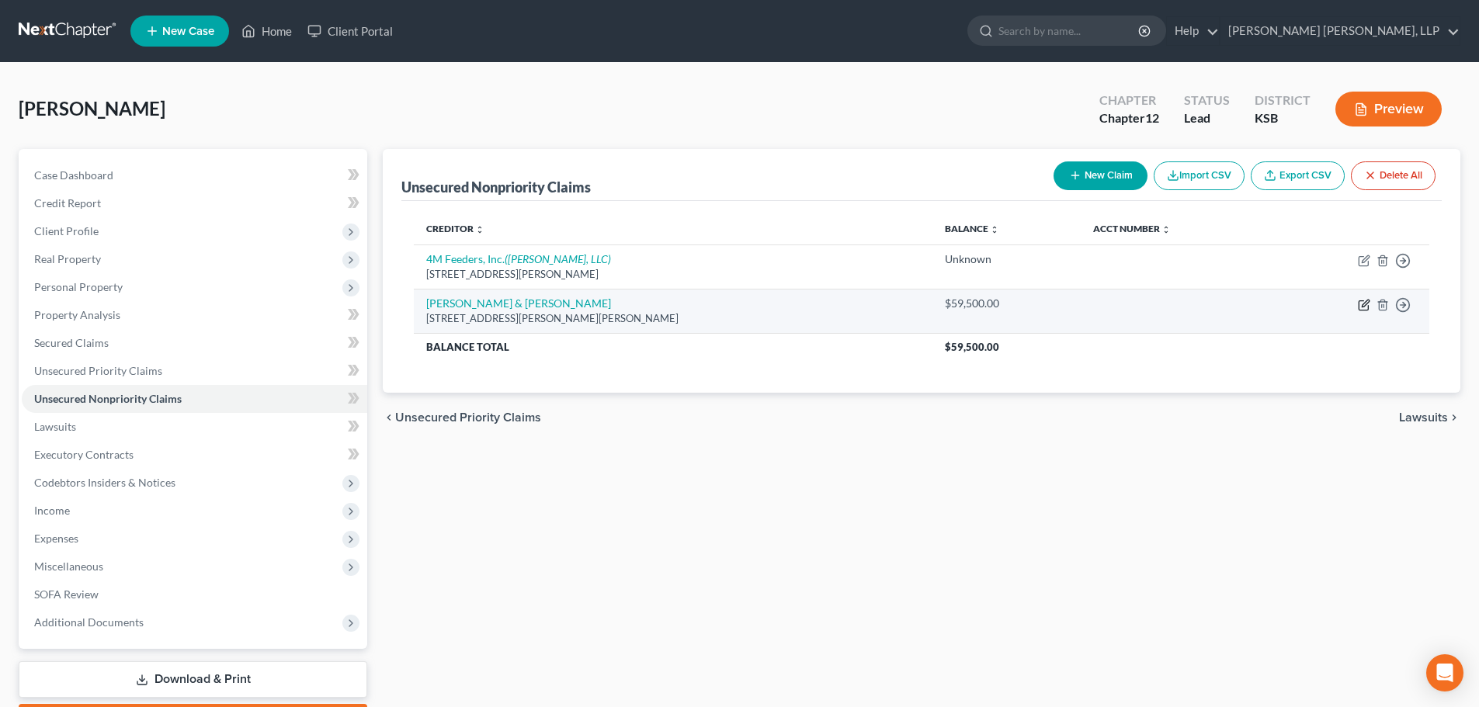
click at [1364, 302] on icon "button" at bounding box center [1364, 305] width 12 height 12
select select "17"
select select "0"
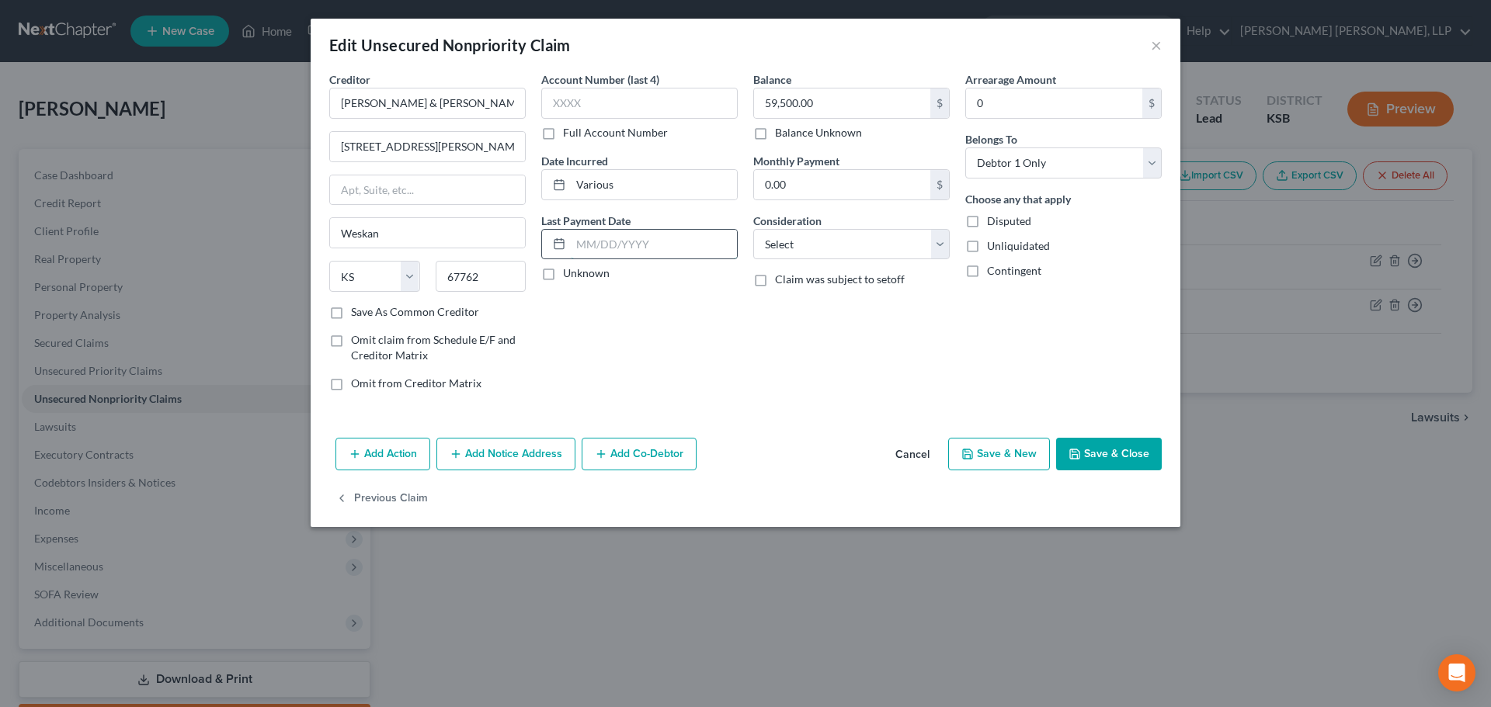
click at [583, 248] on input "text" at bounding box center [654, 245] width 166 height 30
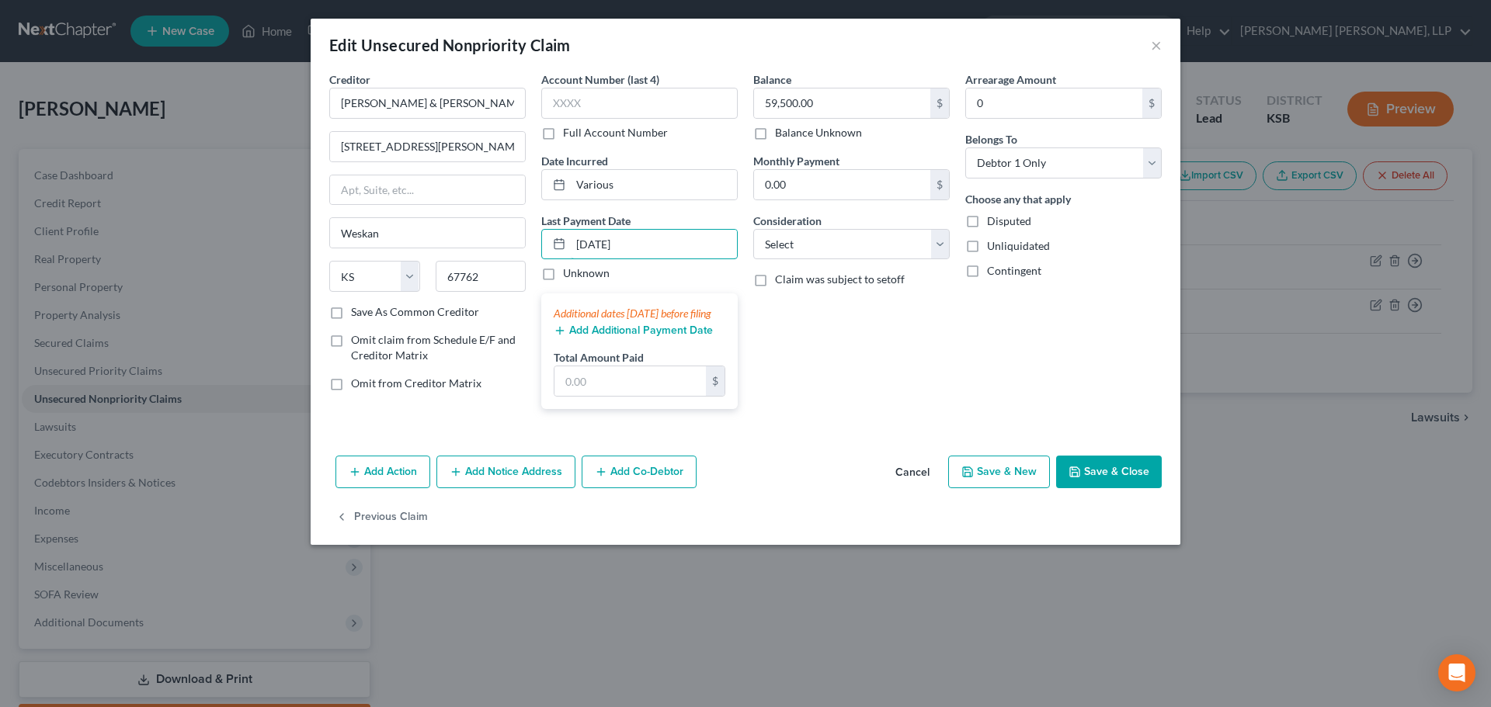
type input "[DATE]"
click at [895, 387] on div "Balance 59,500.00 $ Balance Unknown Balance Undetermined 59,500.00 $ Balance Un…" at bounding box center [851, 246] width 212 height 350
click at [583, 396] on input "text" at bounding box center [629, 382] width 151 height 30
click at [1110, 486] on button "Save & Close" at bounding box center [1109, 472] width 106 height 33
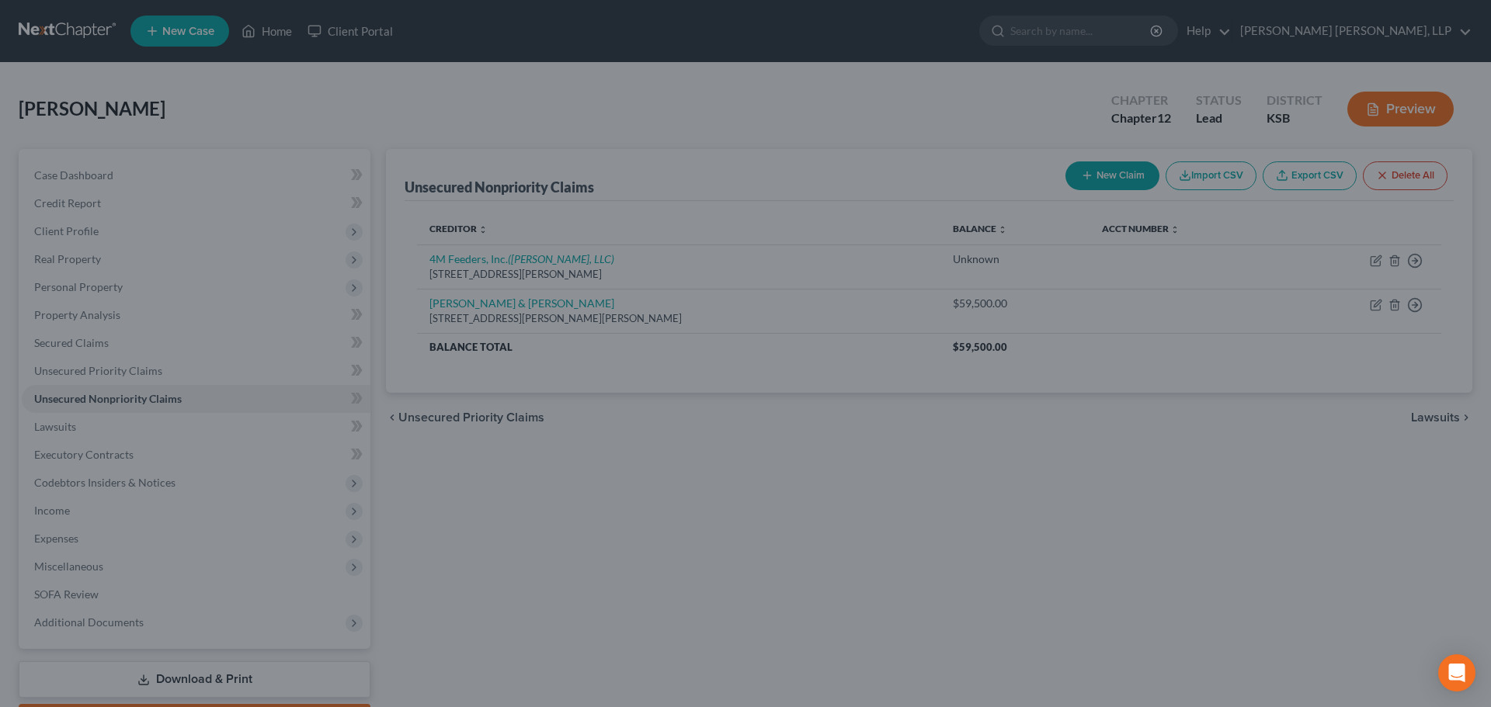
type input "2,500.00"
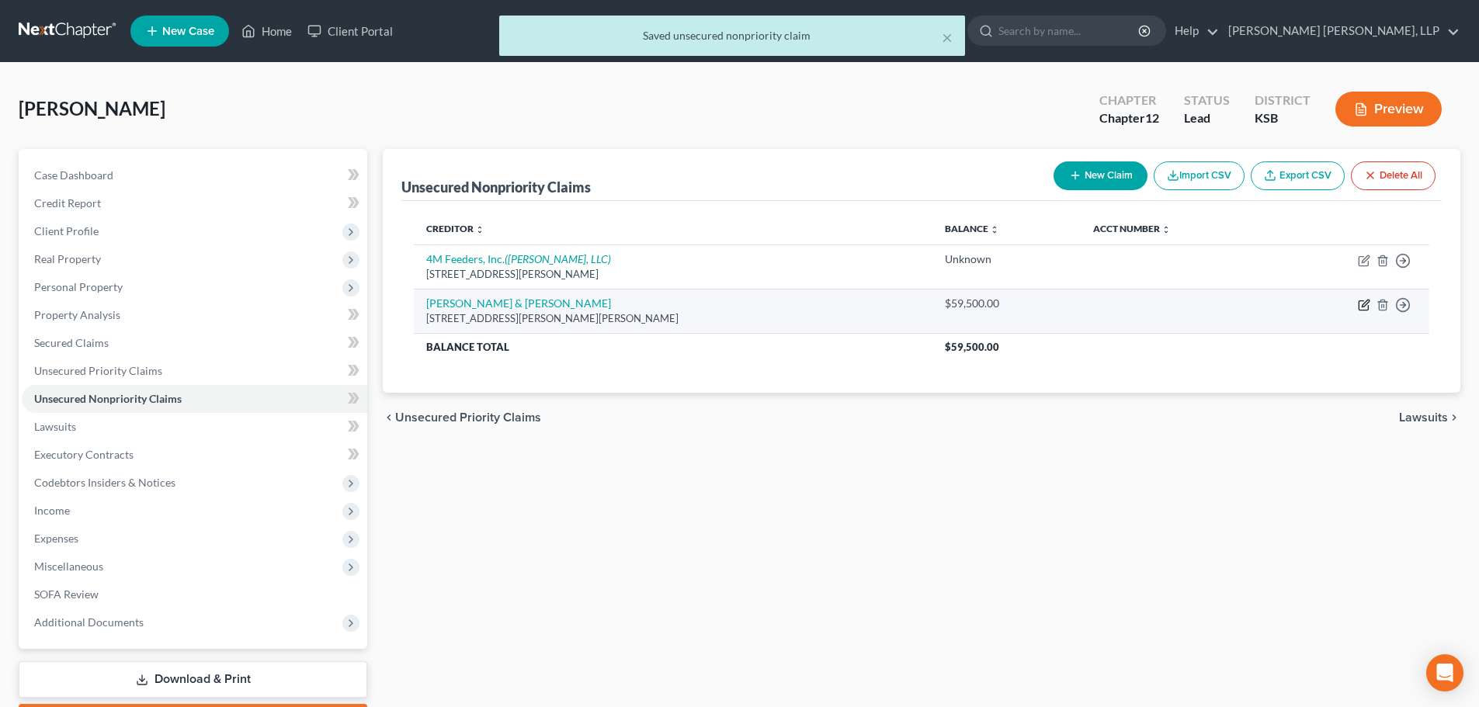
click at [1364, 306] on icon "button" at bounding box center [1365, 303] width 7 height 7
select select "17"
select select "0"
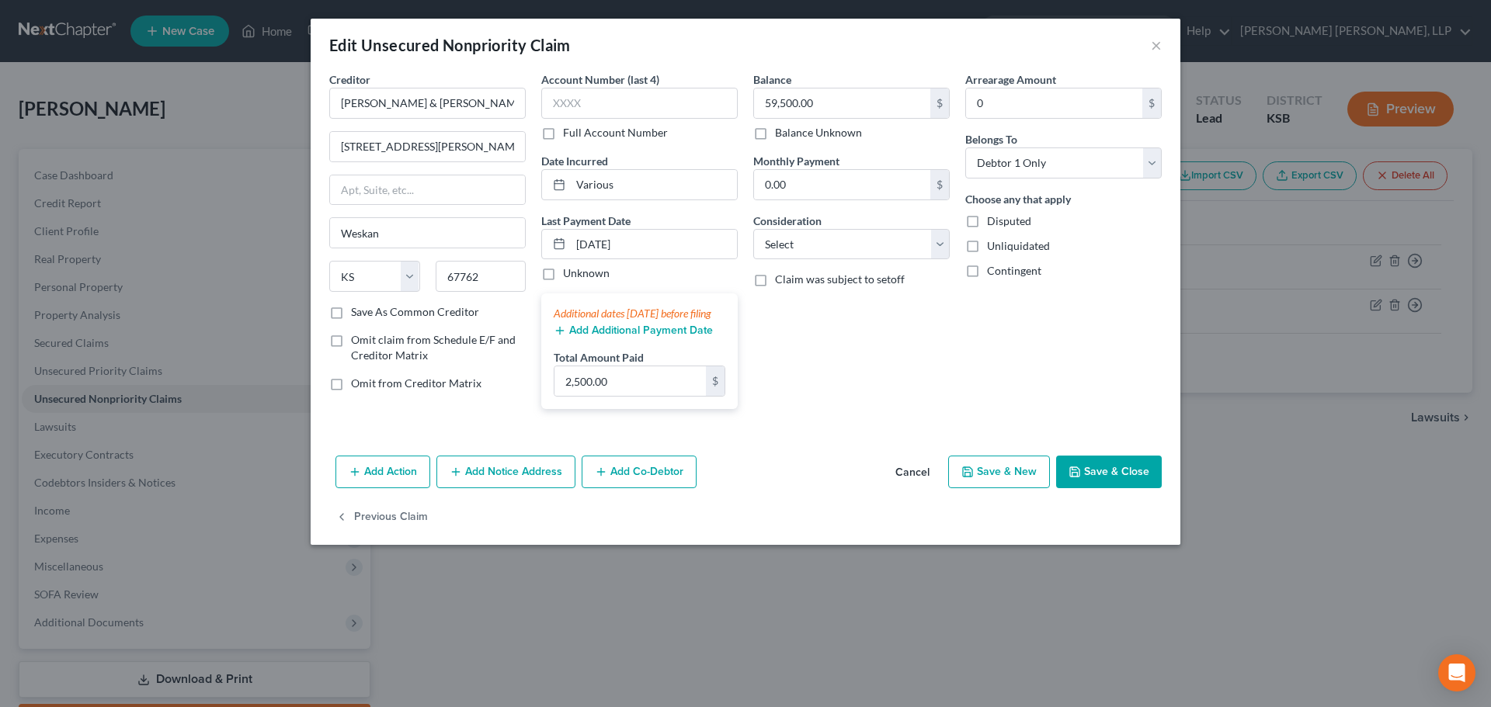
click at [1130, 488] on button "Save & Close" at bounding box center [1109, 472] width 106 height 33
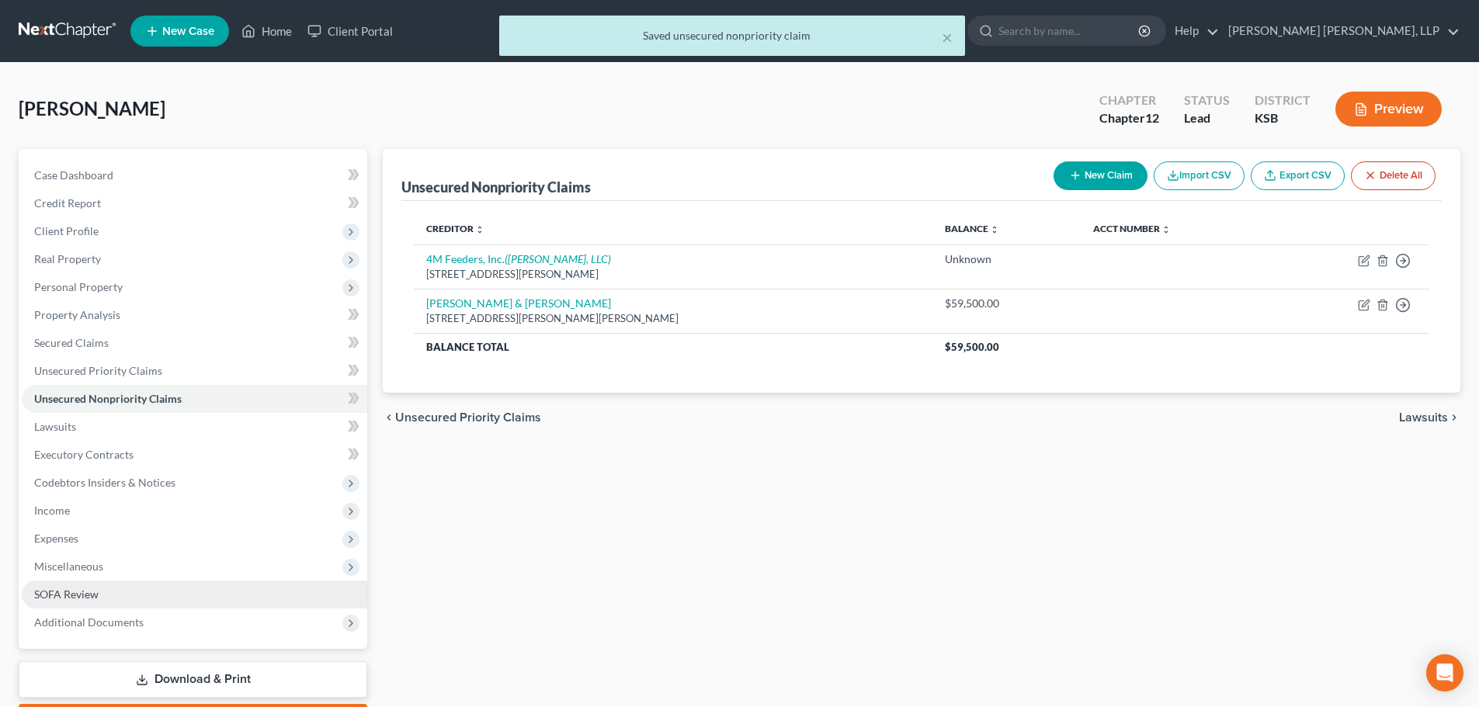
click at [78, 593] on span "SOFA Review" at bounding box center [66, 594] width 64 height 13
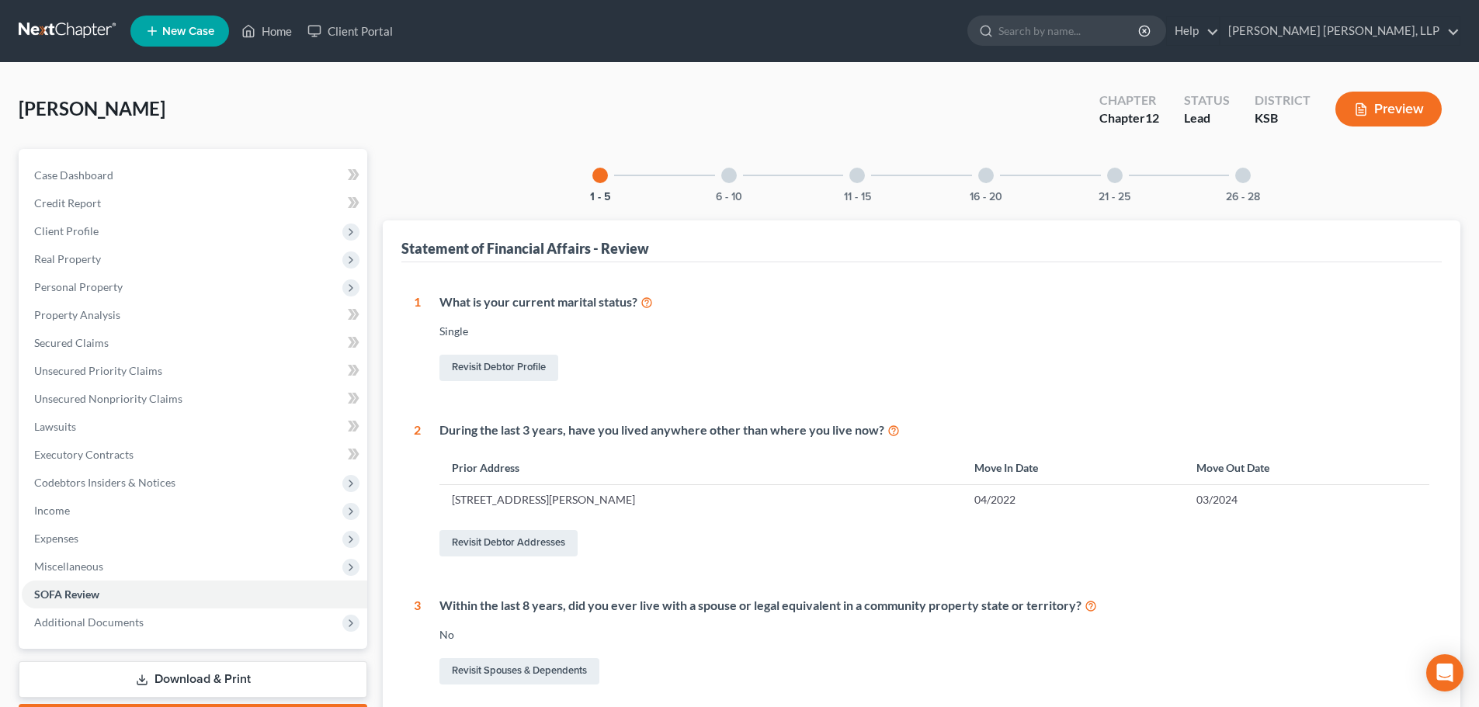
click at [727, 176] on div at bounding box center [729, 176] width 16 height 16
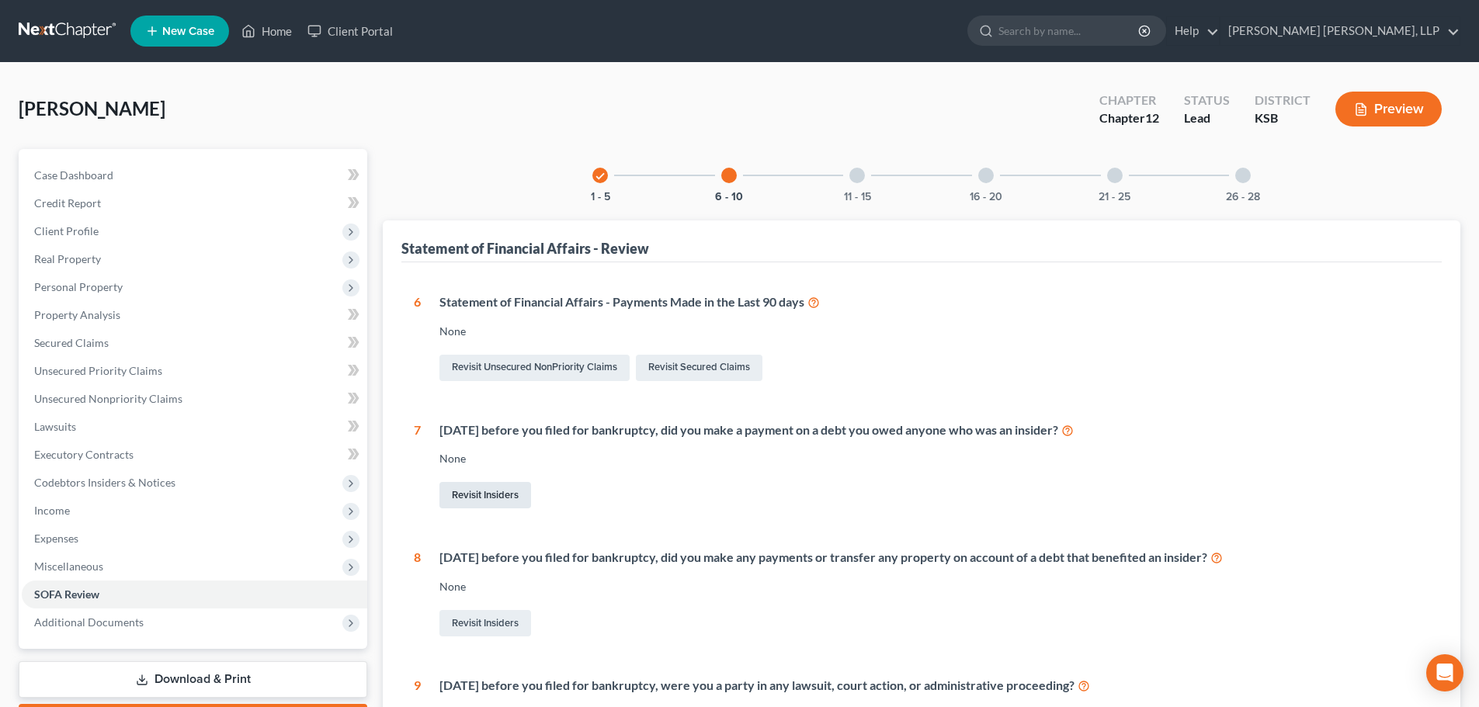
click at [508, 492] on link "Revisit Insiders" at bounding box center [486, 495] width 92 height 26
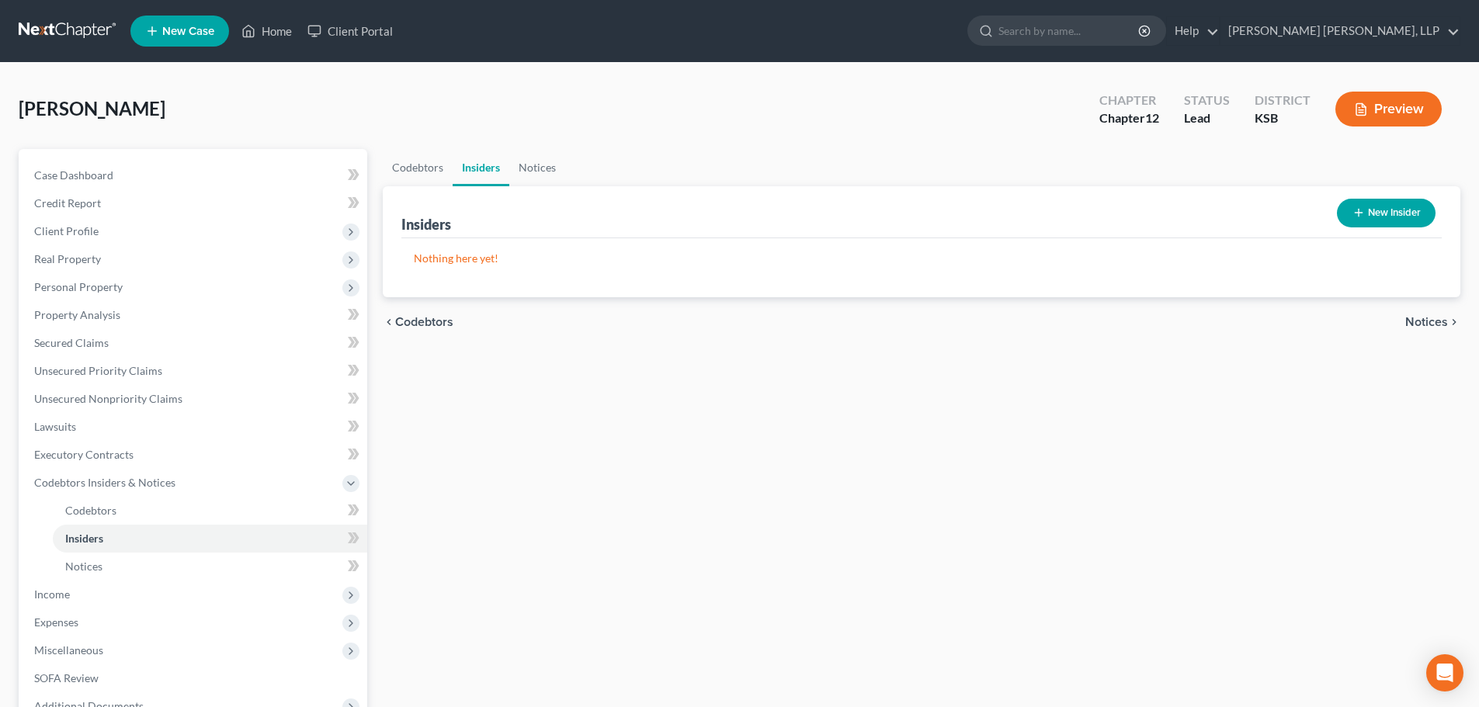
click at [1418, 316] on span "Notices" at bounding box center [1426, 322] width 43 height 12
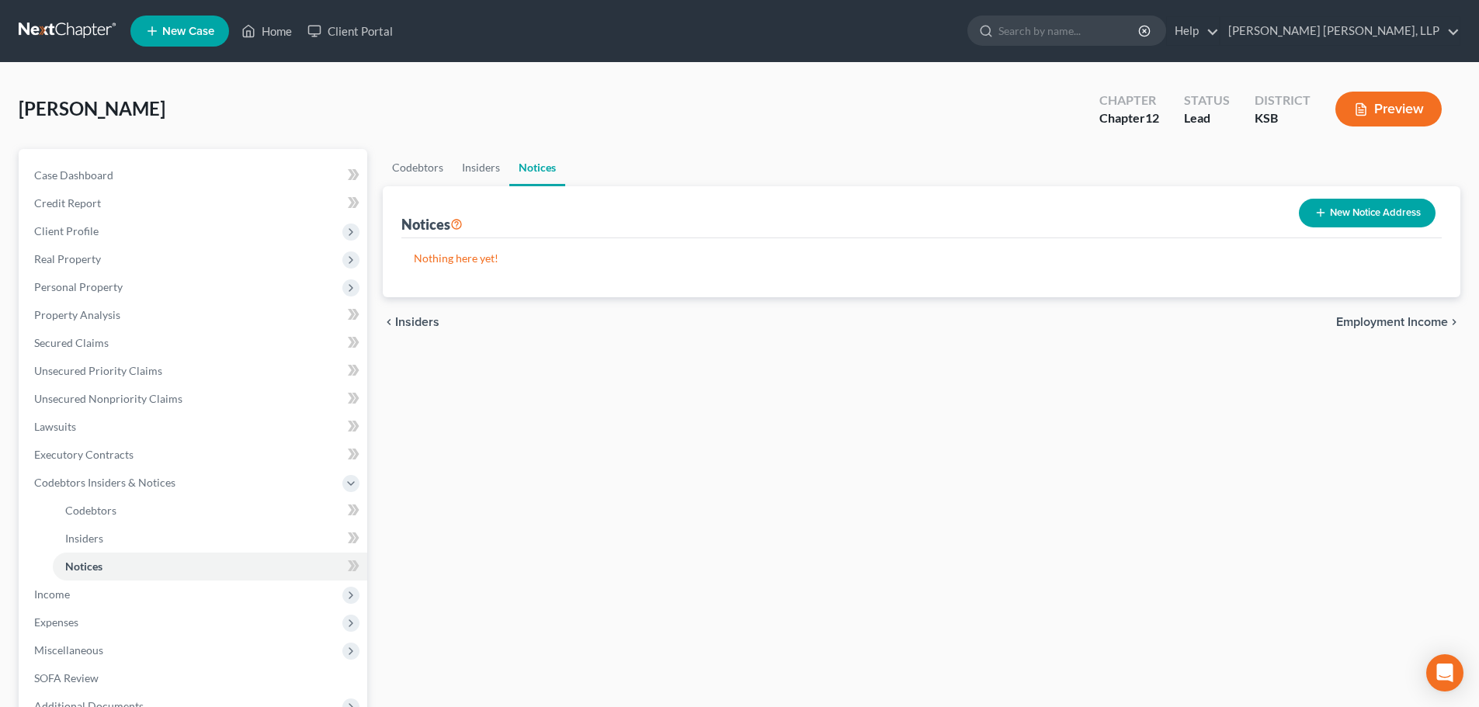
click at [1418, 316] on span "Employment Income" at bounding box center [1392, 322] width 112 height 12
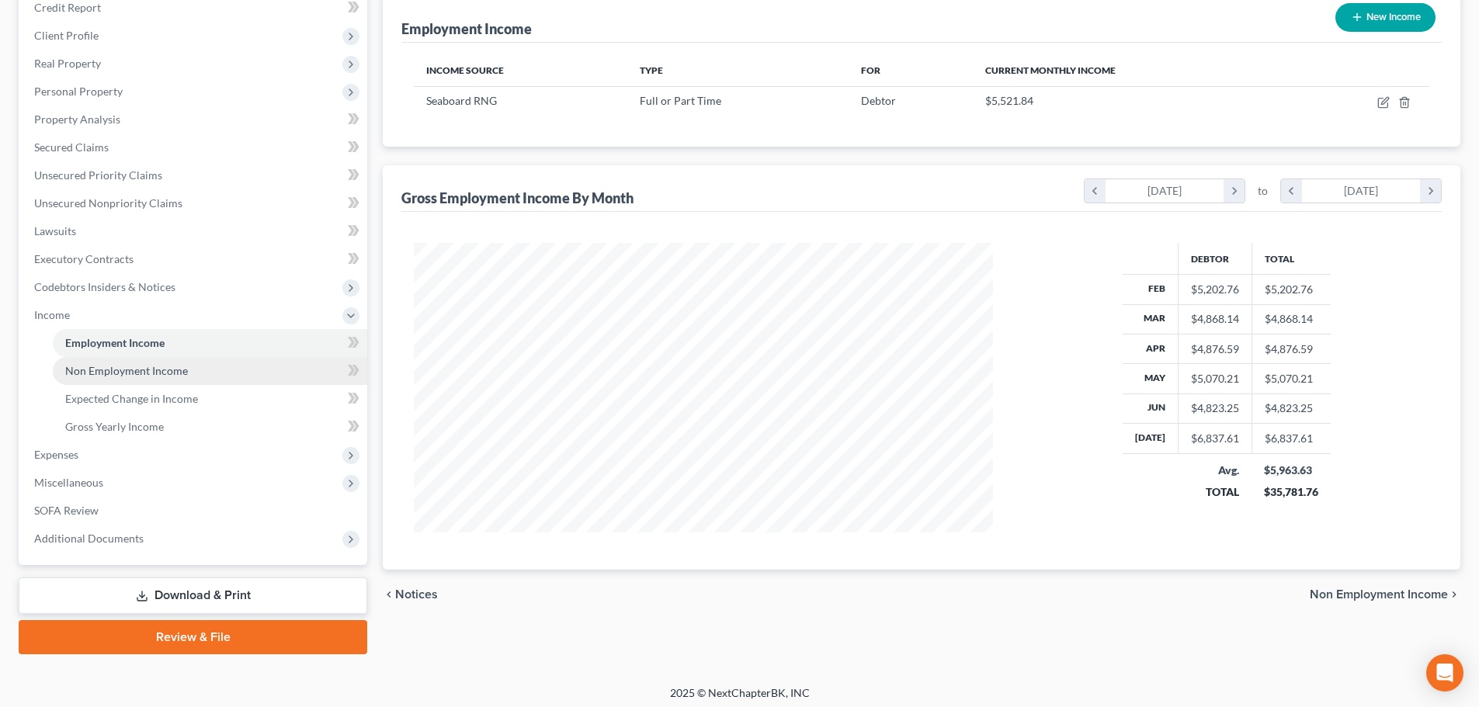
scroll to position [202, 0]
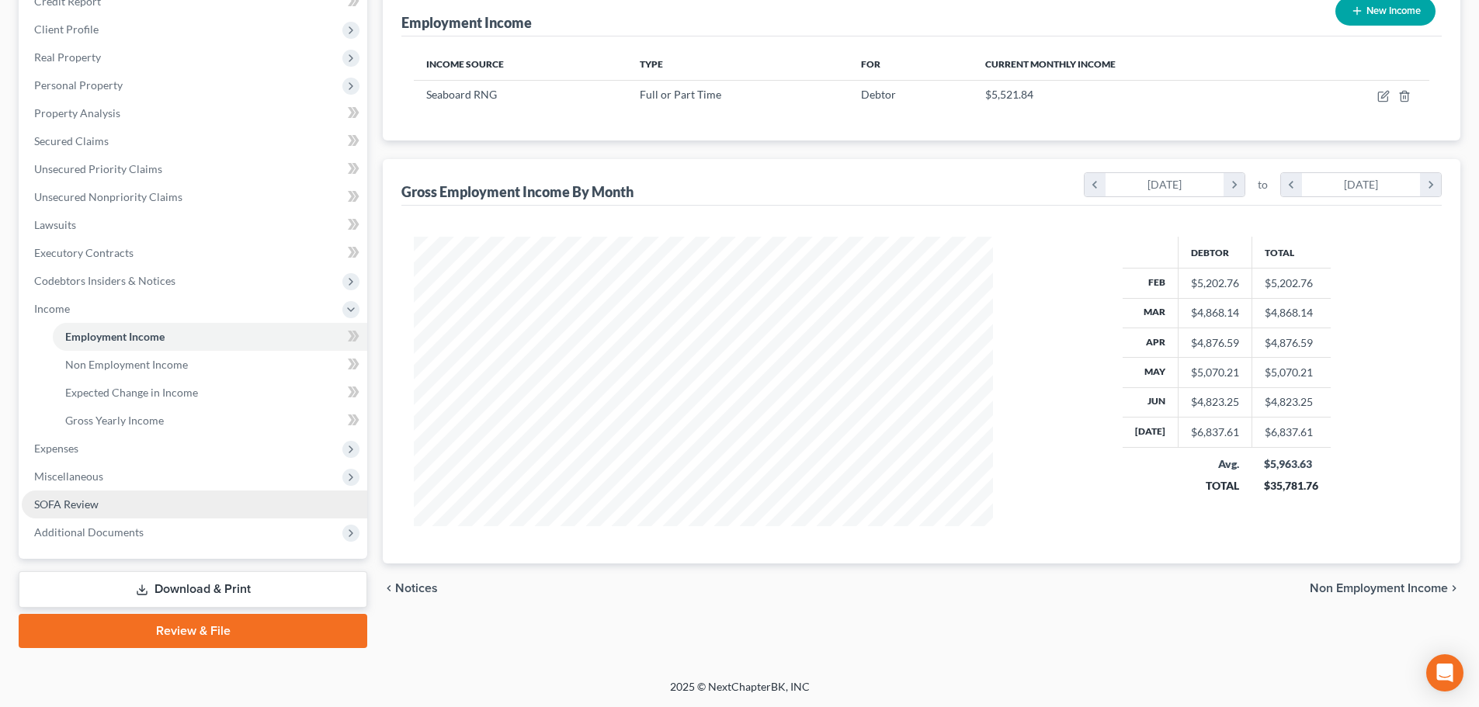
click at [86, 501] on span "SOFA Review" at bounding box center [66, 504] width 64 height 13
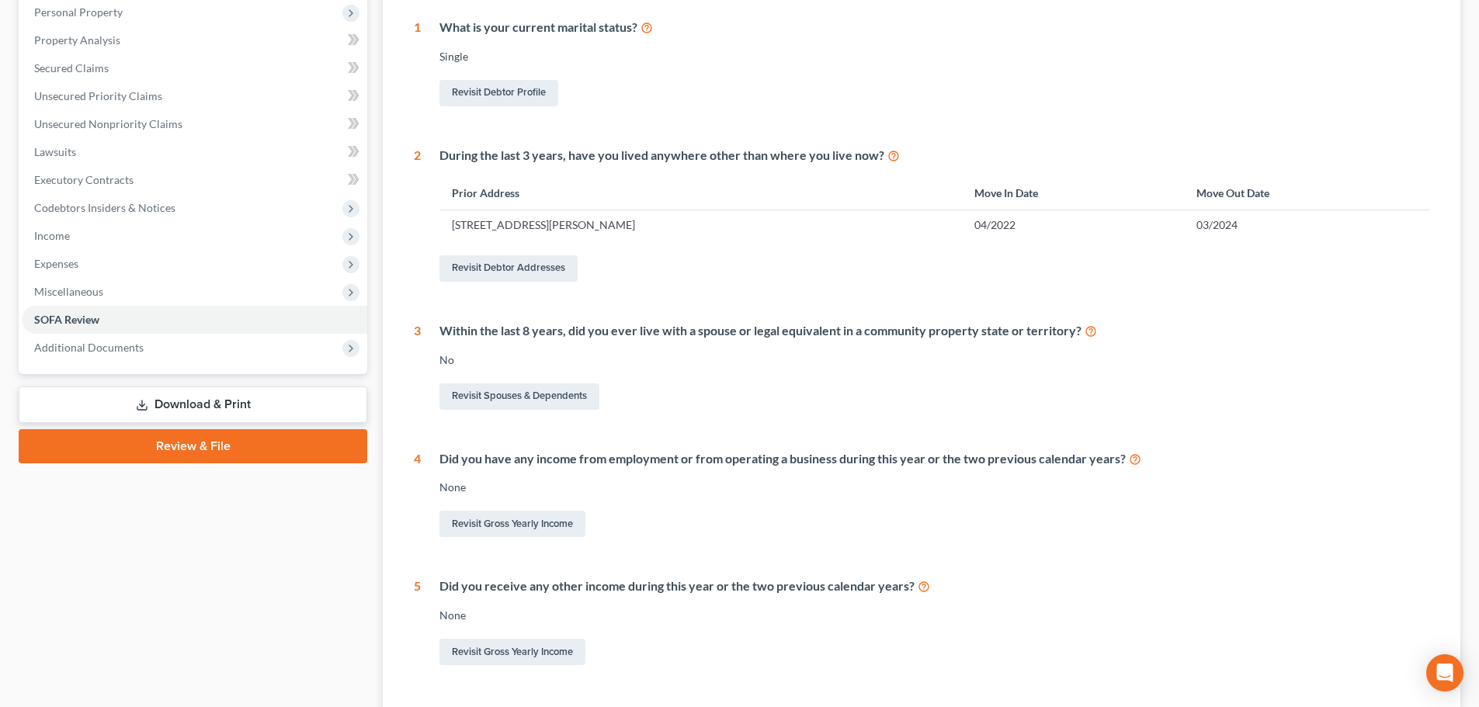
scroll to position [311, 0]
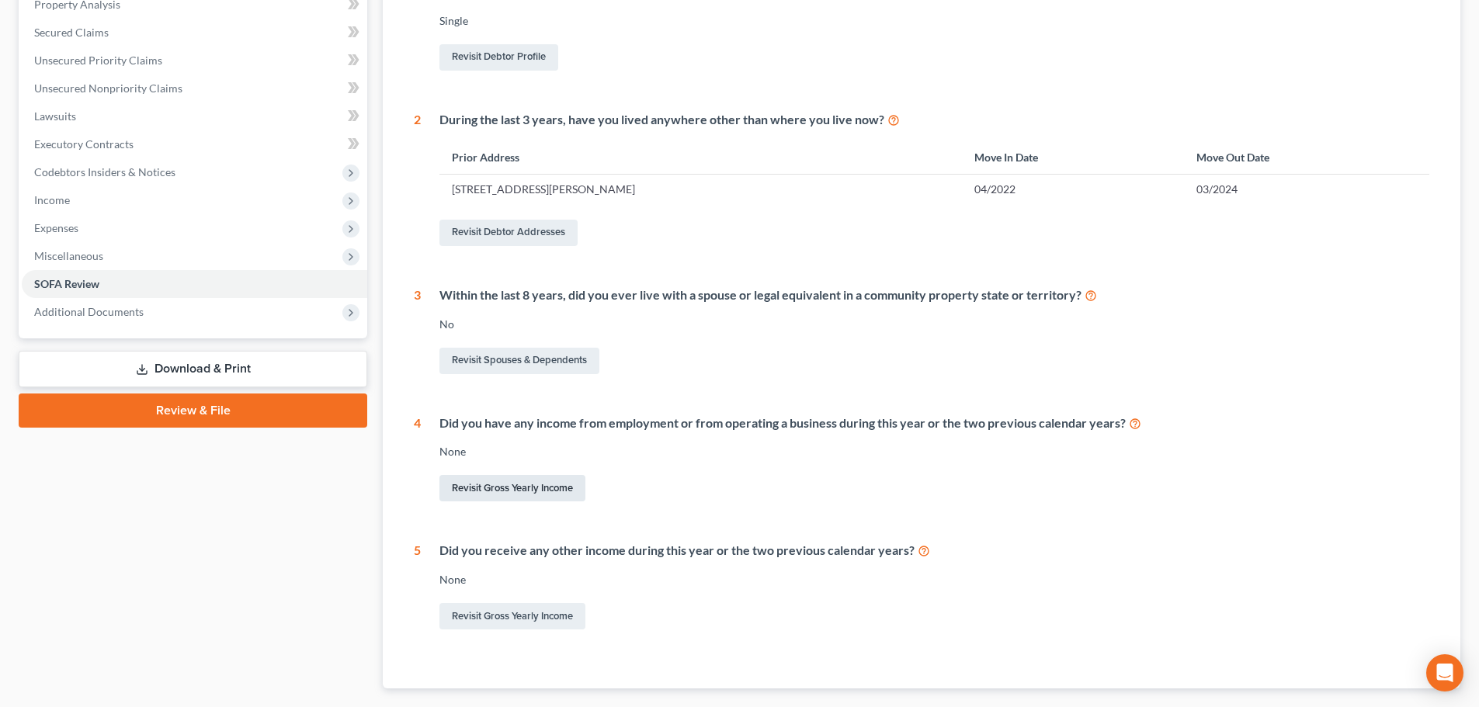
click at [552, 492] on link "Revisit Gross Yearly Income" at bounding box center [513, 488] width 146 height 26
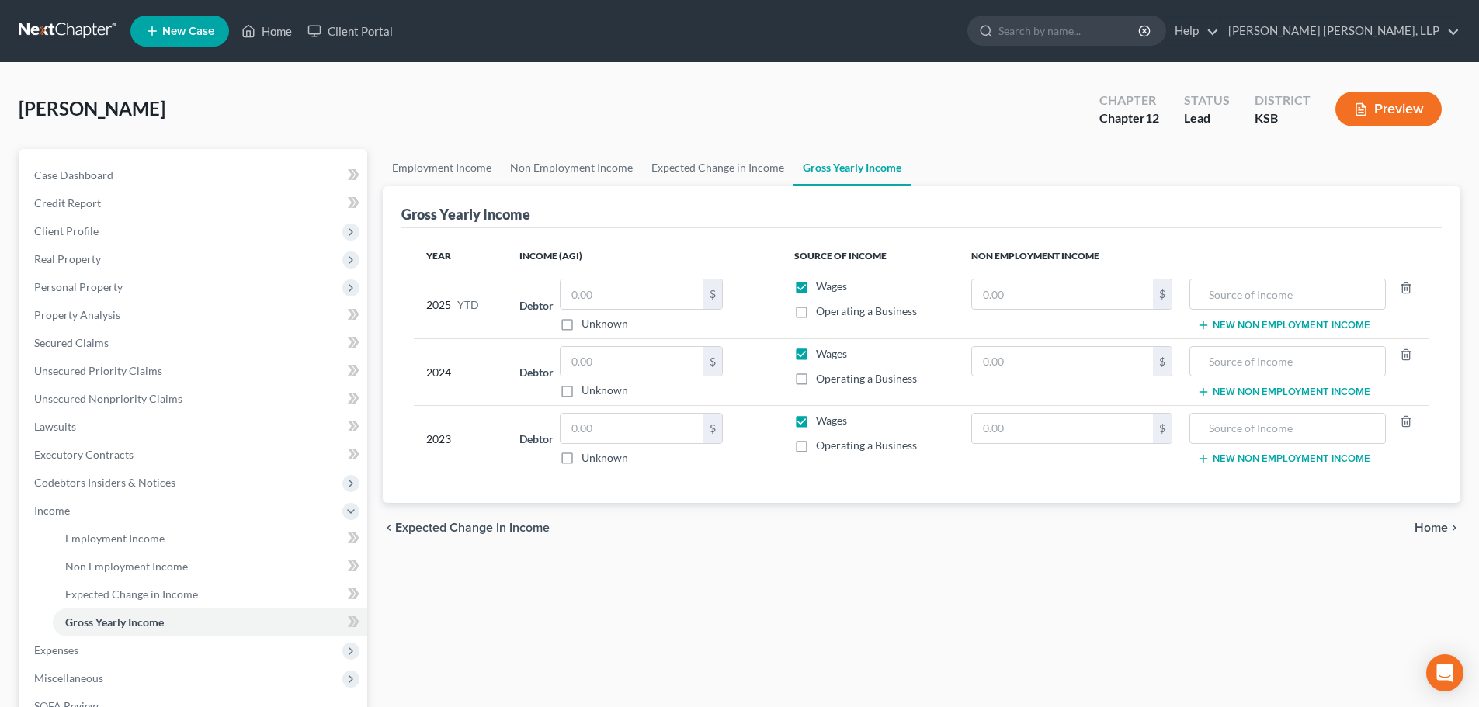
click at [1261, 460] on button "New Non Employment Income" at bounding box center [1283, 459] width 173 height 12
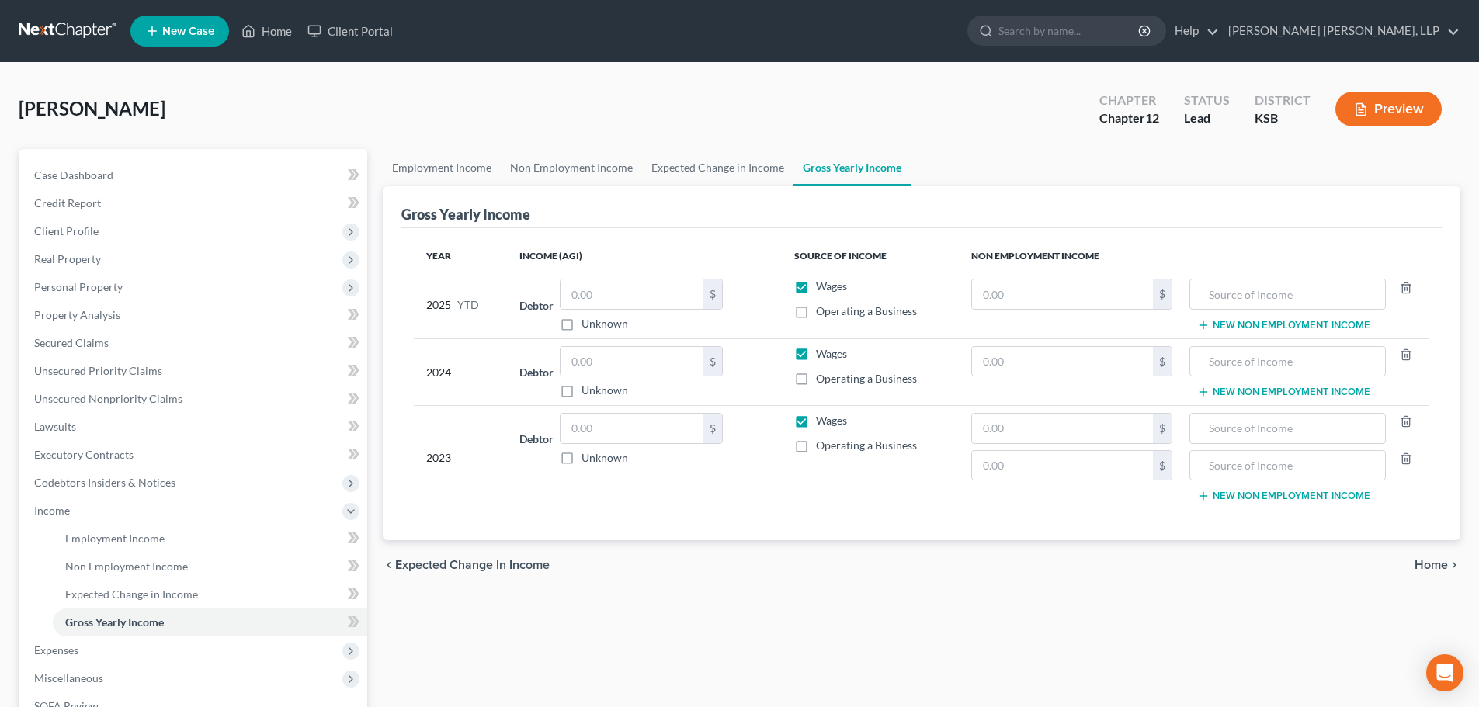
click at [816, 450] on label "Operating a Business" at bounding box center [866, 446] width 101 height 16
click at [822, 448] on input "Operating a Business" at bounding box center [827, 443] width 10 height 10
click at [816, 449] on label "Operating a Business" at bounding box center [866, 446] width 101 height 16
click at [822, 448] on input "Operating a Business" at bounding box center [827, 443] width 10 height 10
checkbox input "false"
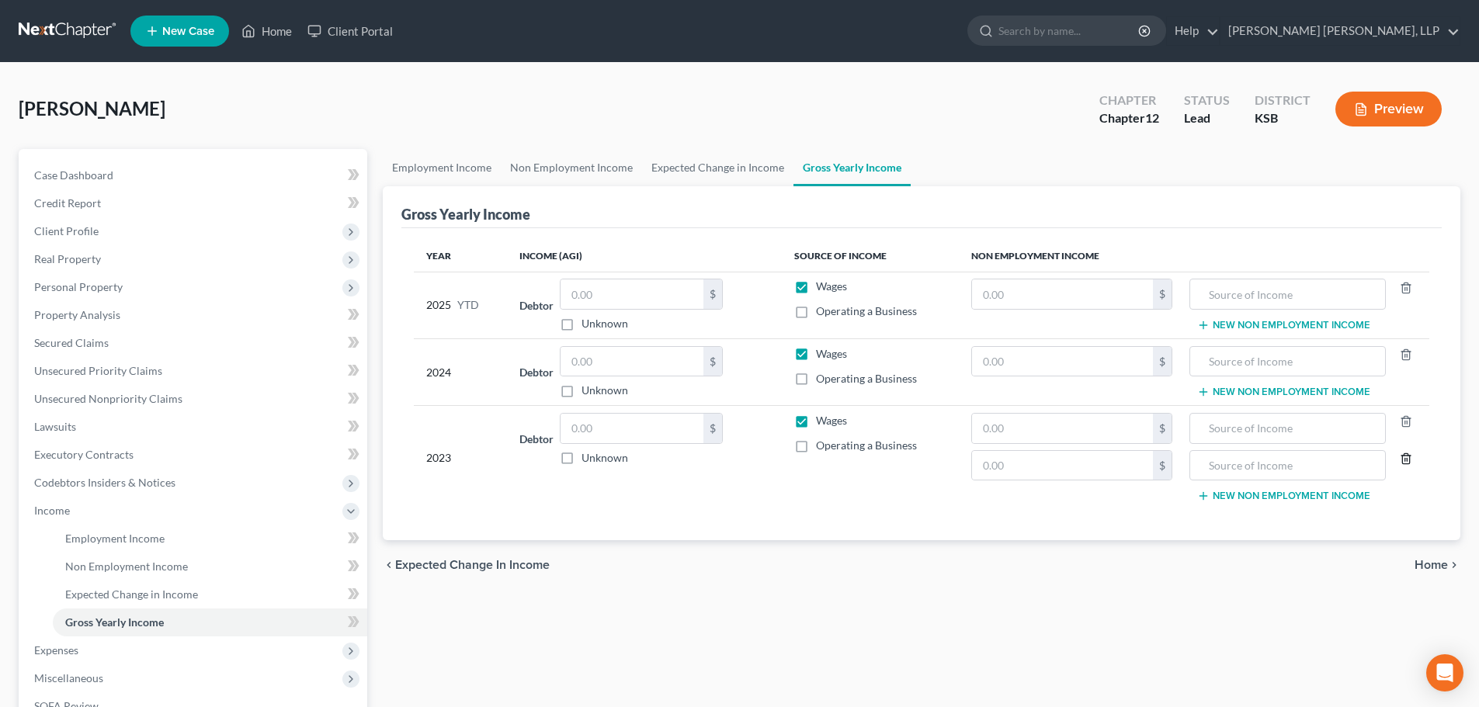
click at [1411, 457] on icon "button" at bounding box center [1406, 459] width 12 height 12
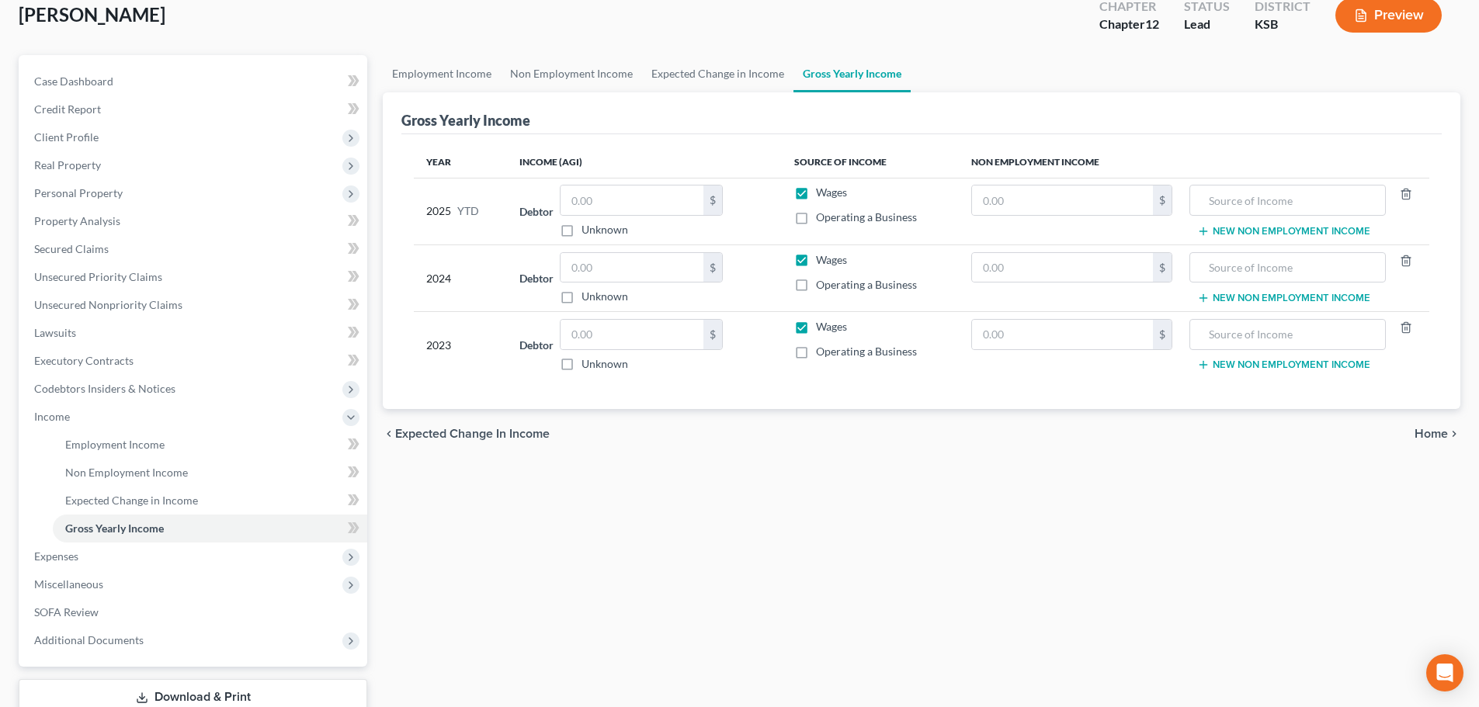
scroll to position [202, 0]
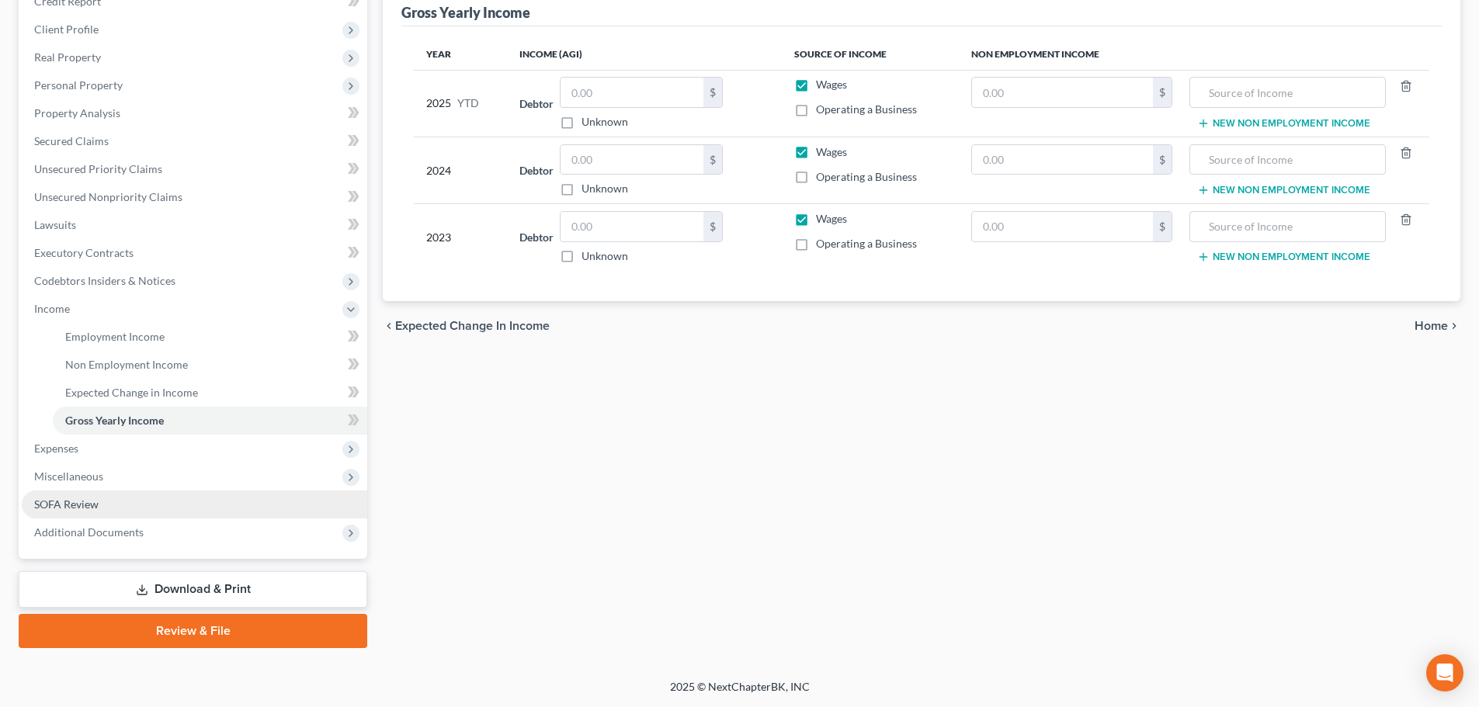
click at [88, 501] on span "SOFA Review" at bounding box center [66, 504] width 64 height 13
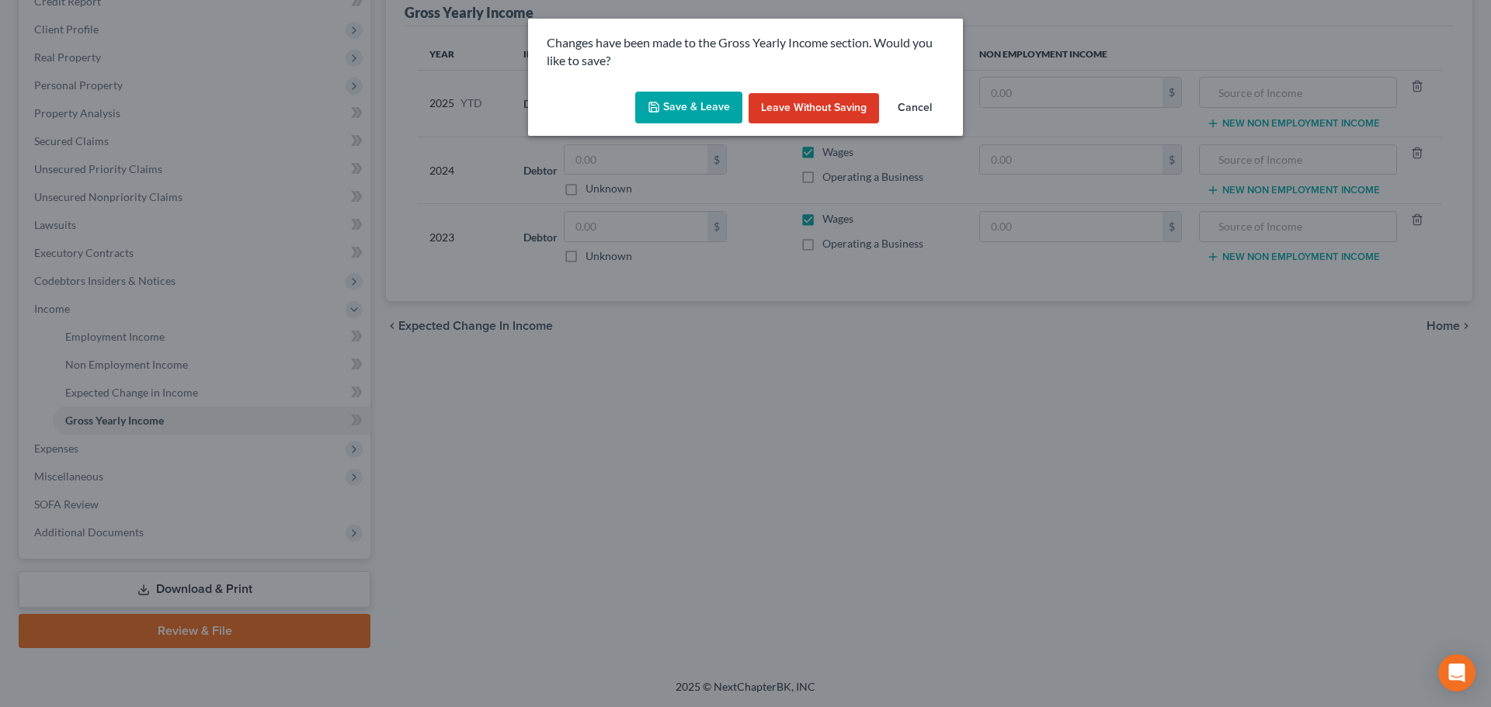
click at [825, 106] on button "Leave without Saving" at bounding box center [814, 108] width 130 height 31
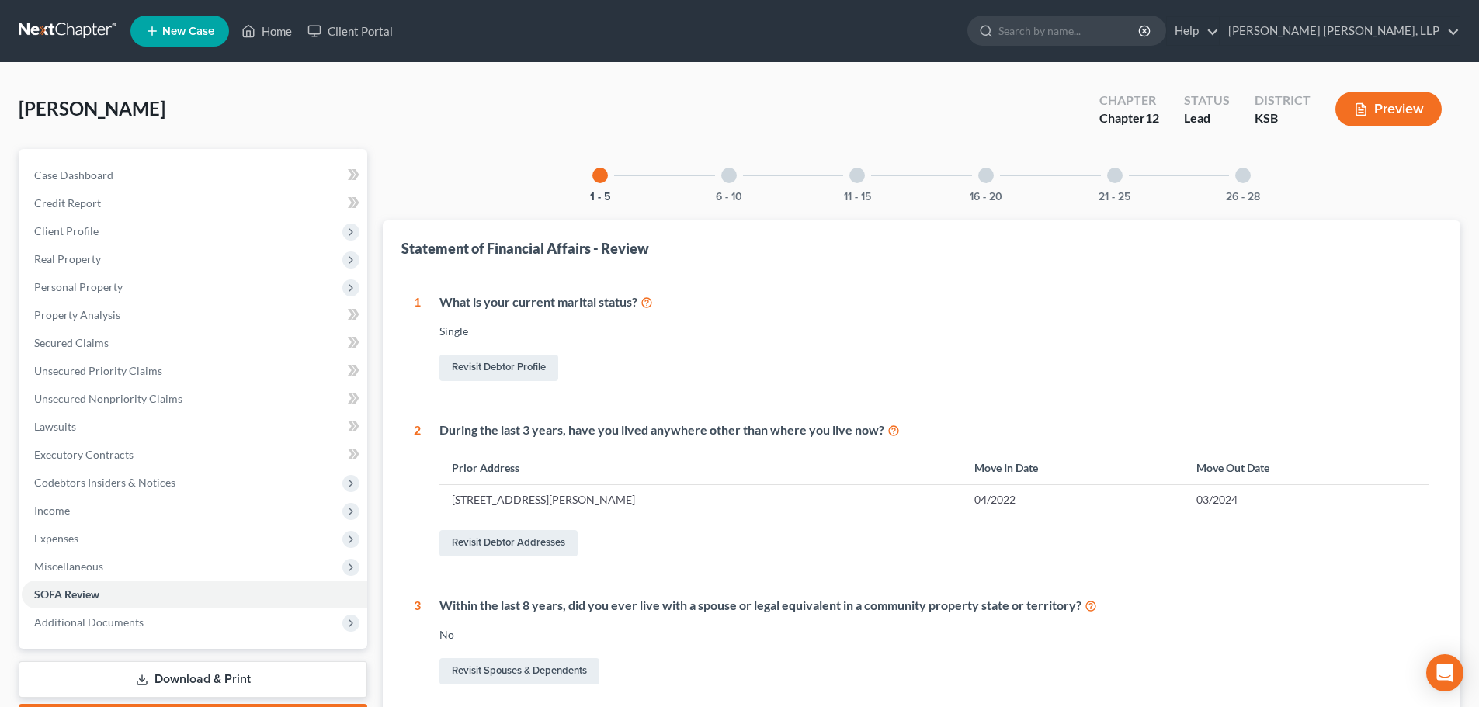
click at [981, 178] on div at bounding box center [986, 176] width 16 height 16
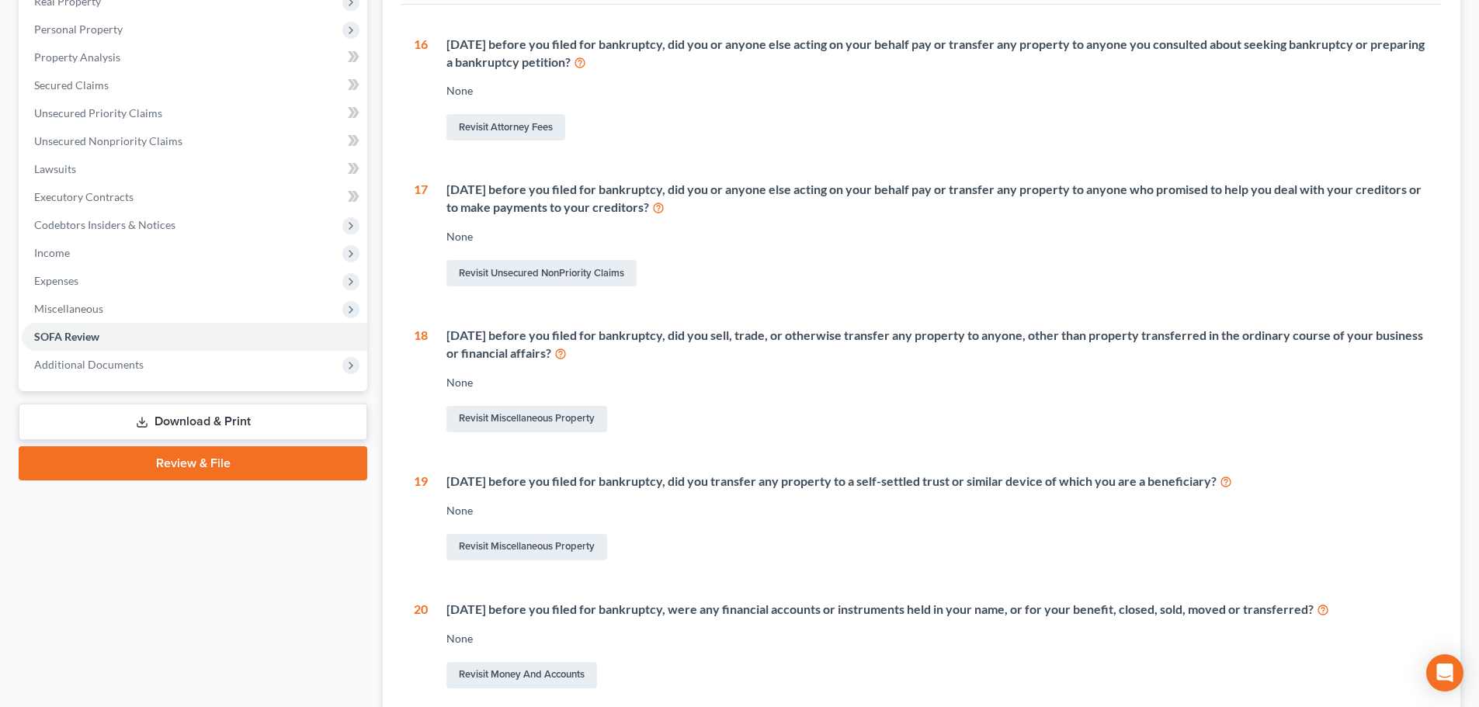
scroll to position [311, 0]
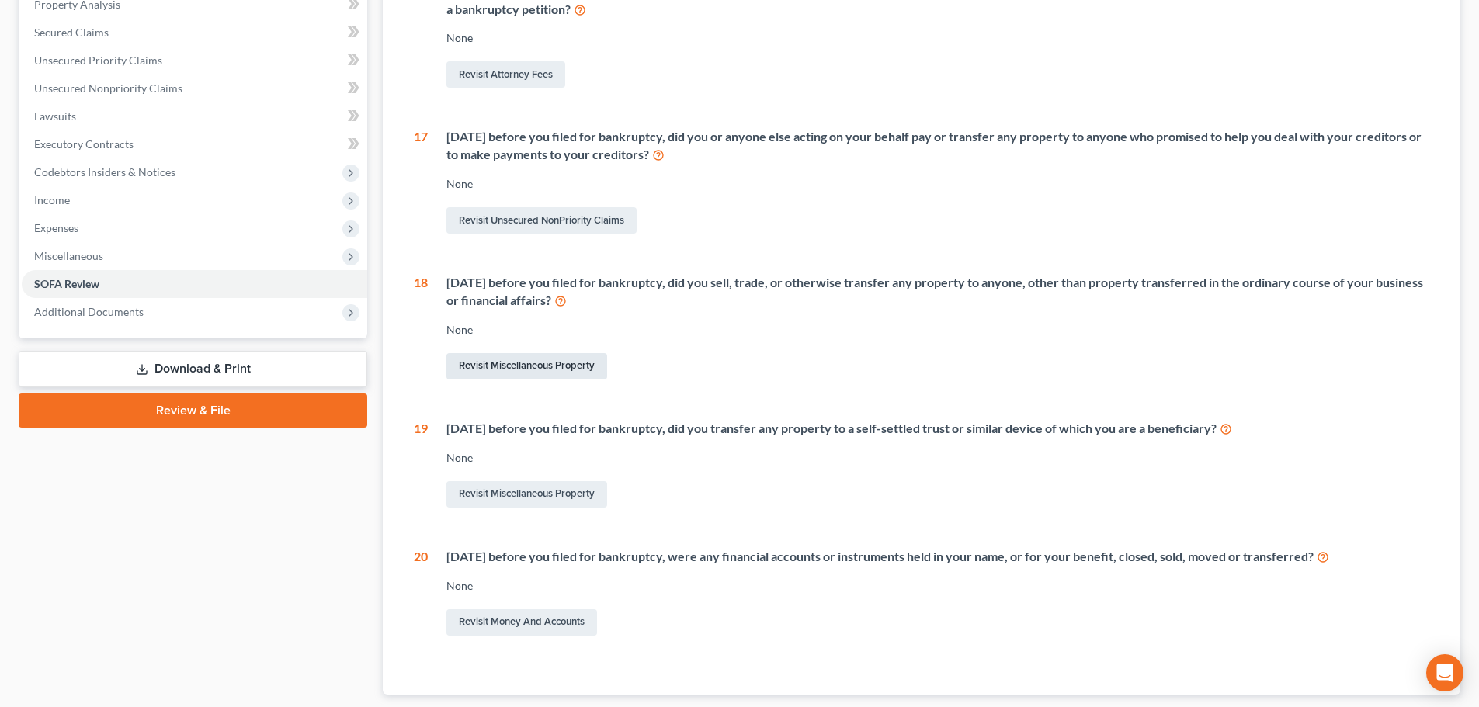
click at [522, 364] on link "Revisit Miscellaneous Property" at bounding box center [526, 366] width 161 height 26
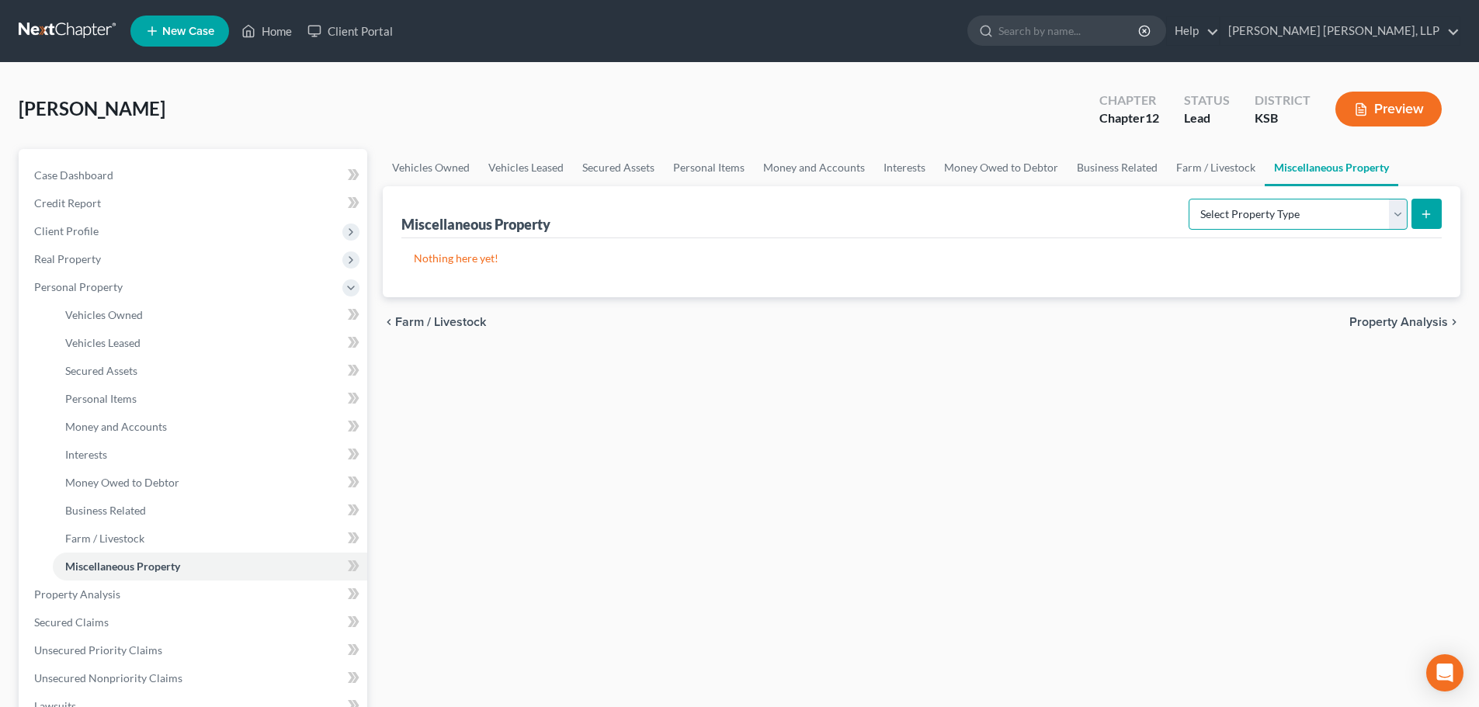
click at [1276, 220] on select "Select Property Type Assigned for Creditor Benefit [DATE] Holding for Another N…" at bounding box center [1298, 214] width 219 height 31
select select "transferred"
click at [1189, 199] on select "Select Property Type Assigned for Creditor Benefit [DATE] Holding for Another N…" at bounding box center [1298, 214] width 219 height 31
click at [1391, 214] on select "Select Property Type Assigned for Creditor Benefit [DATE] Holding for Another N…" at bounding box center [1298, 214] width 219 height 31
click at [1228, 215] on select "Select Property Type Assigned for Creditor Benefit [DATE] Holding for Another N…" at bounding box center [1298, 214] width 219 height 31
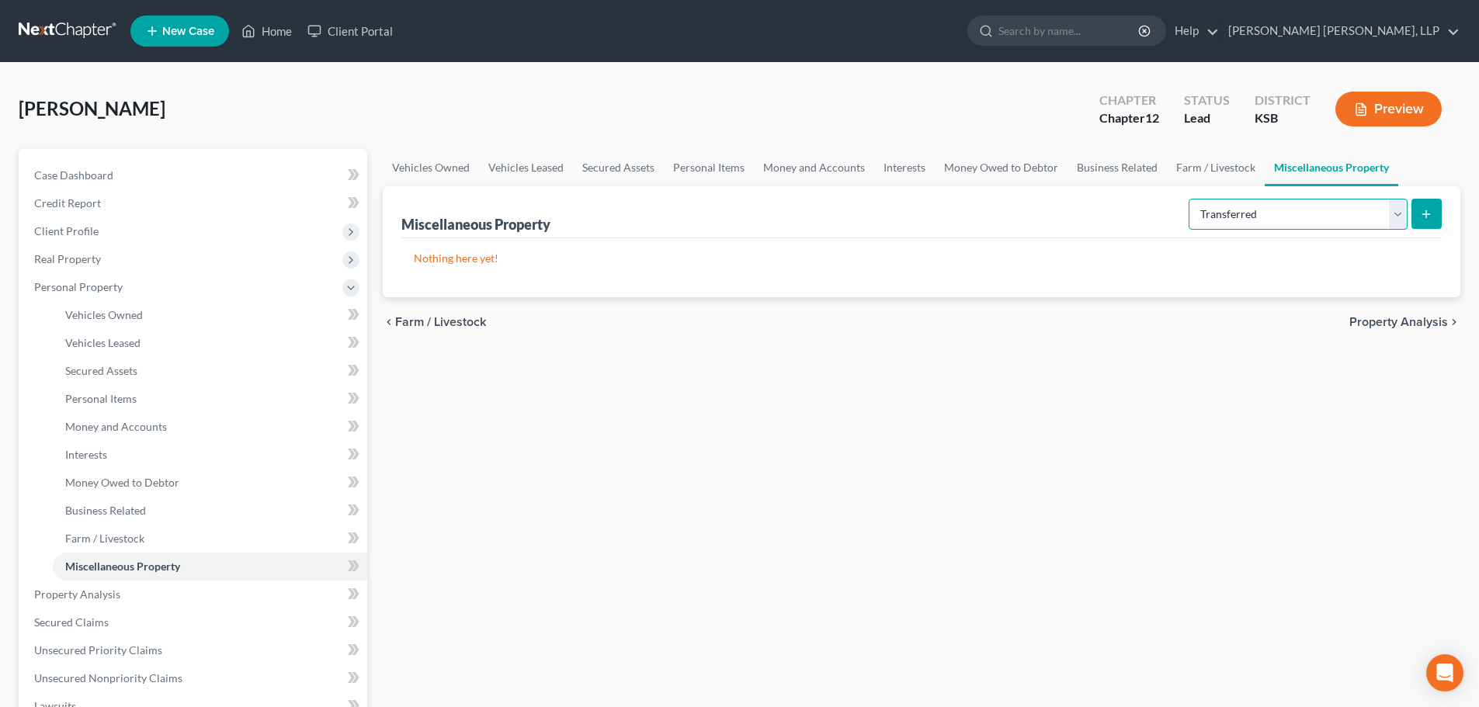
click at [1228, 217] on select "Select Property Type Assigned for Creditor Benefit [DATE] Holding for Another N…" at bounding box center [1298, 214] width 219 height 31
click at [1433, 211] on button "submit" at bounding box center [1427, 214] width 30 height 30
select select "Ordinary ([DATE])"
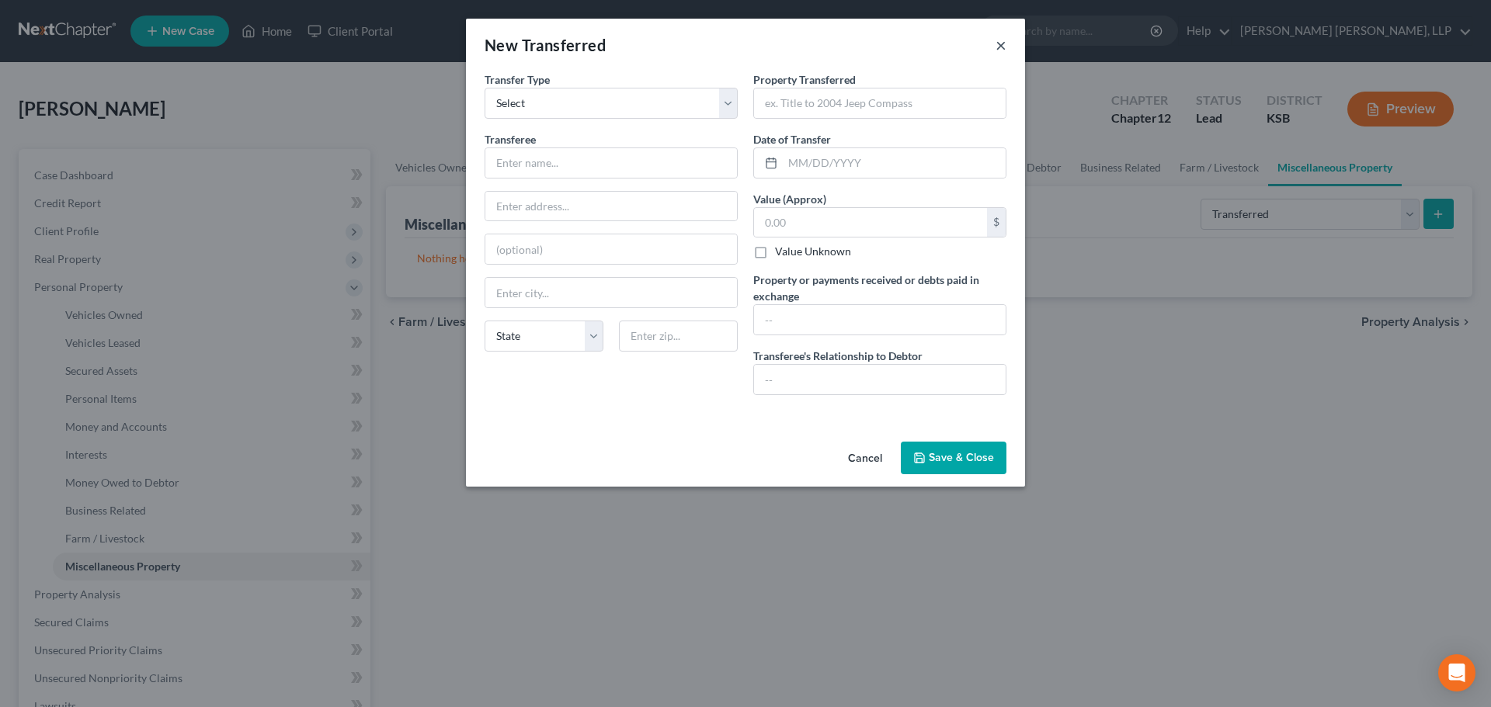
click at [1001, 43] on button "×" at bounding box center [1000, 45] width 11 height 19
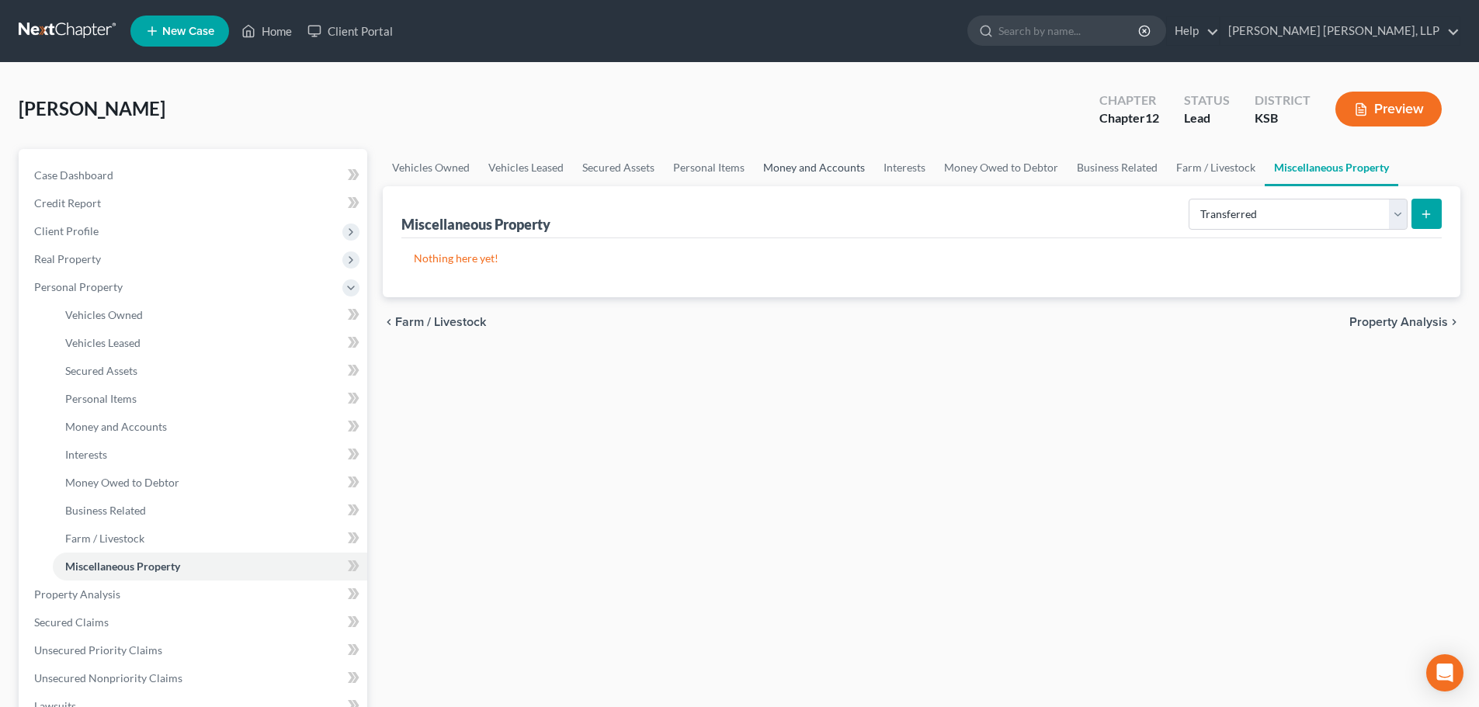
click at [832, 165] on link "Money and Accounts" at bounding box center [814, 167] width 120 height 37
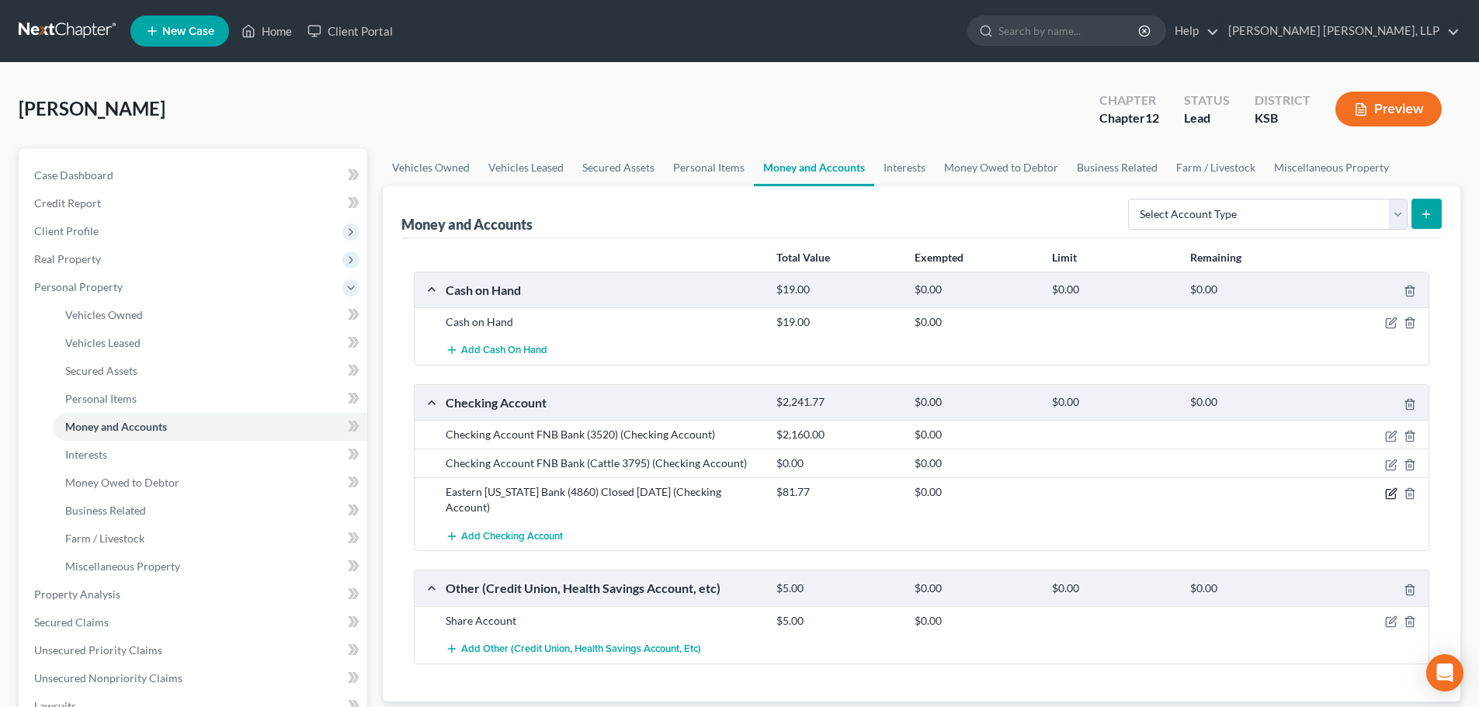
click at [1393, 492] on icon "button" at bounding box center [1391, 494] width 12 height 12
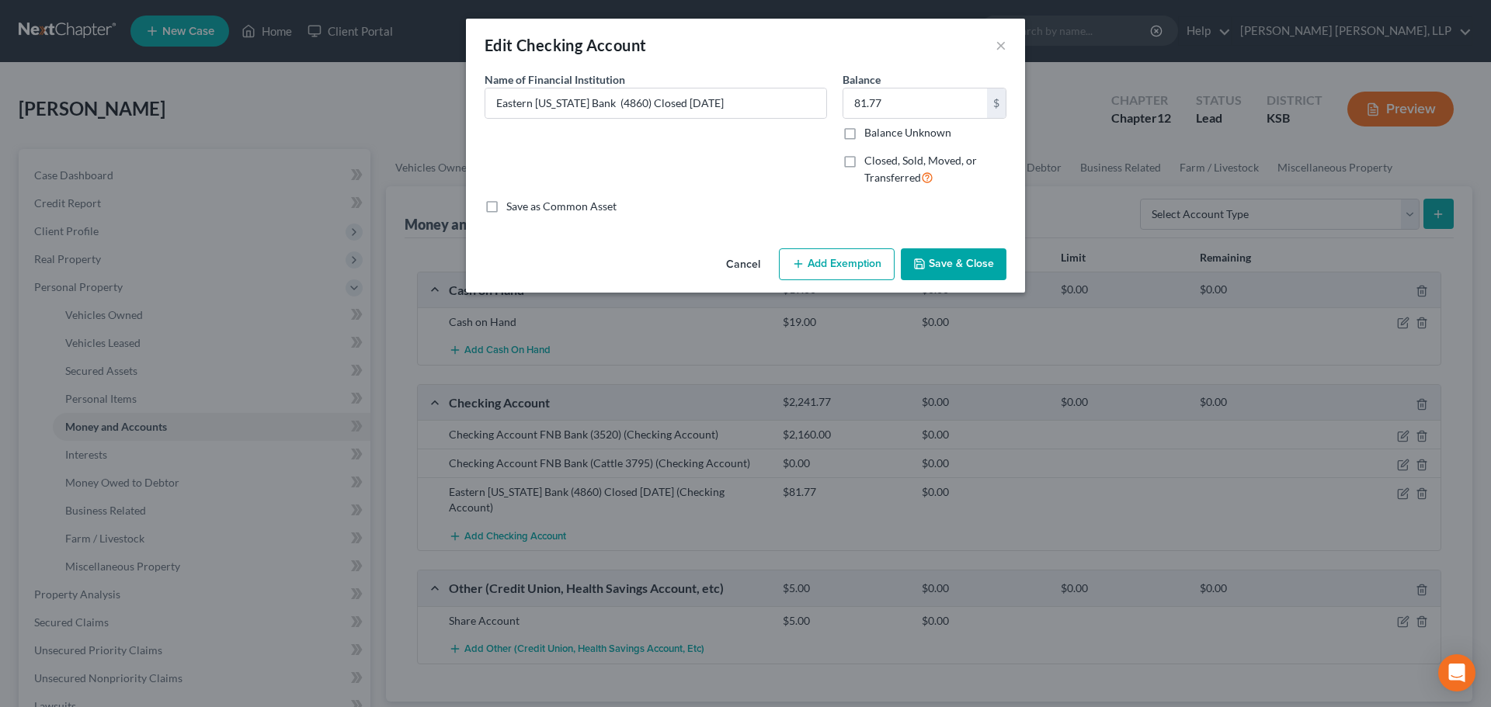
click at [864, 158] on label "Closed, Sold, Moved, or Transferred" at bounding box center [935, 169] width 142 height 33
click at [870, 158] on input "Closed, Sold, Moved, or Transferred" at bounding box center [875, 158] width 10 height 10
checkbox input "true"
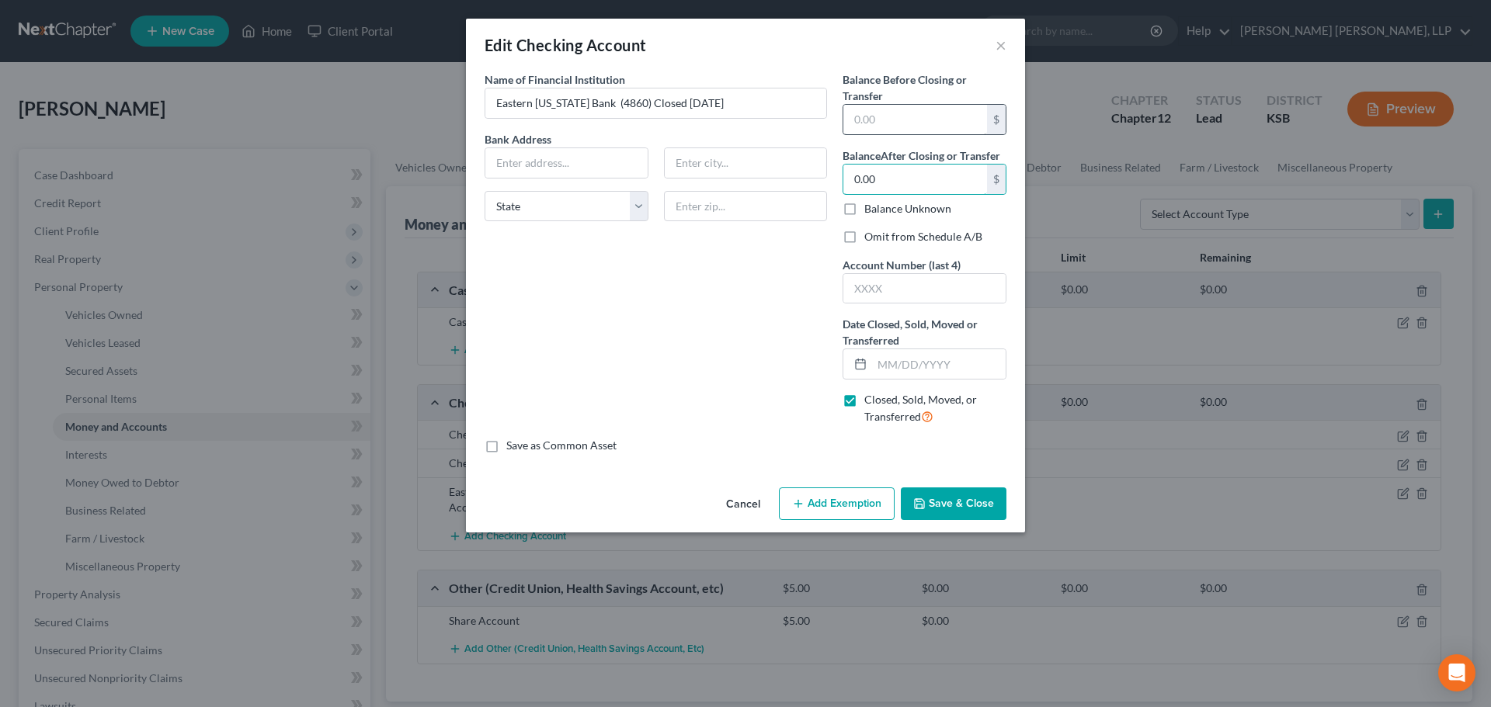
type input "0.00"
click at [900, 126] on input "text" at bounding box center [915, 120] width 144 height 30
type input "58.00"
click at [915, 369] on input "text" at bounding box center [939, 364] width 134 height 30
type input "[DATE]"
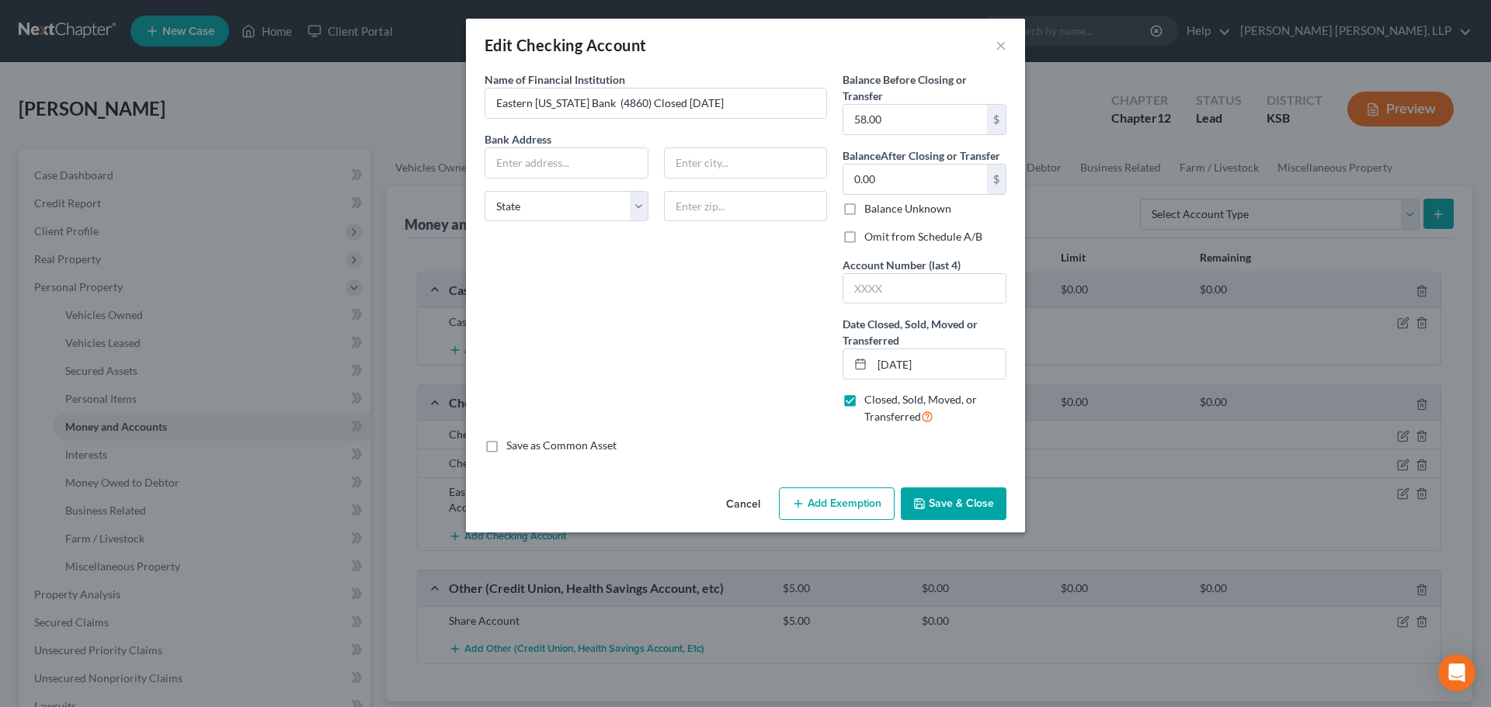
click at [950, 503] on button "Save & Close" at bounding box center [954, 504] width 106 height 33
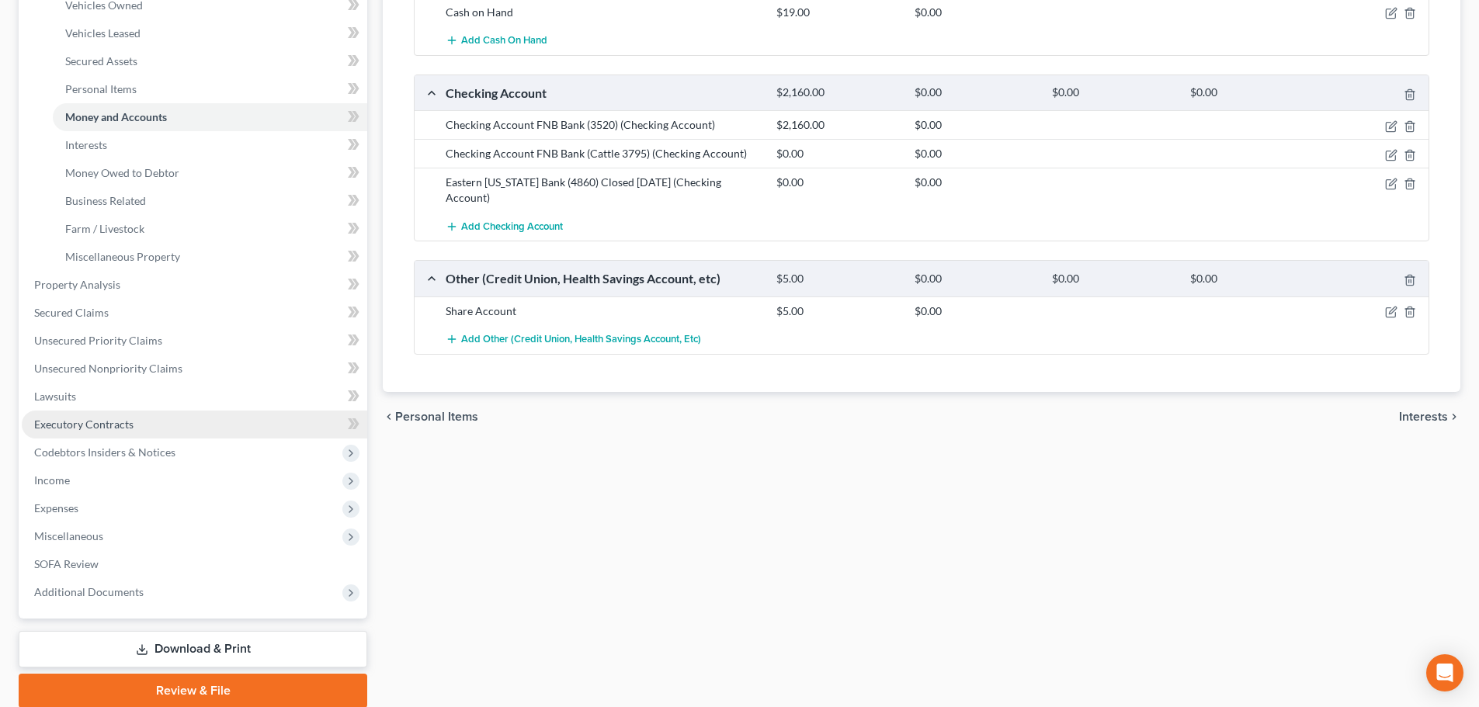
scroll to position [311, 0]
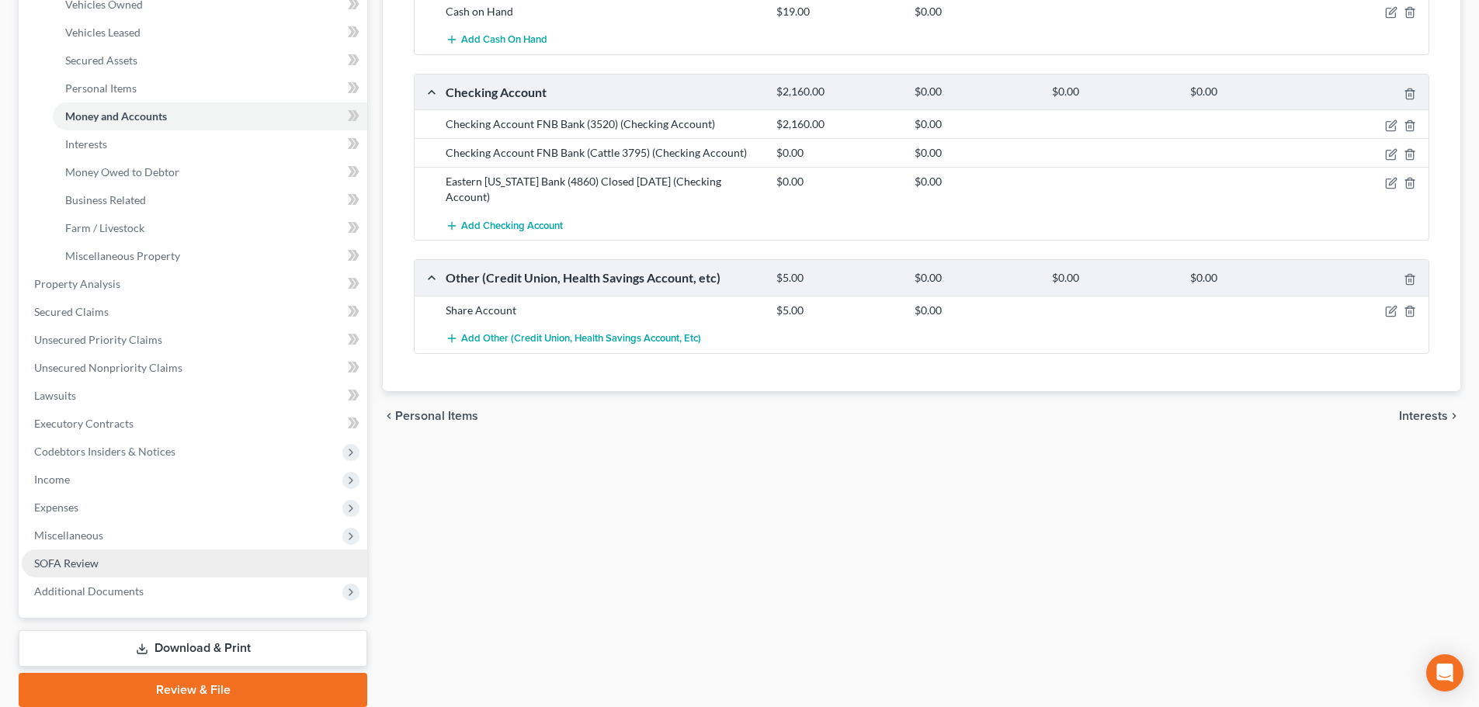
click at [256, 554] on link "SOFA Review" at bounding box center [195, 564] width 346 height 28
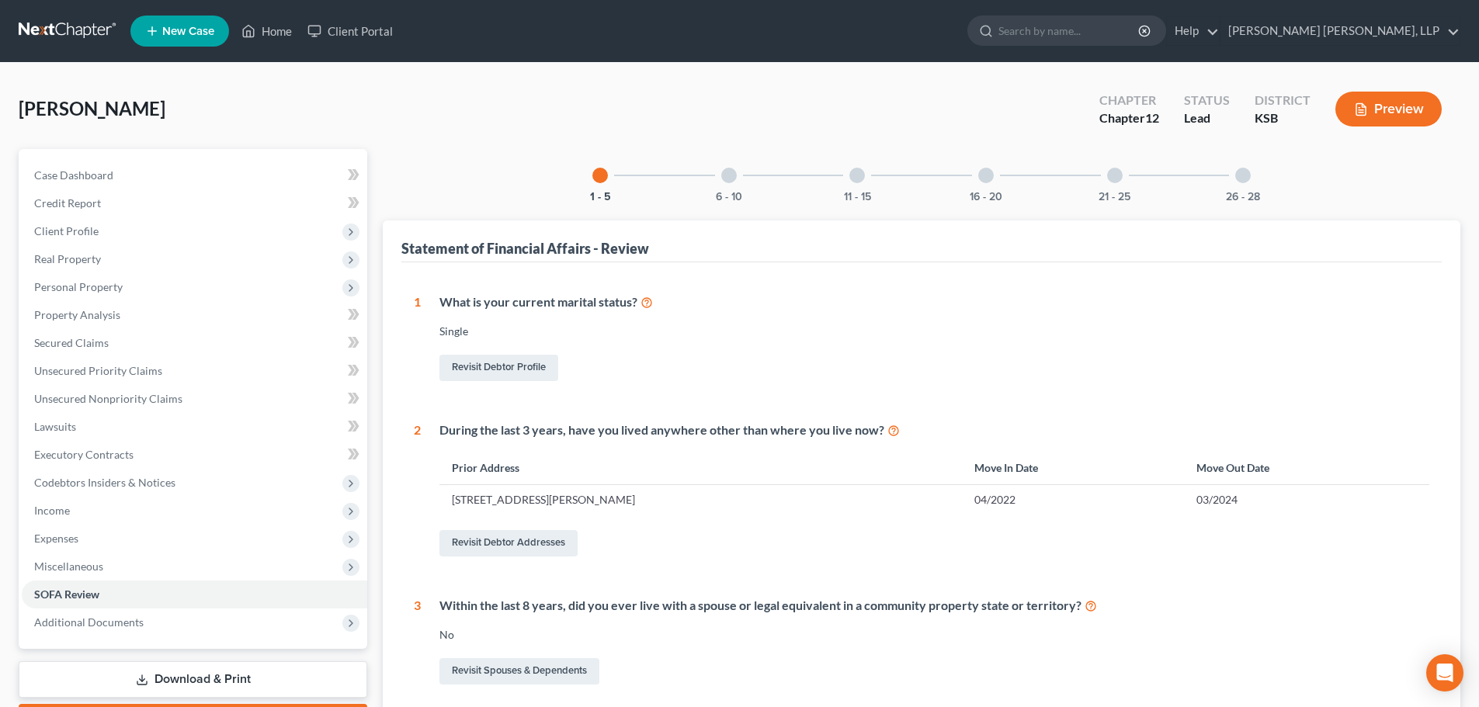
click at [988, 178] on div at bounding box center [986, 176] width 16 height 16
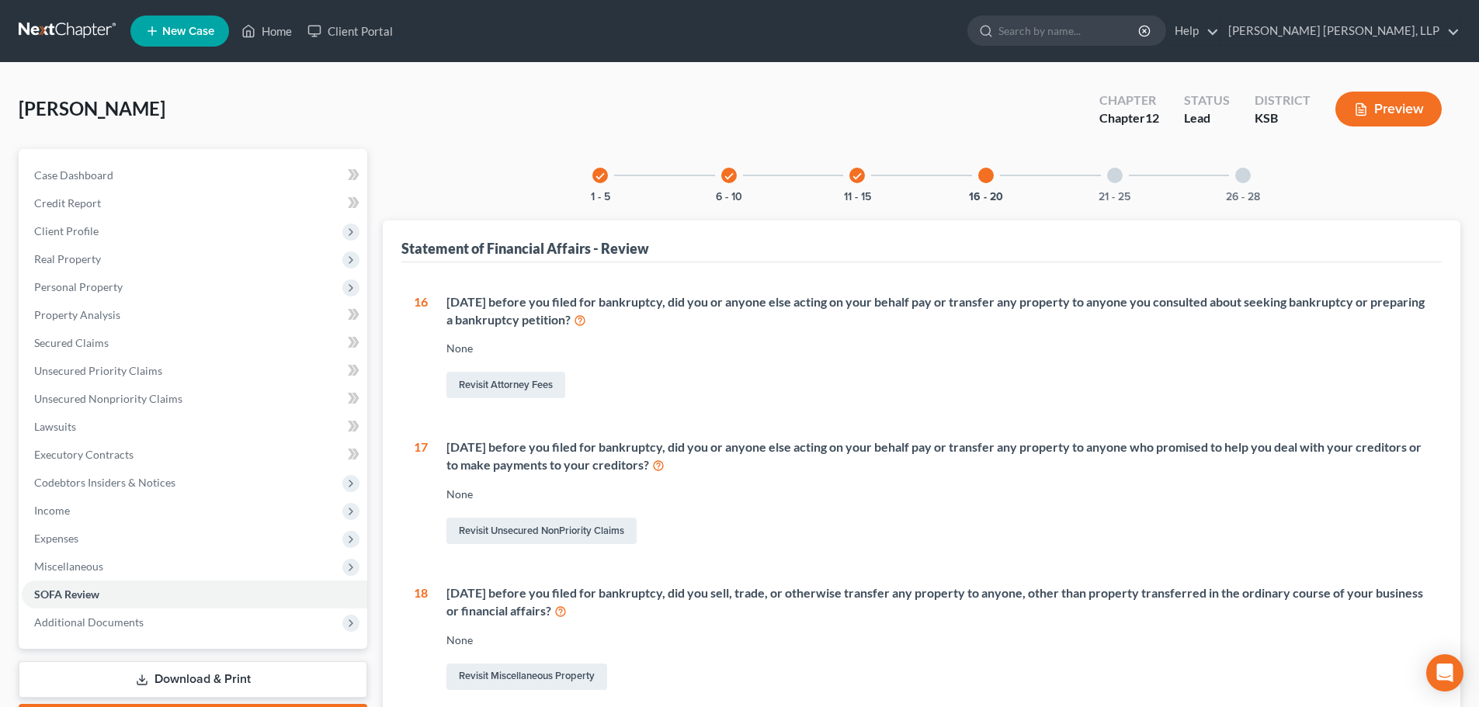
click at [1238, 175] on div at bounding box center [1243, 176] width 16 height 16
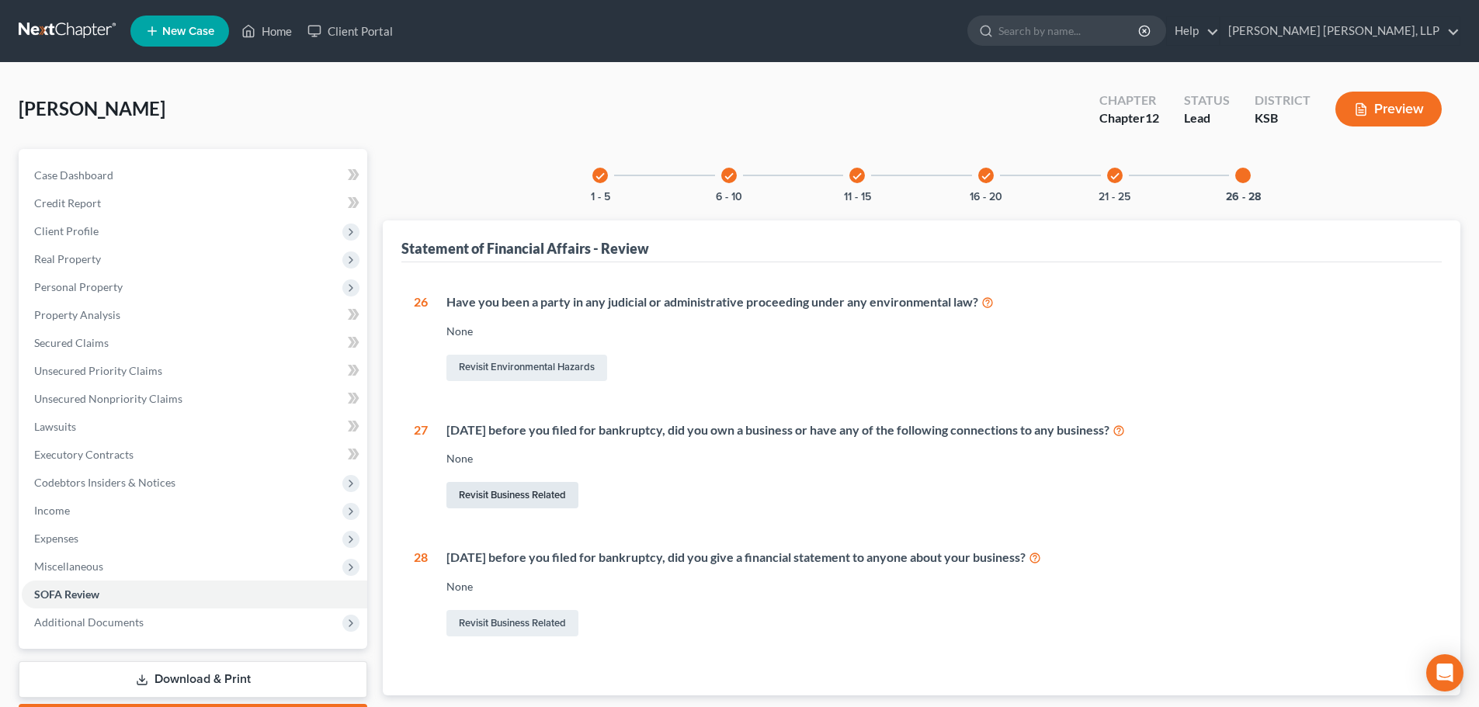
click at [544, 486] on link "Revisit Business Related" at bounding box center [512, 495] width 132 height 26
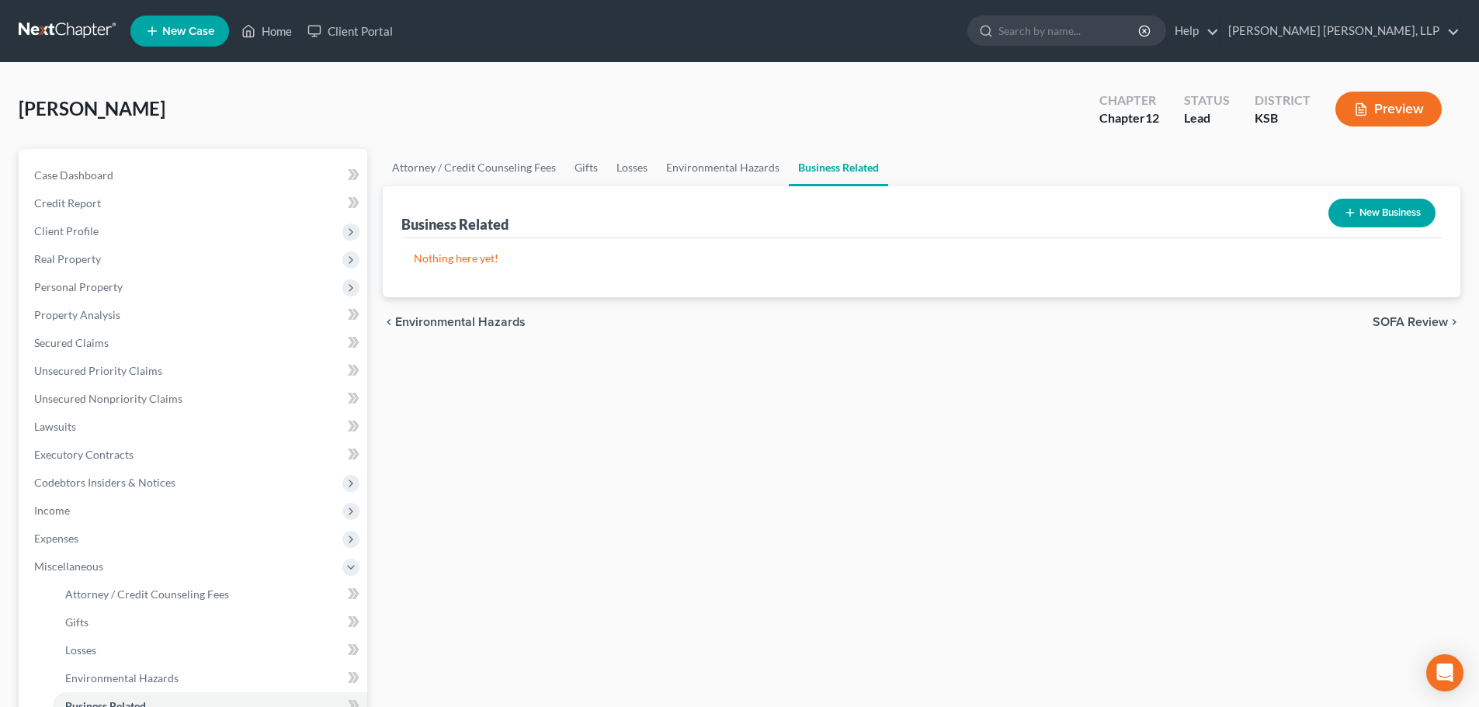
click at [1398, 210] on button "New Business" at bounding box center [1382, 213] width 107 height 29
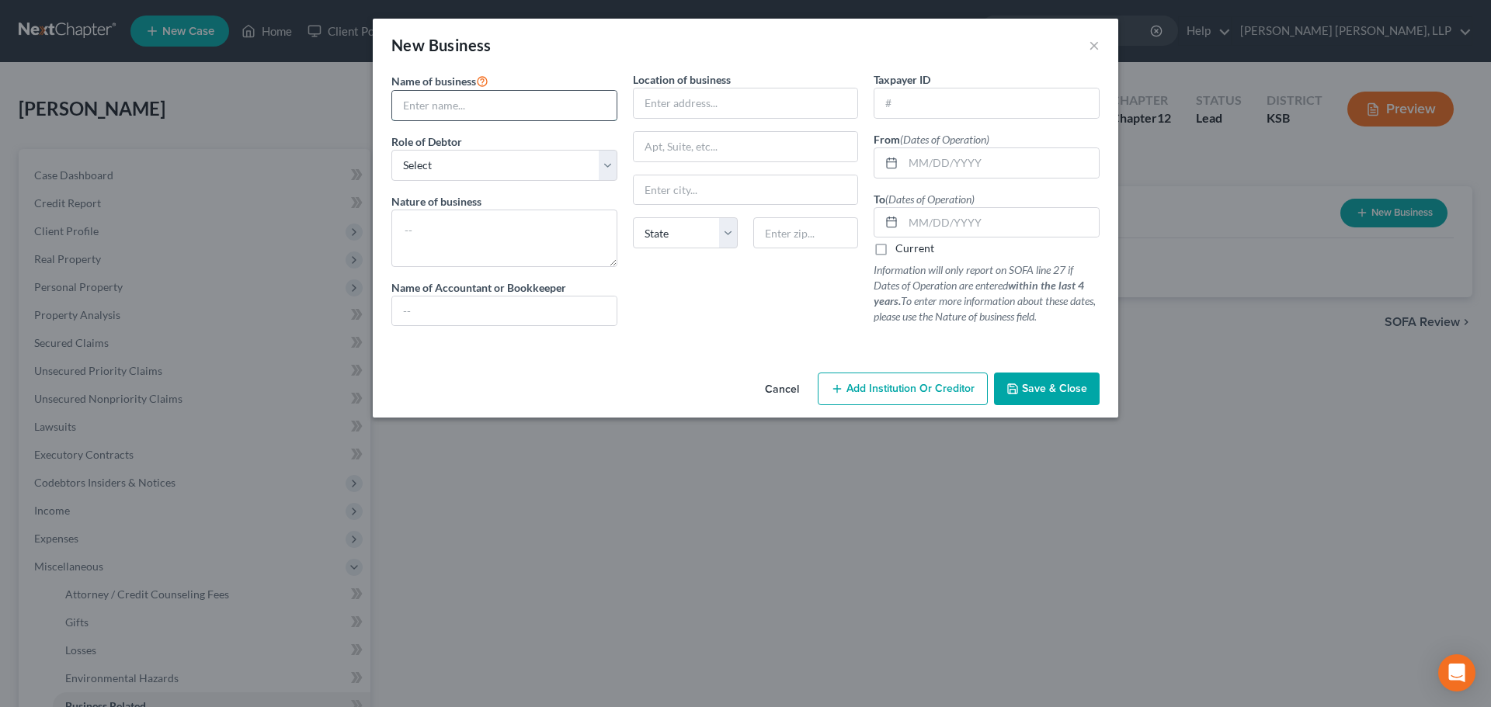
click at [410, 108] on input "text" at bounding box center [504, 106] width 224 height 30
type input "[PERSON_NAME] Farms, LLC"
click at [450, 162] on select "Select A member of a limited liability company (LLC) or limited liability partn…" at bounding box center [504, 165] width 226 height 31
select select "member"
click at [391, 150] on select "Select A member of a limited liability company (LLC) or limited liability partn…" at bounding box center [504, 165] width 226 height 31
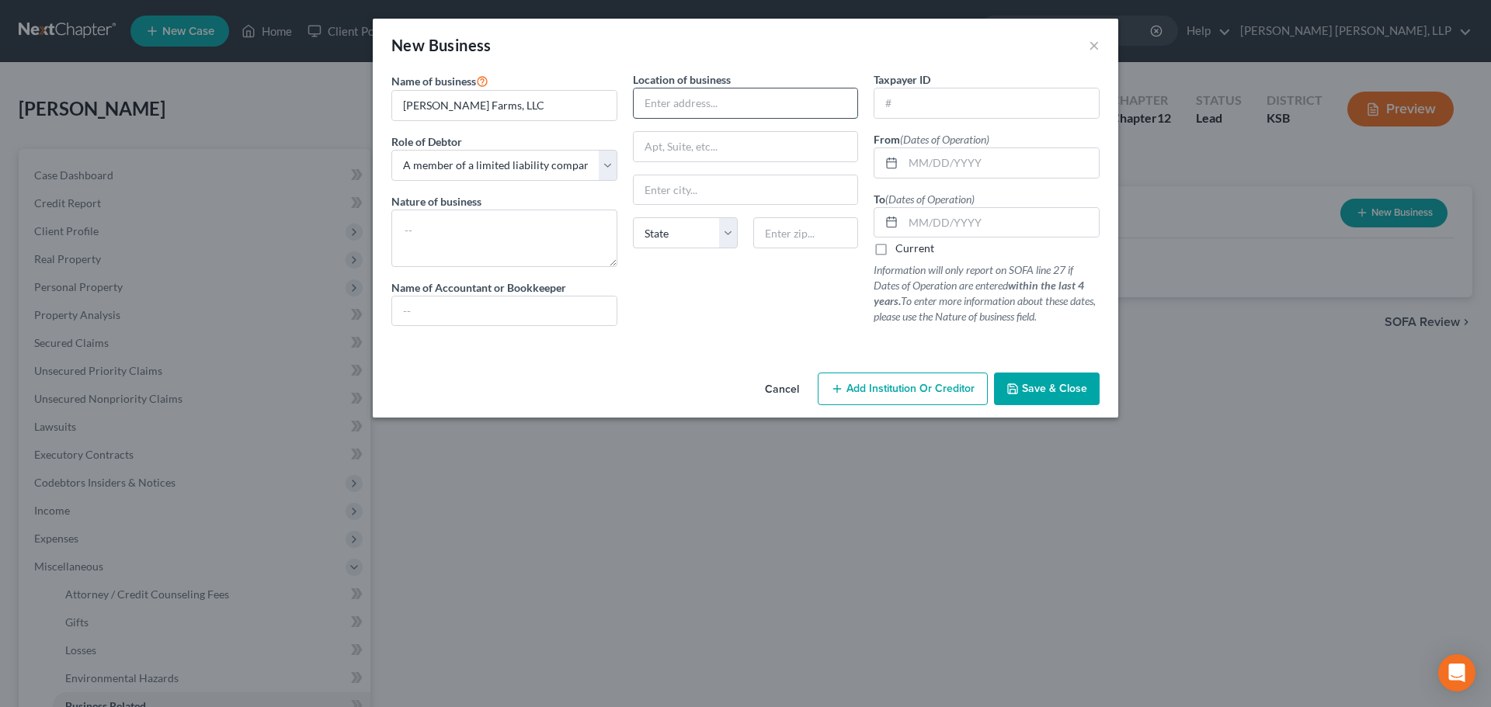
click at [674, 106] on input "text" at bounding box center [746, 104] width 224 height 30
type input "[STREET_ADDRESS][PERSON_NAME]"
type input "Weskan"
select select "17"
click at [782, 234] on input "67662" at bounding box center [805, 232] width 105 height 31
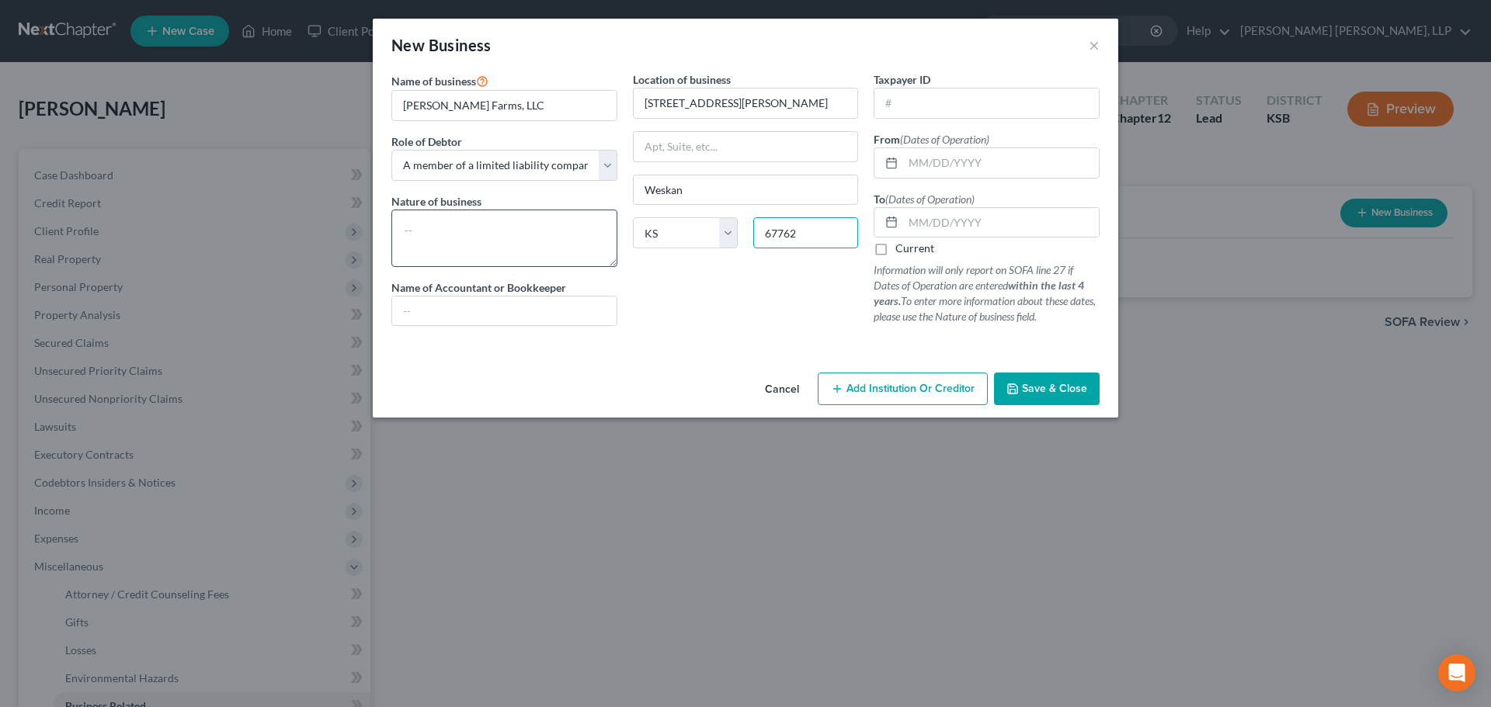
type input "67762"
click at [460, 237] on textarea at bounding box center [504, 238] width 226 height 57
click at [1051, 386] on span "Save & Close" at bounding box center [1054, 388] width 65 height 13
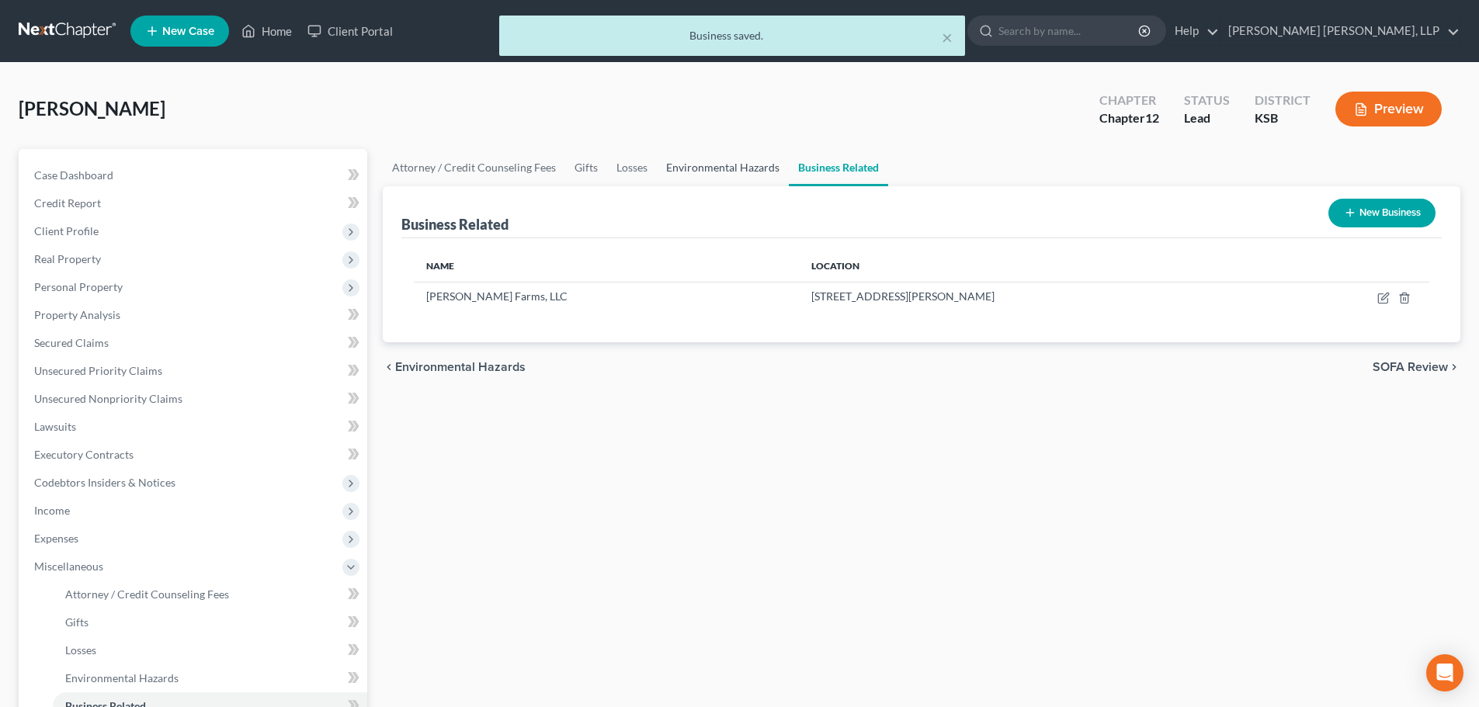
click at [739, 166] on link "Environmental Hazards" at bounding box center [723, 167] width 132 height 37
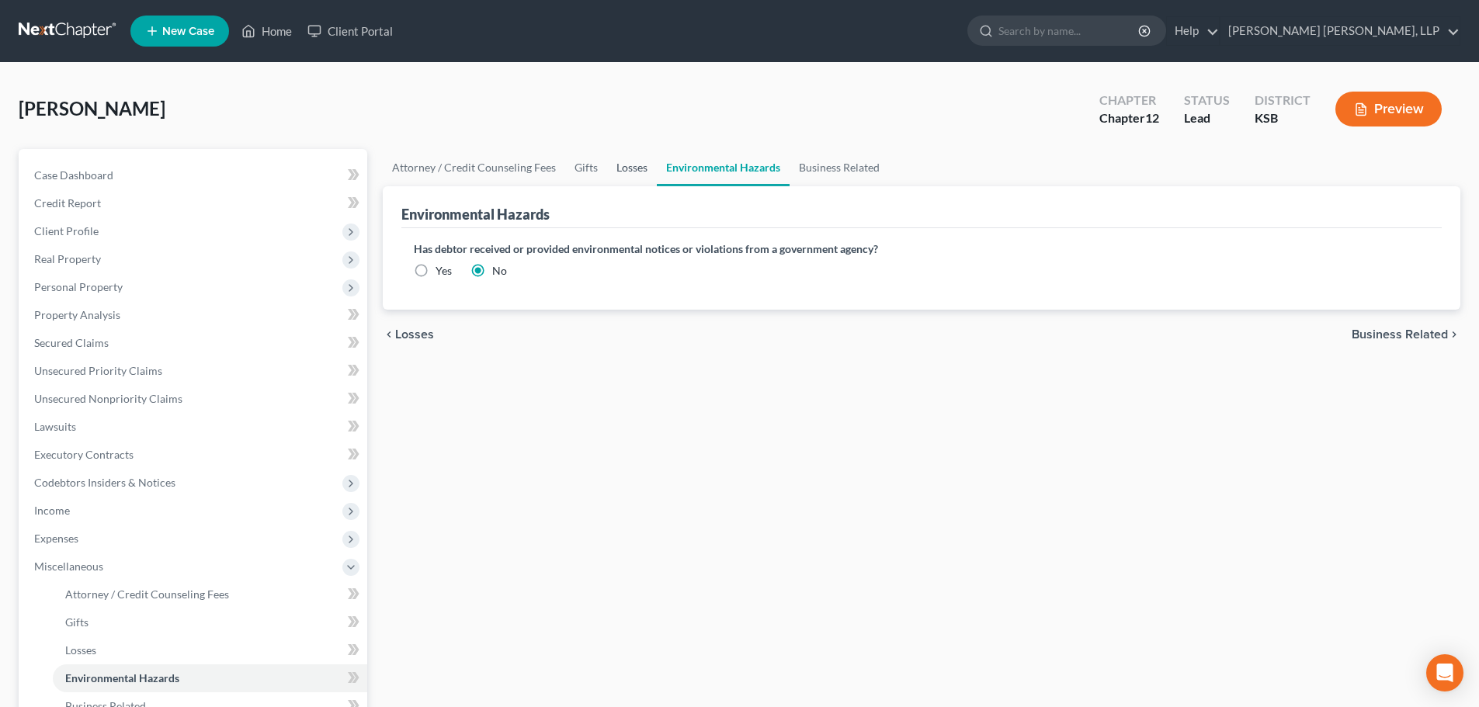
click at [628, 166] on link "Losses" at bounding box center [632, 167] width 50 height 37
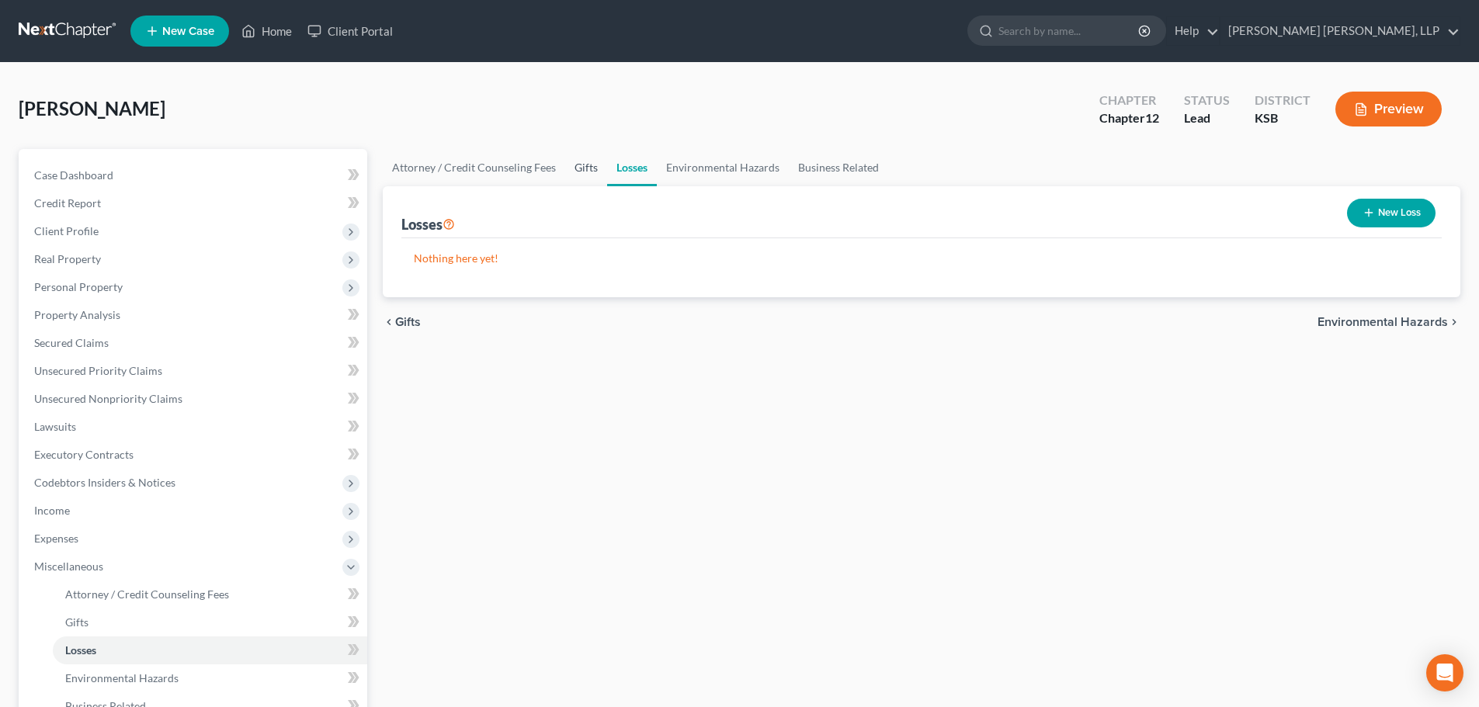
click at [599, 168] on link "Gifts" at bounding box center [586, 167] width 42 height 37
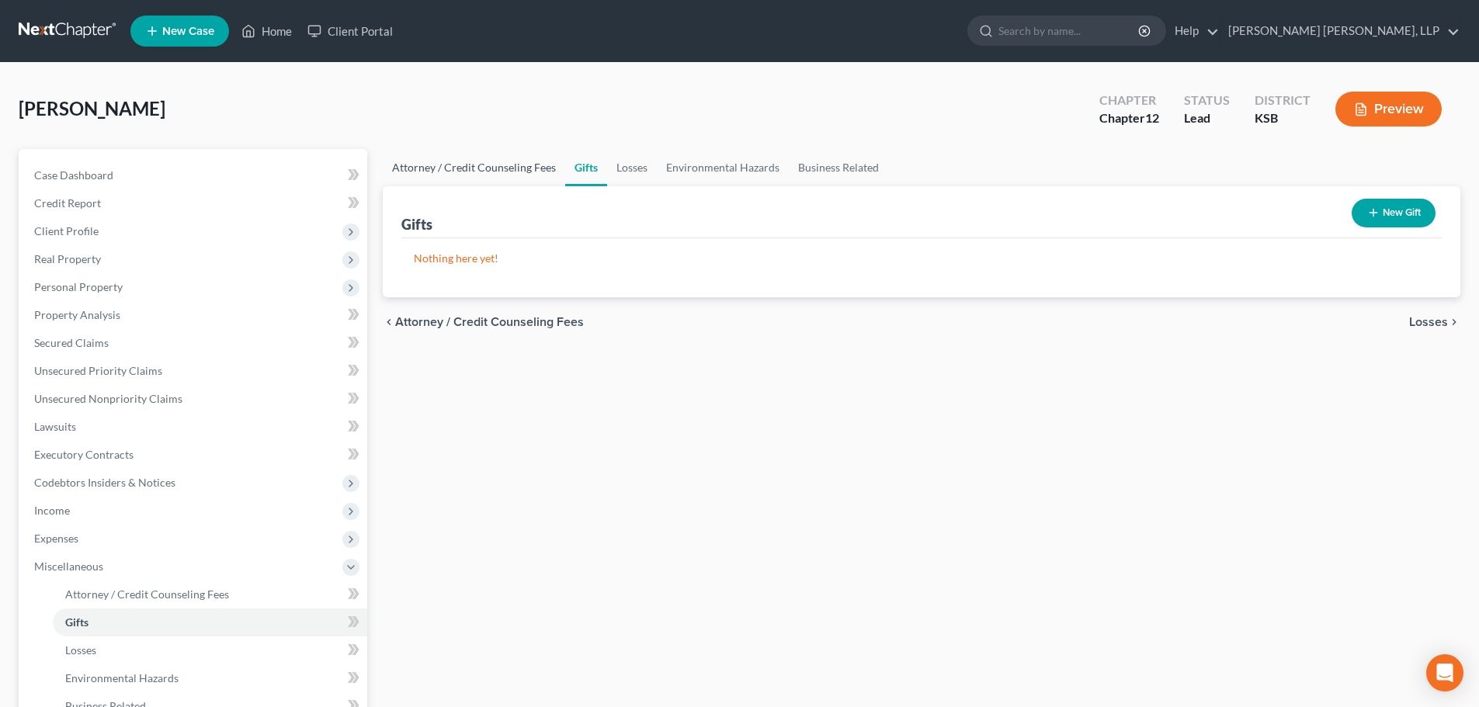
click at [473, 175] on link "Attorney / Credit Counseling Fees" at bounding box center [474, 167] width 182 height 37
select select "2"
